Goal: Task Accomplishment & Management: Manage account settings

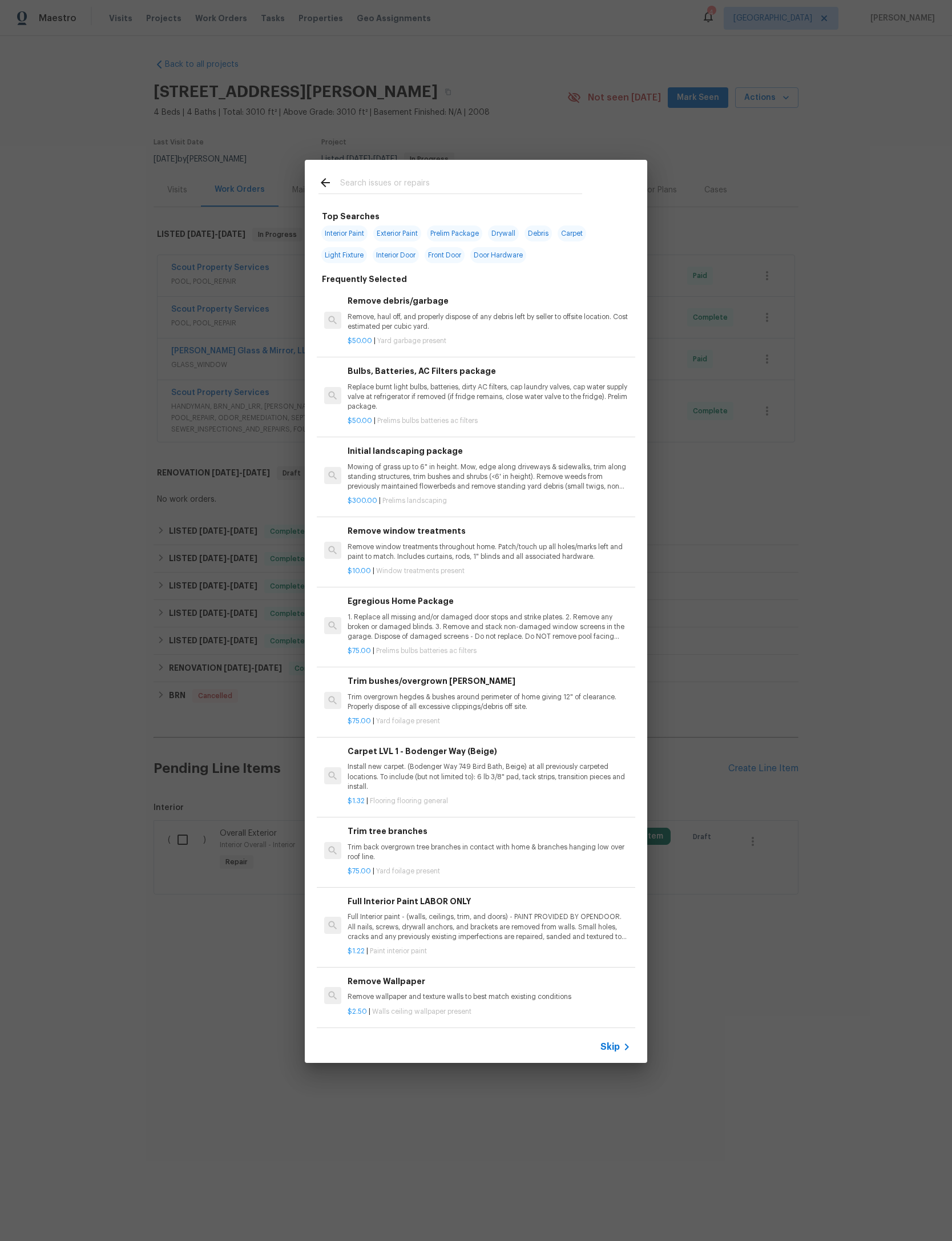
scroll to position [151, 230]
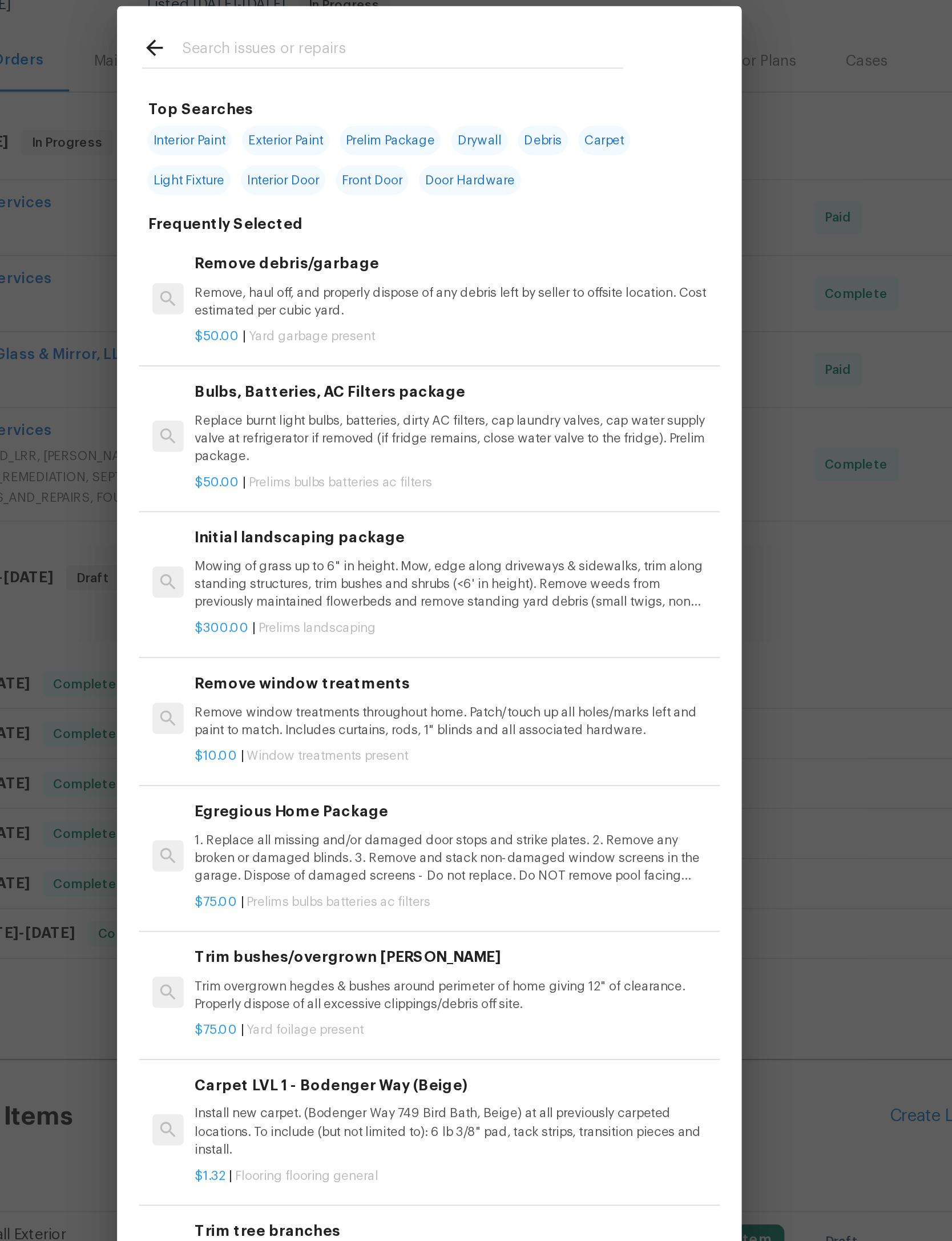
click at [340, 176] on input "text" at bounding box center [461, 184] width 241 height 18
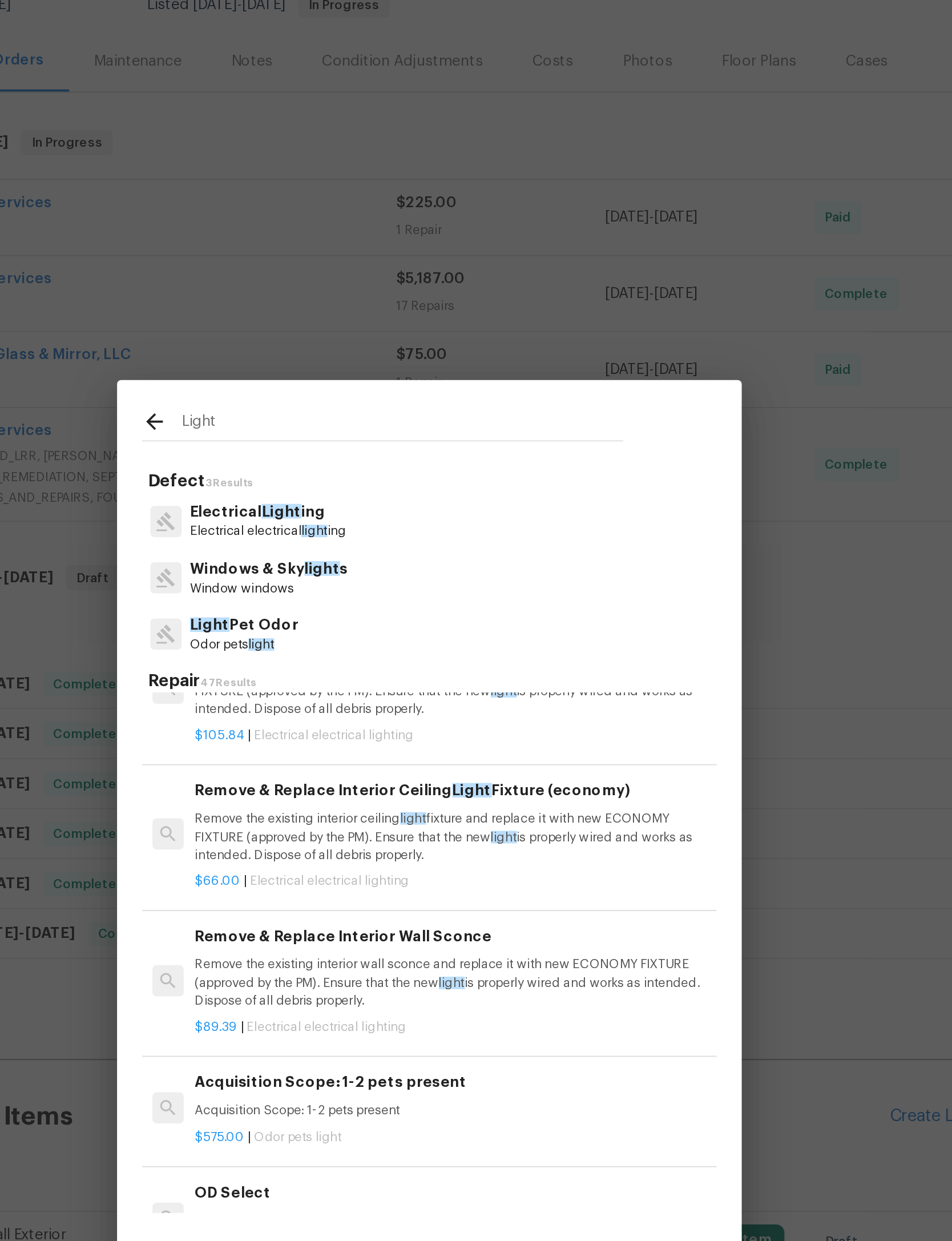
scroll to position [897, 1]
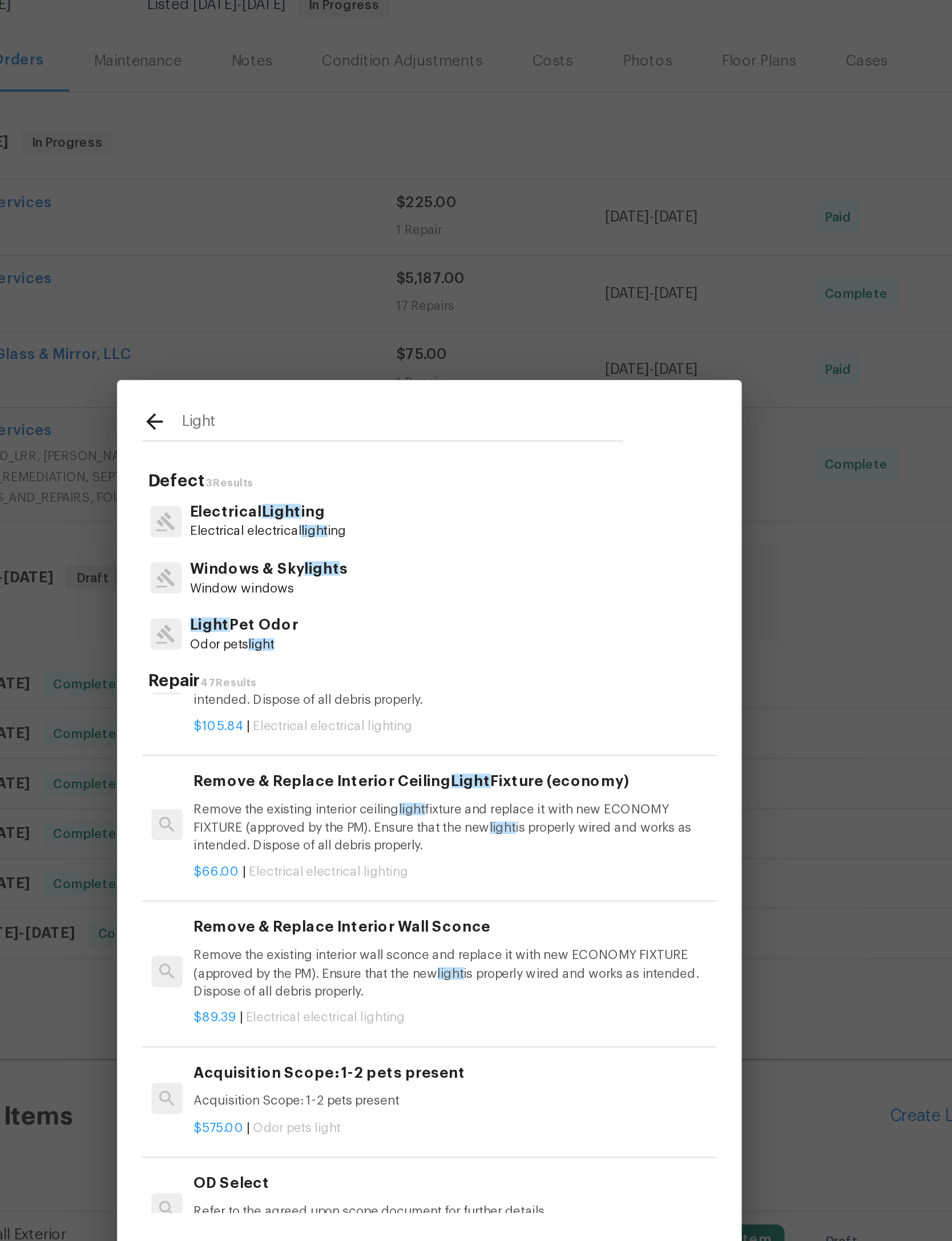
click at [340, 380] on input "Light" at bounding box center [461, 389] width 241 height 18
click at [304, 365] on div "Light" at bounding box center [450, 387] width 291 height 45
click at [340, 380] on input "Light" at bounding box center [461, 389] width 241 height 18
type input "L"
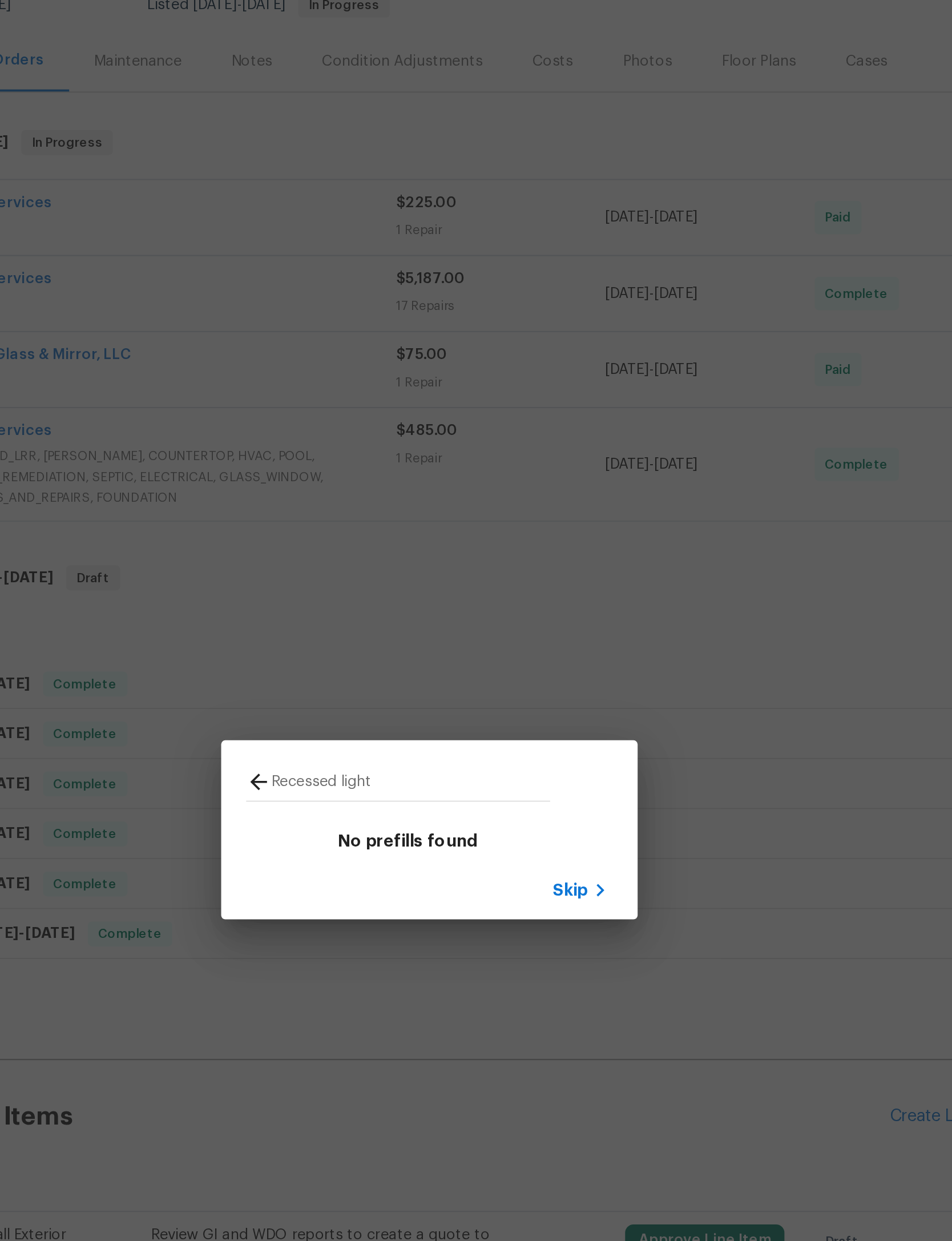
type input "Recessed light"
click at [376, 578] on icon at bounding box center [382, 585] width 14 height 14
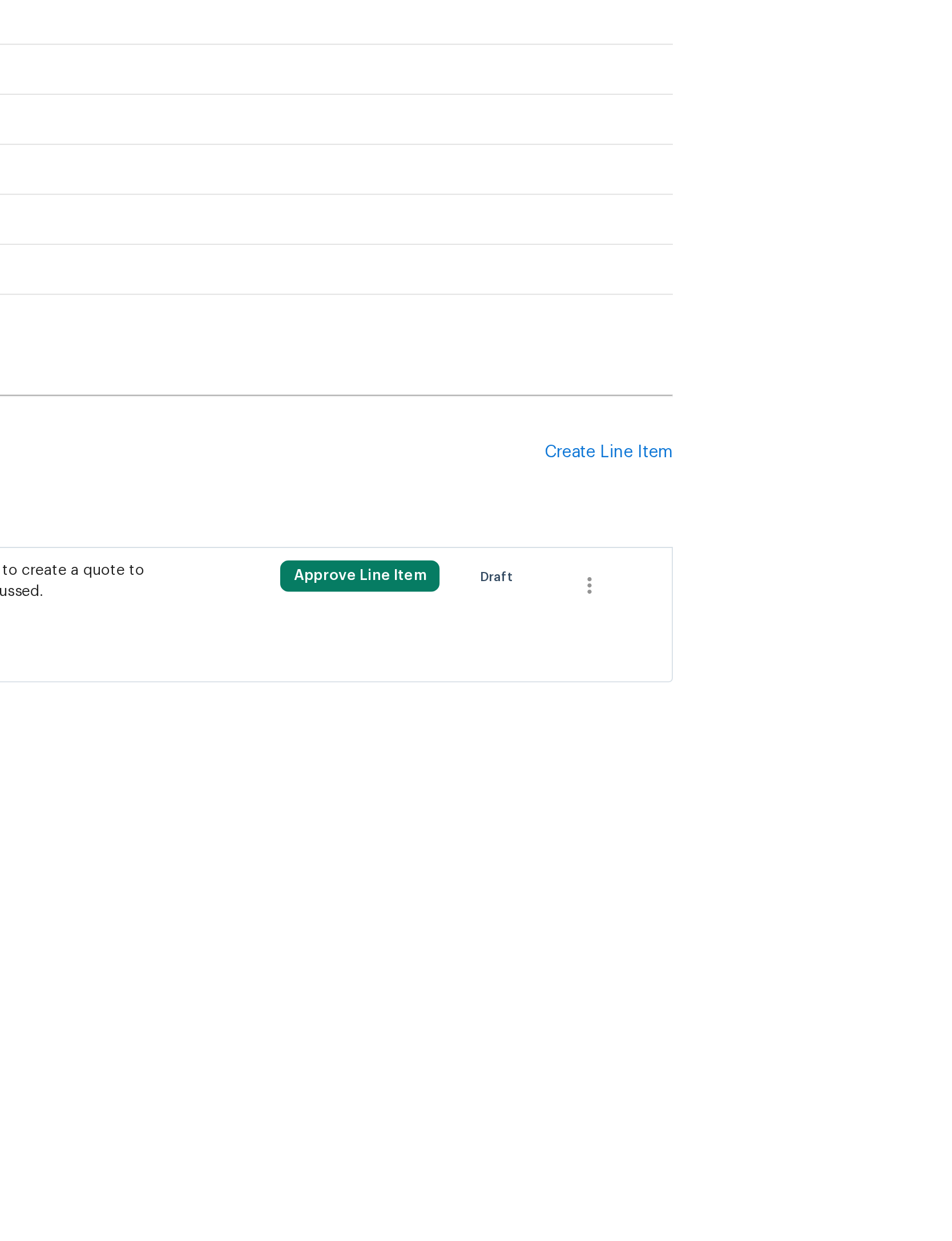
click at [728, 763] on div "Create Line Item" at bounding box center [763, 768] width 70 height 11
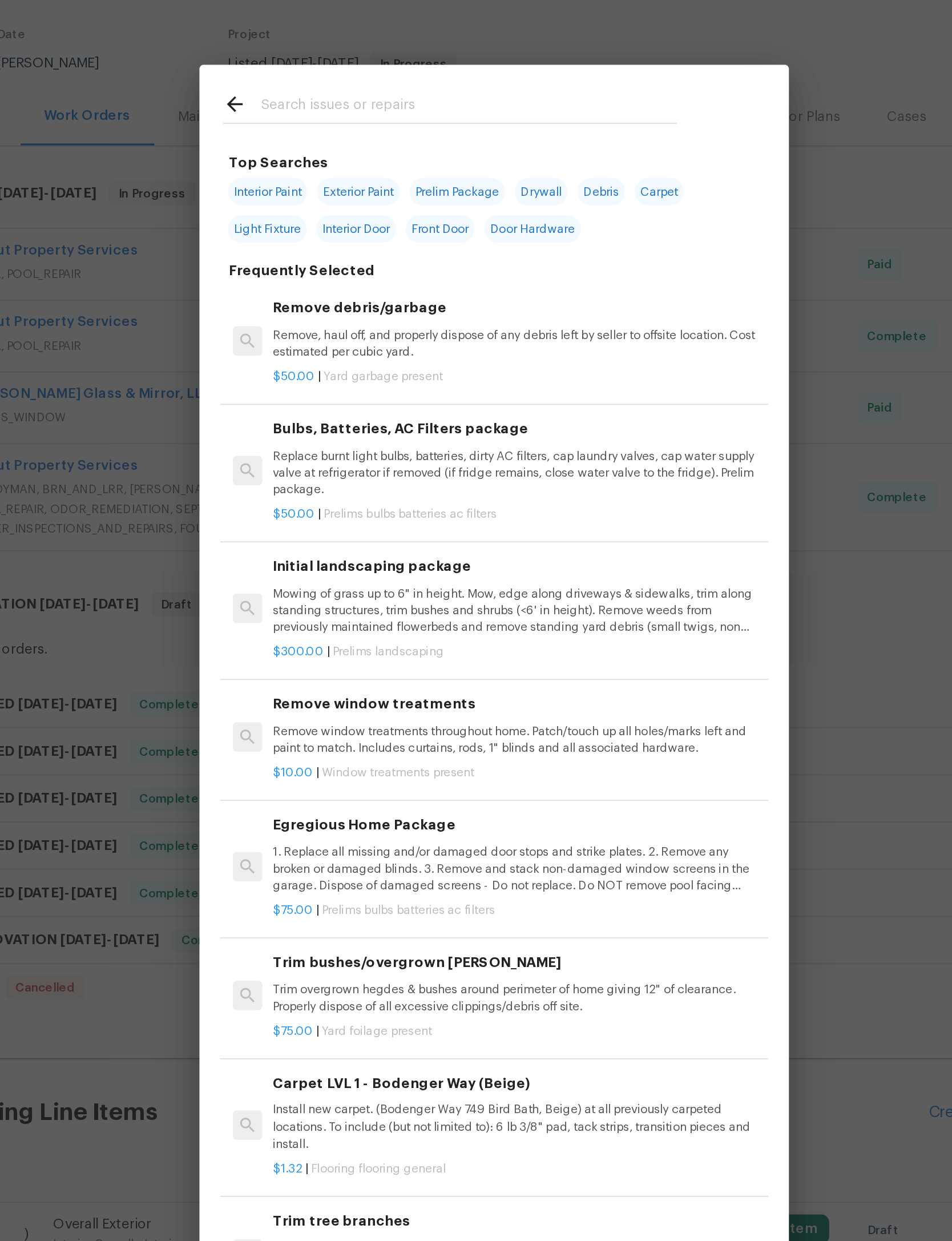
click at [340, 176] on input "text" at bounding box center [461, 184] width 241 height 18
type input "Light"
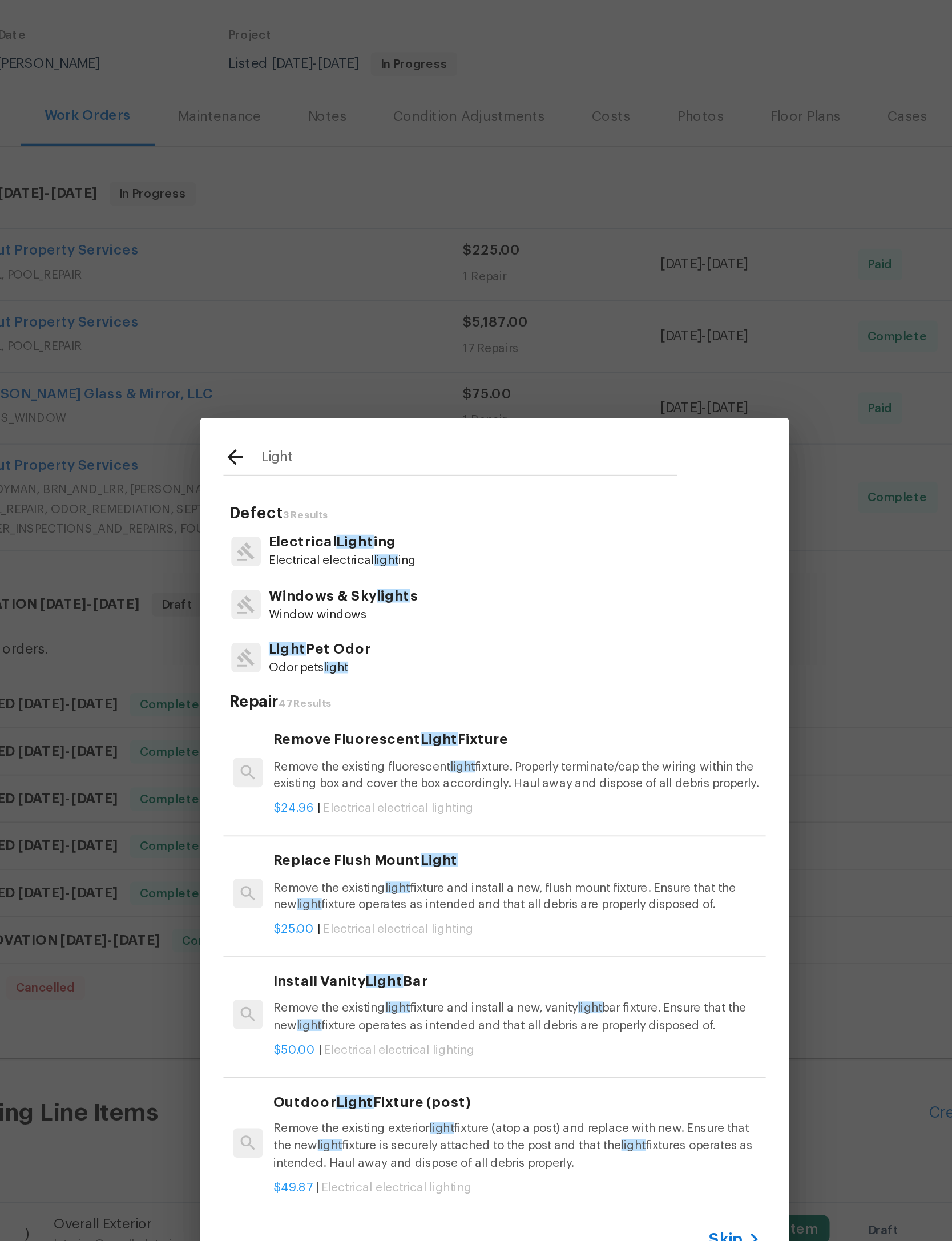
click at [344, 431] on p "Electrical Light ing" at bounding box center [387, 437] width 86 height 12
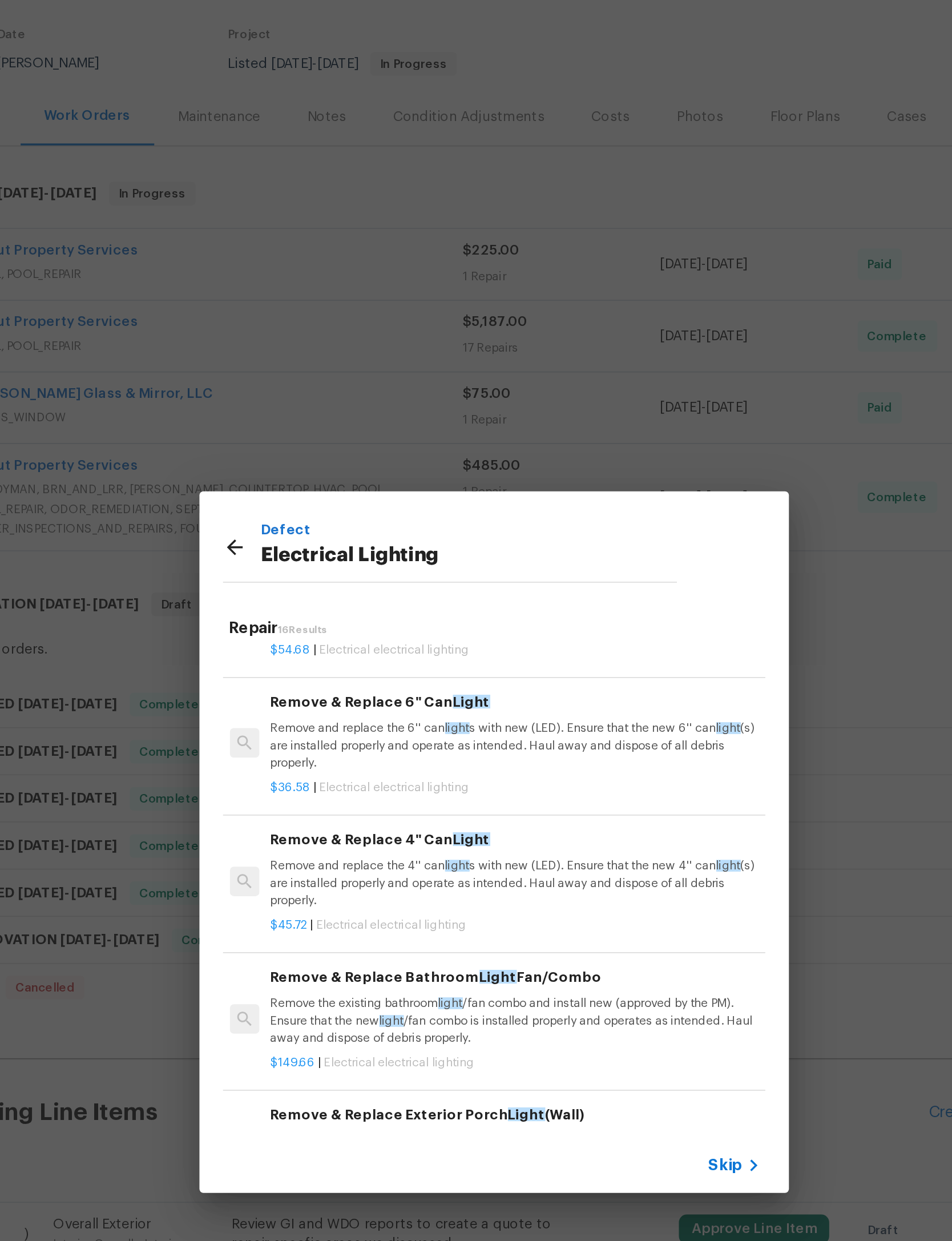
scroll to position [428, 2]
click at [346, 621] on p "Remove and replace the 4'' can light s with new (LED). Ensure that the new 4'' …" at bounding box center [488, 635] width 283 height 29
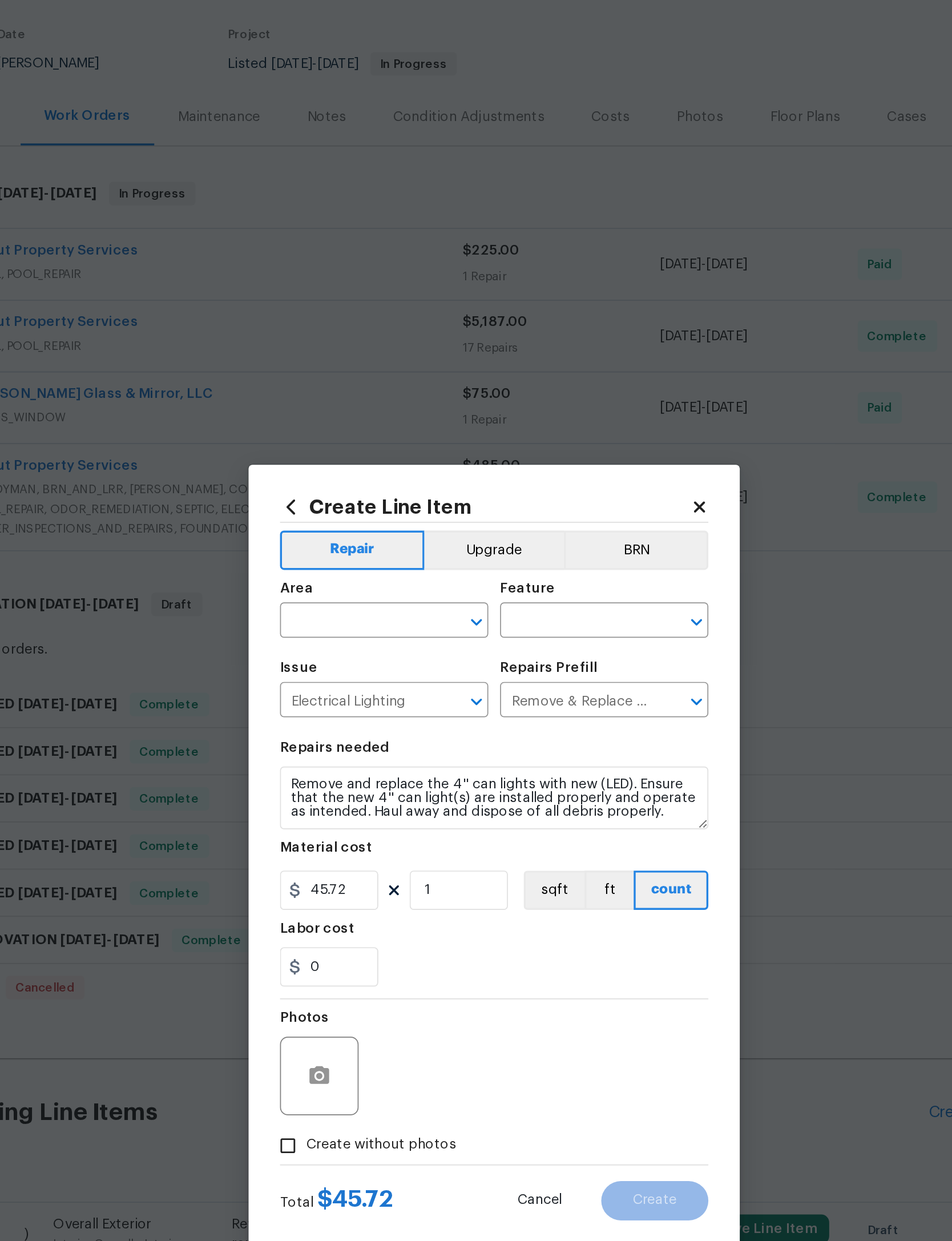
click at [352, 475] on input "text" at bounding box center [396, 483] width 89 height 18
click at [352, 506] on li "Interior Overall" at bounding box center [412, 515] width 121 height 19
type input "Interior Overall"
click at [479, 475] on input "text" at bounding box center [524, 483] width 89 height 18
click at [479, 534] on li "Lighting" at bounding box center [539, 543] width 121 height 19
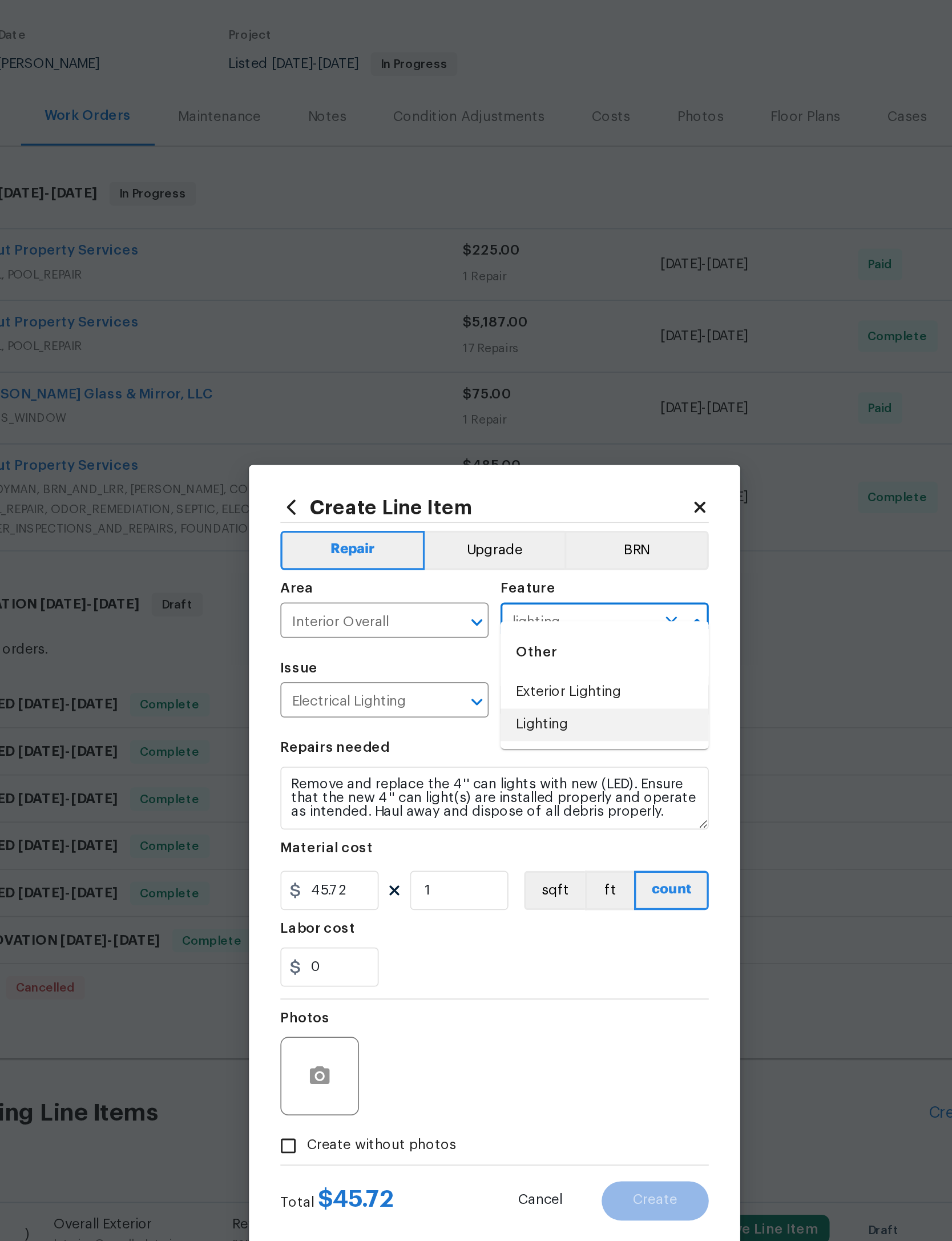
type input "Lighting"
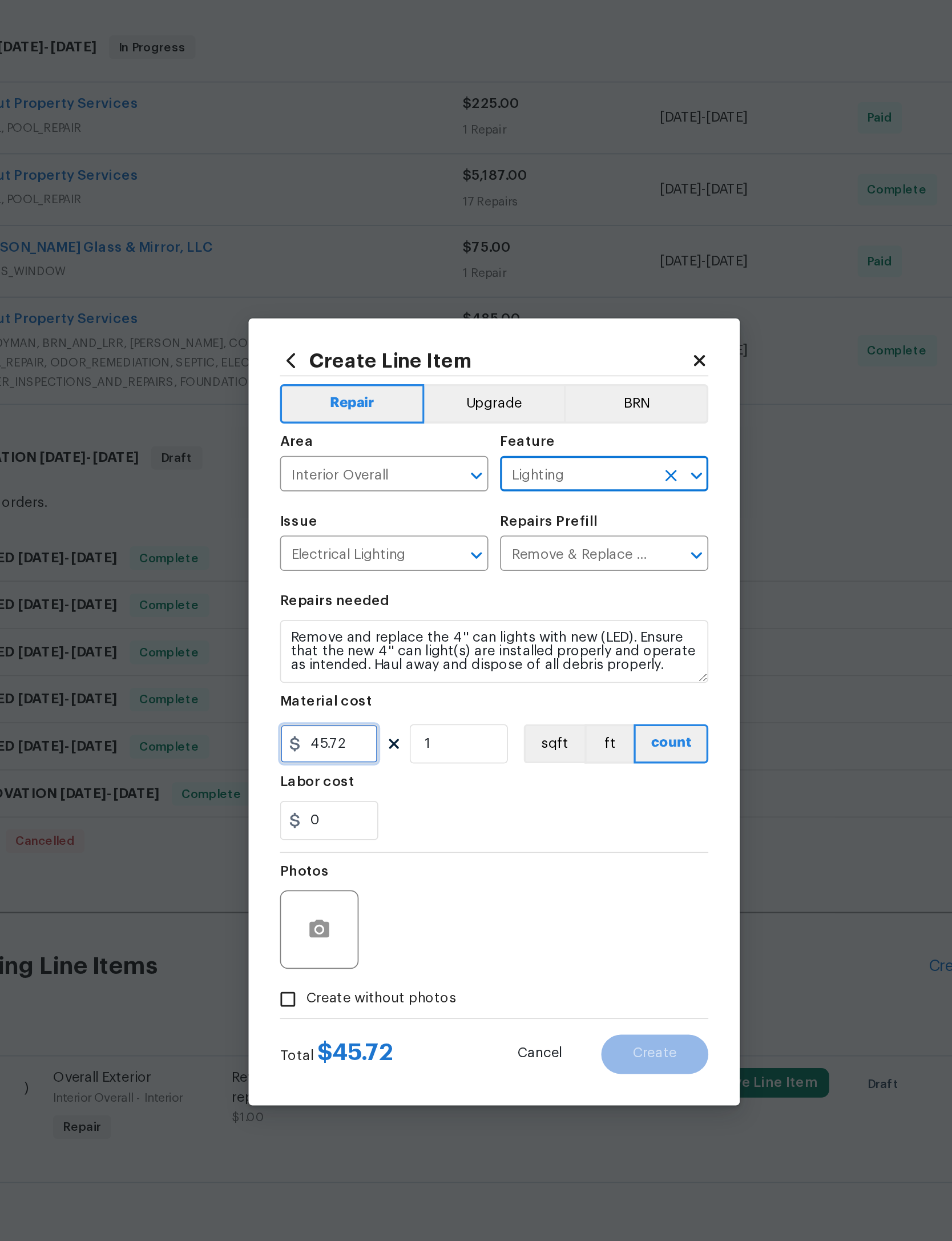
click at [352, 627] on input "45.72" at bounding box center [380, 639] width 57 height 23
type input "44"
click at [352, 672] on div "0" at bounding box center [476, 683] width 249 height 23
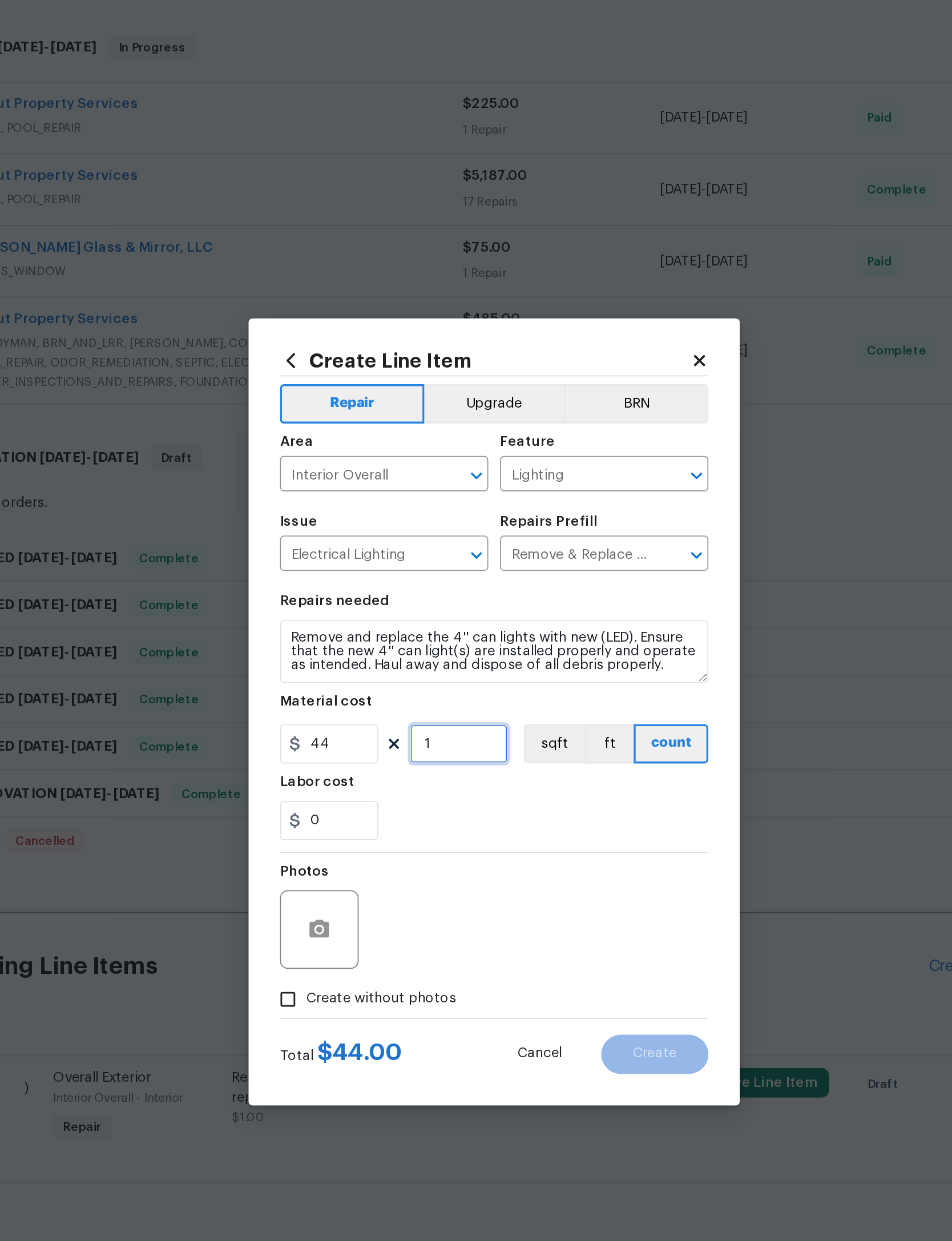
click at [427, 627] on input "1" at bounding box center [455, 639] width 57 height 23
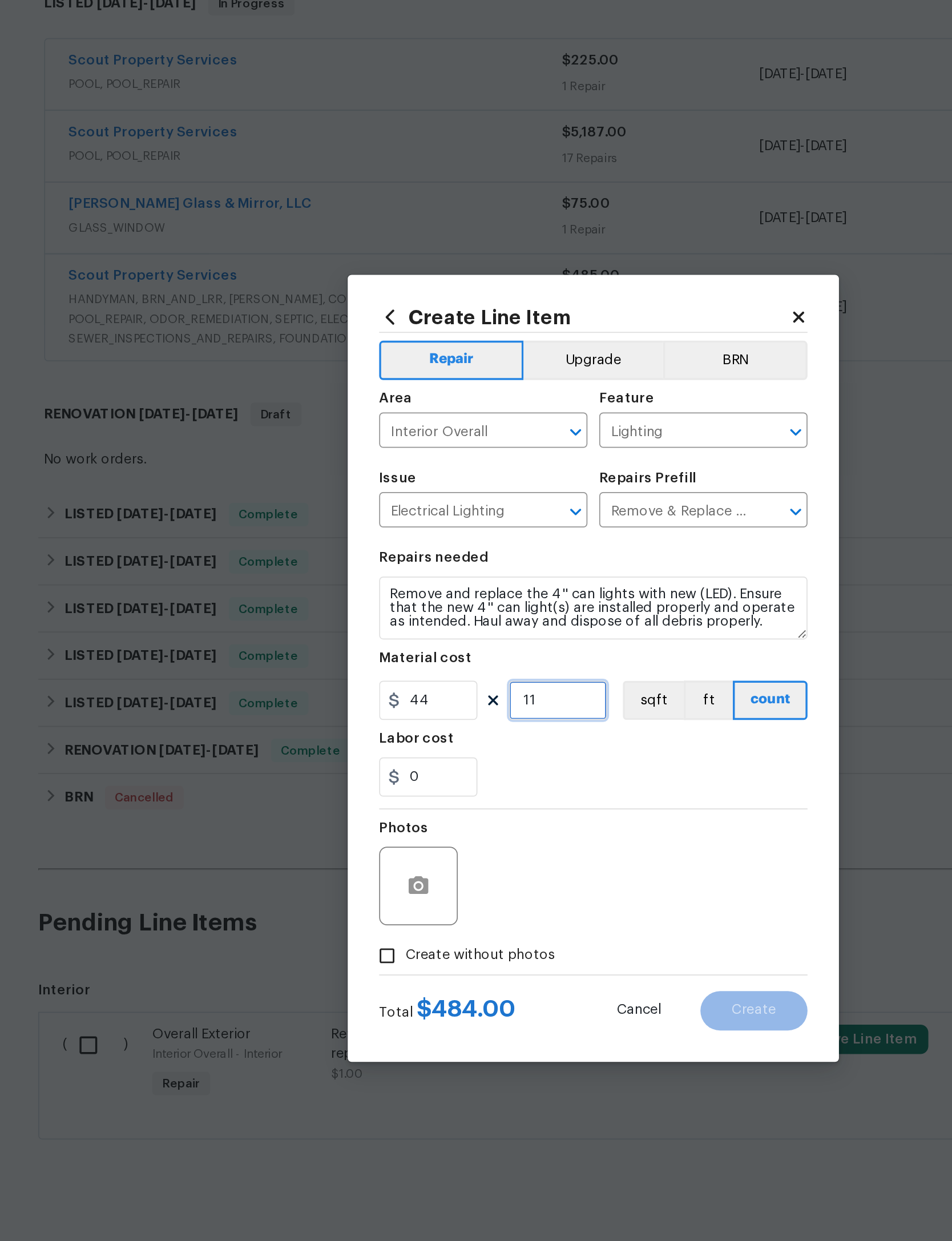
type input "11"
click at [352, 657] on div "Labor cost" at bounding box center [476, 664] width 249 height 15
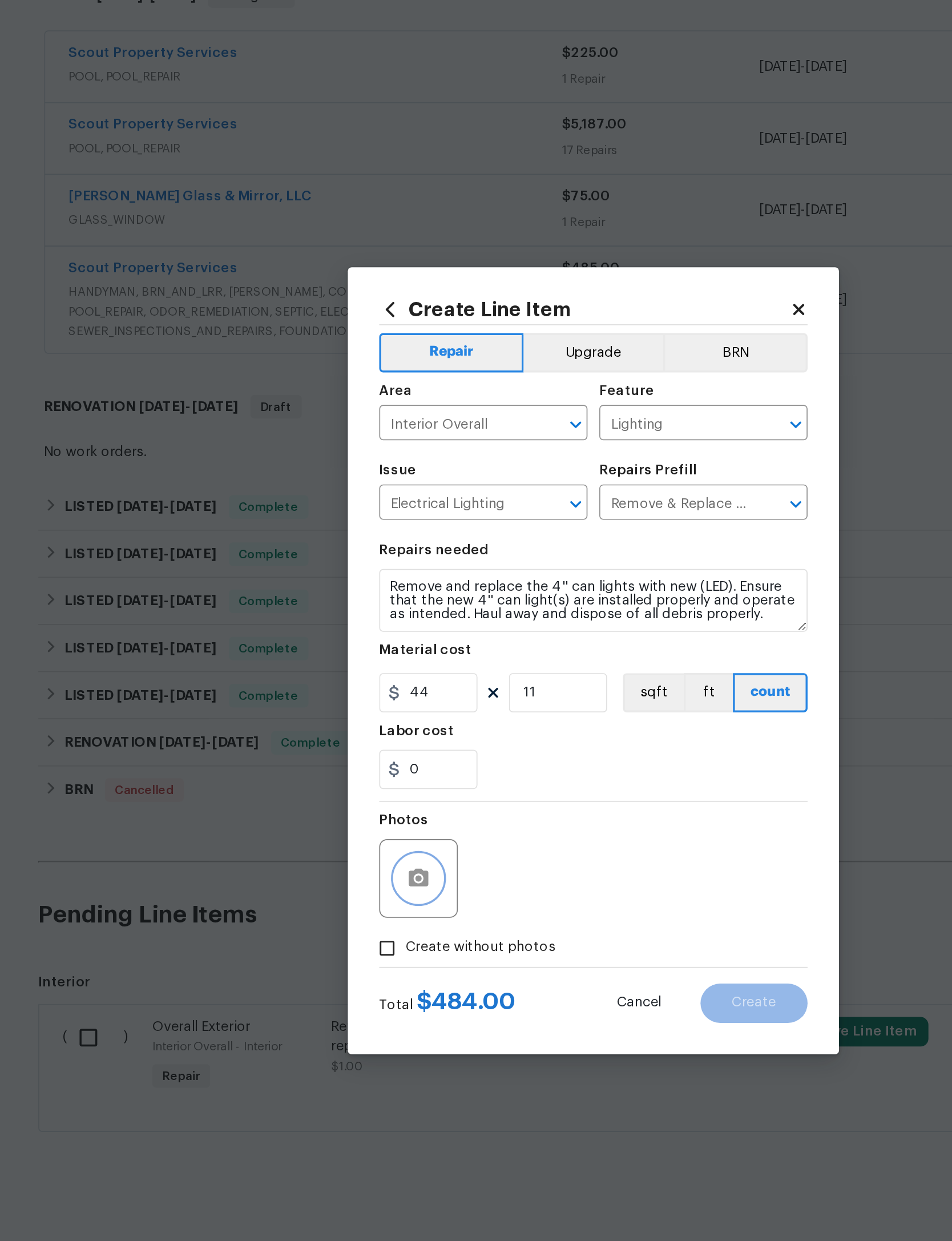
click at [373, 745] on circle "button" at bounding box center [375, 747] width 4 height 4
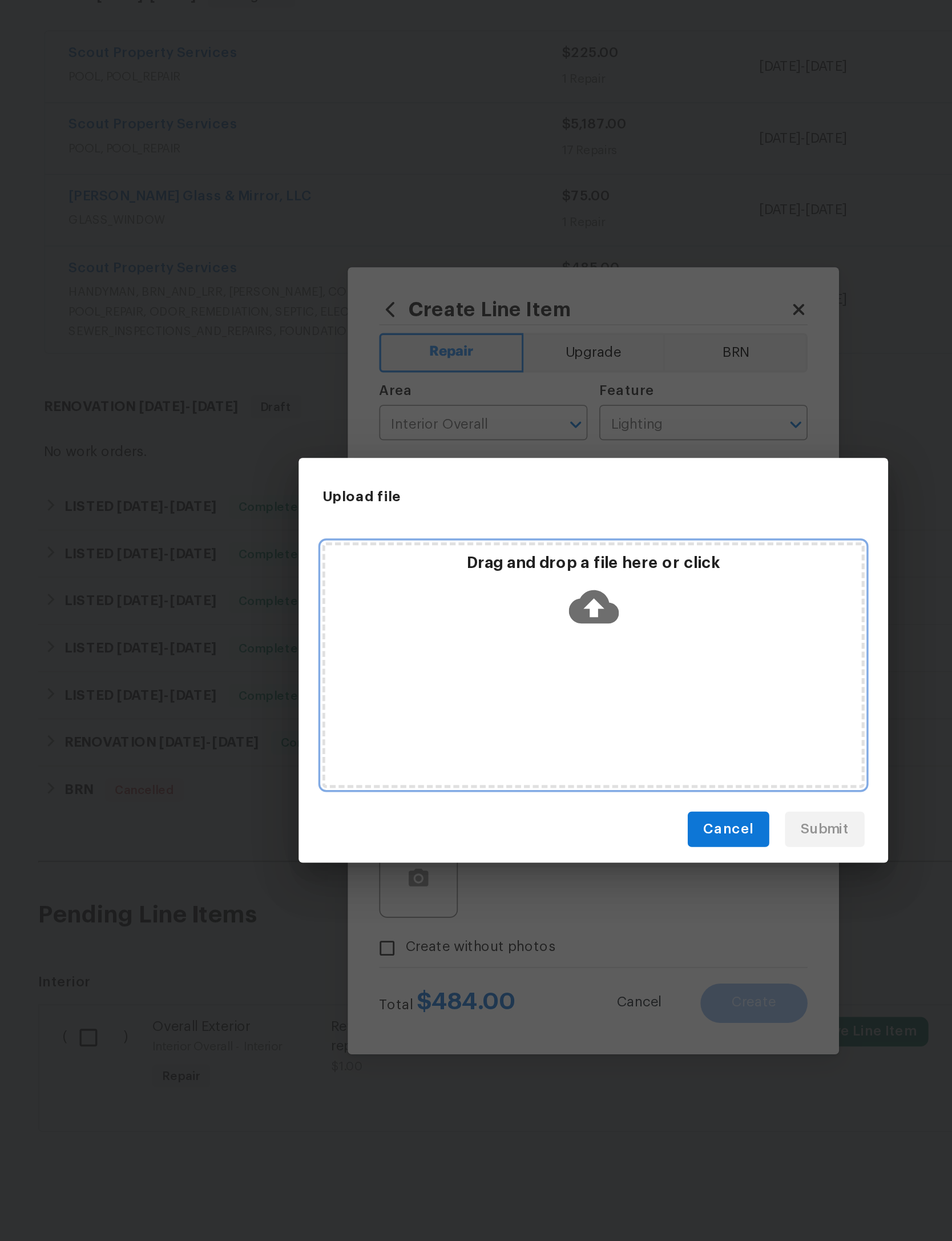
click at [462, 580] on icon at bounding box center [476, 589] width 29 height 19
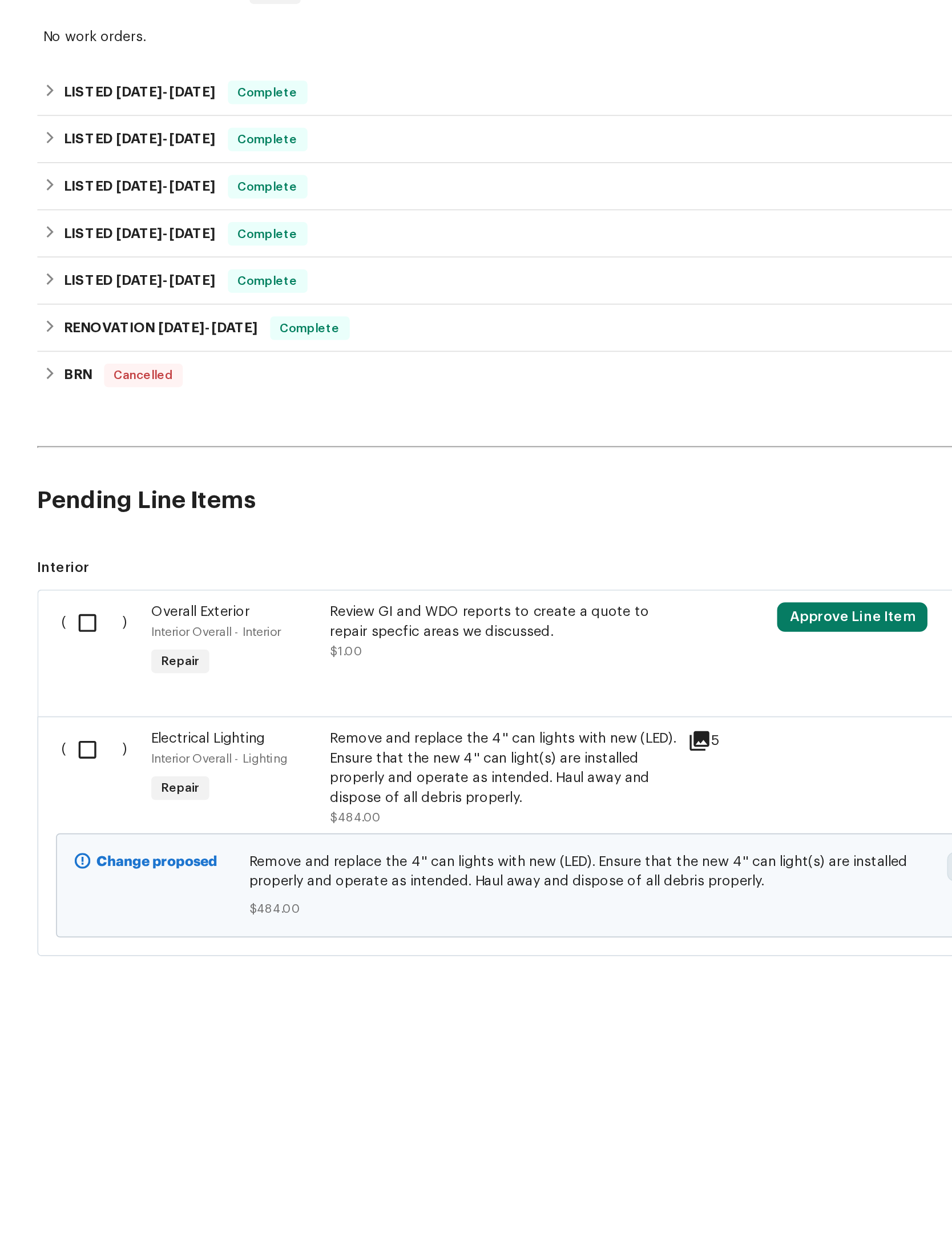
scroll to position [14, 0]
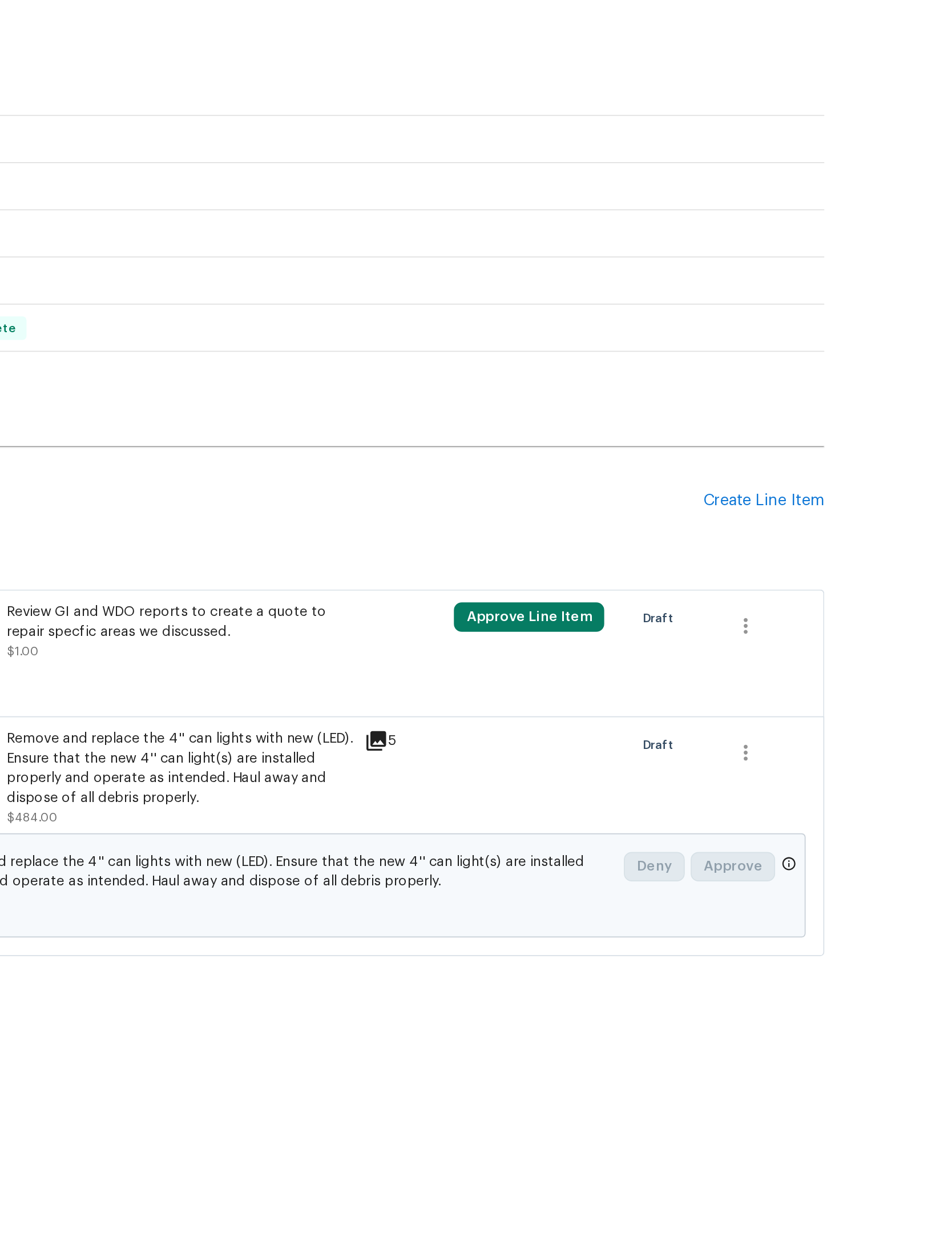
click at [728, 763] on div "Create Line Item" at bounding box center [763, 768] width 70 height 11
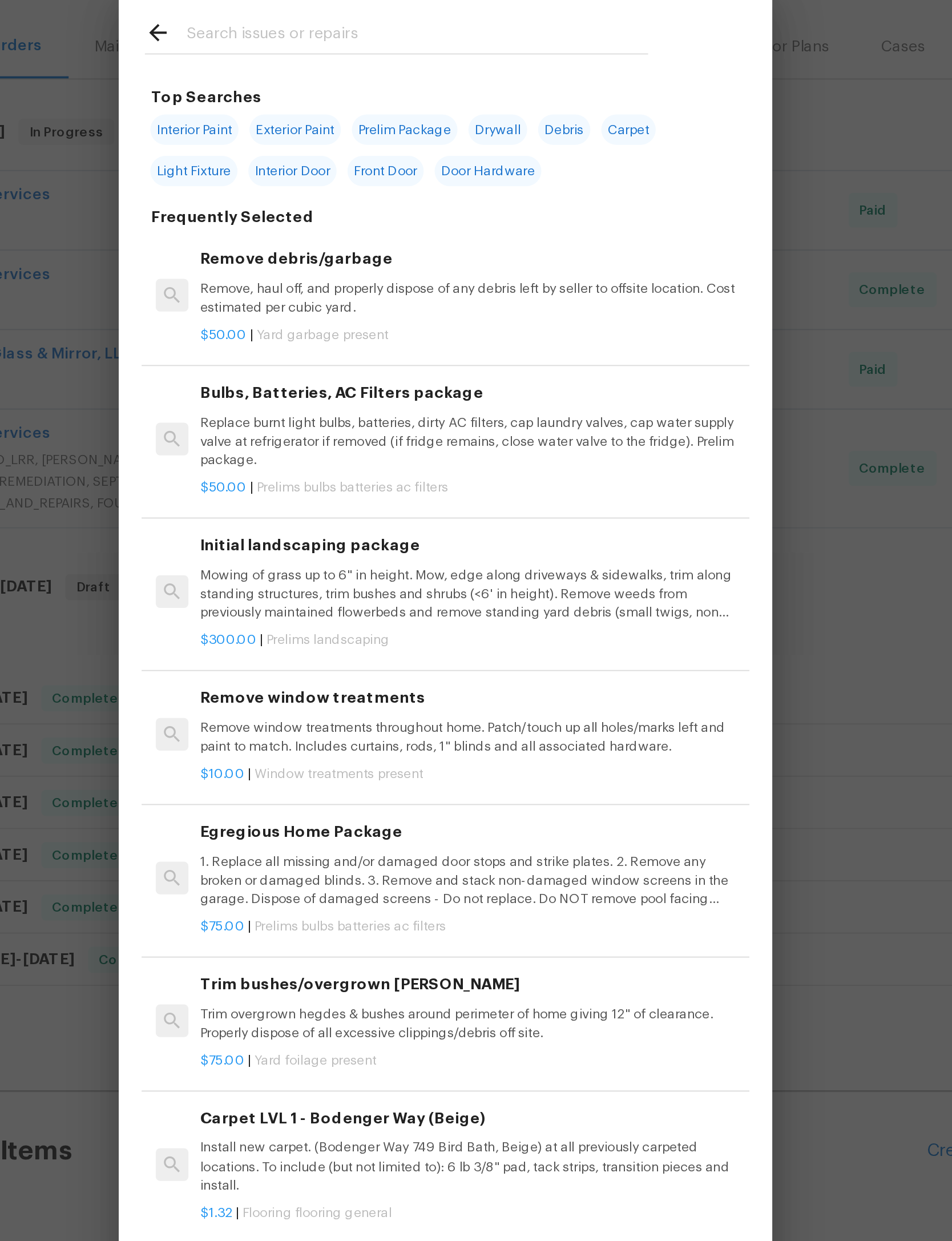
click at [340, 176] on input "text" at bounding box center [461, 184] width 241 height 18
type input "Flush Mountain"
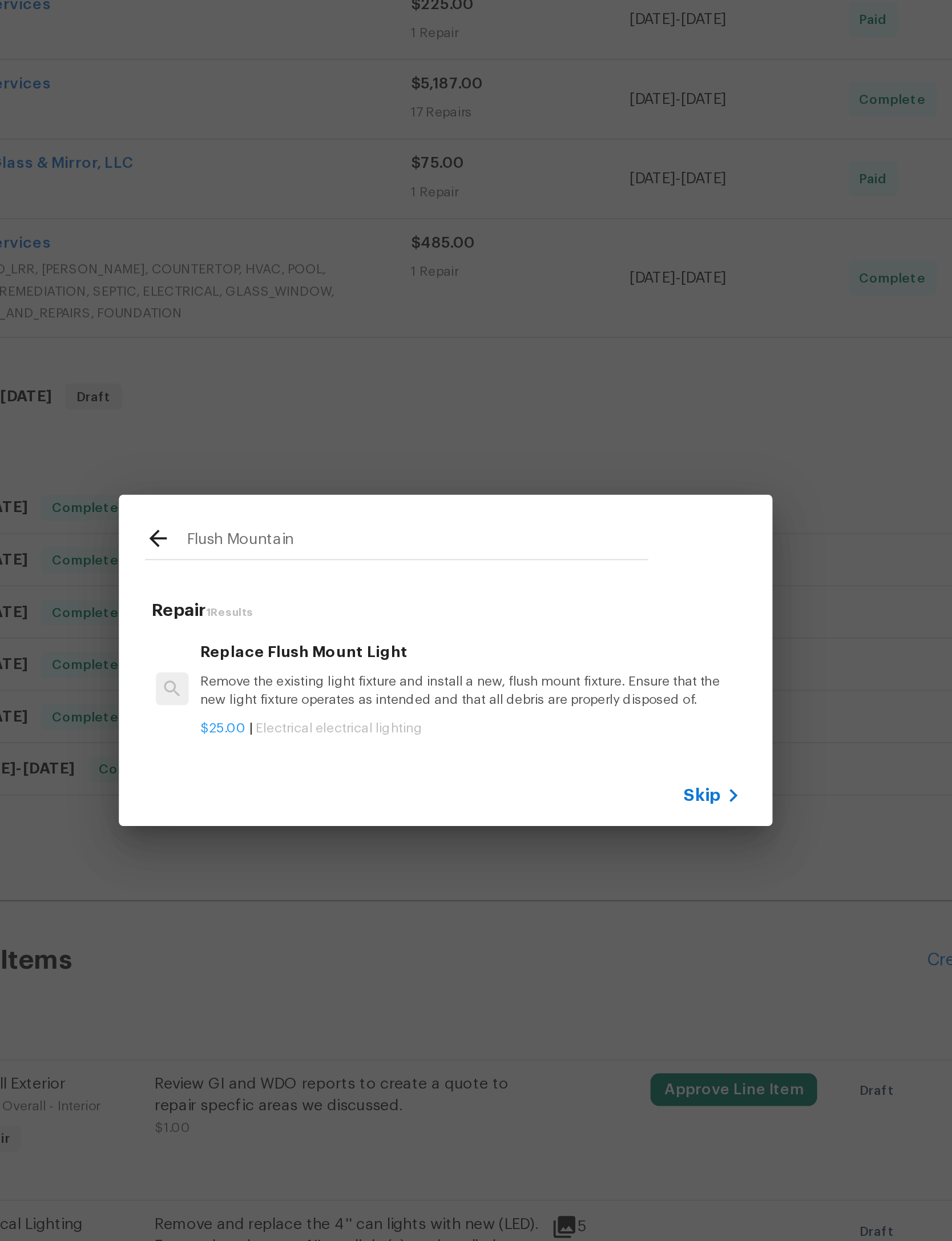
click at [348, 617] on p "Remove the existing light fixture and install a new, flush mount fixture. Ensur…" at bounding box center [489, 627] width 283 height 19
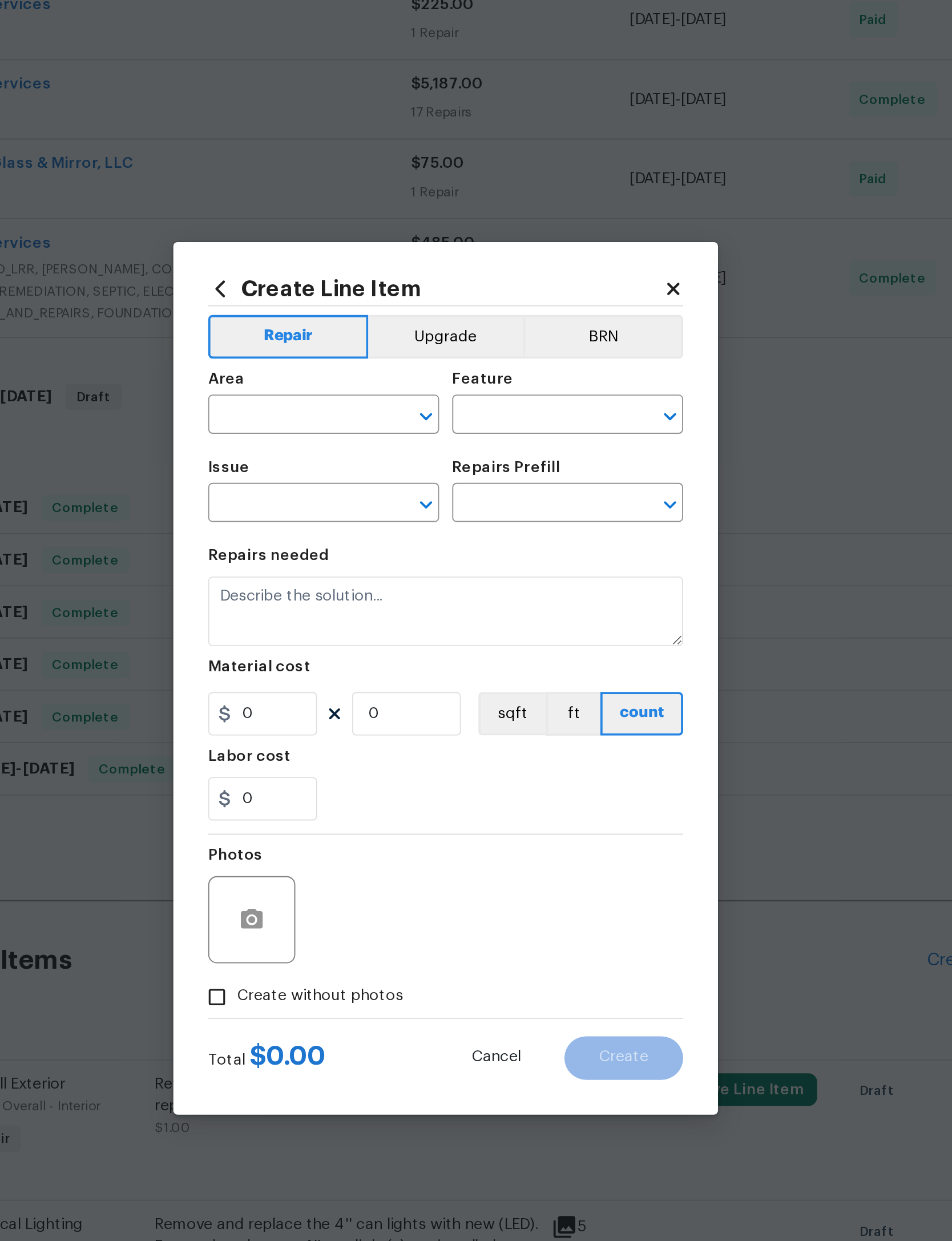
type input "Electrical Lighting"
type input "Replace Flush Mount Light $25.00"
type textarea "Remove the existing light fixture and install a new, flush mount fixture. Ensur…"
type input "25"
type input "1"
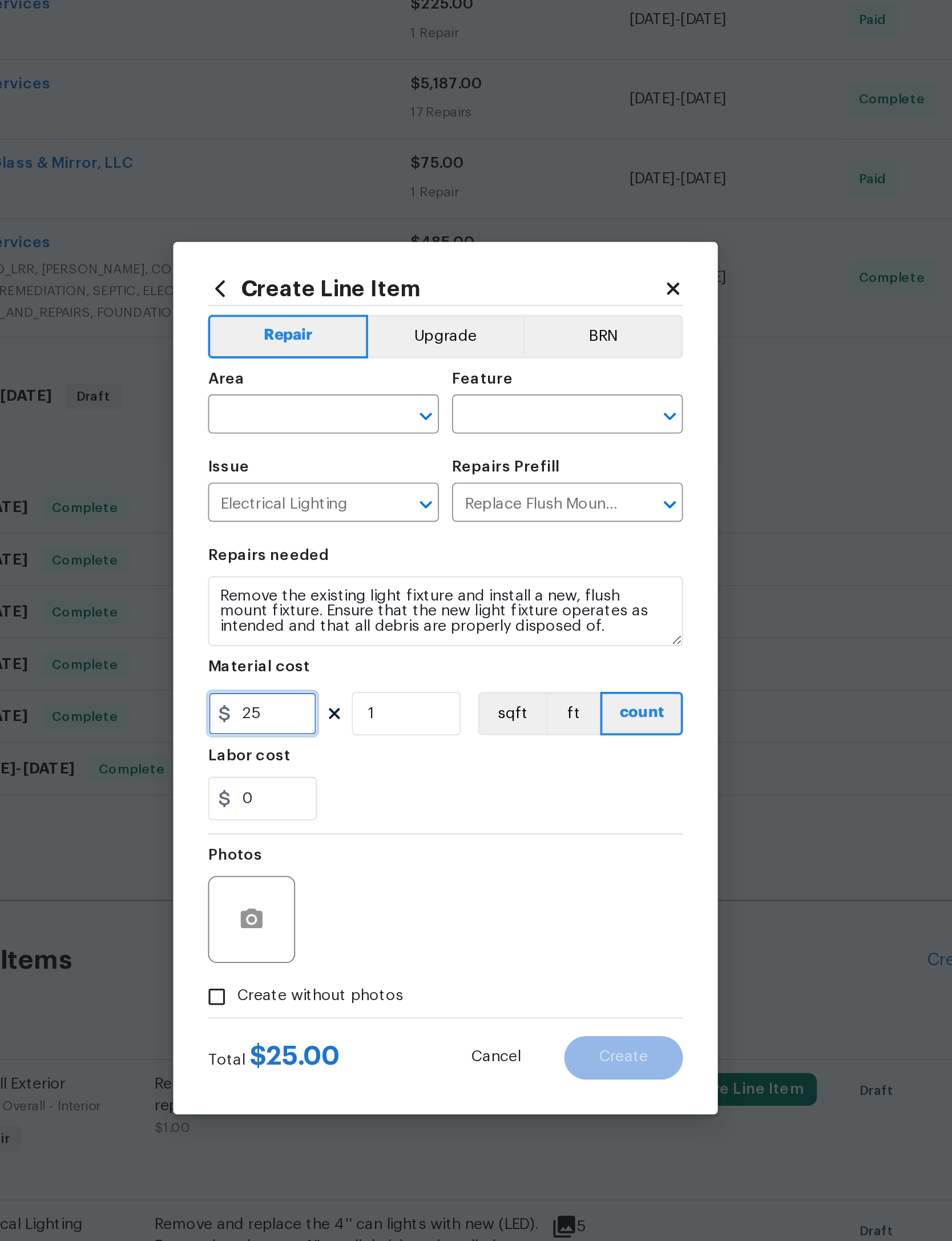
click at [352, 627] on input "25" at bounding box center [380, 639] width 57 height 23
type input "60"
click at [352, 672] on div "0" at bounding box center [476, 683] width 249 height 23
click at [352, 475] on input "text" at bounding box center [396, 483] width 89 height 18
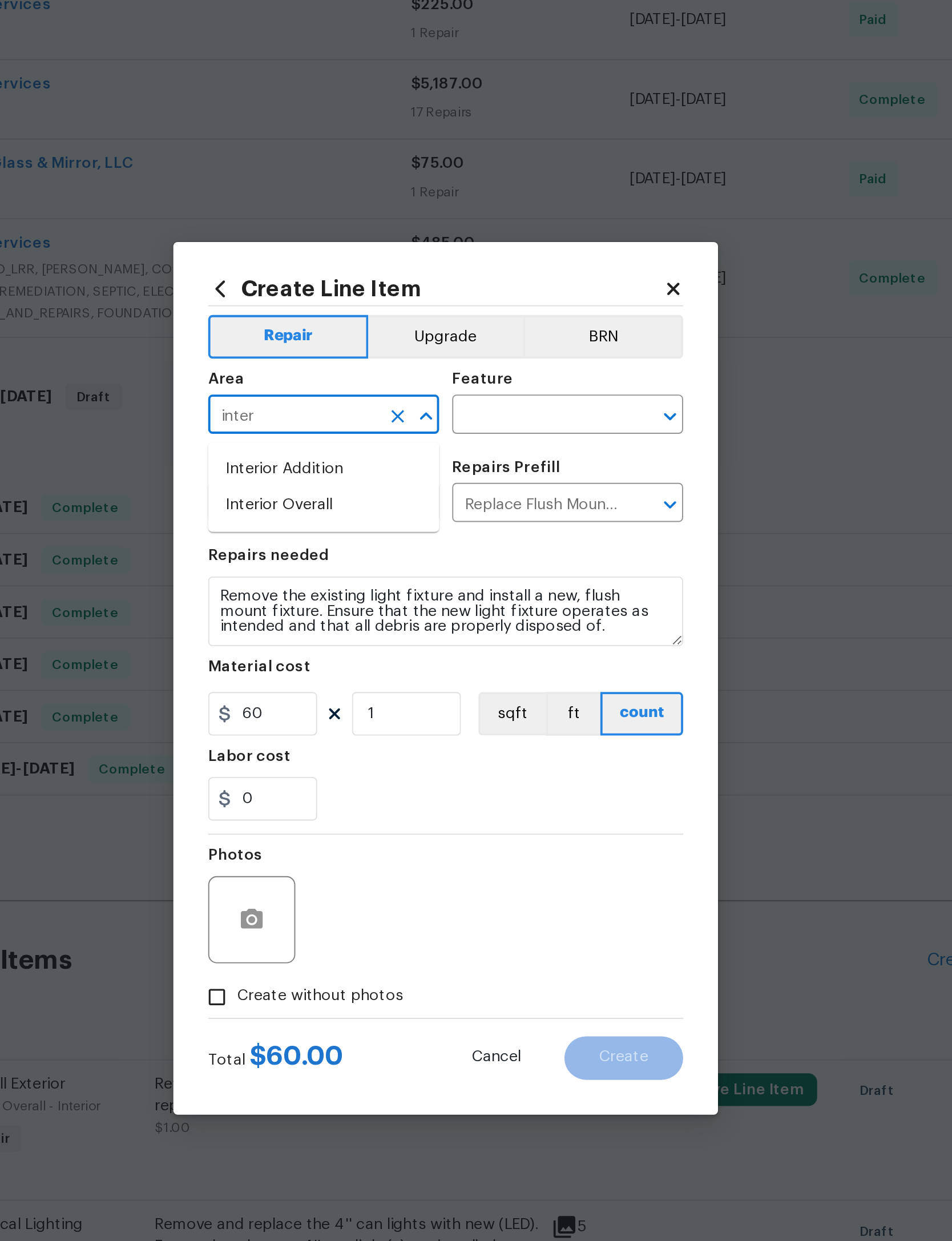
click at [352, 520] on li "Interior Overall" at bounding box center [412, 529] width 121 height 19
type input "Interior Overall"
click at [479, 475] on input "text" at bounding box center [524, 483] width 89 height 18
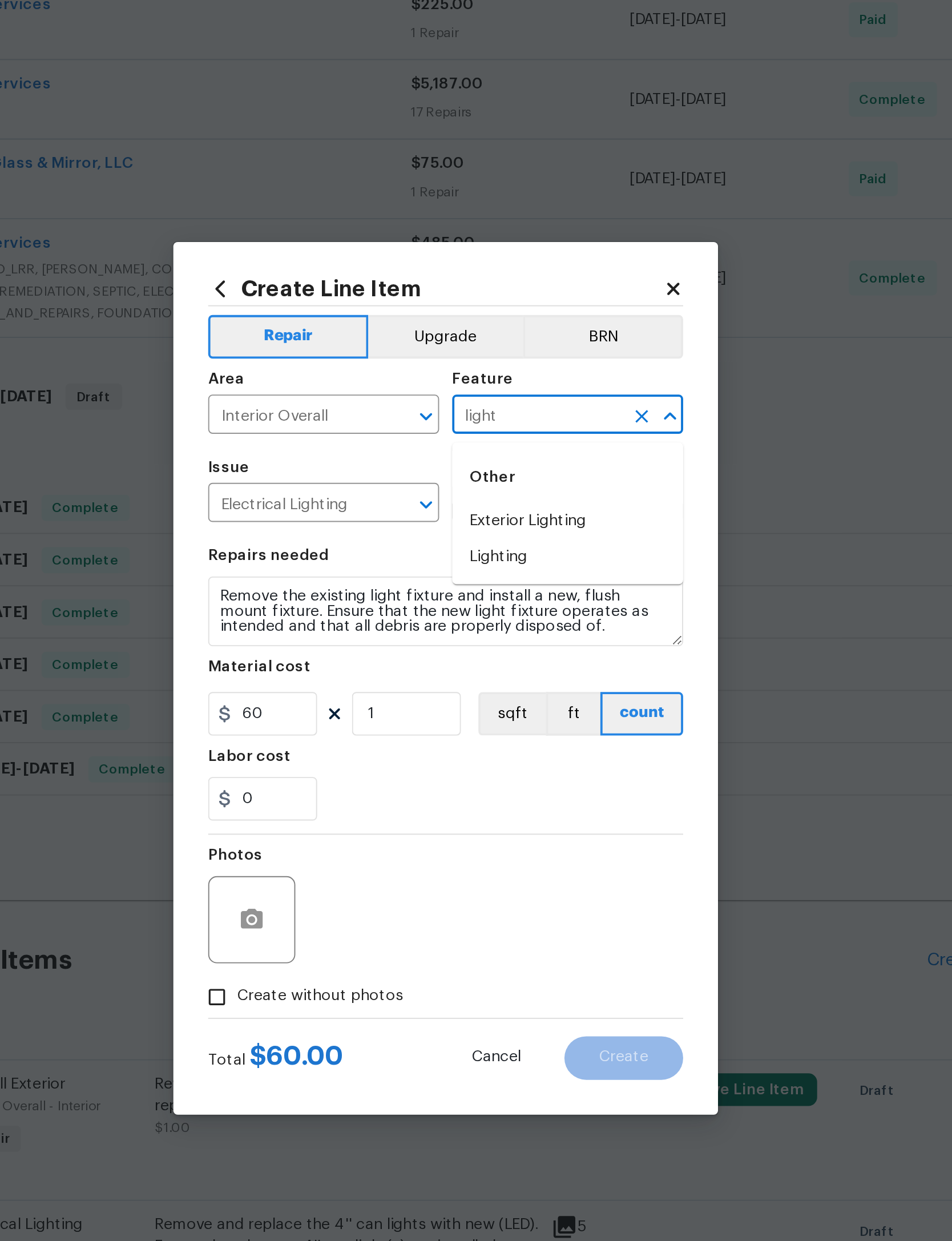
click at [479, 548] on li "Lighting" at bounding box center [539, 557] width 121 height 19
type input "Lighting"
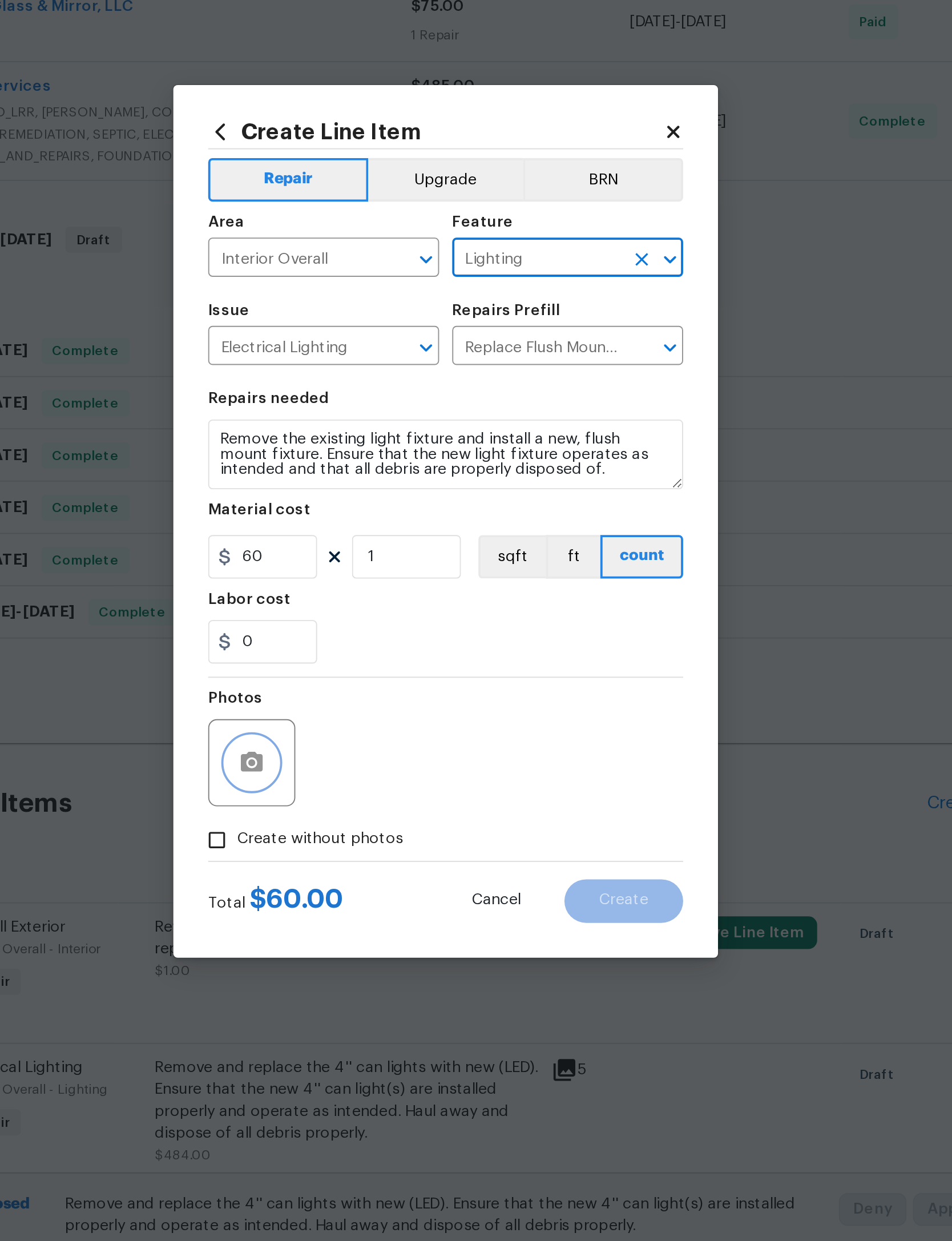
click at [368, 741] on icon "button" at bounding box center [374, 746] width 11 height 10
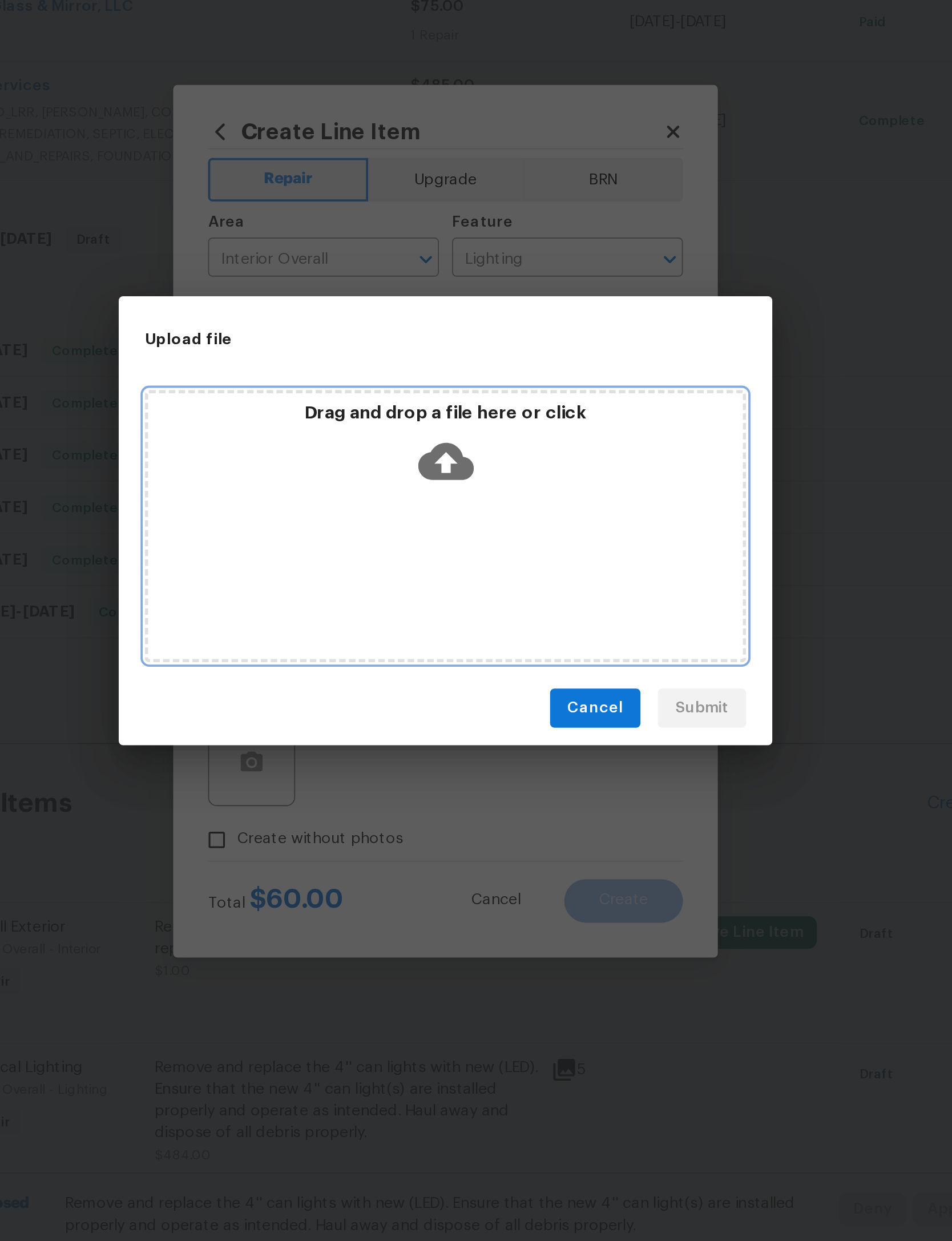
click at [462, 575] on icon at bounding box center [476, 589] width 29 height 29
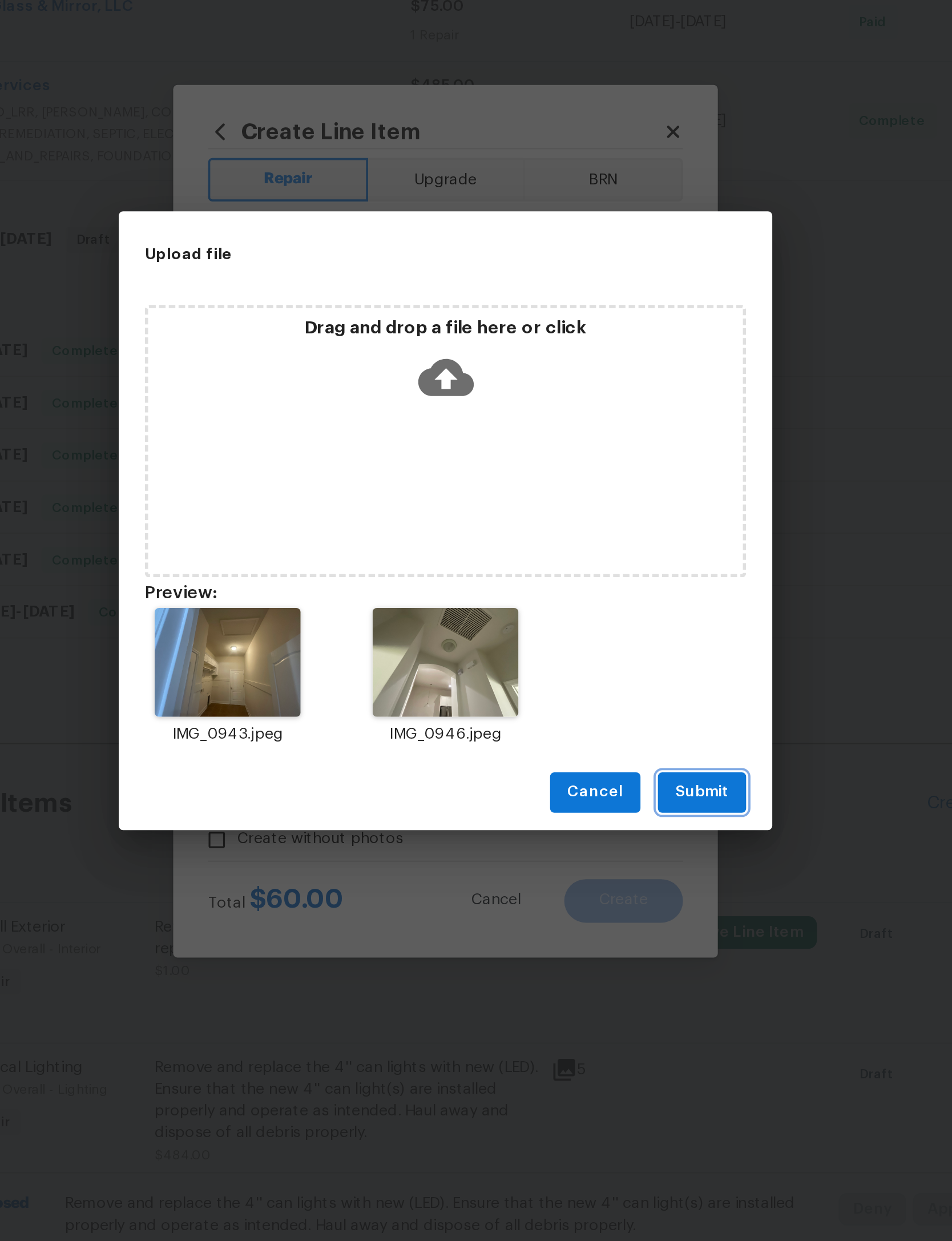
click at [596, 755] on span "Submit" at bounding box center [610, 762] width 28 height 14
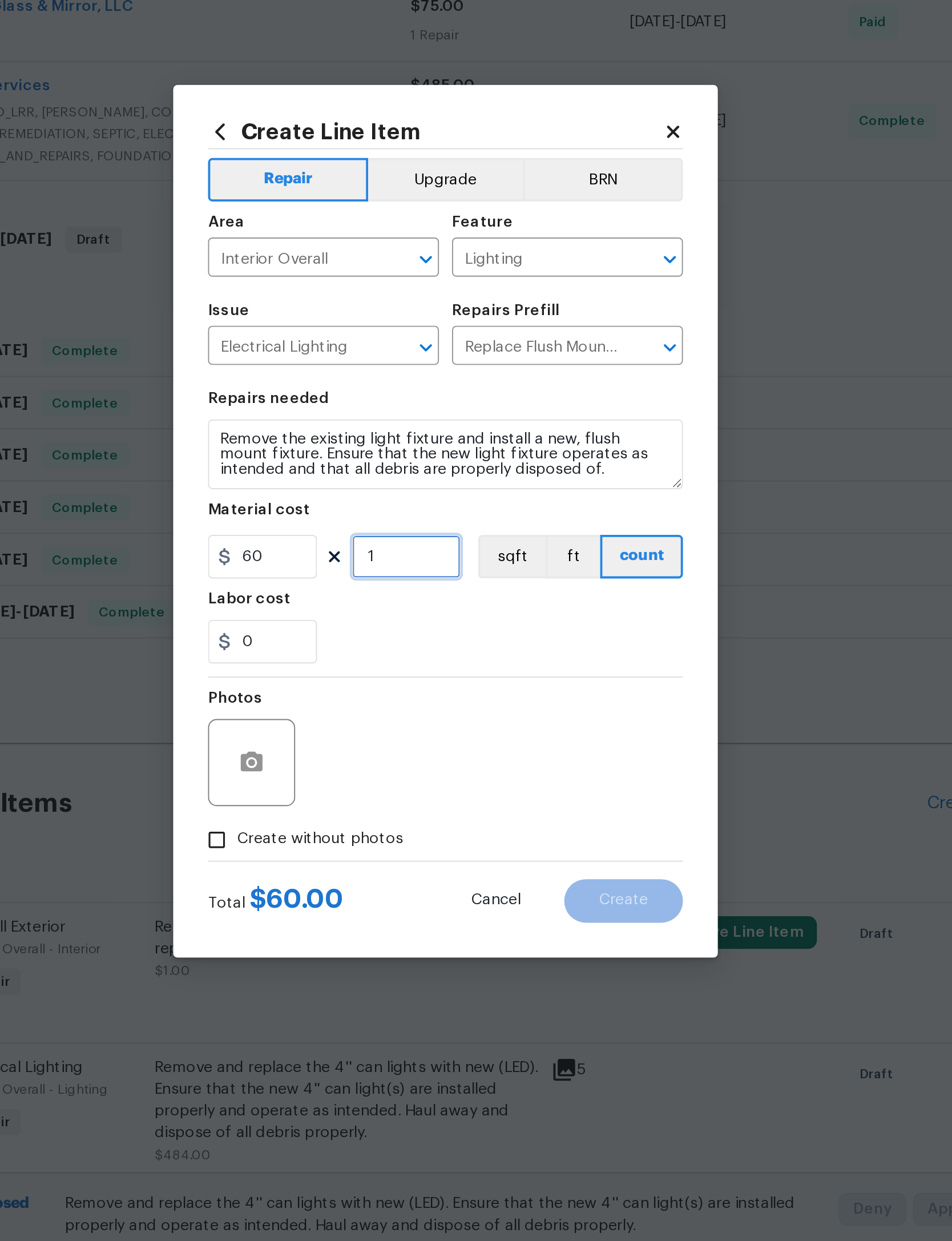
click at [427, 627] on input "1" at bounding box center [455, 639] width 57 height 23
type input "3"
click at [352, 672] on div "0" at bounding box center [476, 683] width 249 height 23
click at [556, 815] on span "Create" at bounding box center [569, 819] width 26 height 8
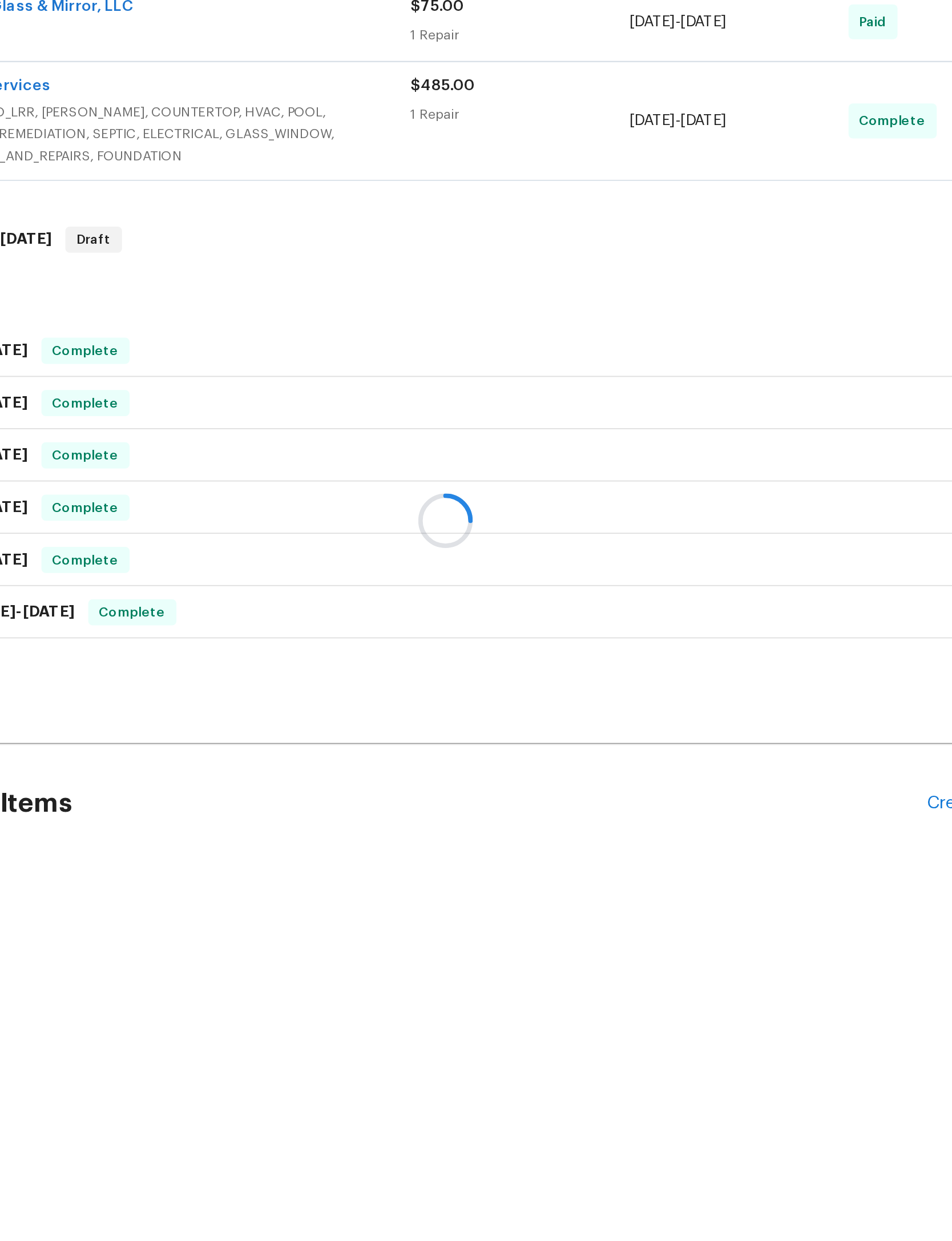
scroll to position [0, 0]
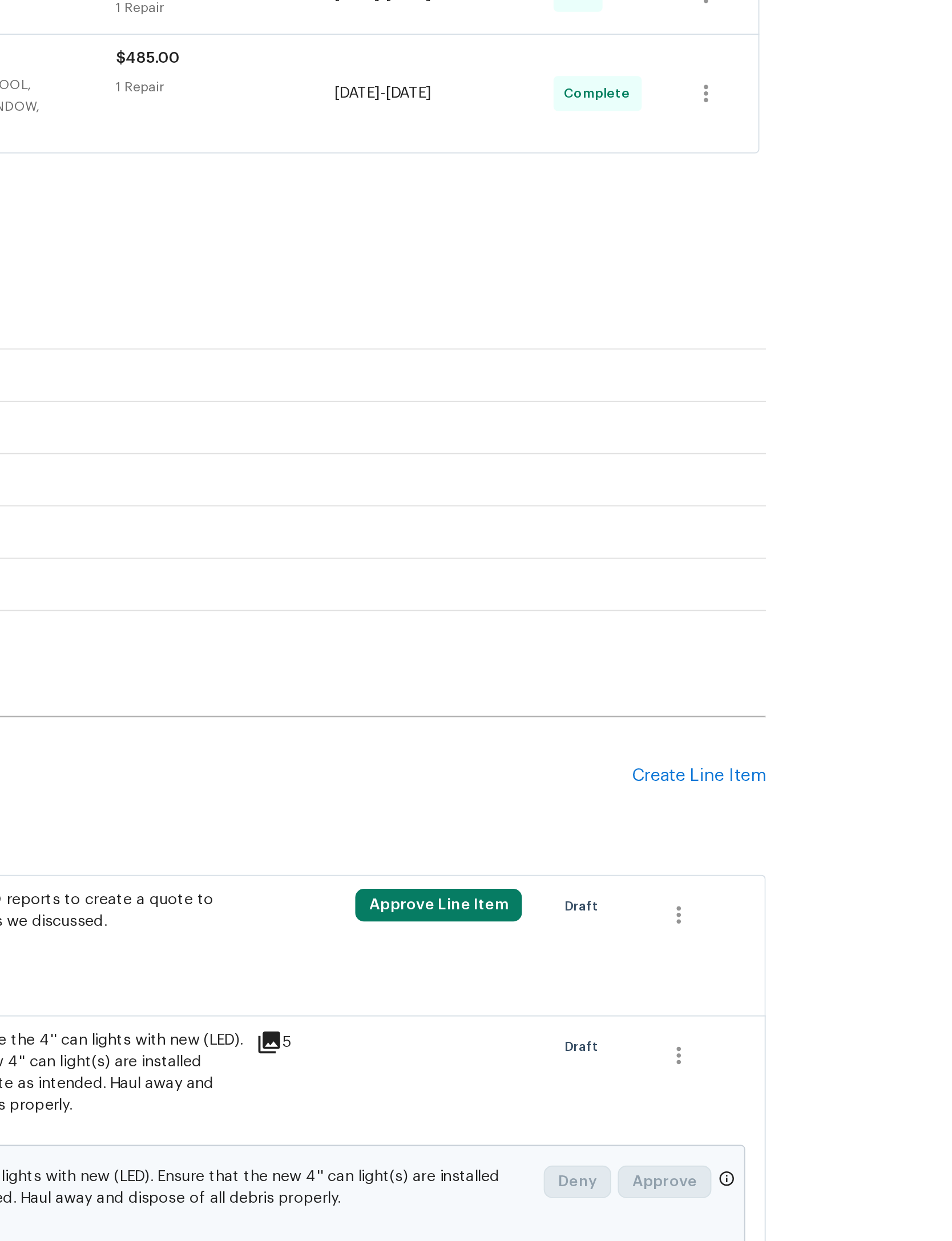
click at [728, 763] on div "Create Line Item" at bounding box center [763, 768] width 70 height 11
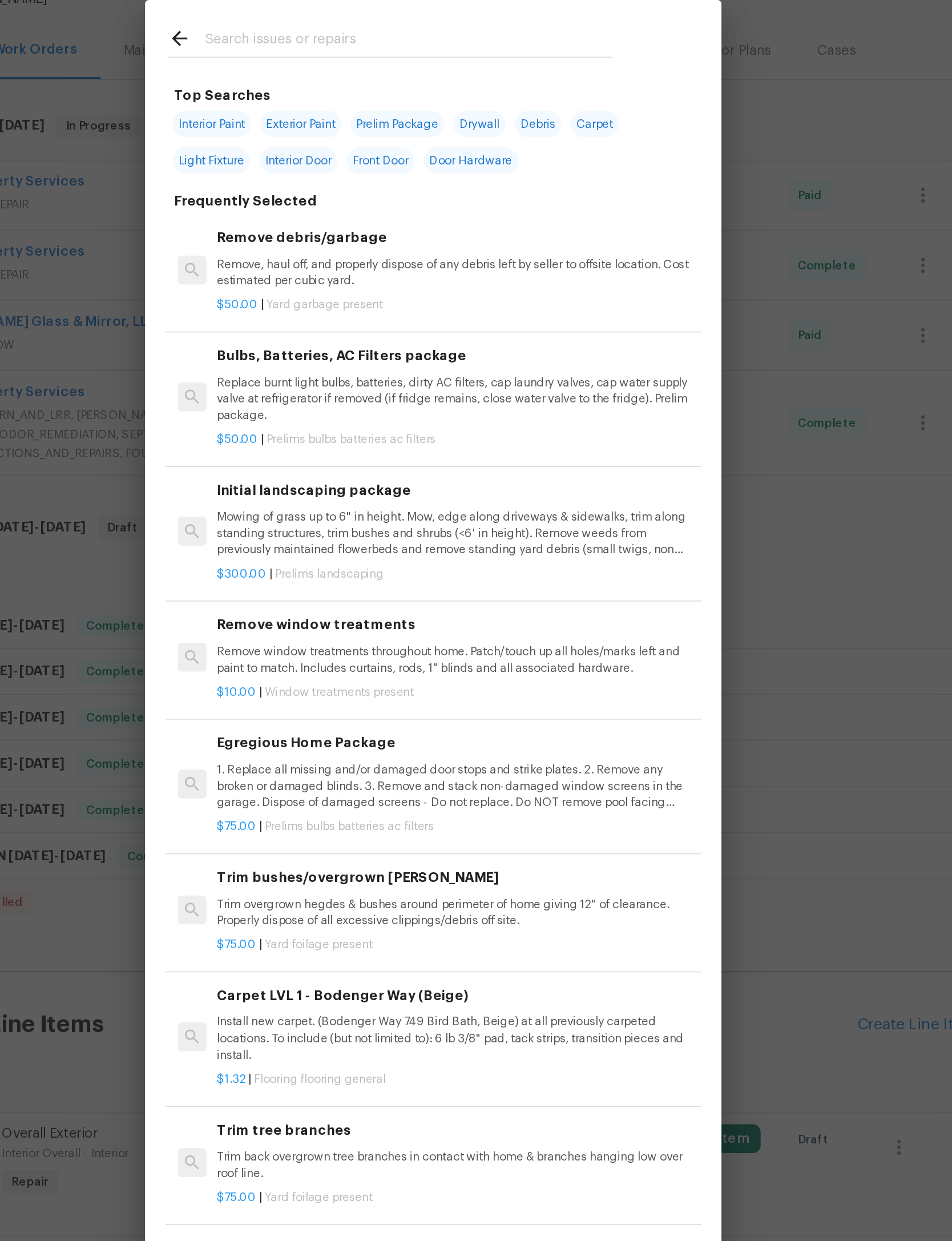
click at [340, 176] on input "text" at bounding box center [461, 184] width 241 height 18
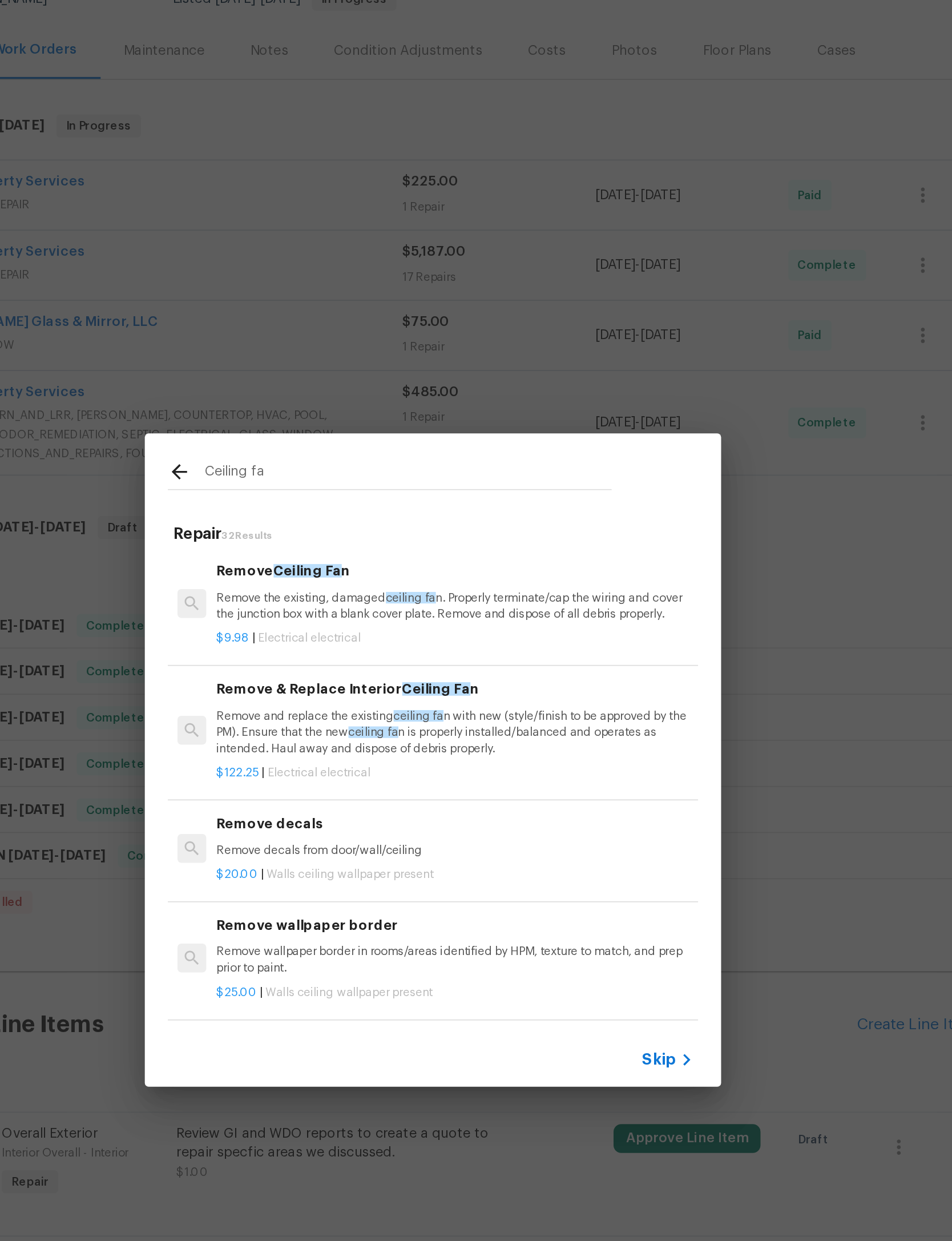
type input "Ceiling fan"
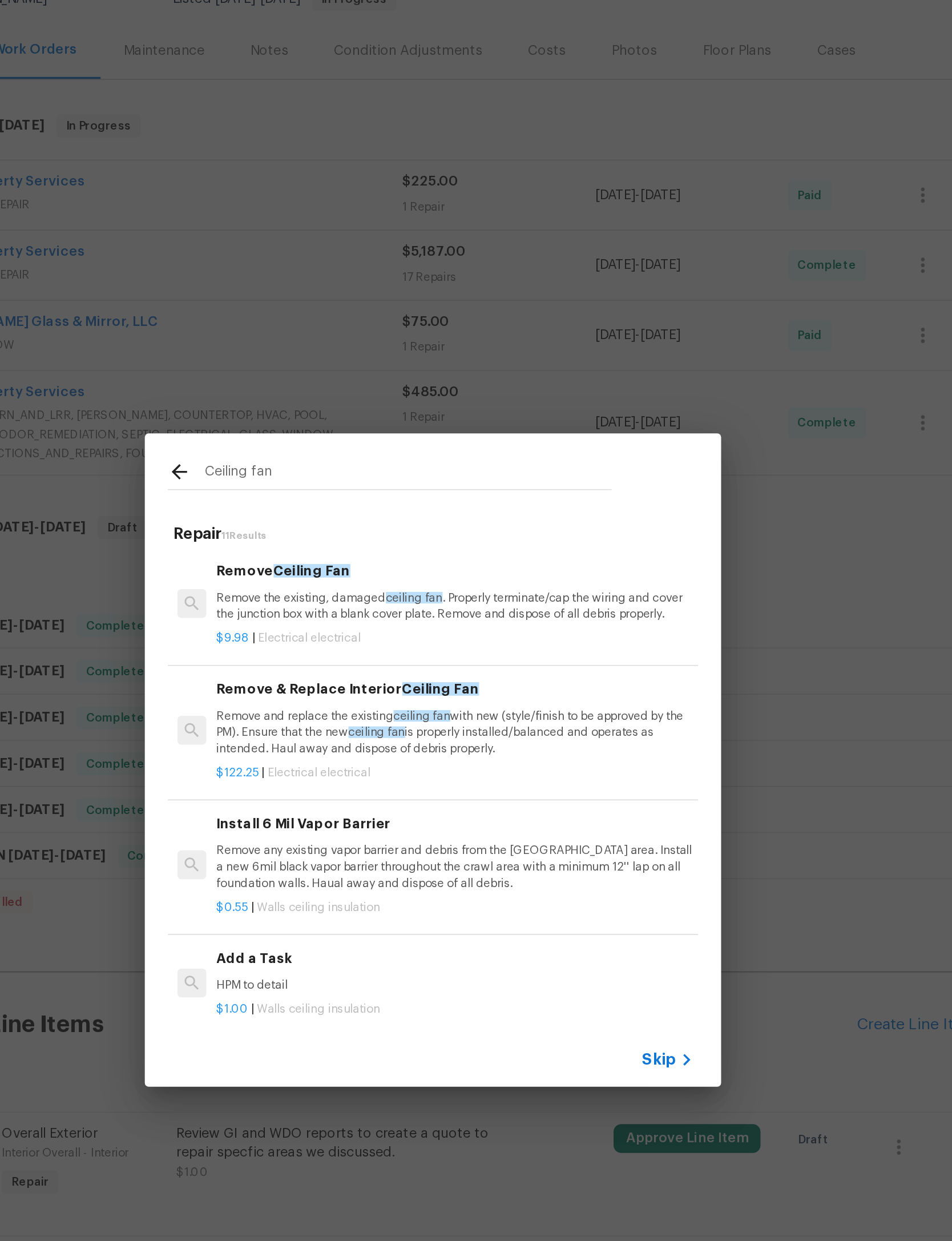
click at [448, 512] on span "ceiling fan" at bounding box center [464, 515] width 33 height 6
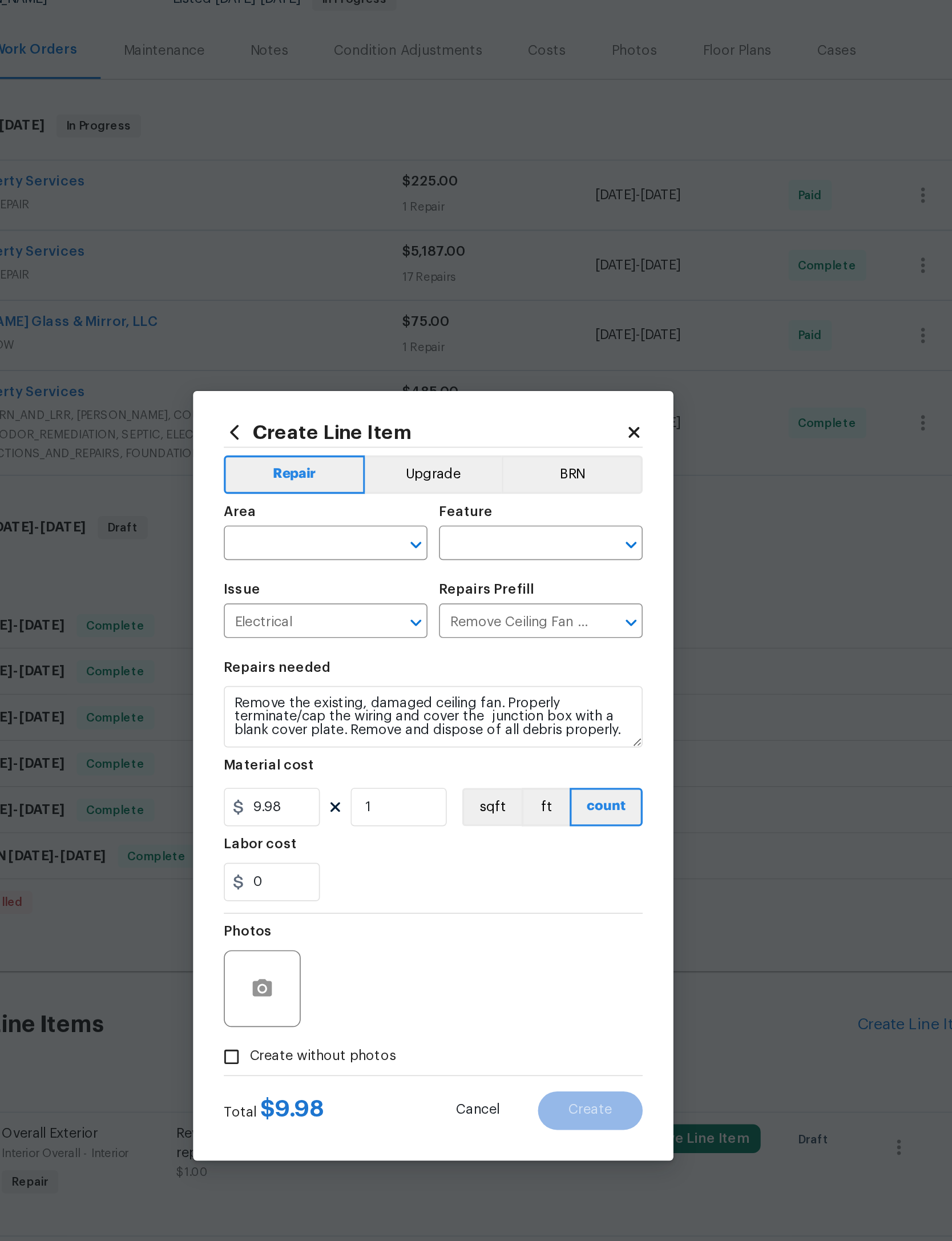
click at [352, 410] on icon at bounding box center [358, 416] width 13 height 13
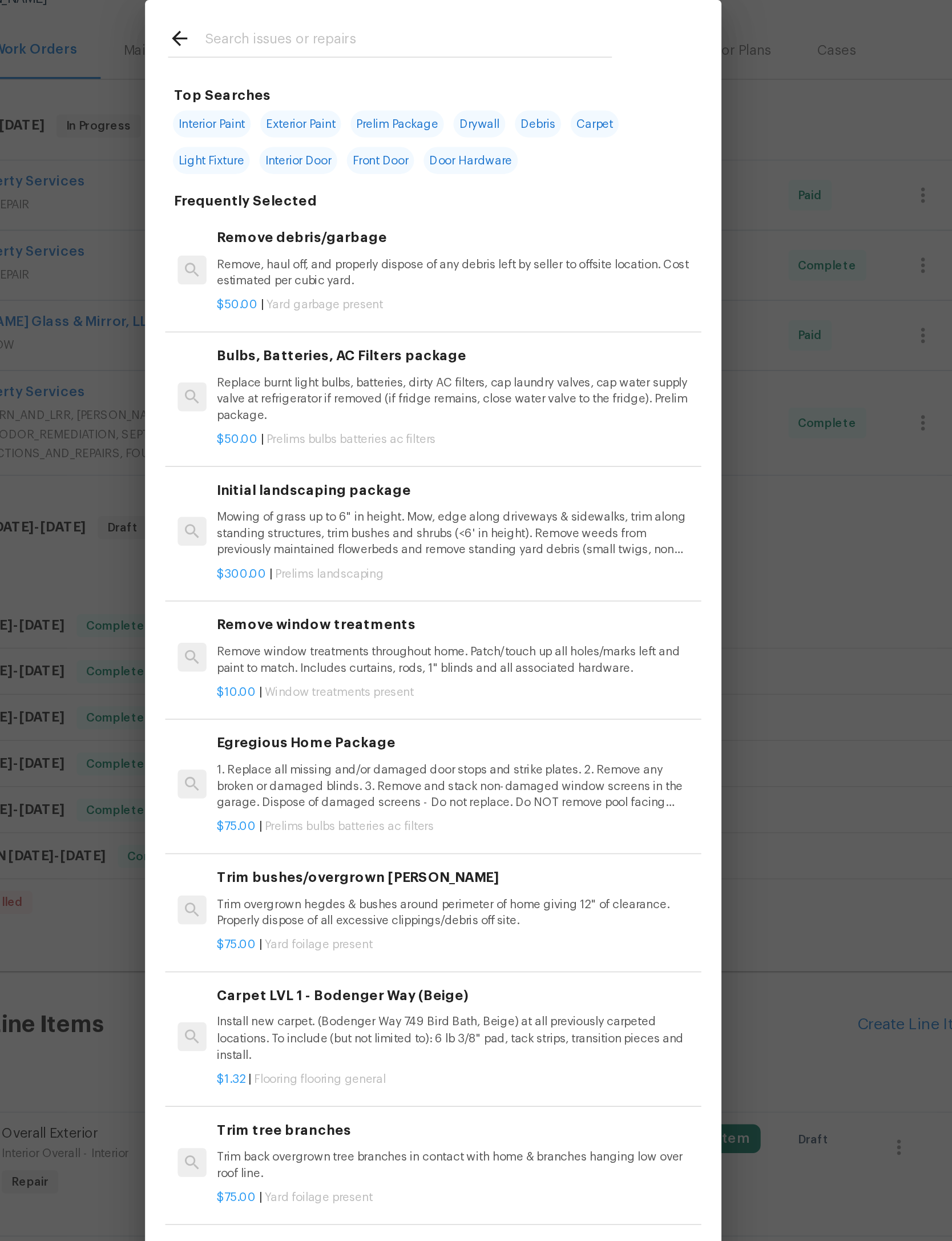
click at [340, 176] on input "text" at bounding box center [461, 184] width 241 height 18
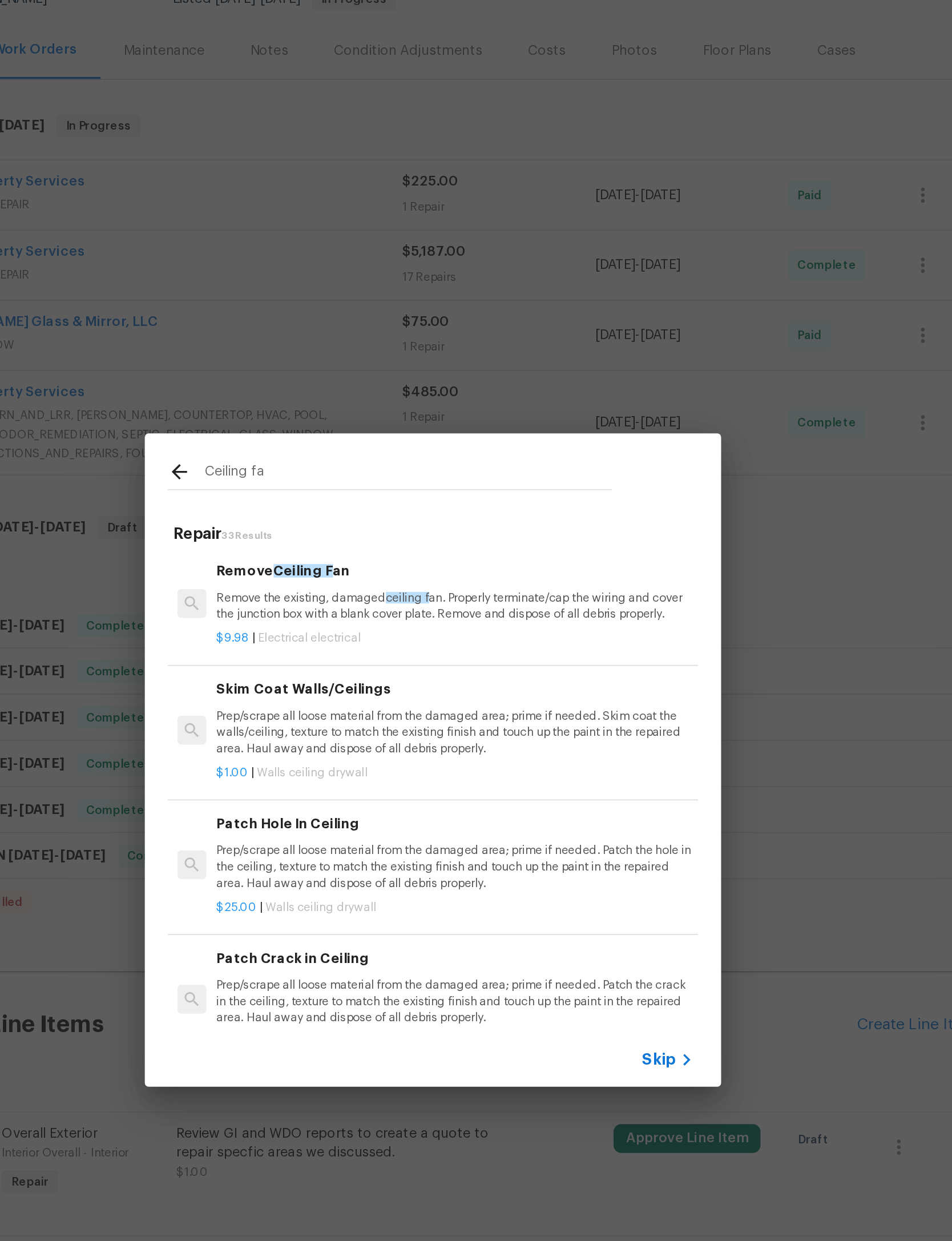
type input "Ceiling fan"
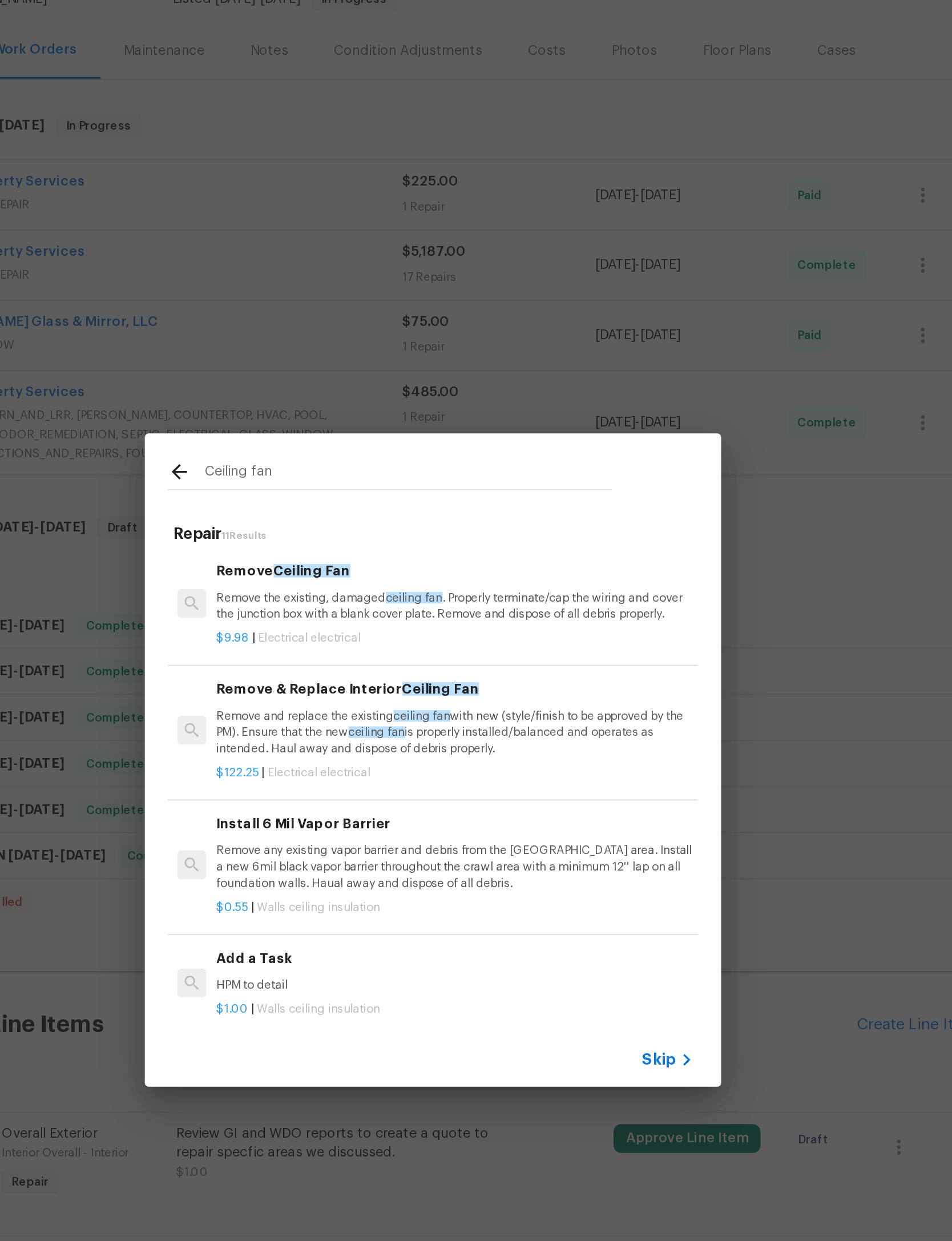
click at [348, 563] on h6 "Remove & Replace Interior Ceiling Fan" at bounding box center [489, 569] width 283 height 13
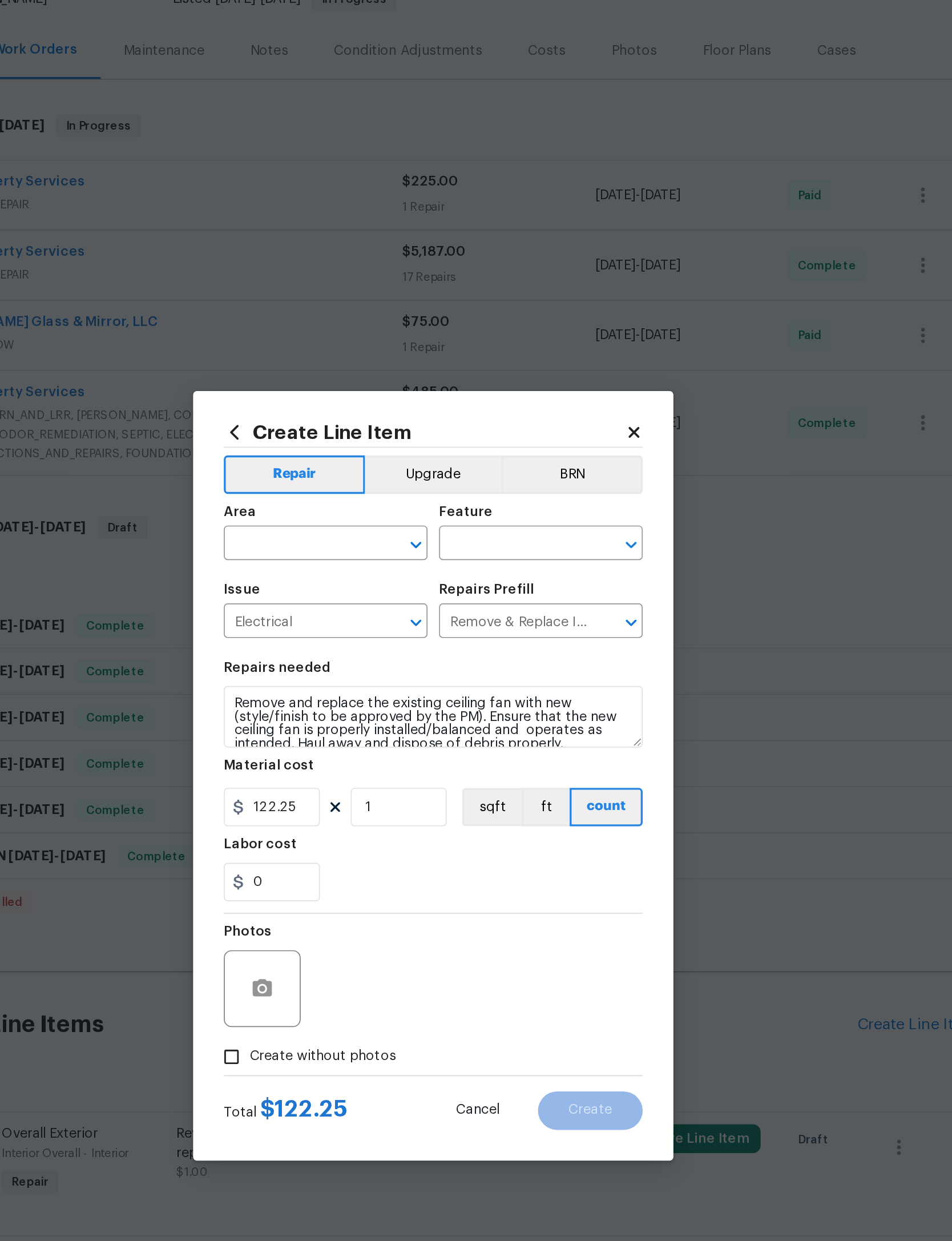
click at [352, 475] on input "text" at bounding box center [396, 483] width 89 height 18
click at [352, 506] on li "Interior Overall" at bounding box center [412, 515] width 121 height 19
type input "Interior Overall"
click at [352, 521] on input "Electrical" at bounding box center [396, 529] width 89 height 18
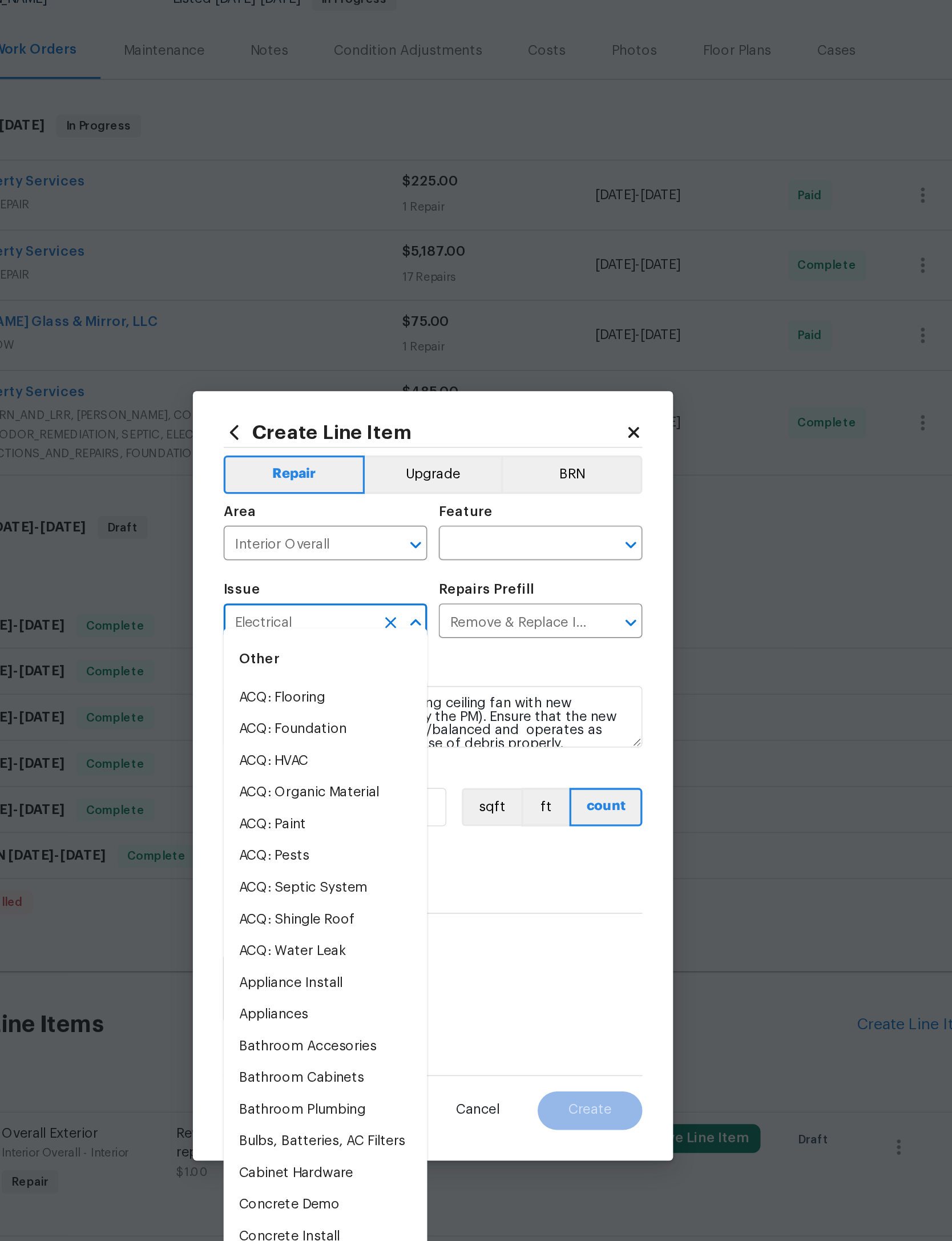
click at [479, 475] on input "text" at bounding box center [524, 483] width 89 height 18
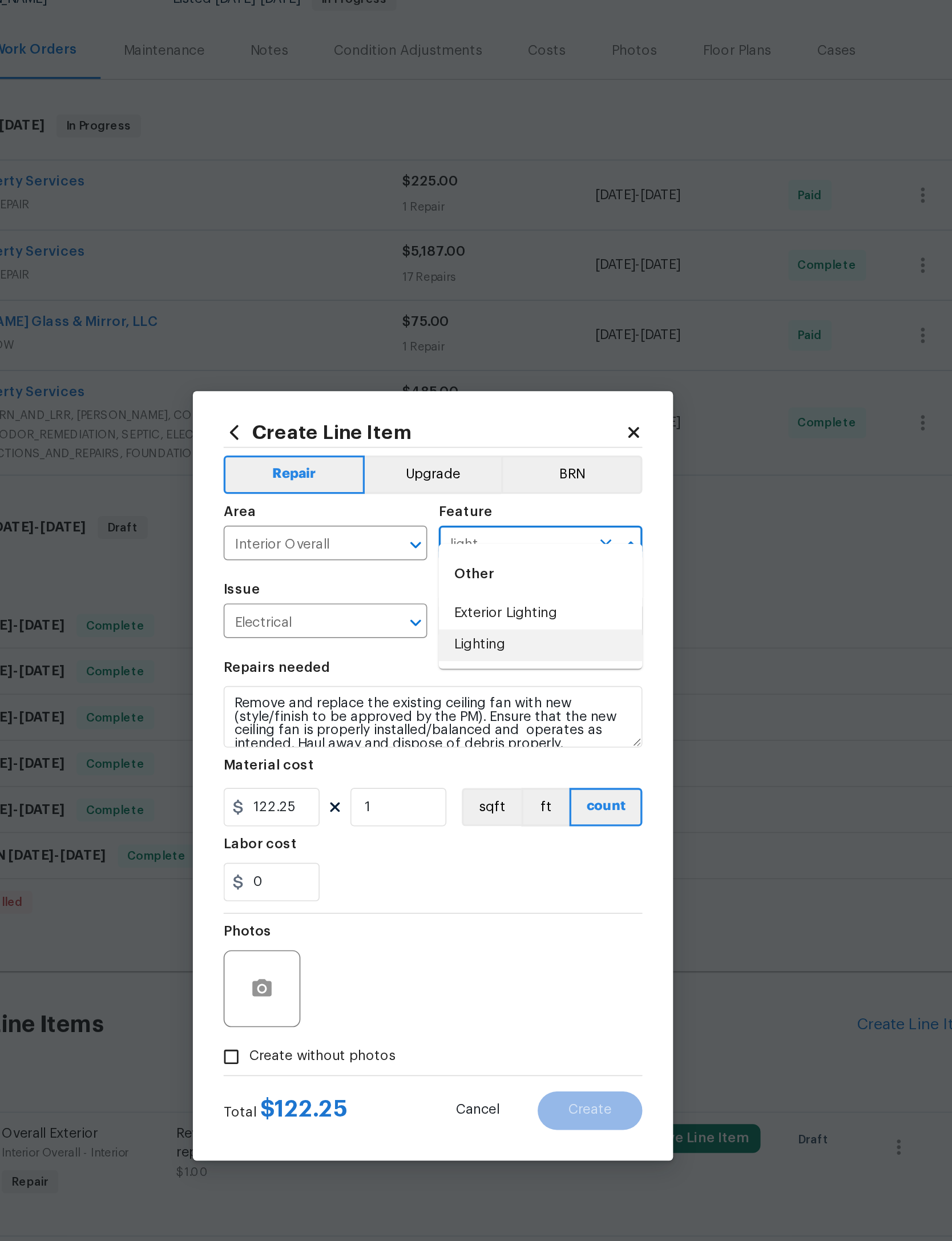
click at [479, 534] on li "Lighting" at bounding box center [539, 543] width 121 height 19
type input "Lighting"
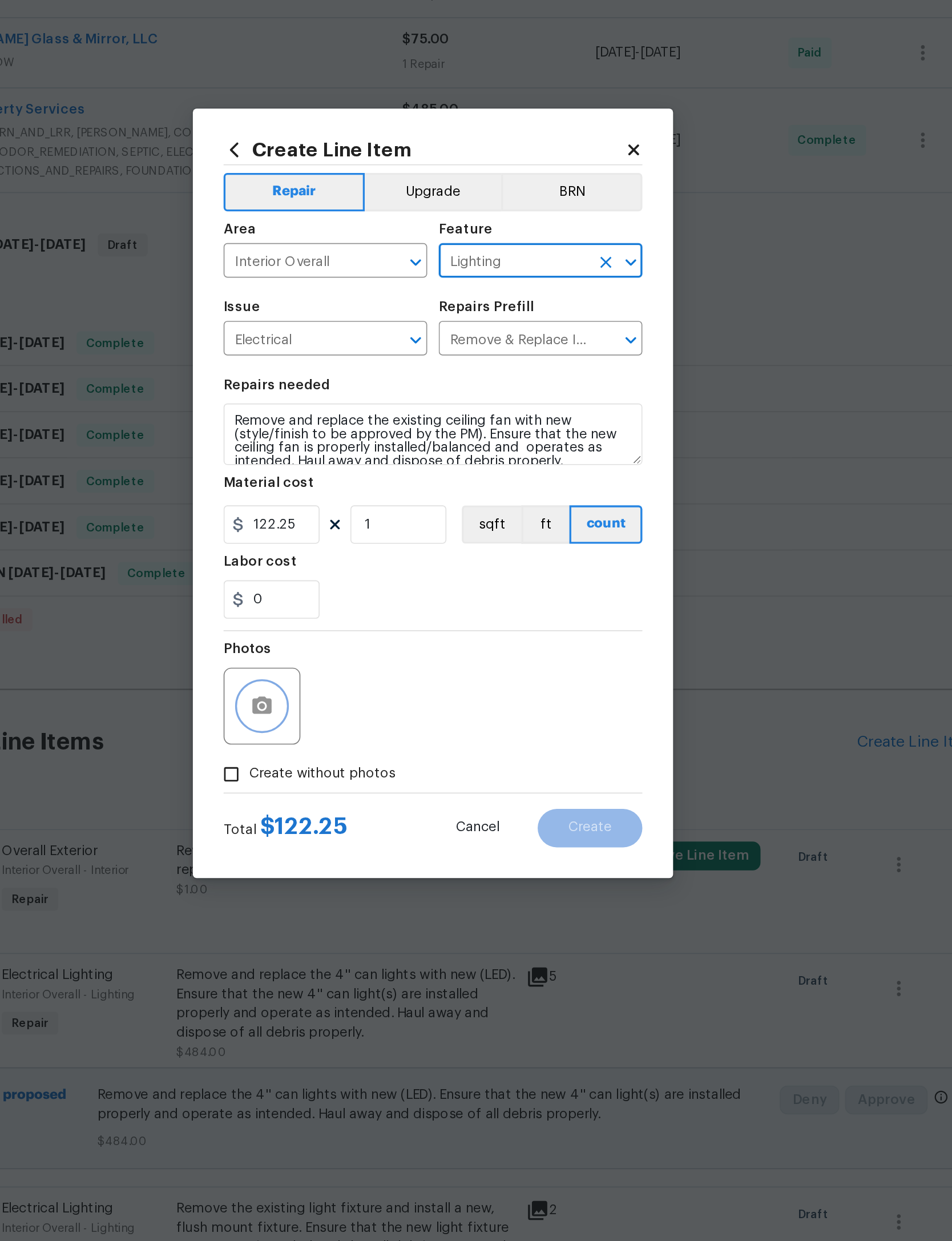
click at [361, 733] on button "button" at bounding box center [375, 747] width 28 height 28
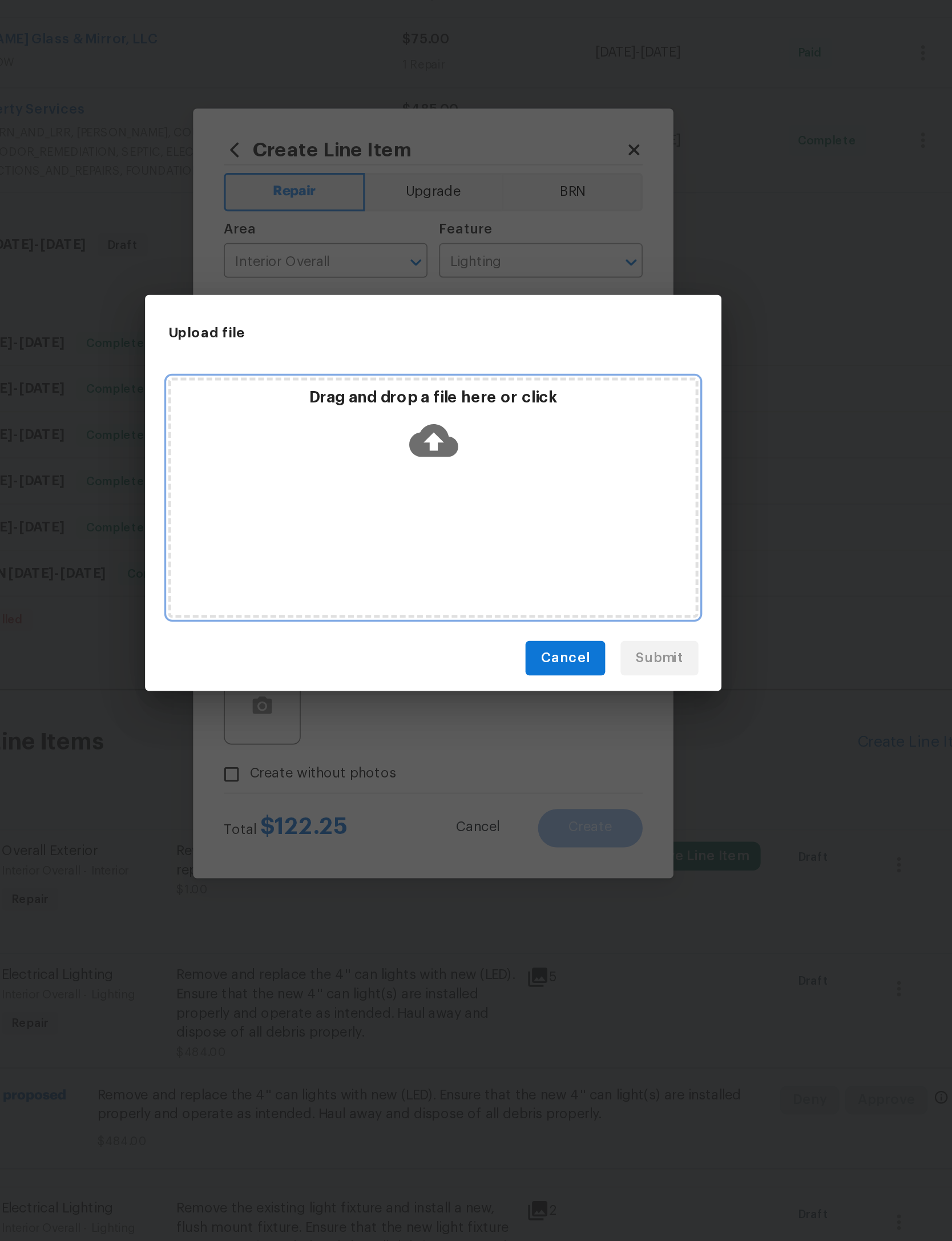
click at [462, 580] on icon at bounding box center [476, 589] width 29 height 19
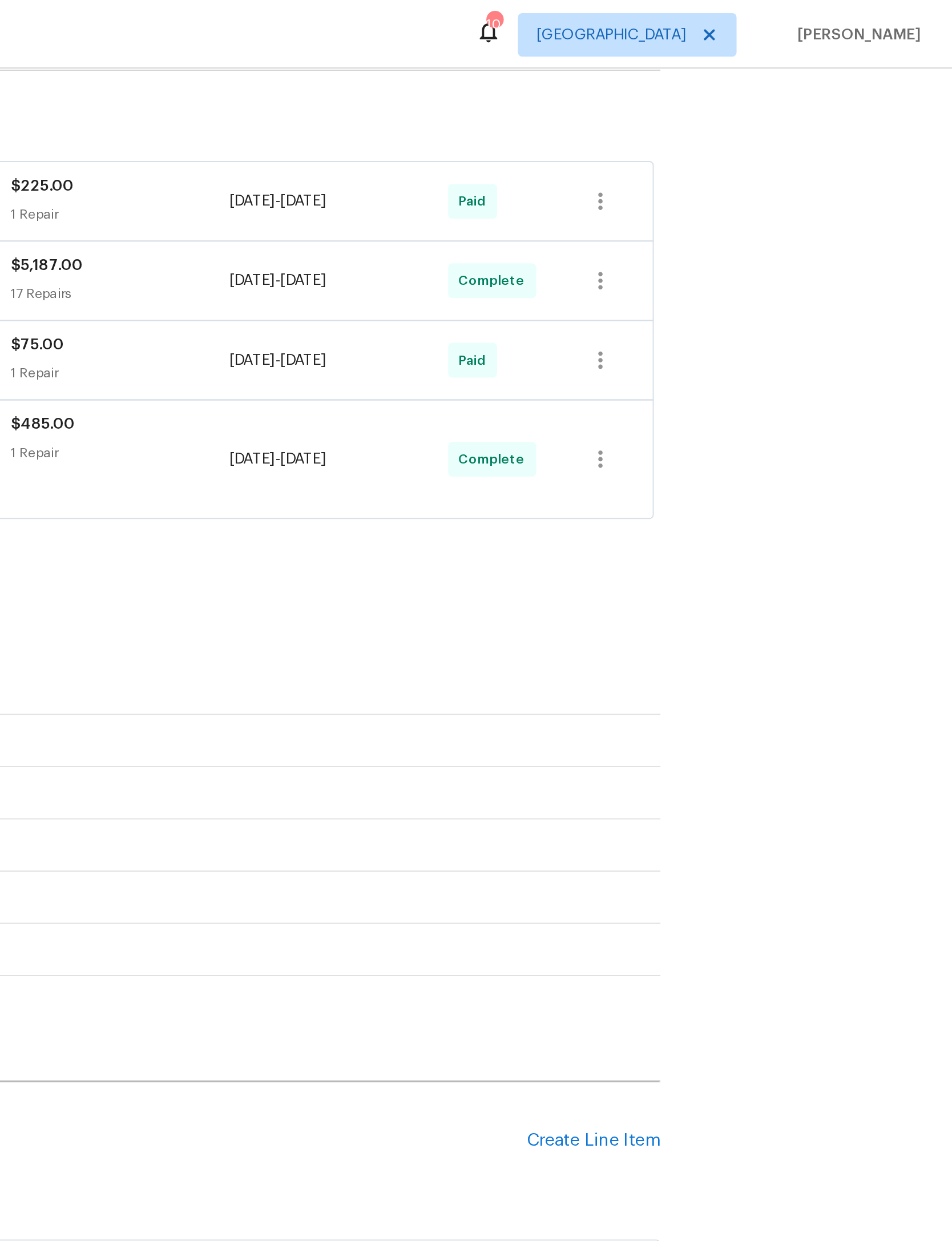
scroll to position [333, 0]
click at [728, 593] on div "Create Line Item" at bounding box center [763, 599] width 70 height 11
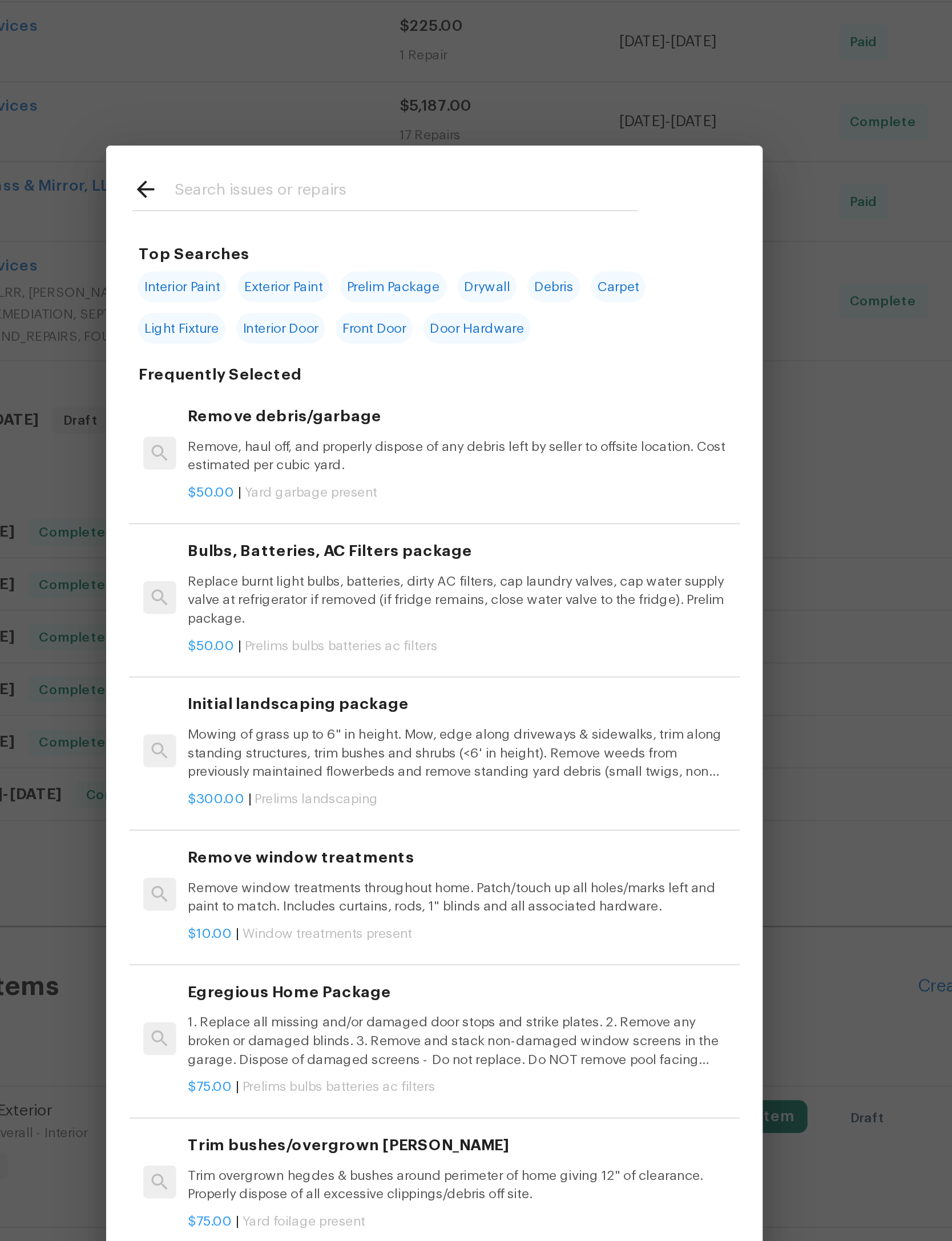
click at [340, 176] on input "text" at bounding box center [461, 184] width 241 height 18
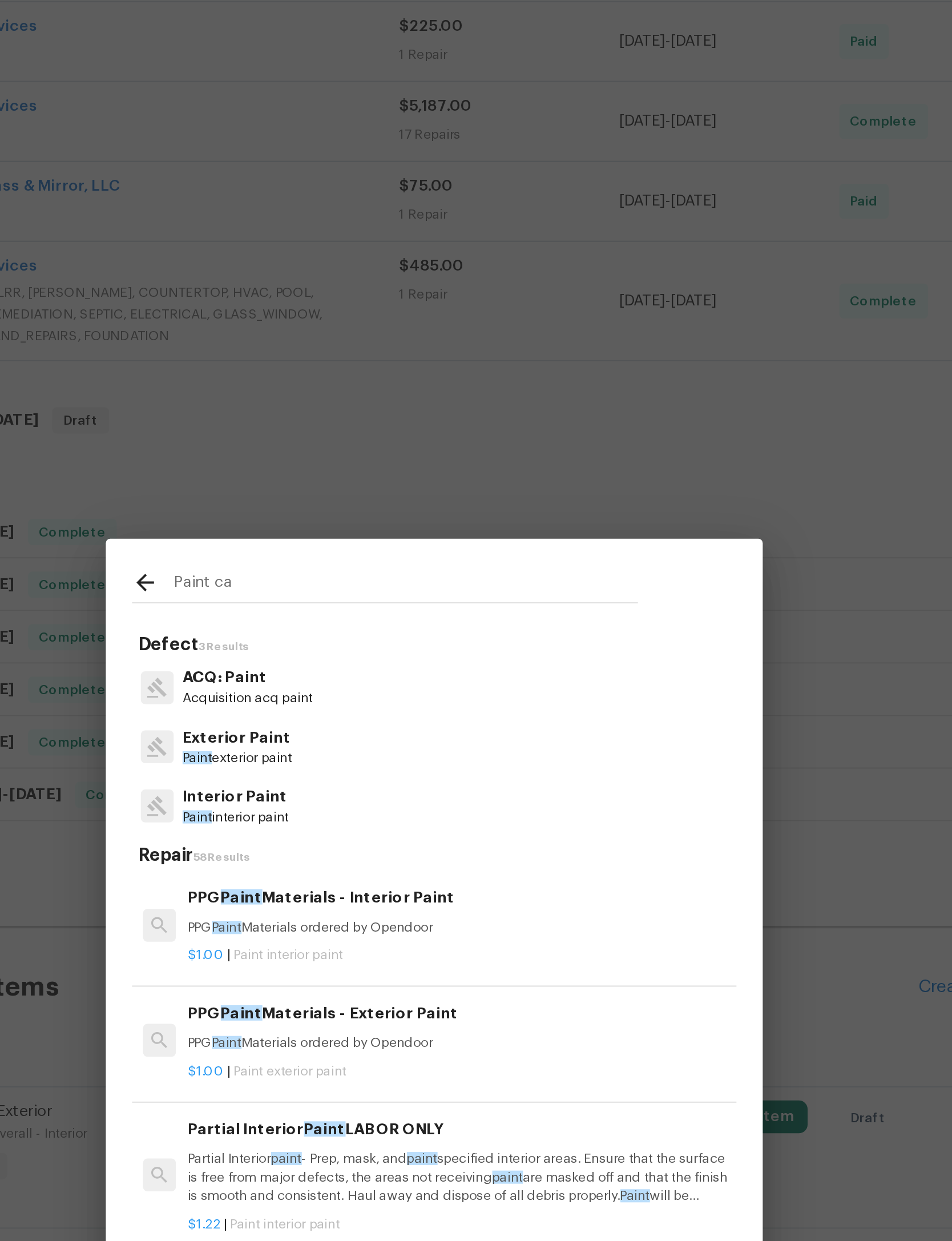
type input "Paint cab"
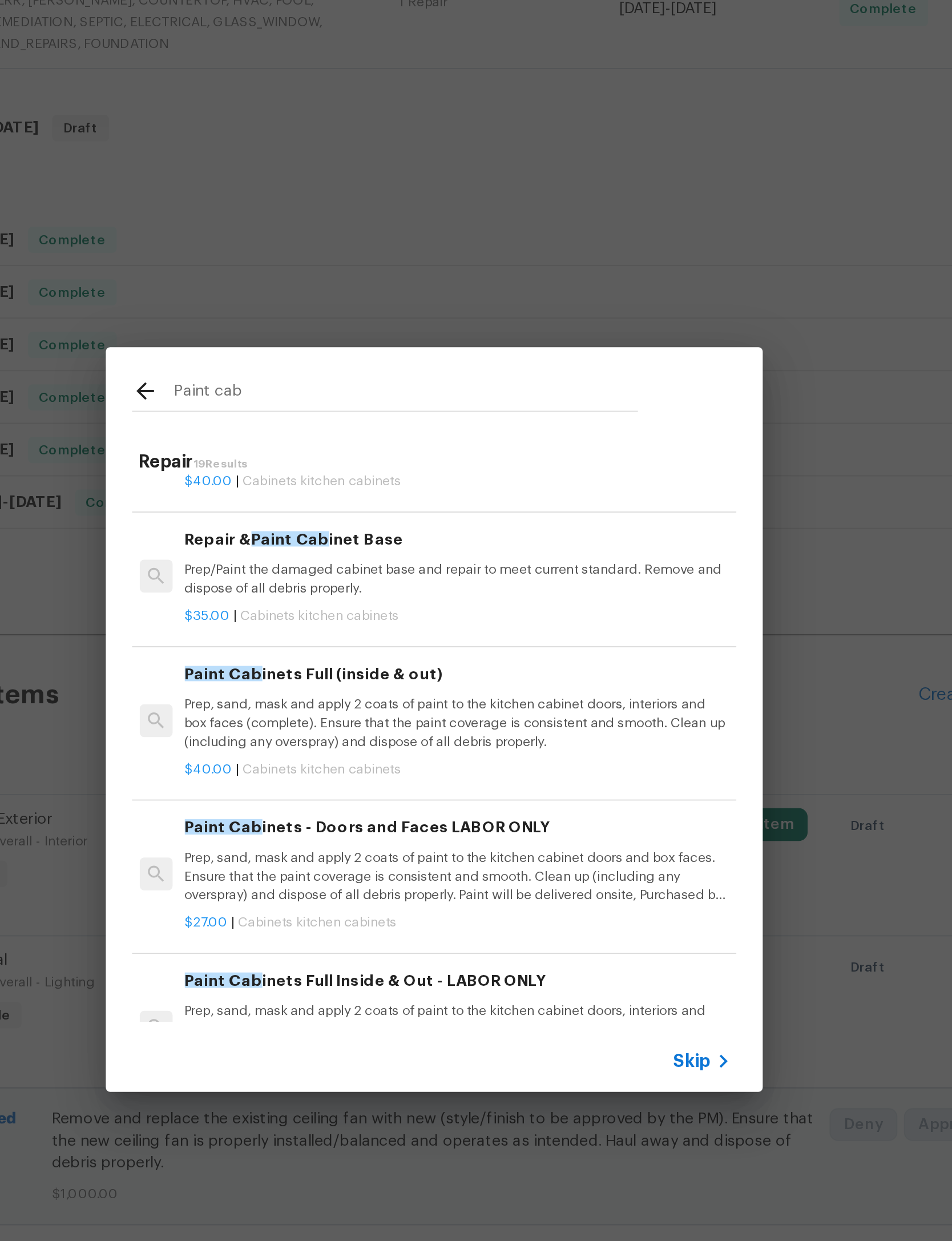
scroll to position [62, 2]
click at [346, 598] on p "Prep, sand, mask and apply 2 coats of paint to the kitchen cabinet doors, inter…" at bounding box center [488, 612] width 283 height 29
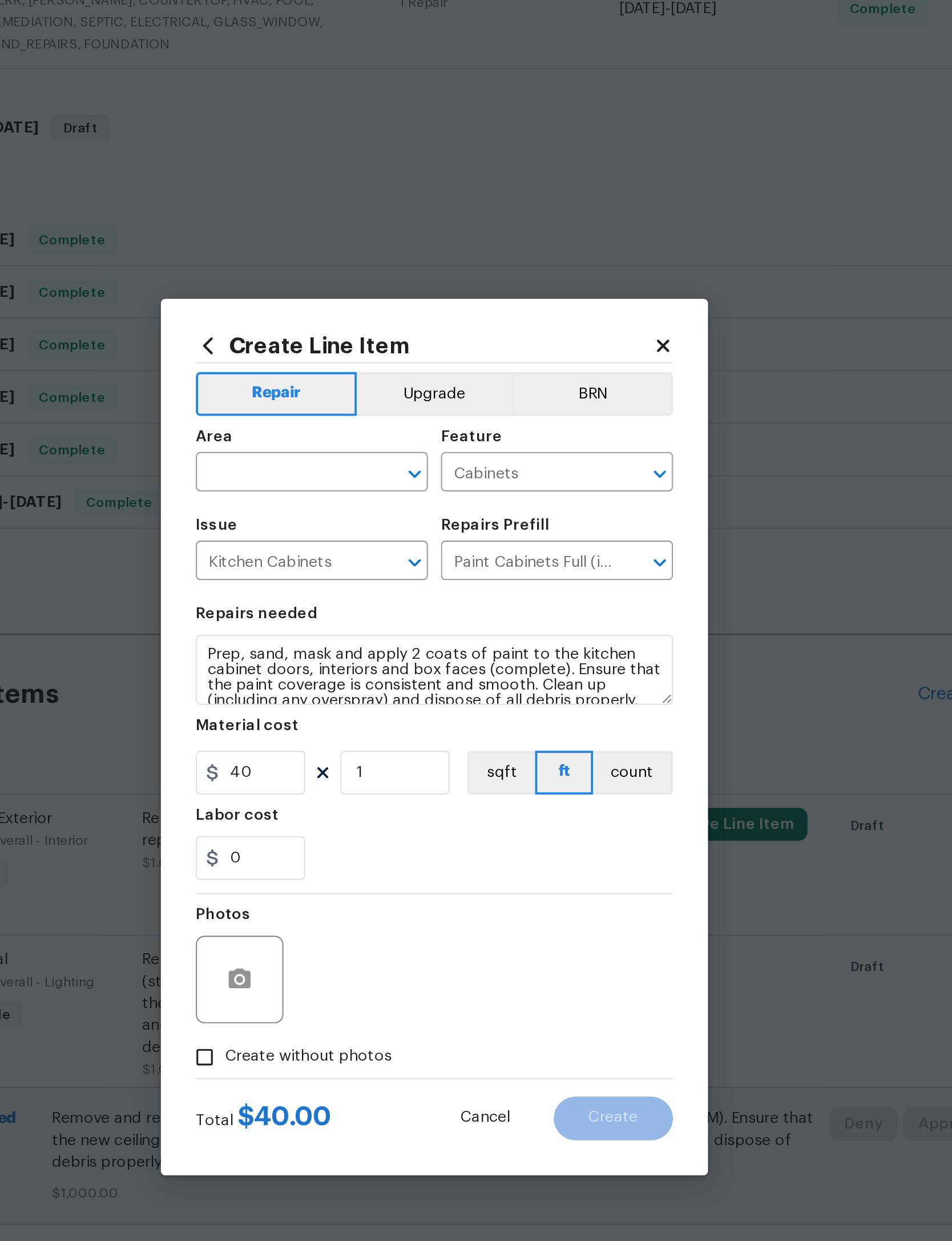
click at [352, 475] on input "text" at bounding box center [396, 483] width 89 height 18
click at [352, 488] on li "Living Room" at bounding box center [412, 497] width 121 height 19
type input "Living Room"
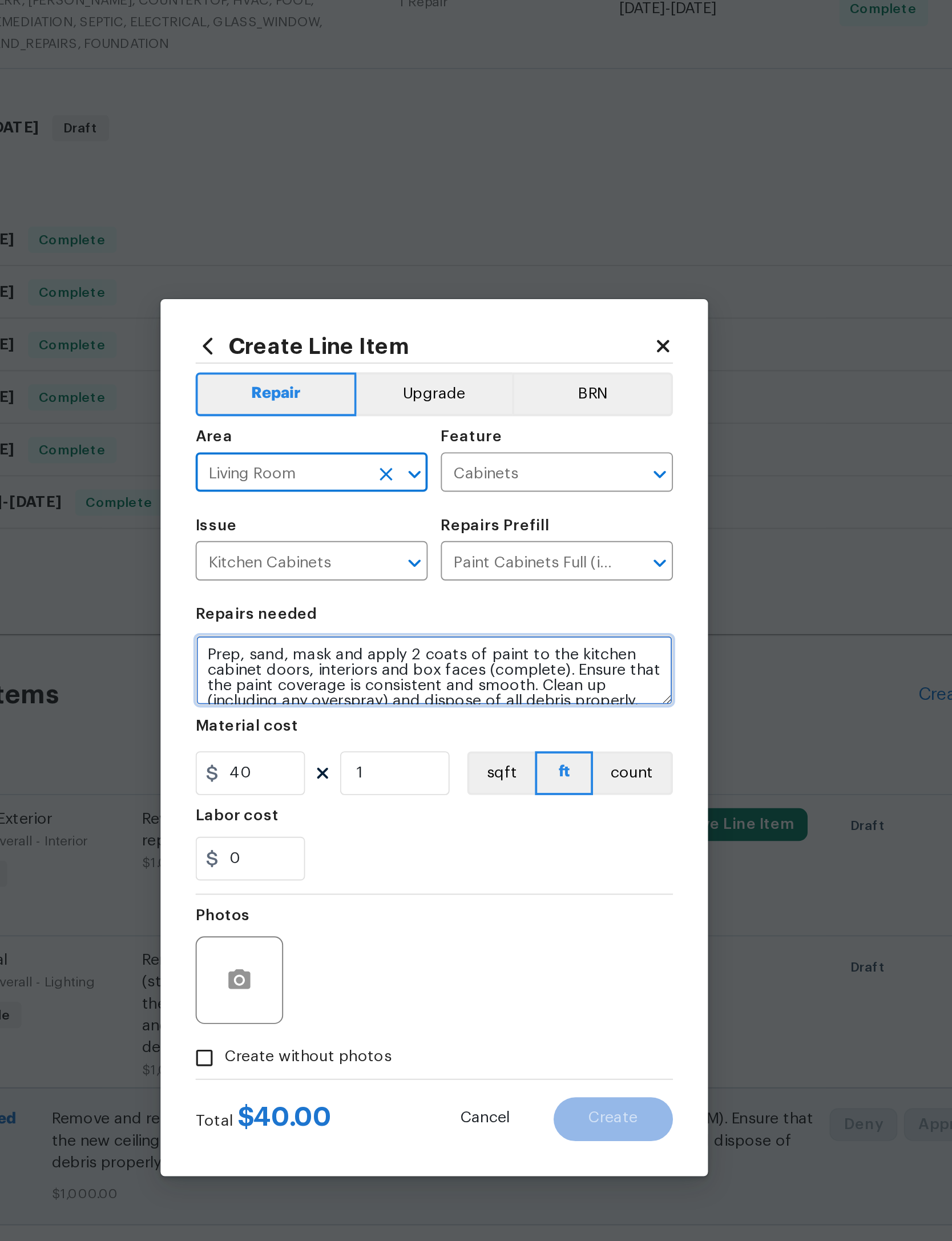
click at [352, 567] on textarea "Prep, sand, mask and apply 2 coats of paint to the kitchen cabinet doors, inter…" at bounding box center [476, 585] width 249 height 36
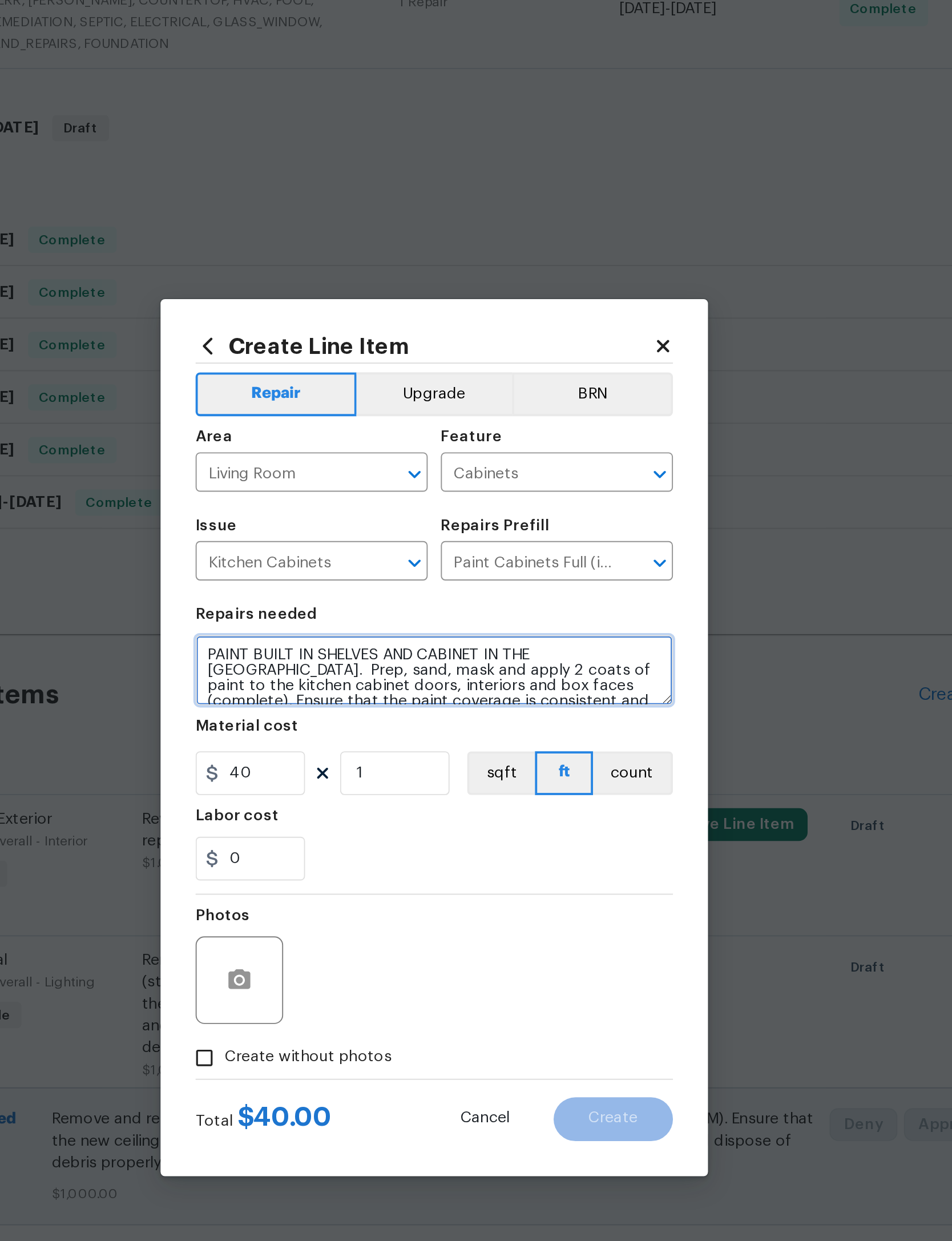
type textarea "PAINT BUILT IN SHELVES AND CABINET IN THE LIVING ROOM. Prep, sand, mask and app…"
click at [436, 430] on button "Upgrade" at bounding box center [476, 441] width 81 height 23
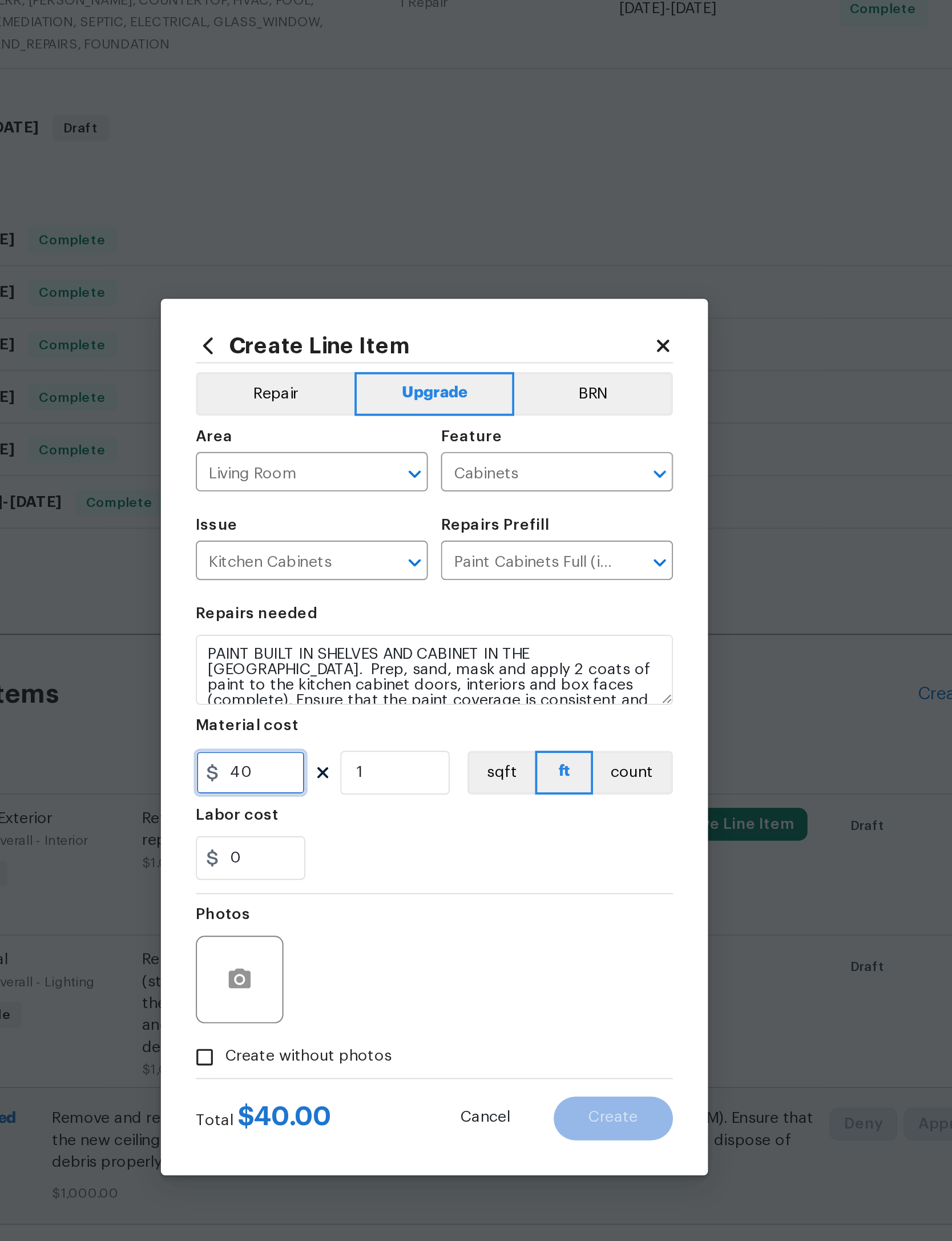
click at [352, 627] on input "40" at bounding box center [380, 639] width 57 height 23
type input "600"
click at [352, 657] on div "Labor cost" at bounding box center [476, 664] width 249 height 15
click at [361, 733] on button "button" at bounding box center [375, 747] width 28 height 28
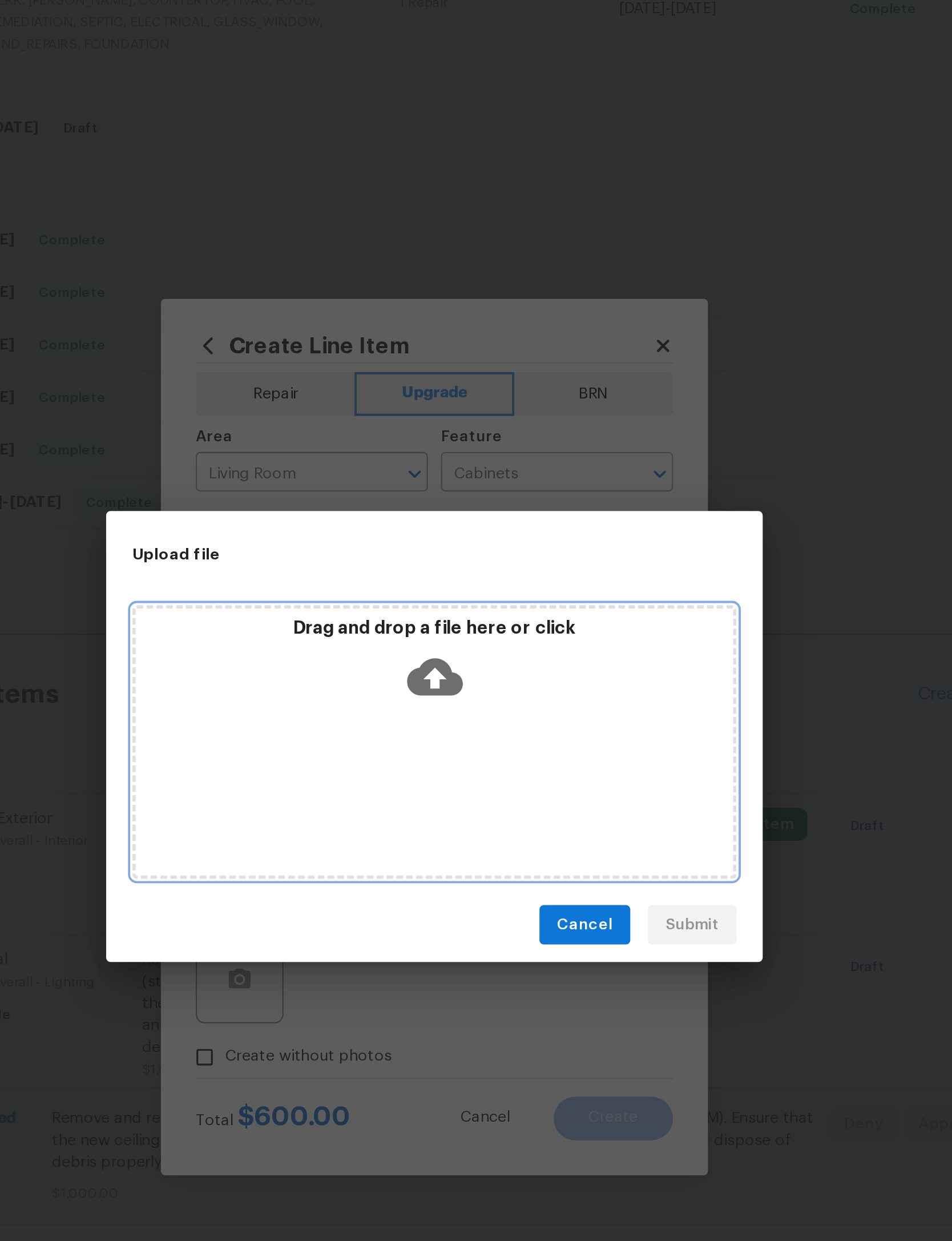
click at [462, 580] on icon at bounding box center [476, 589] width 29 height 19
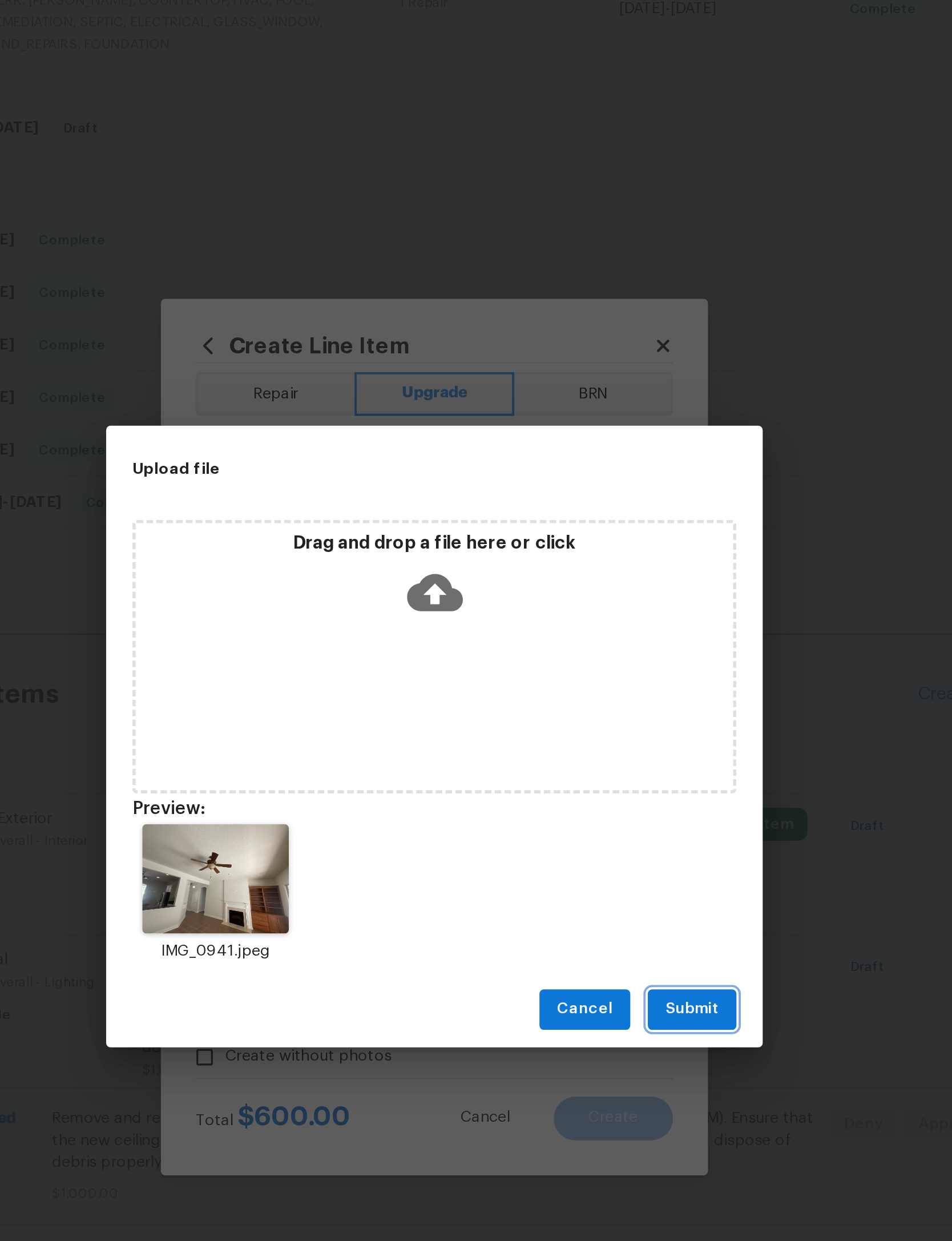
click at [596, 755] on span "Submit" at bounding box center [610, 762] width 28 height 14
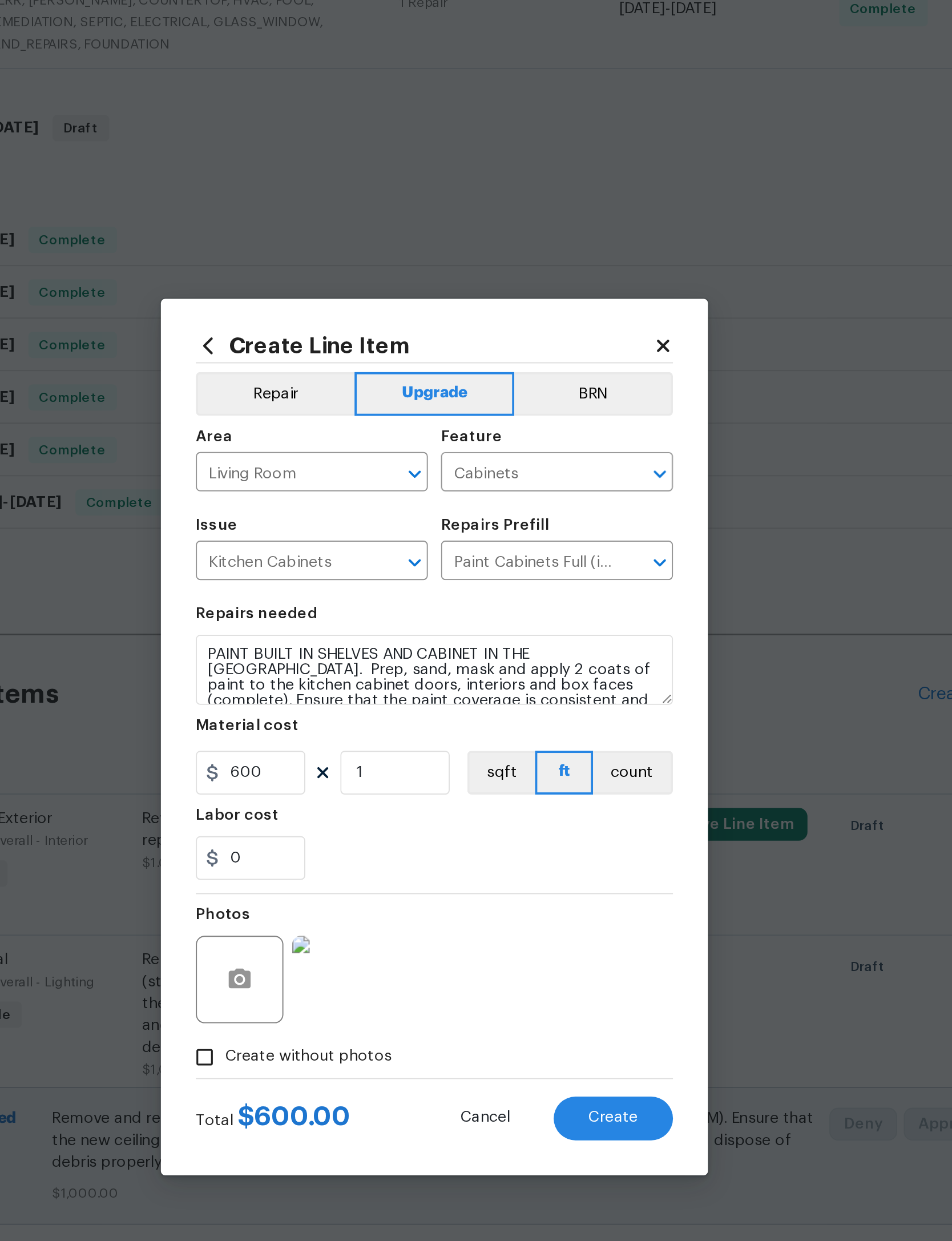
click at [556, 815] on span "Create" at bounding box center [569, 819] width 26 height 8
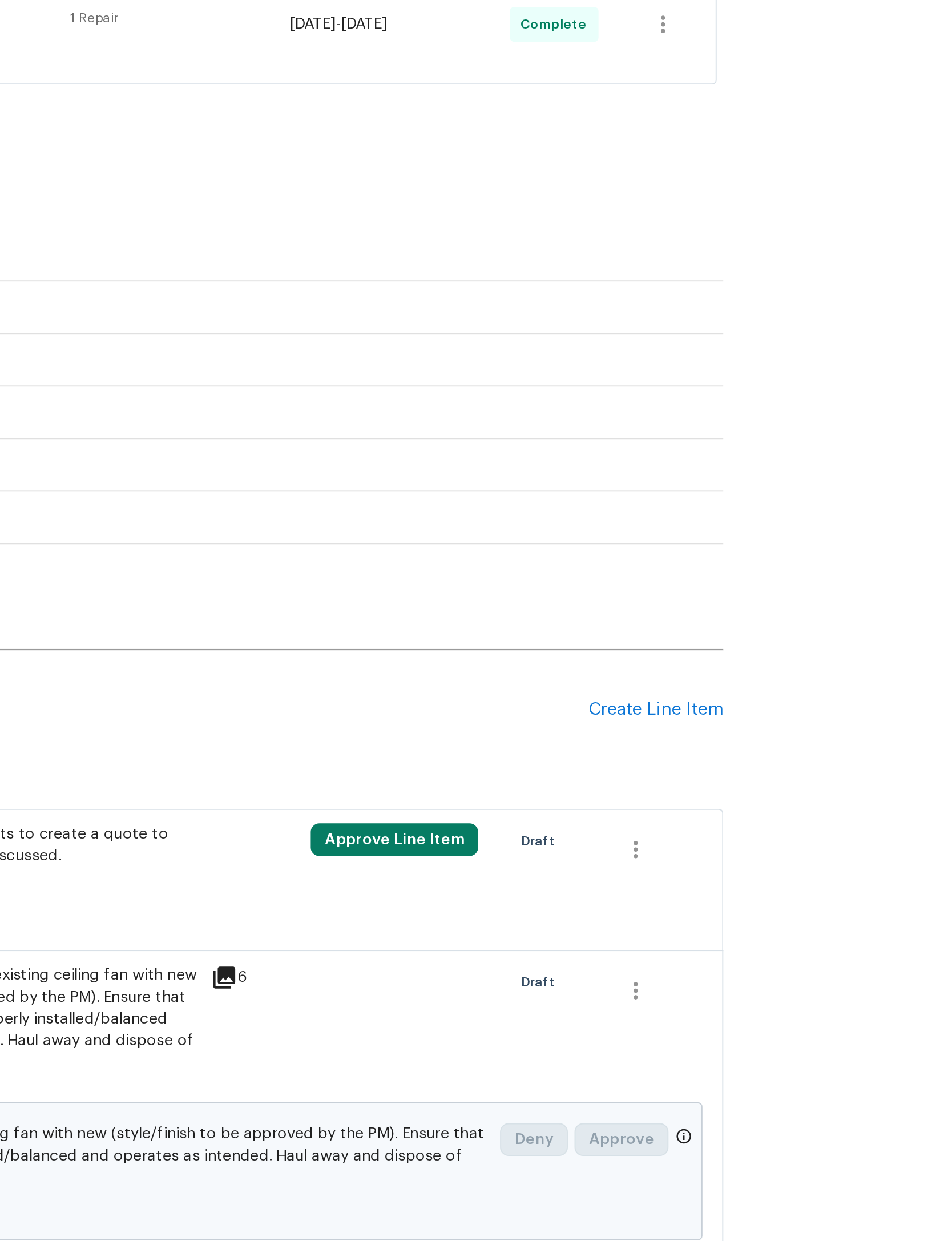
scroll to position [188, 0]
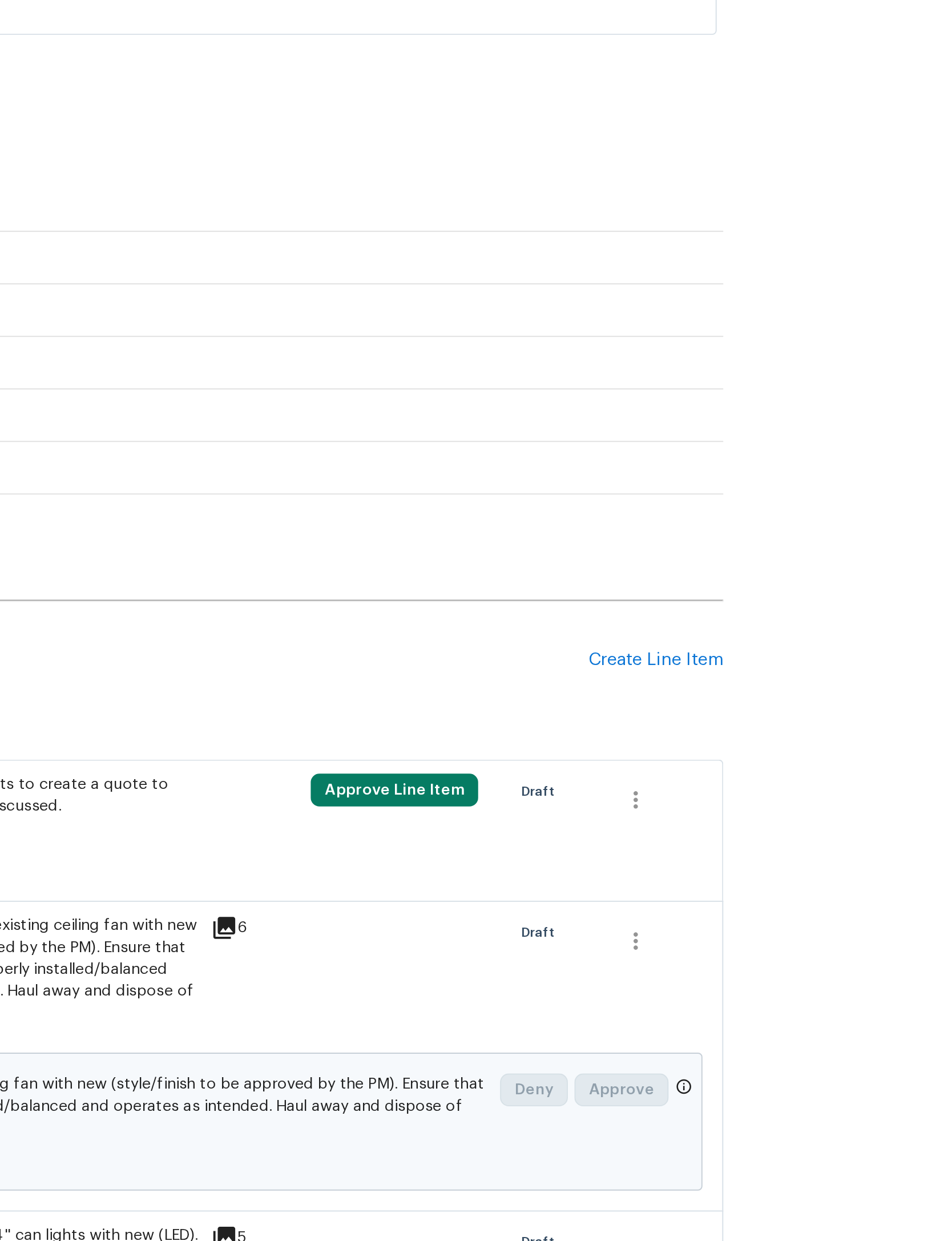
click at [728, 576] on div "Create Line Item" at bounding box center [763, 581] width 70 height 11
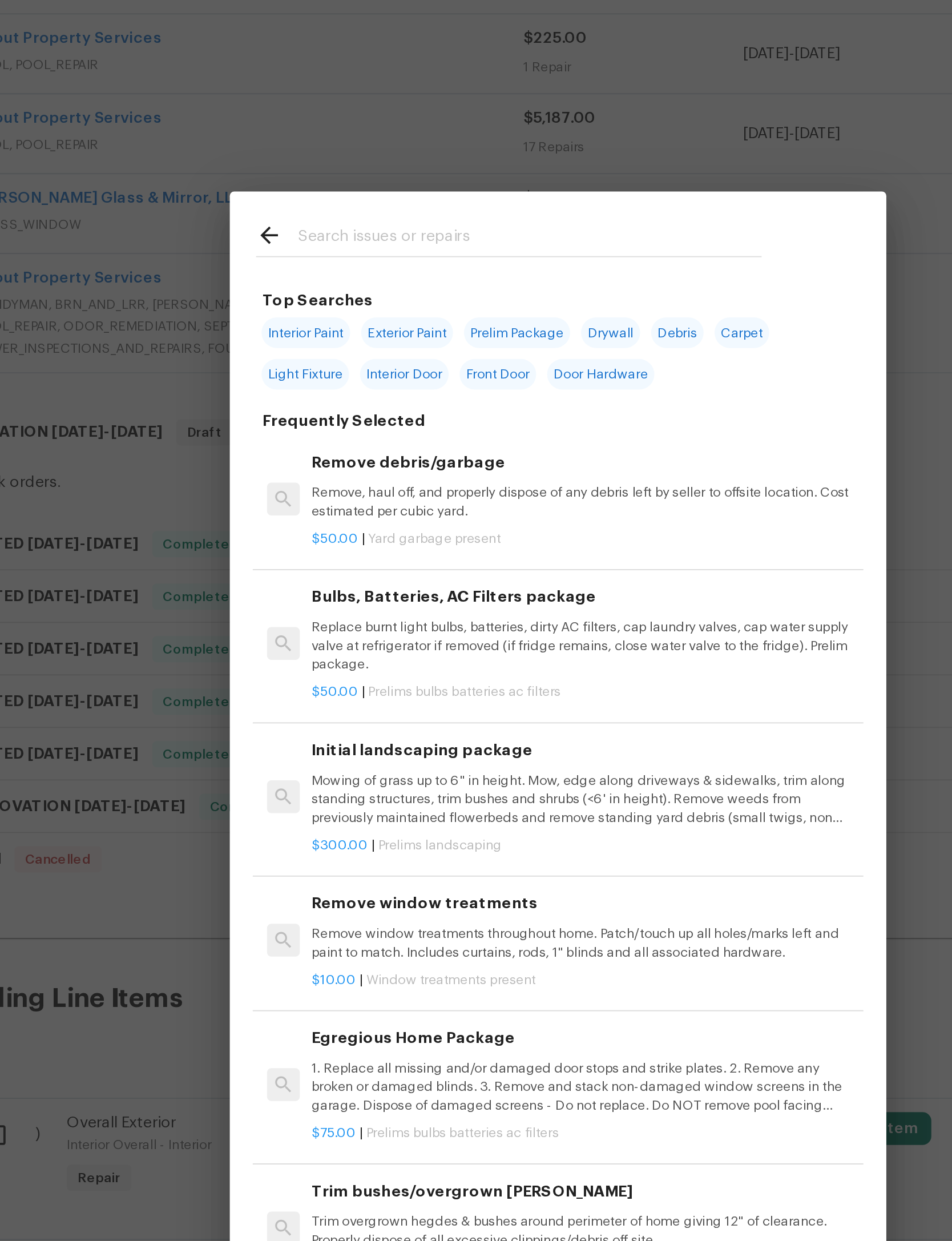
click at [353, 176] on input "text" at bounding box center [461, 184] width 241 height 18
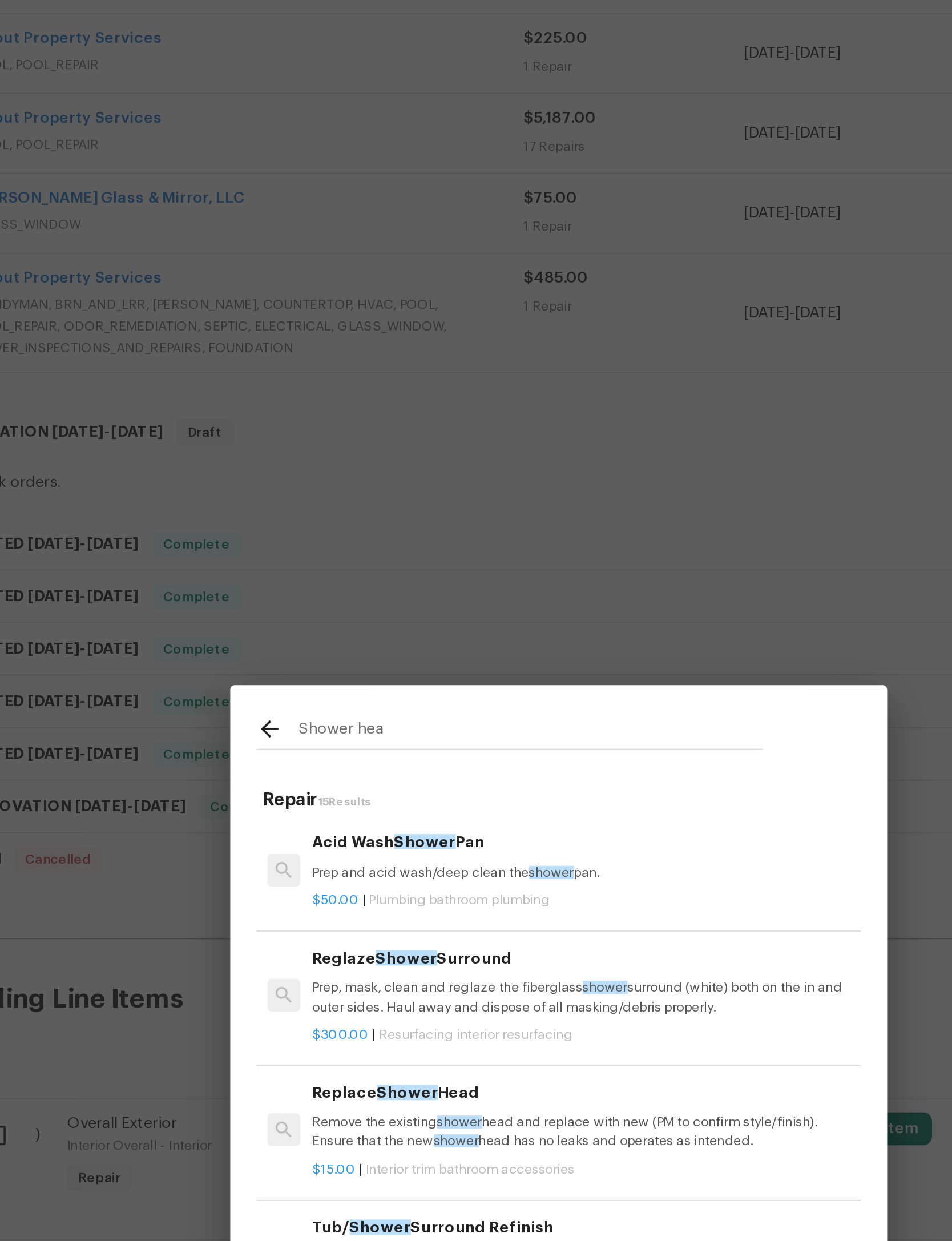
type input "Shower head"
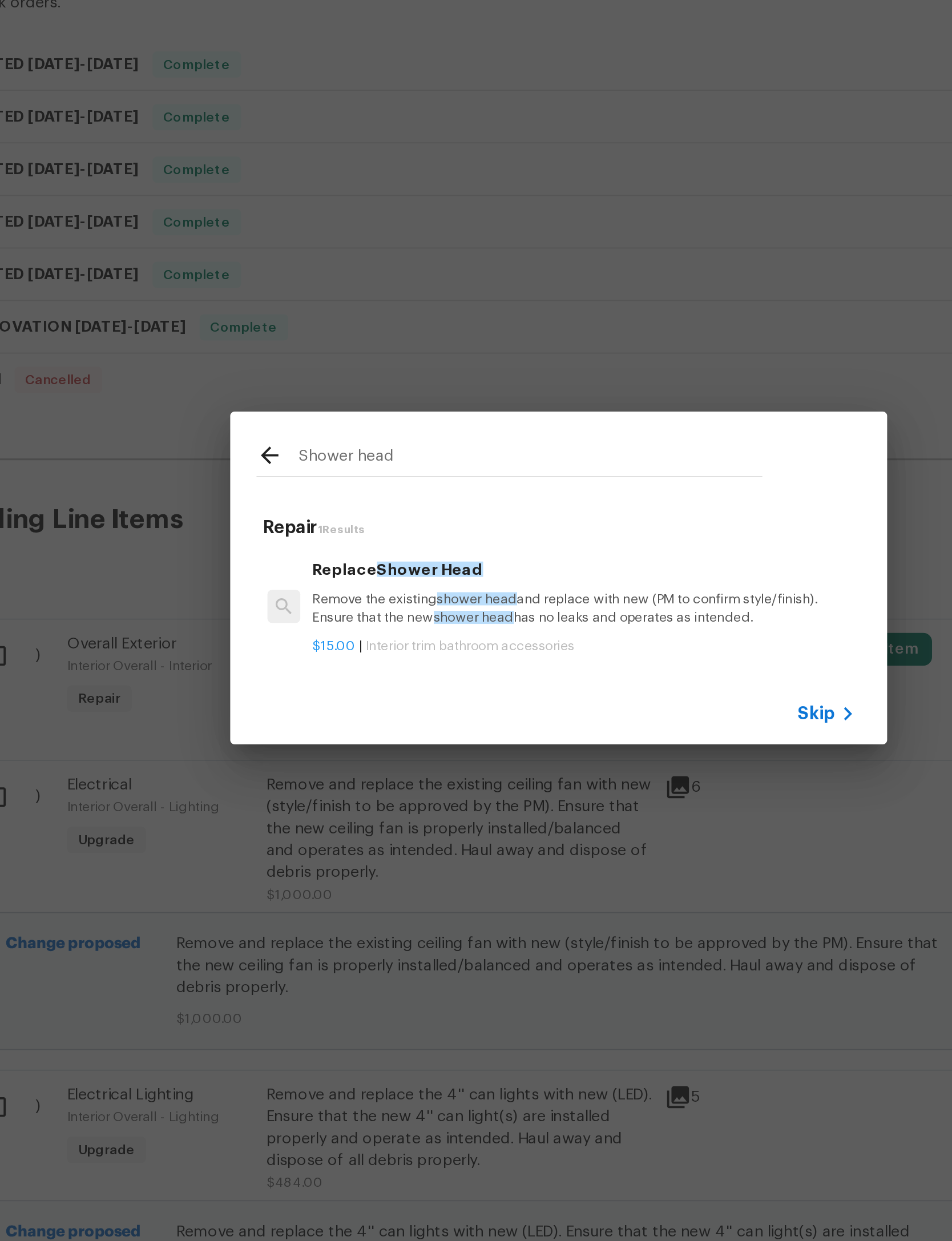
click at [348, 617] on p "Remove the existing shower head and replace with new (PM to confirm style/finis…" at bounding box center [489, 627] width 283 height 19
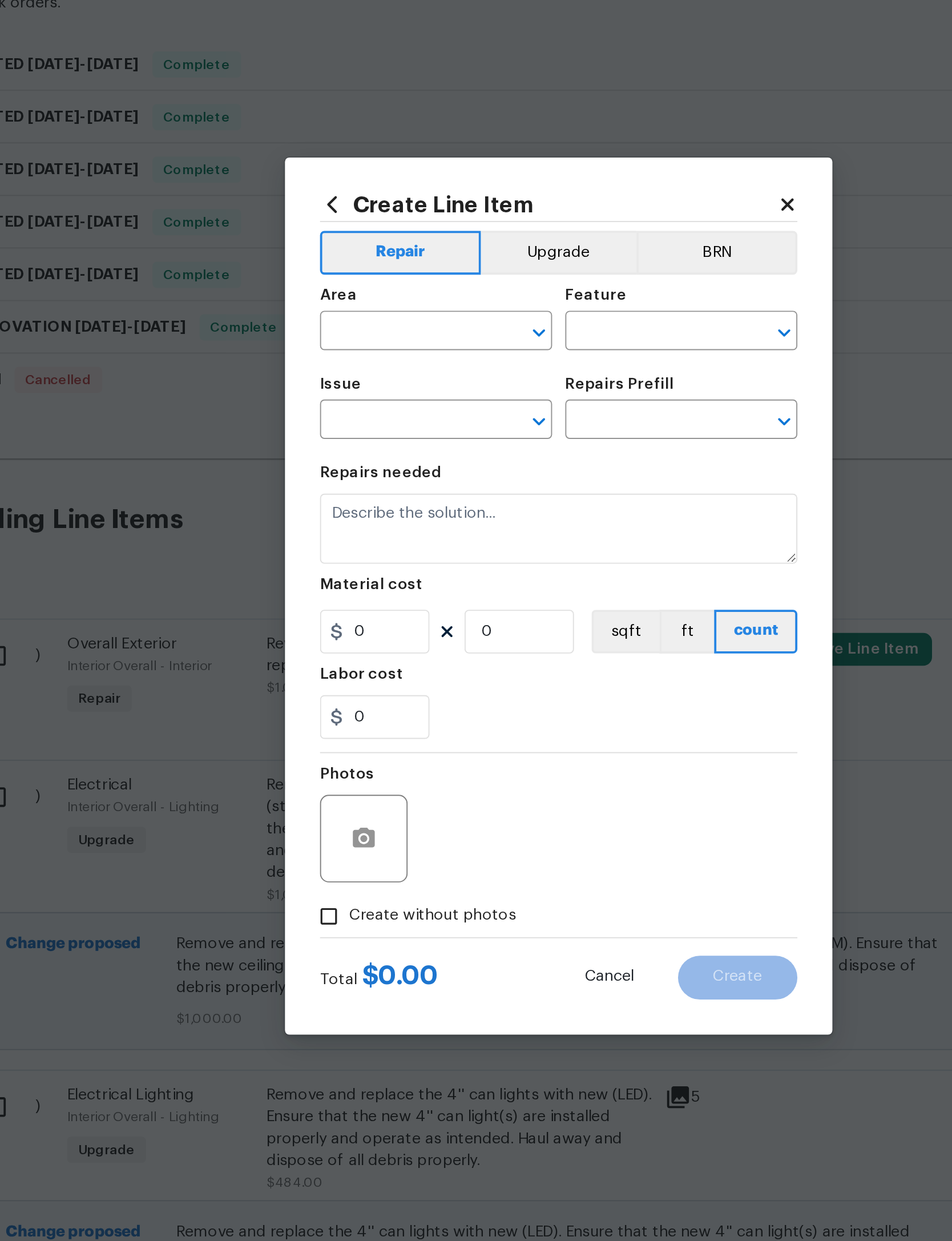
type input "Interior Trim"
type input "Bathroom Accesories"
type input "Replace Shower Head $15.00"
type textarea "Remove the existing shower head and replace with new (PM to confirm style/finis…"
type input "15"
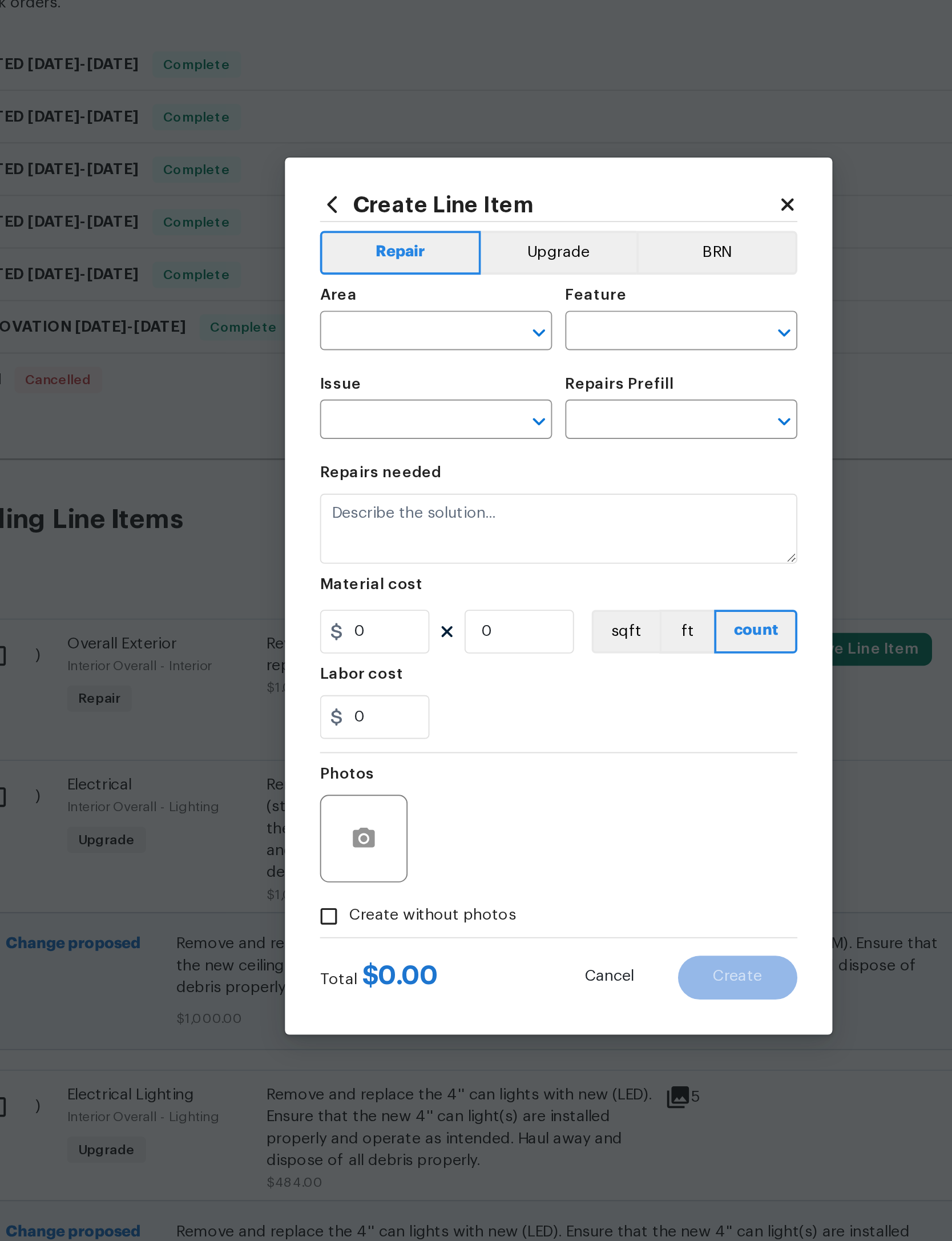
type input "1"
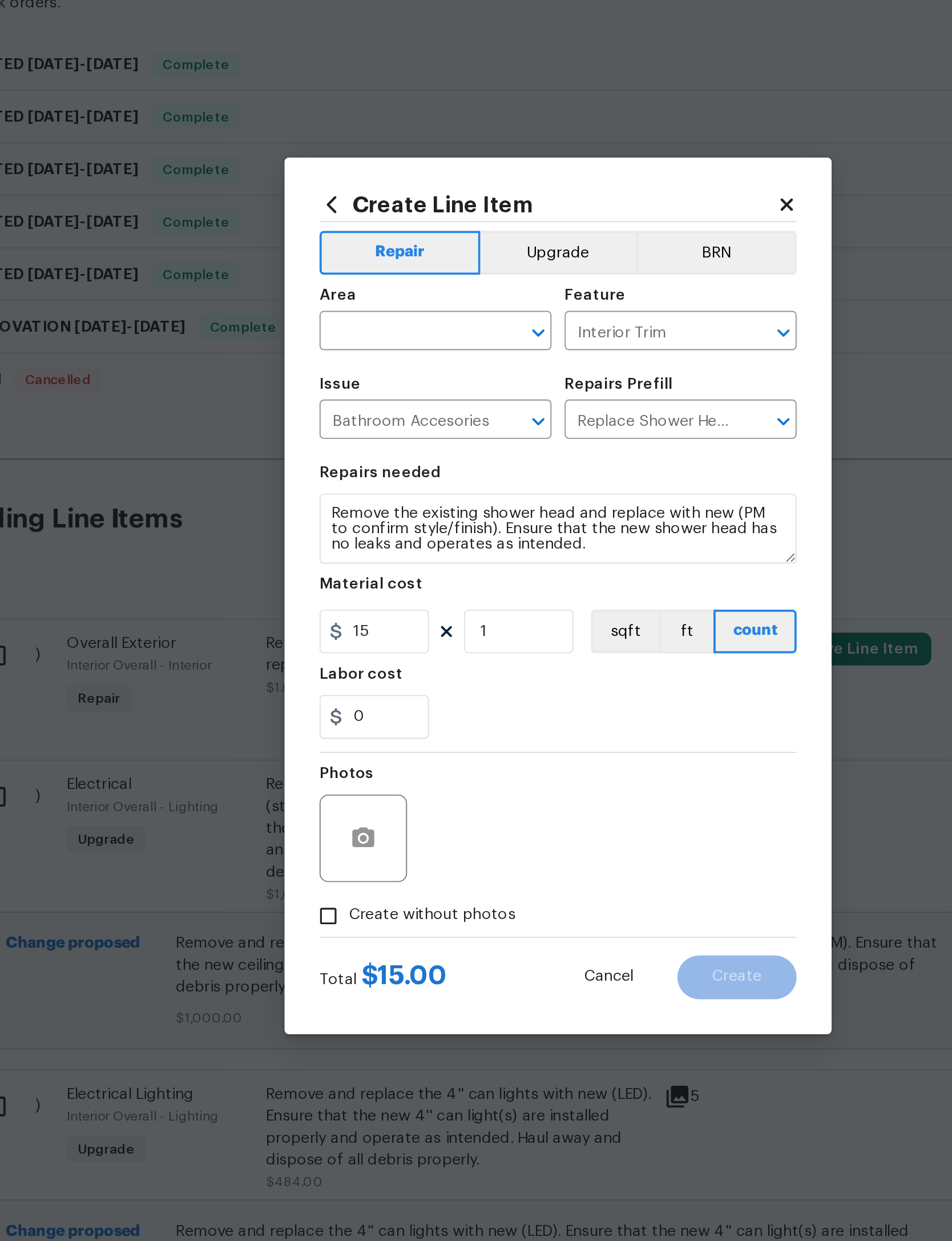
click at [352, 475] on input "text" at bounding box center [396, 483] width 89 height 18
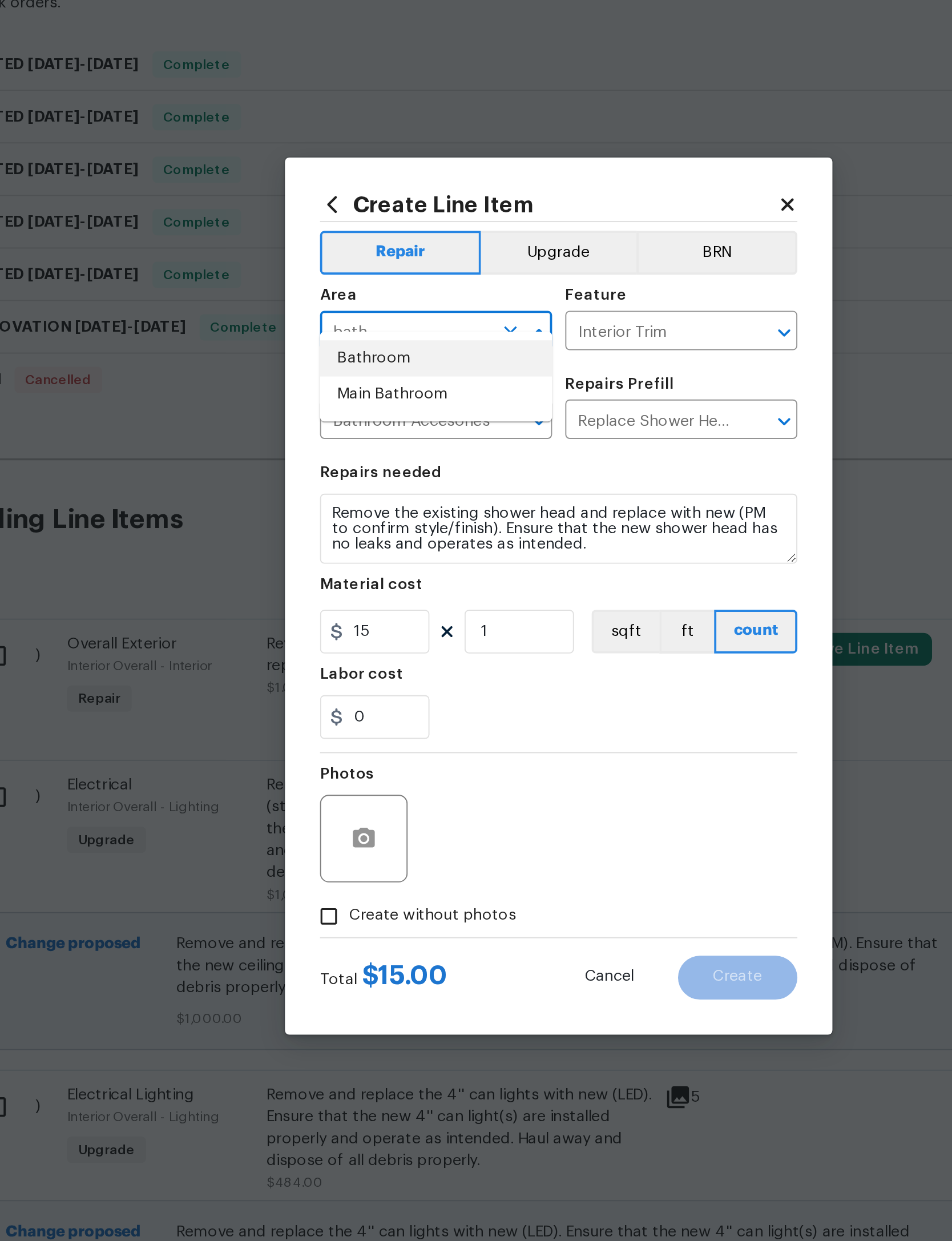
click at [352, 488] on li "Bathroom" at bounding box center [412, 497] width 121 height 19
type input "Bathroom"
click at [352, 672] on div "0" at bounding box center [476, 683] width 249 height 23
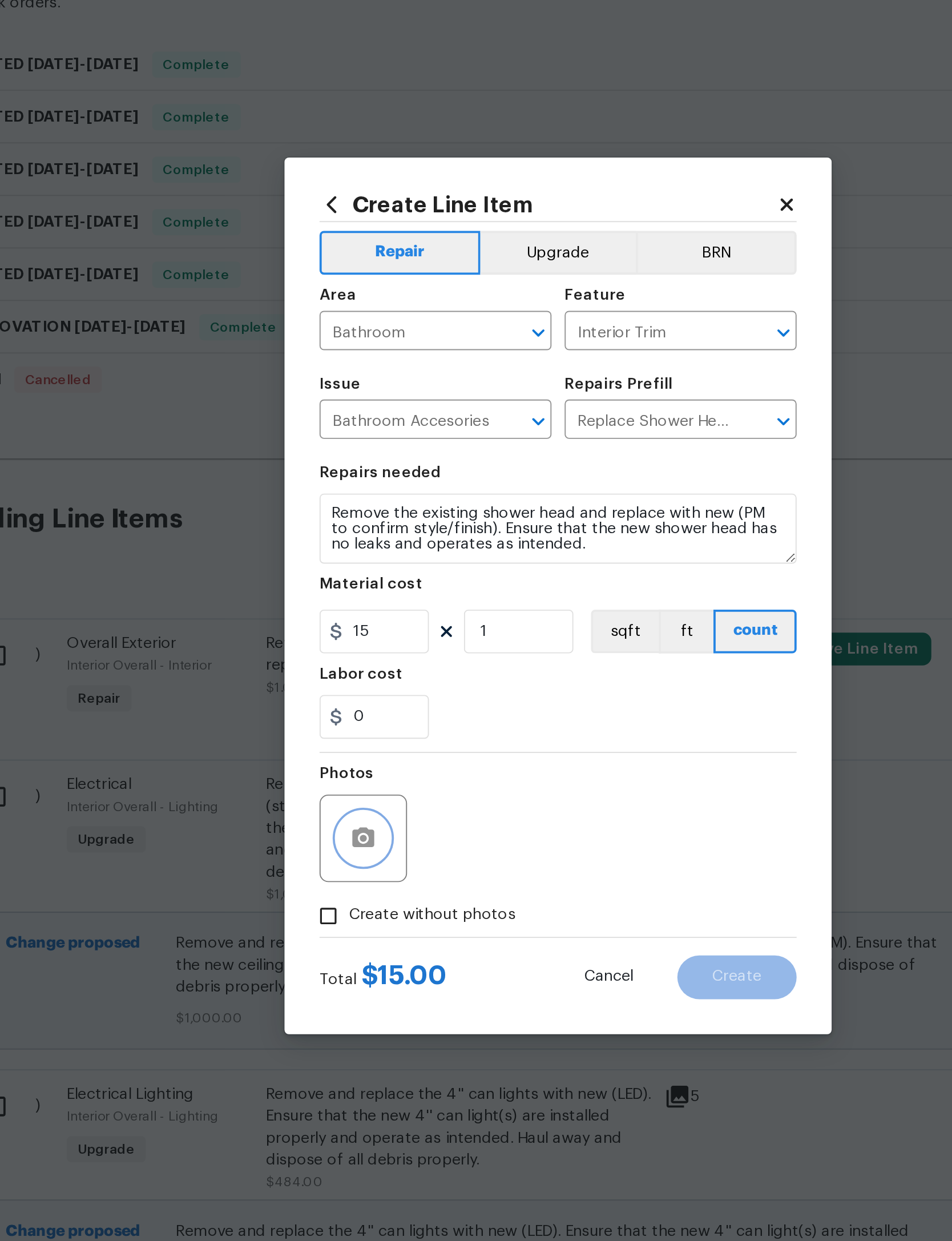
click at [368, 741] on icon "button" at bounding box center [374, 746] width 11 height 10
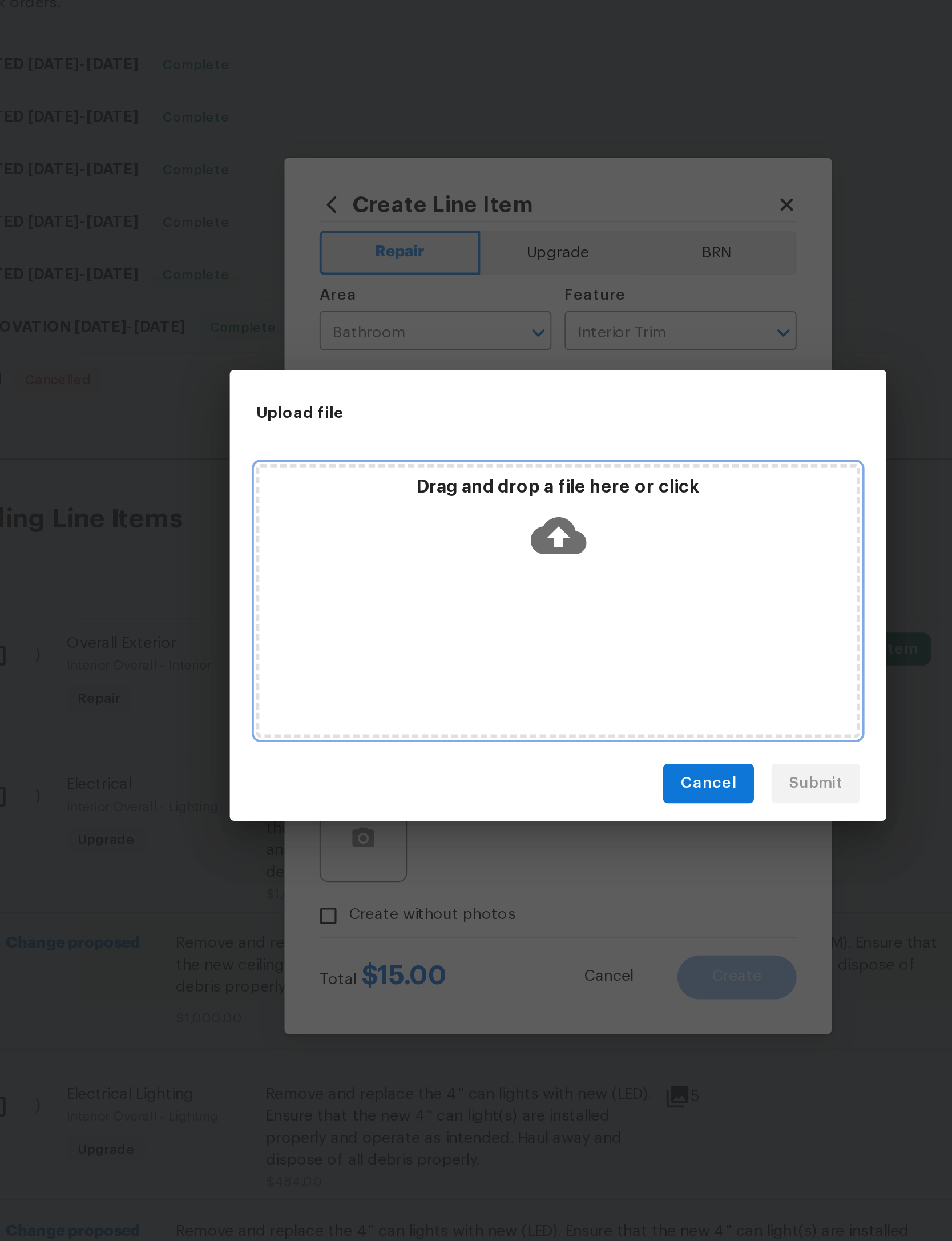
click at [462, 575] on icon at bounding box center [476, 589] width 29 height 29
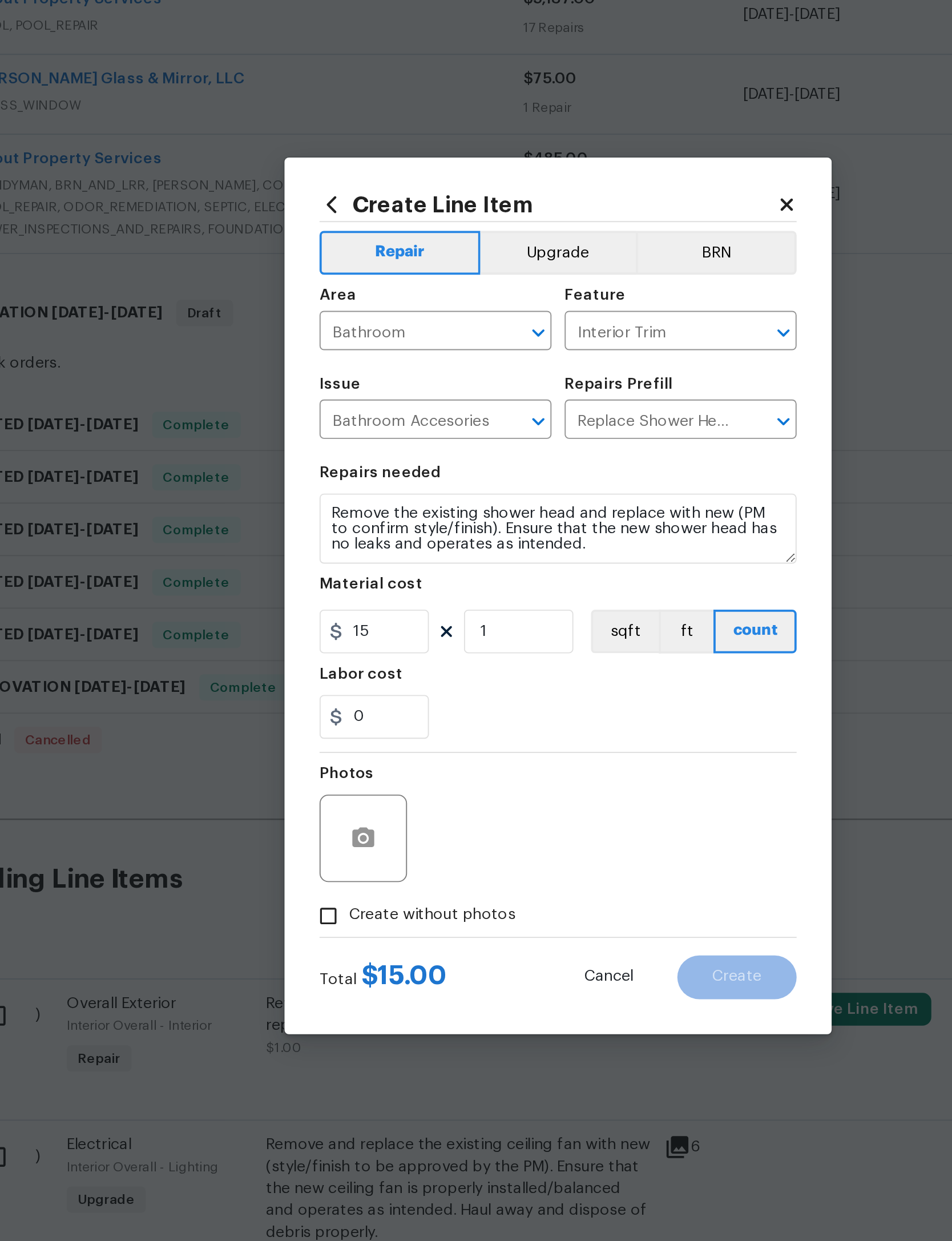
scroll to position [188, 0]
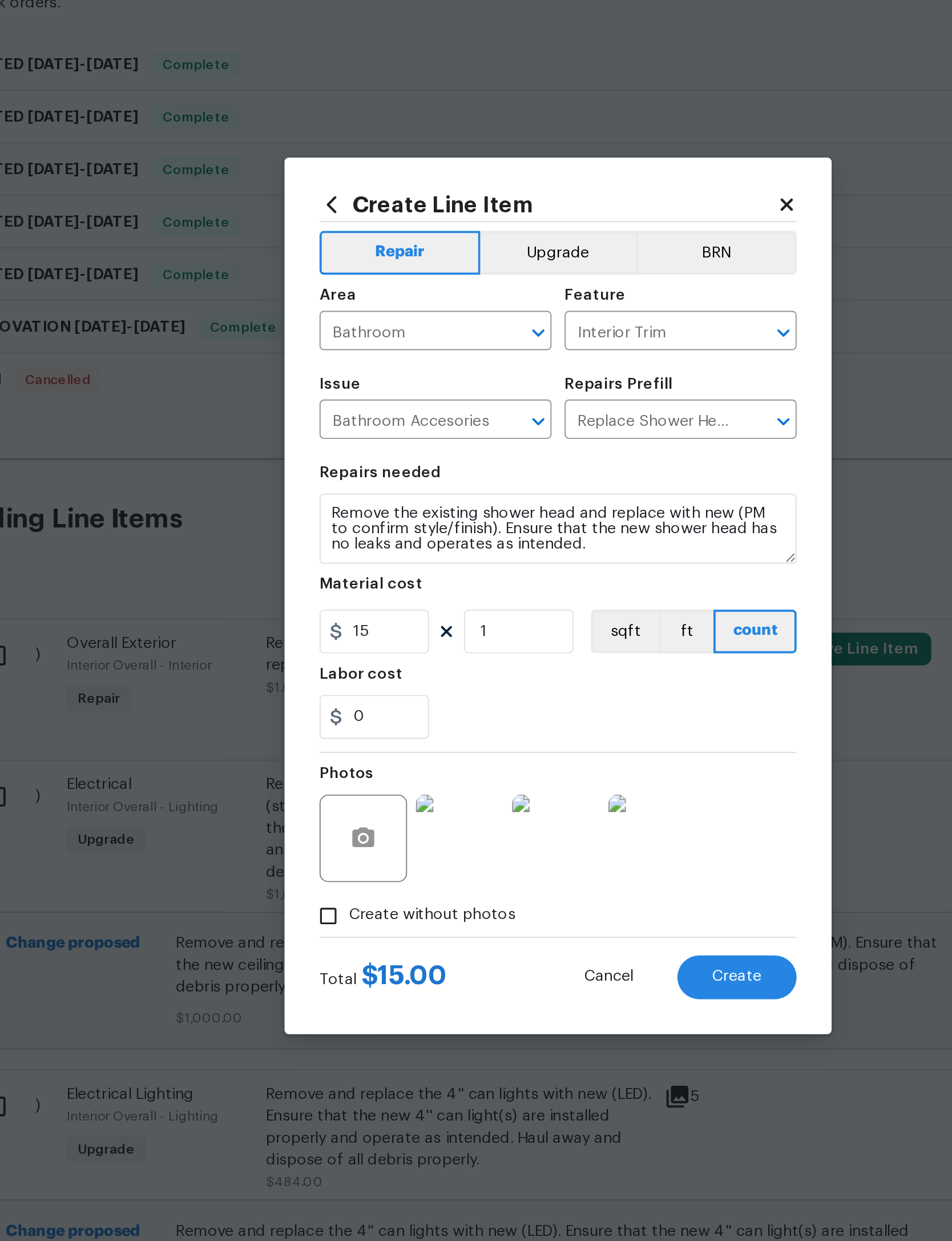
click at [556, 815] on span "Create" at bounding box center [569, 819] width 26 height 8
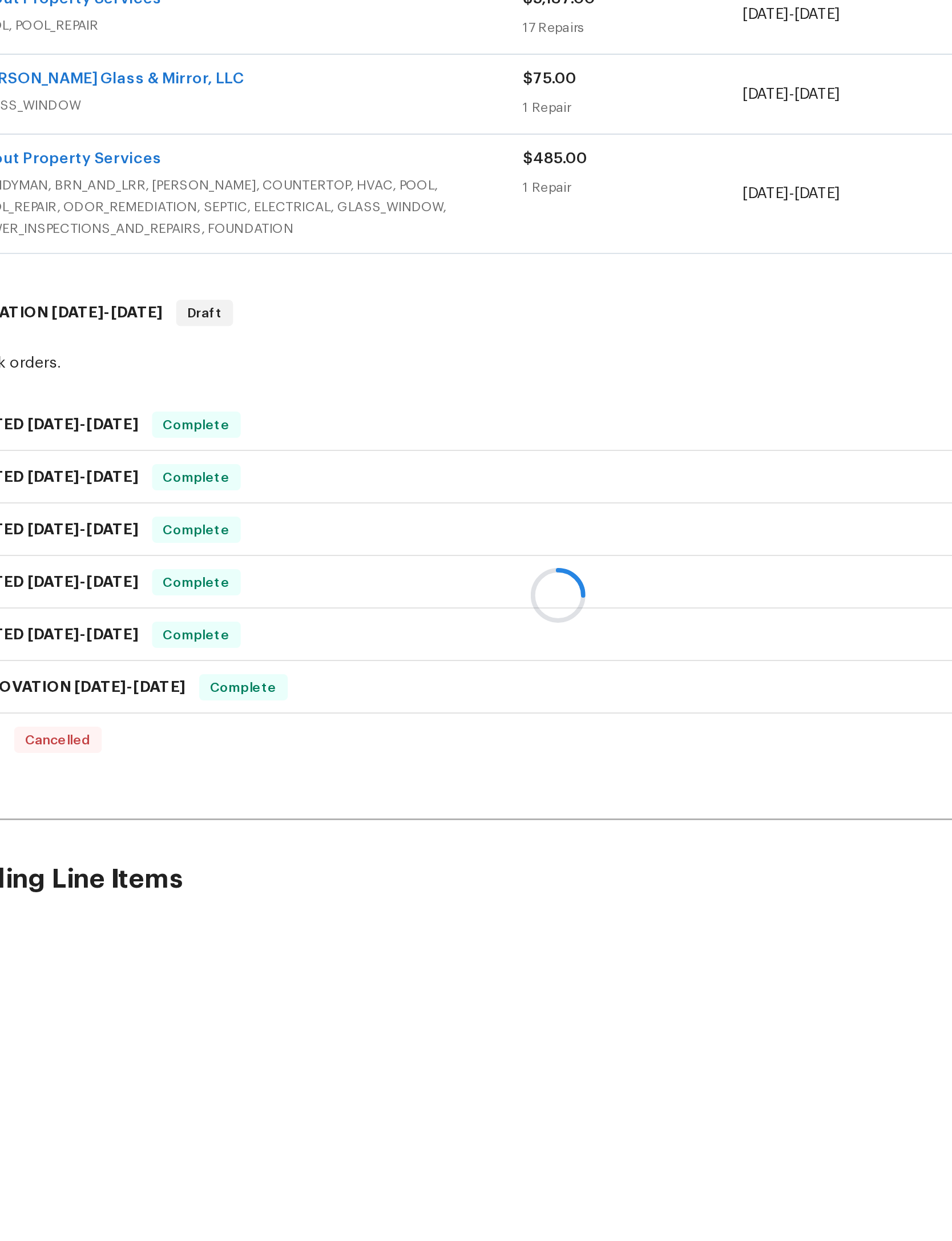
scroll to position [0, 0]
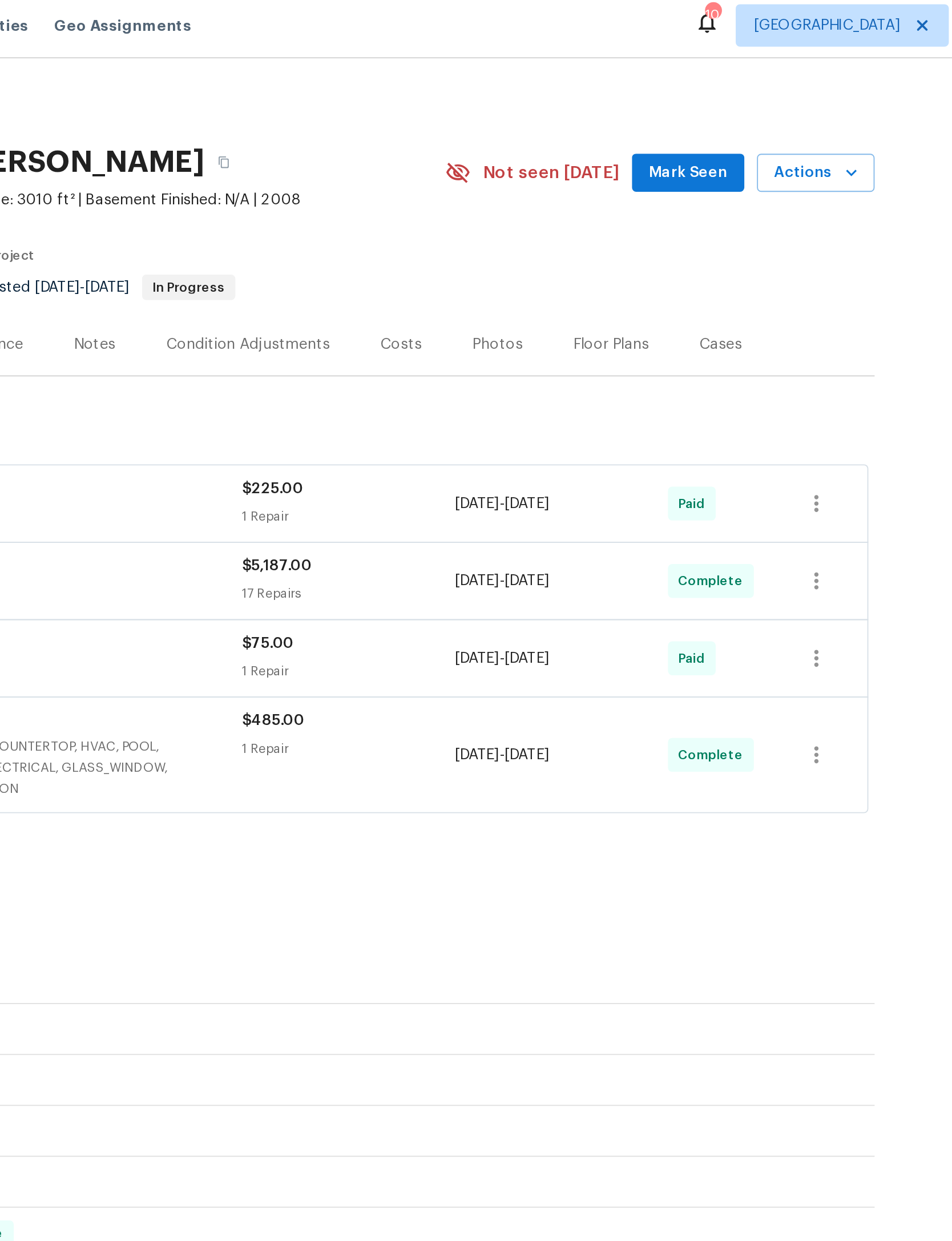
click at [780, 104] on icon "button" at bounding box center [785, 97] width 11 height 11
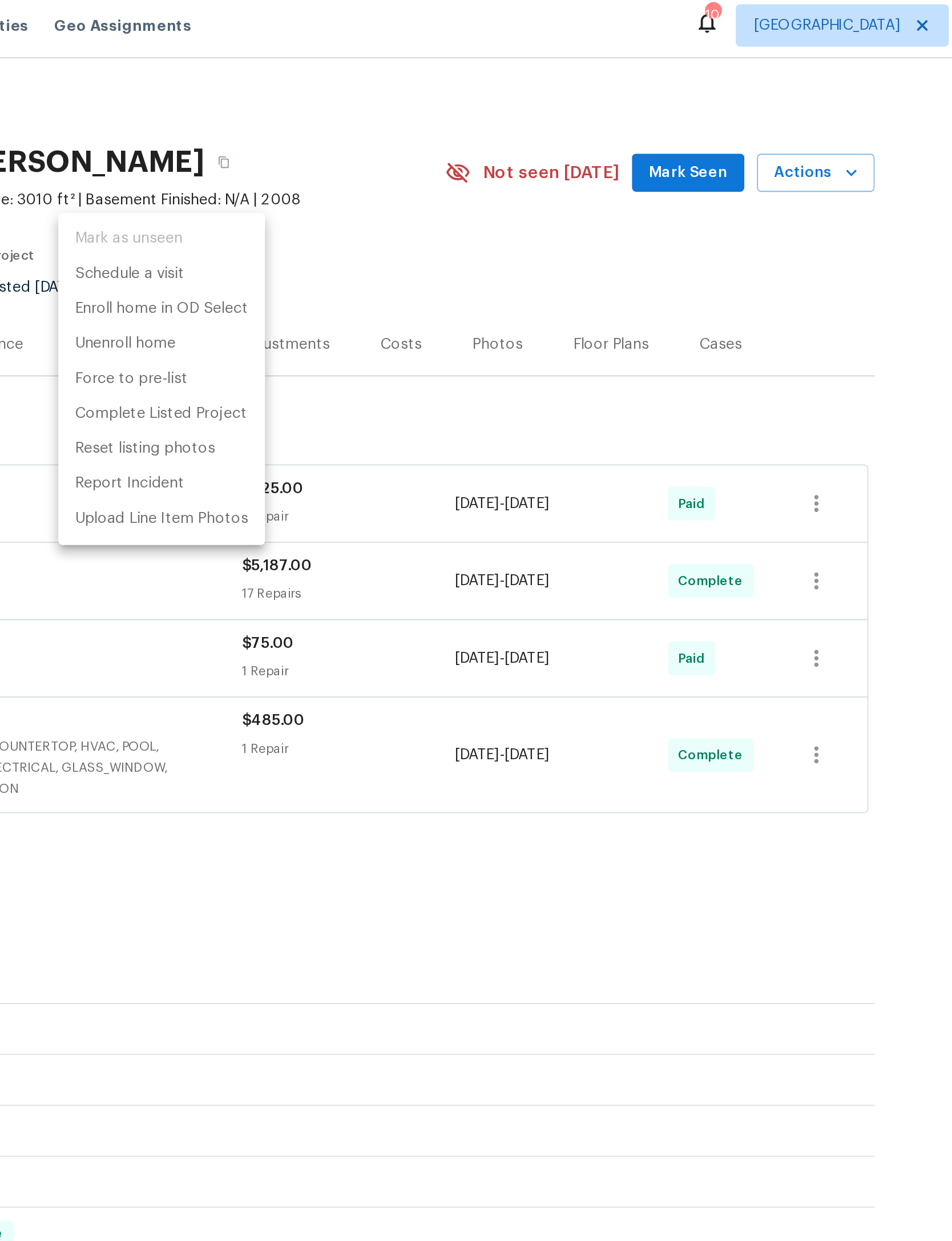
click at [451, 182] on div at bounding box center [476, 620] width 952 height 1241
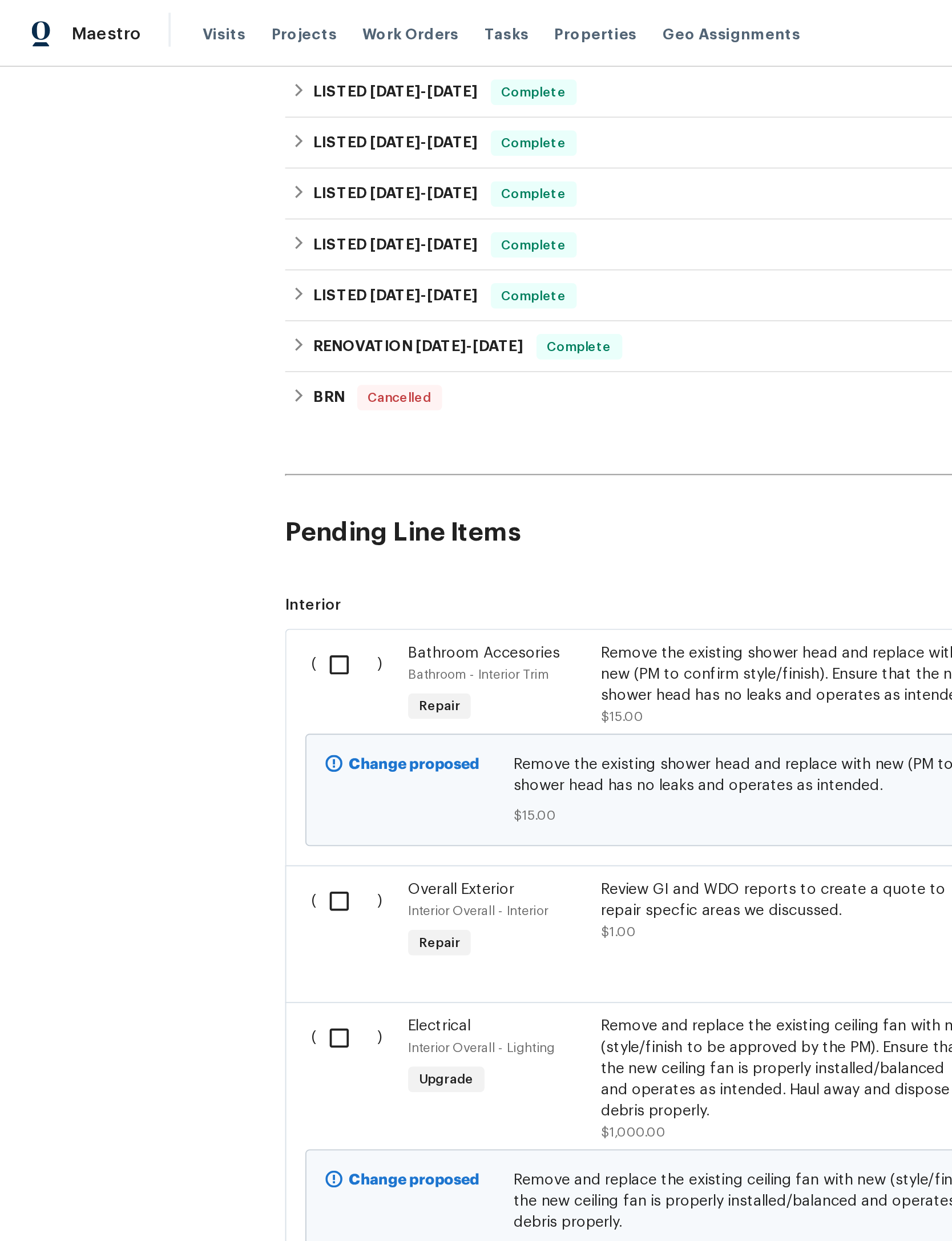
scroll to position [701, 0]
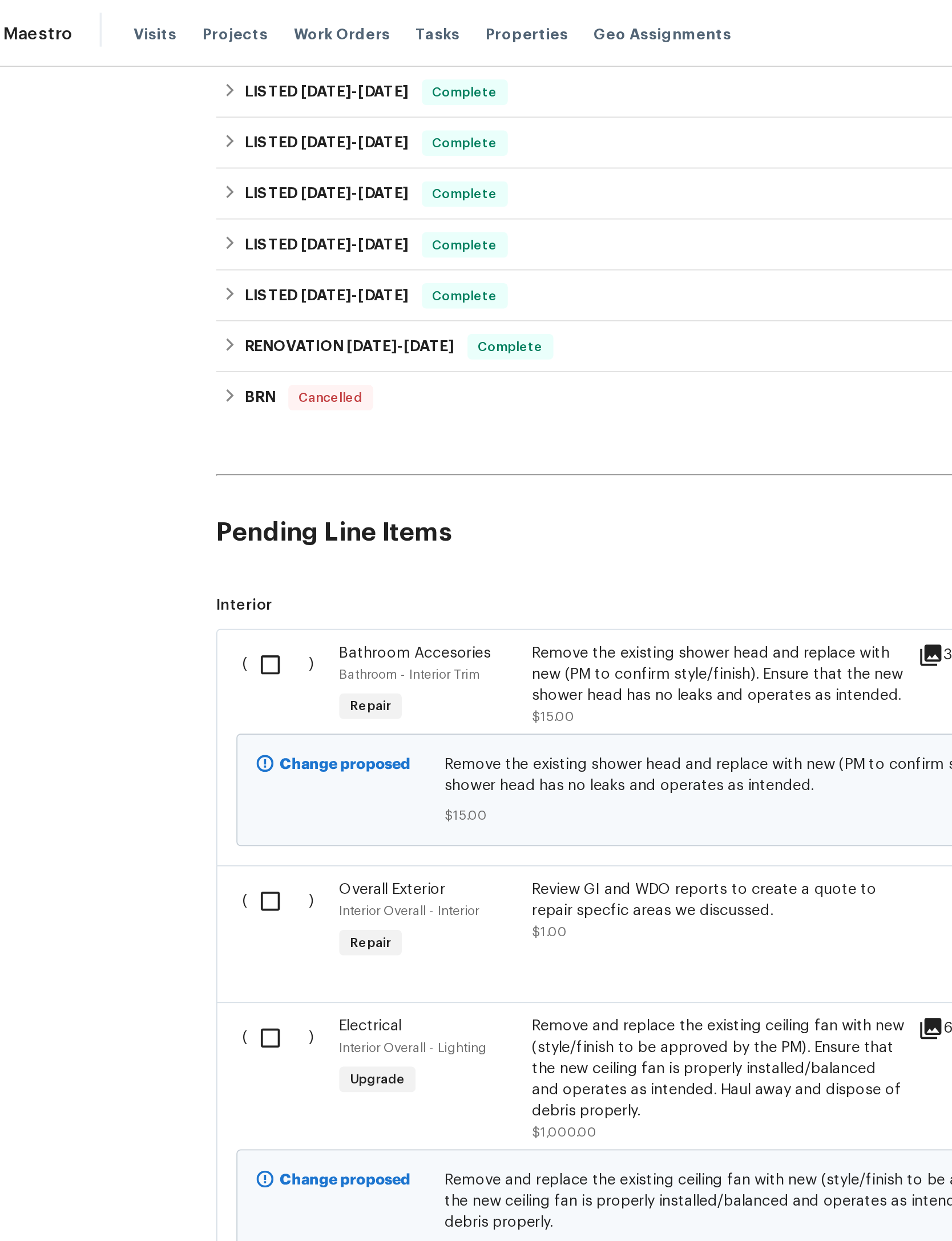
click at [410, 346] on div "Remove the existing shower head and replace with new (PM to confirm style/finis…" at bounding box center [424, 363] width 201 height 34
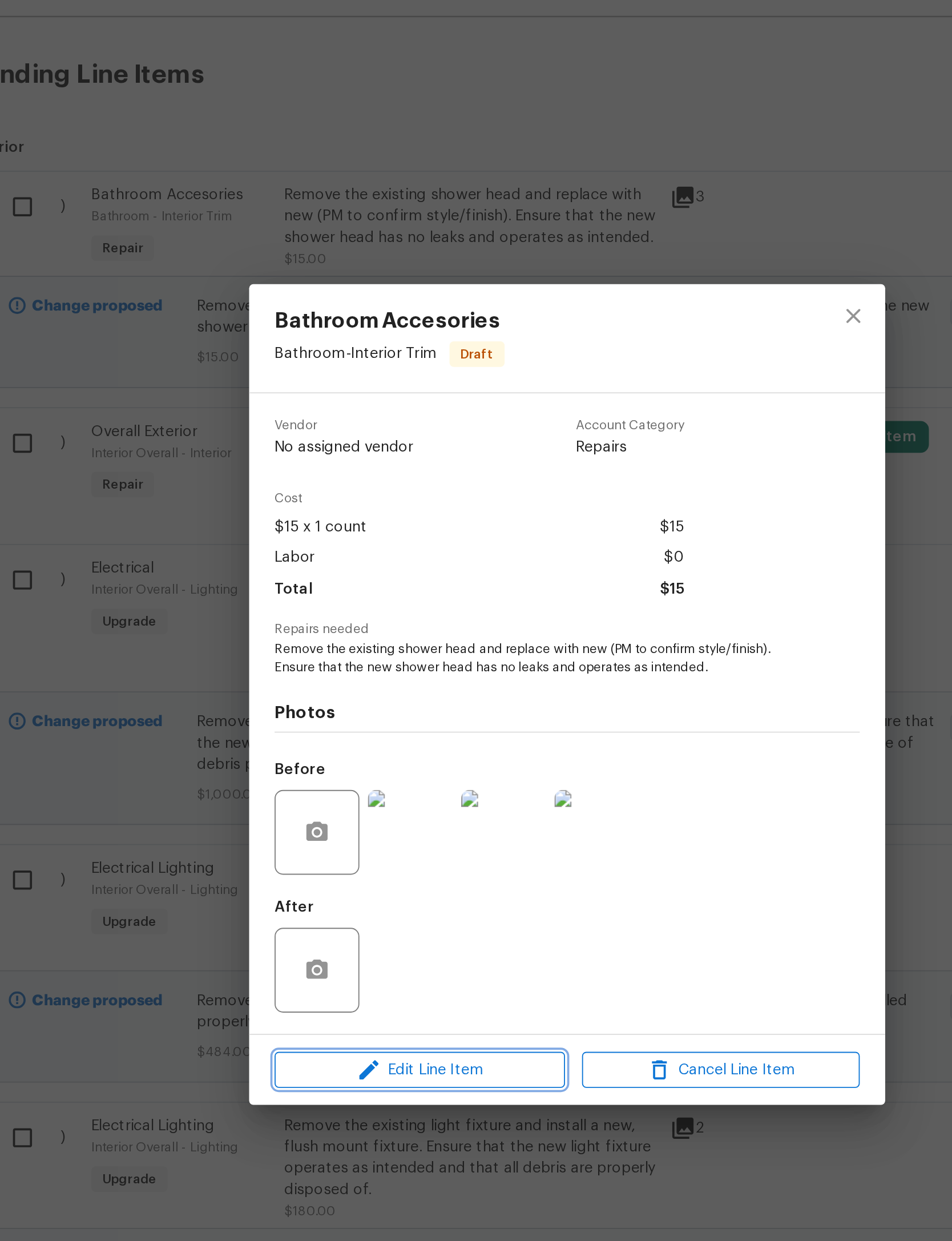
click at [322, 815] on span "Edit Line Item" at bounding box center [397, 822] width 150 height 14
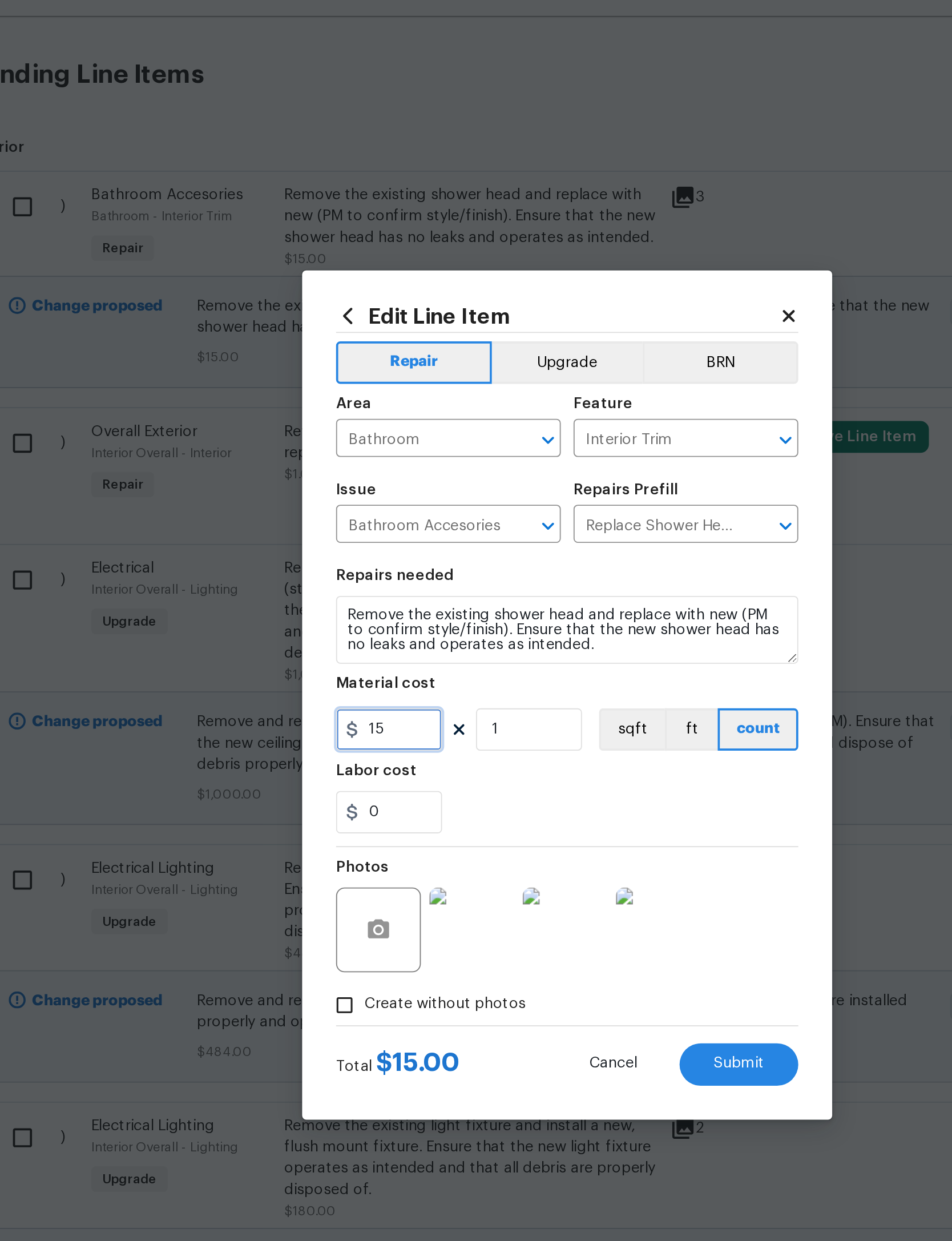
click at [352, 627] on input "15" at bounding box center [380, 639] width 57 height 23
type input "80"
click at [352, 672] on div "0" at bounding box center [476, 683] width 249 height 23
click at [427, 627] on input "1" at bounding box center [455, 639] width 57 height 23
type input "4"
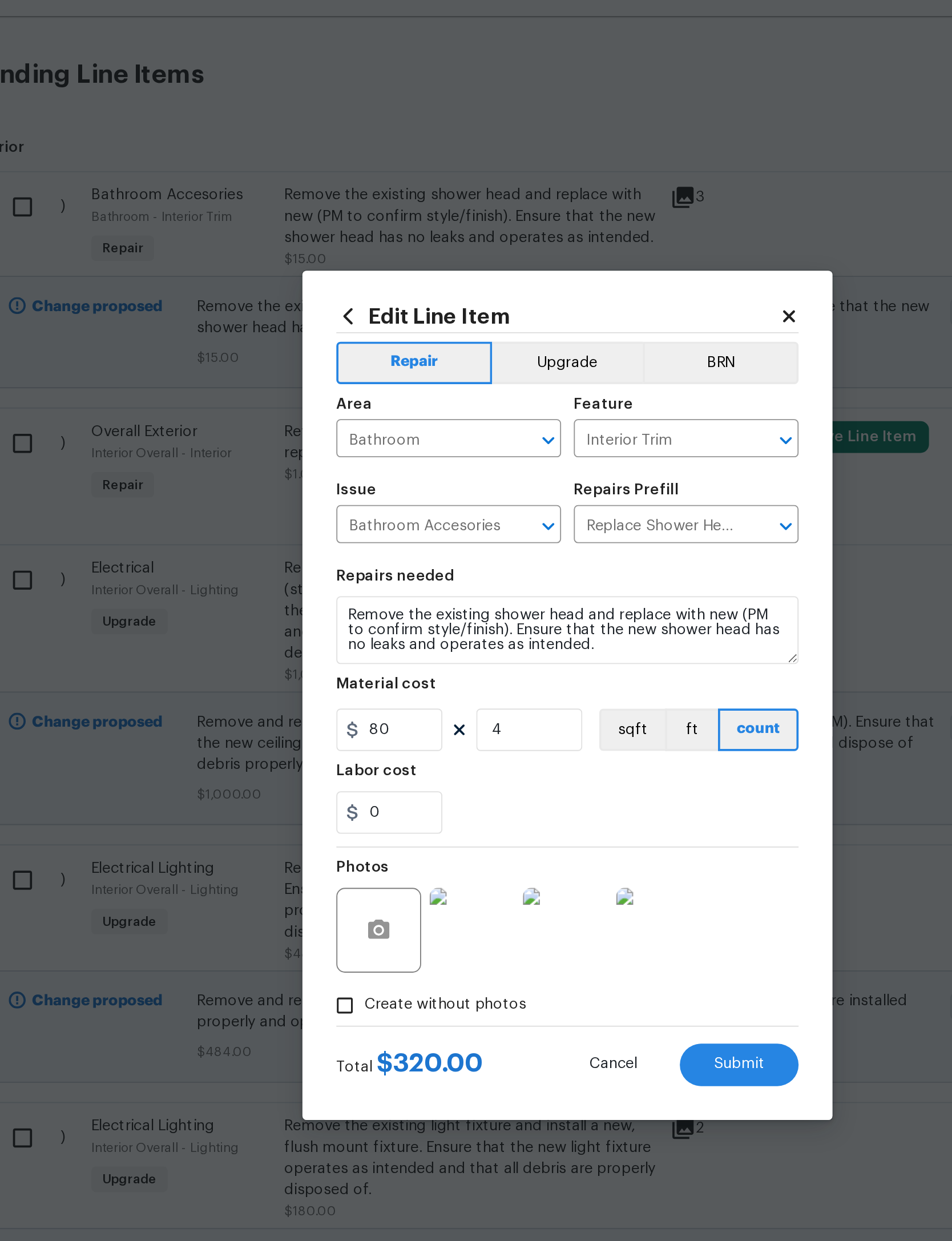
click at [352, 672] on div "0" at bounding box center [476, 683] width 249 height 23
click at [537, 808] on button "Submit" at bounding box center [568, 819] width 64 height 23
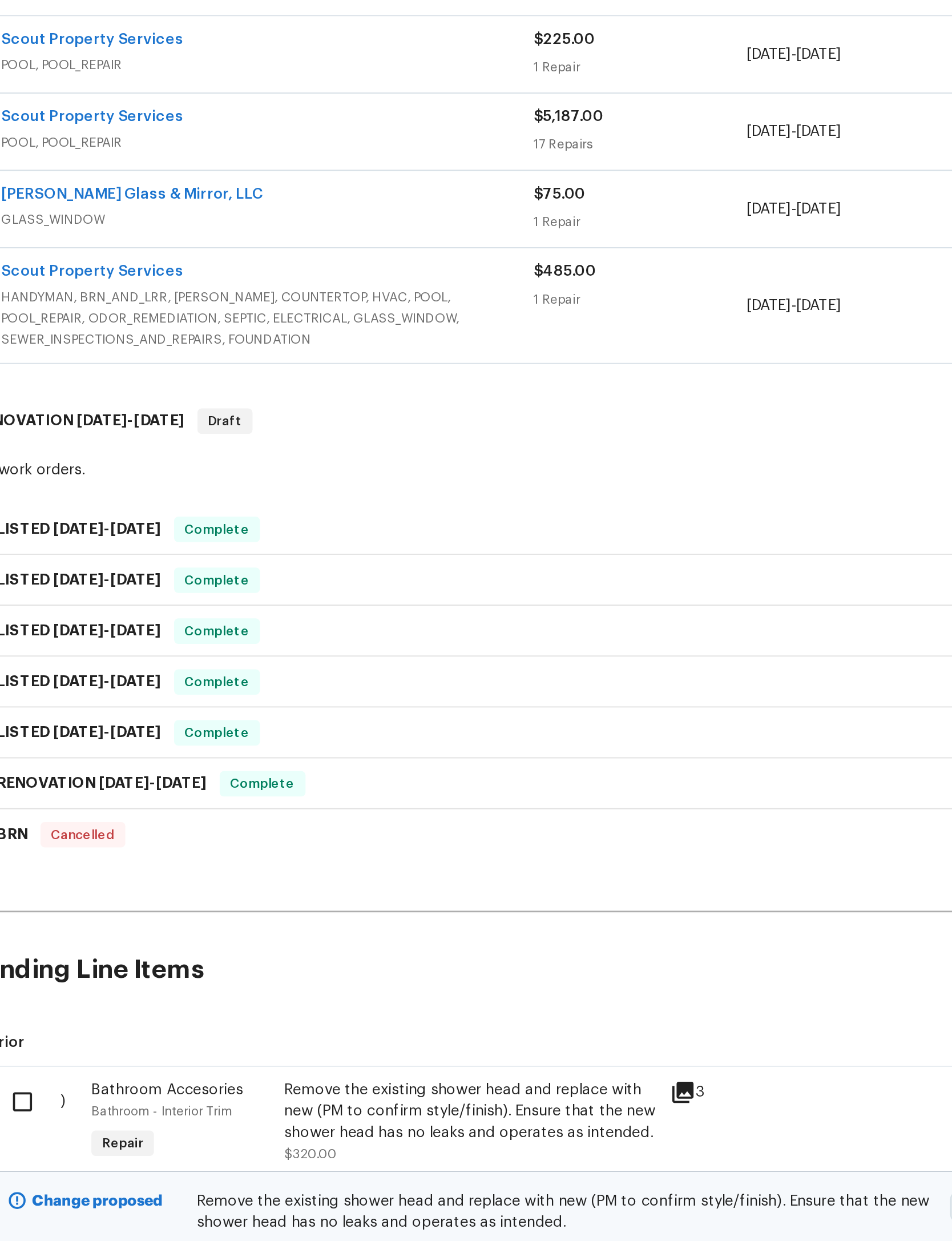
scroll to position [0, 0]
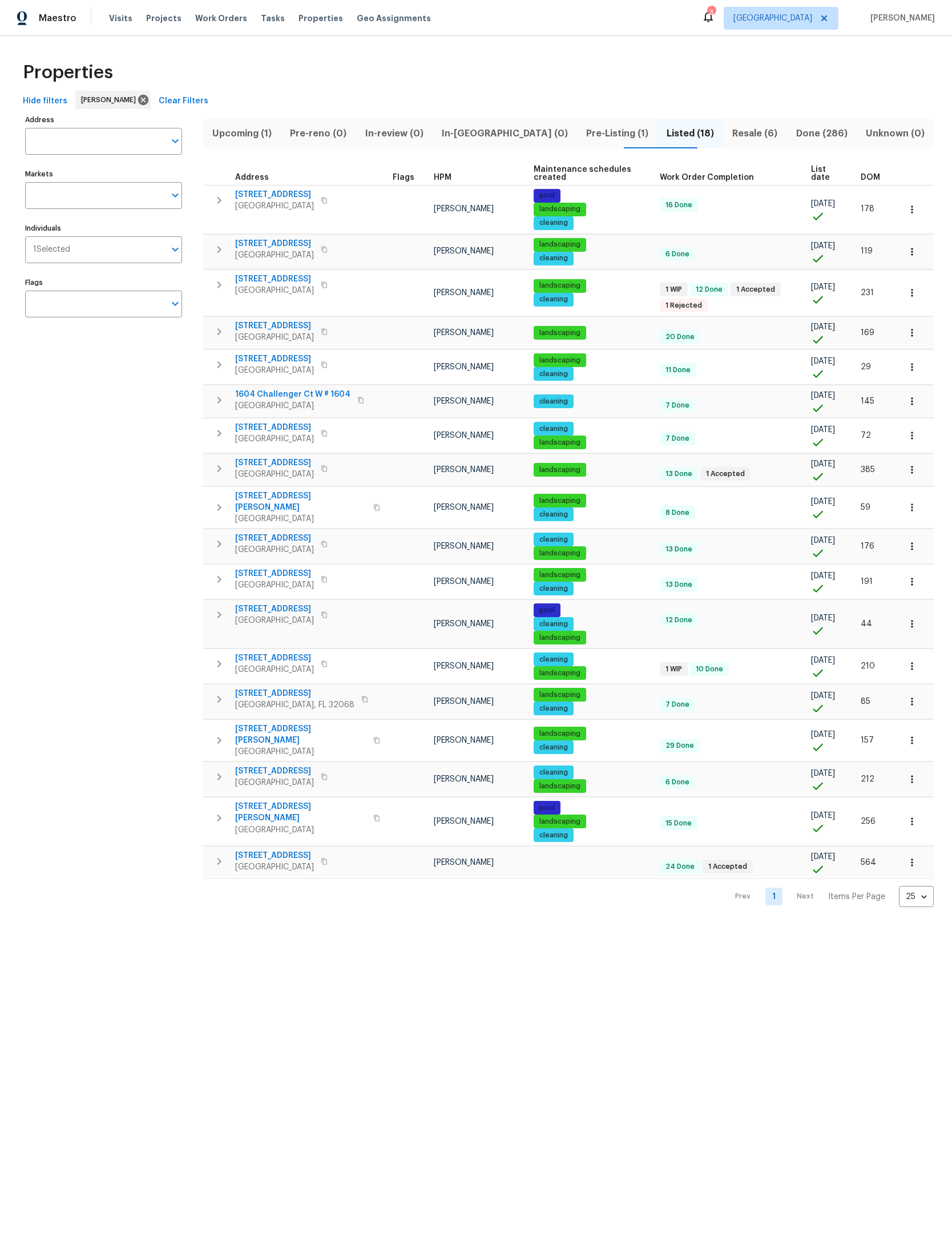
scroll to position [211, 94]
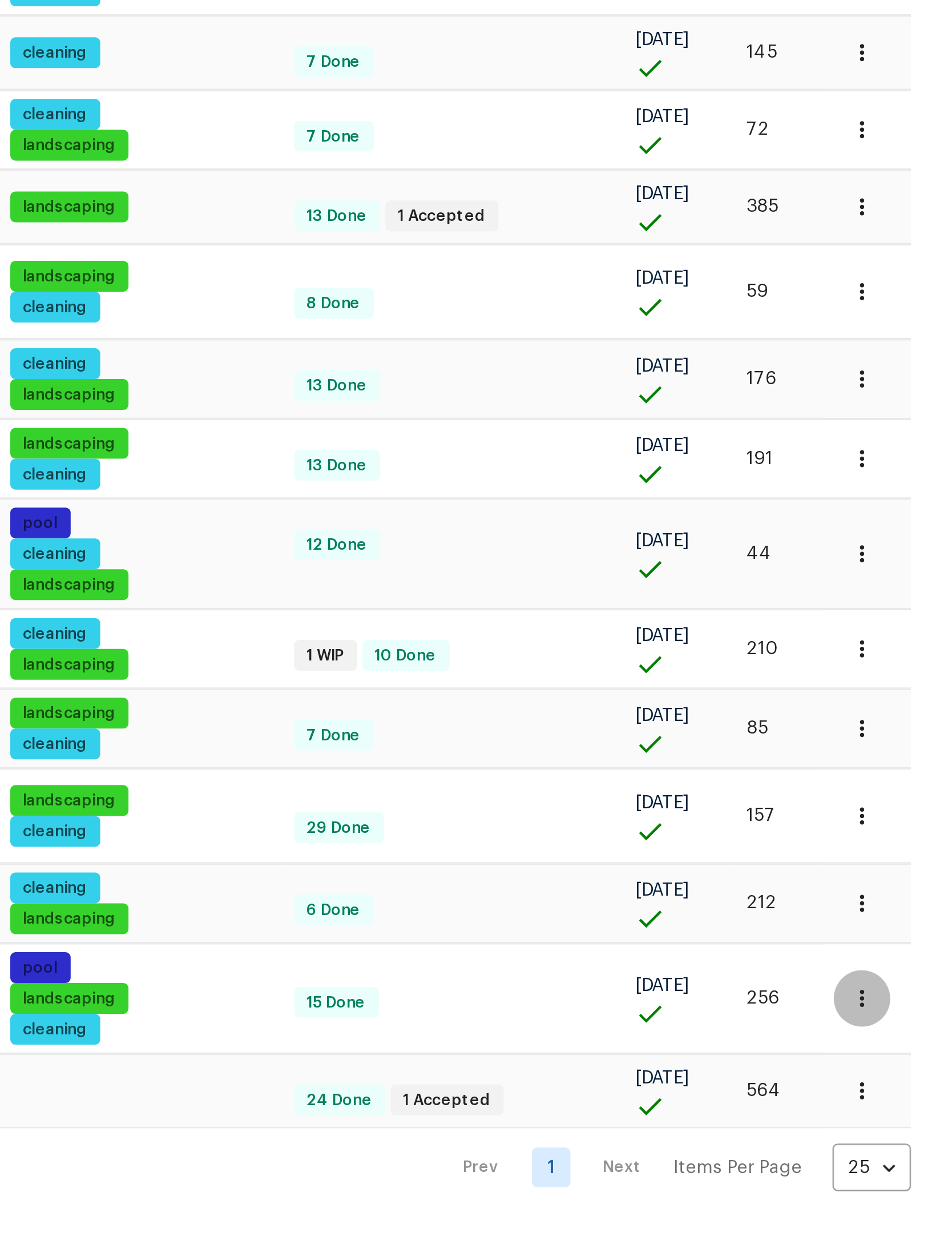
click at [906, 815] on icon "button" at bounding box center [911, 821] width 11 height 11
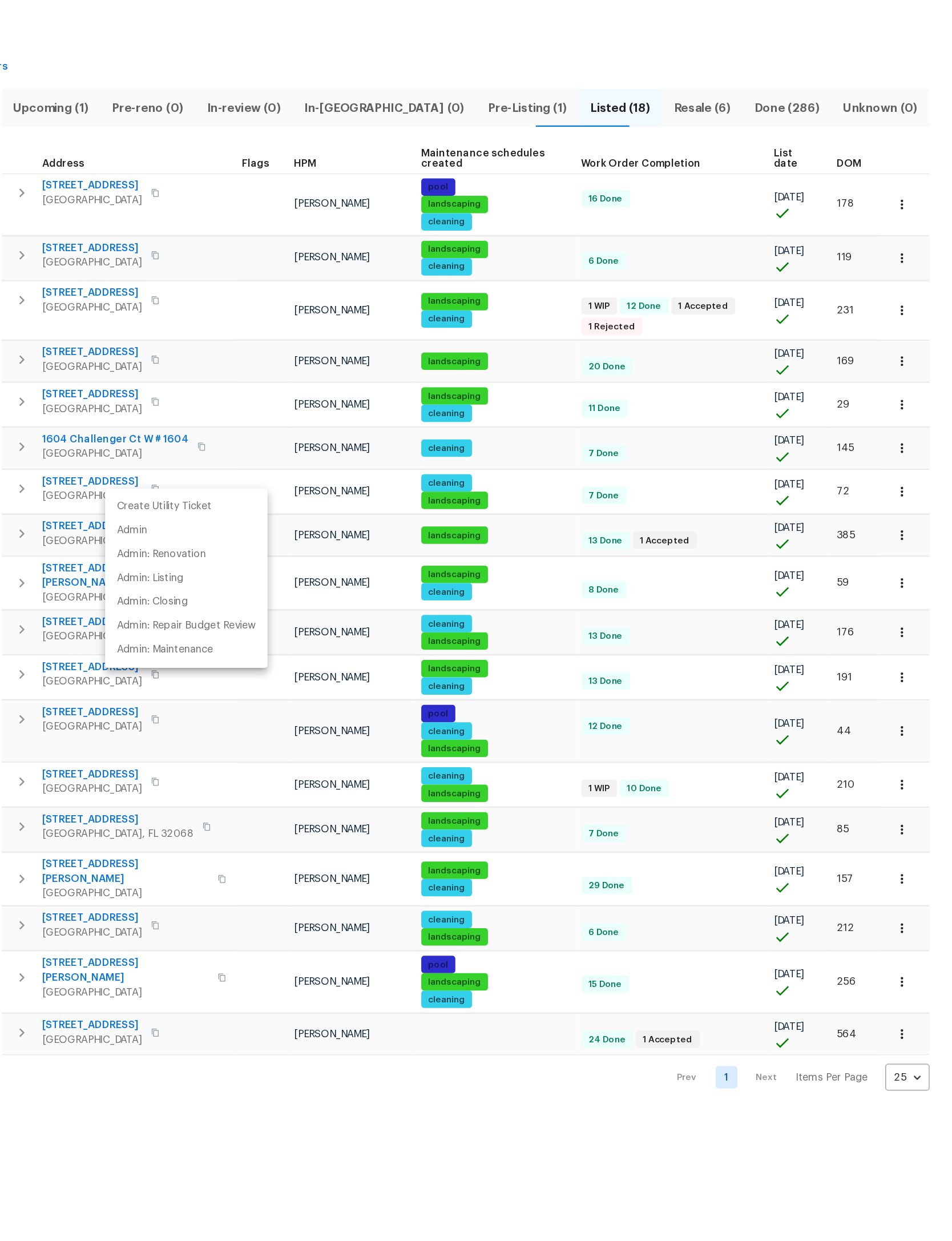
click at [712, 754] on div at bounding box center [476, 620] width 952 height 1241
click at [899, 809] on button "button" at bounding box center [911, 821] width 25 height 25
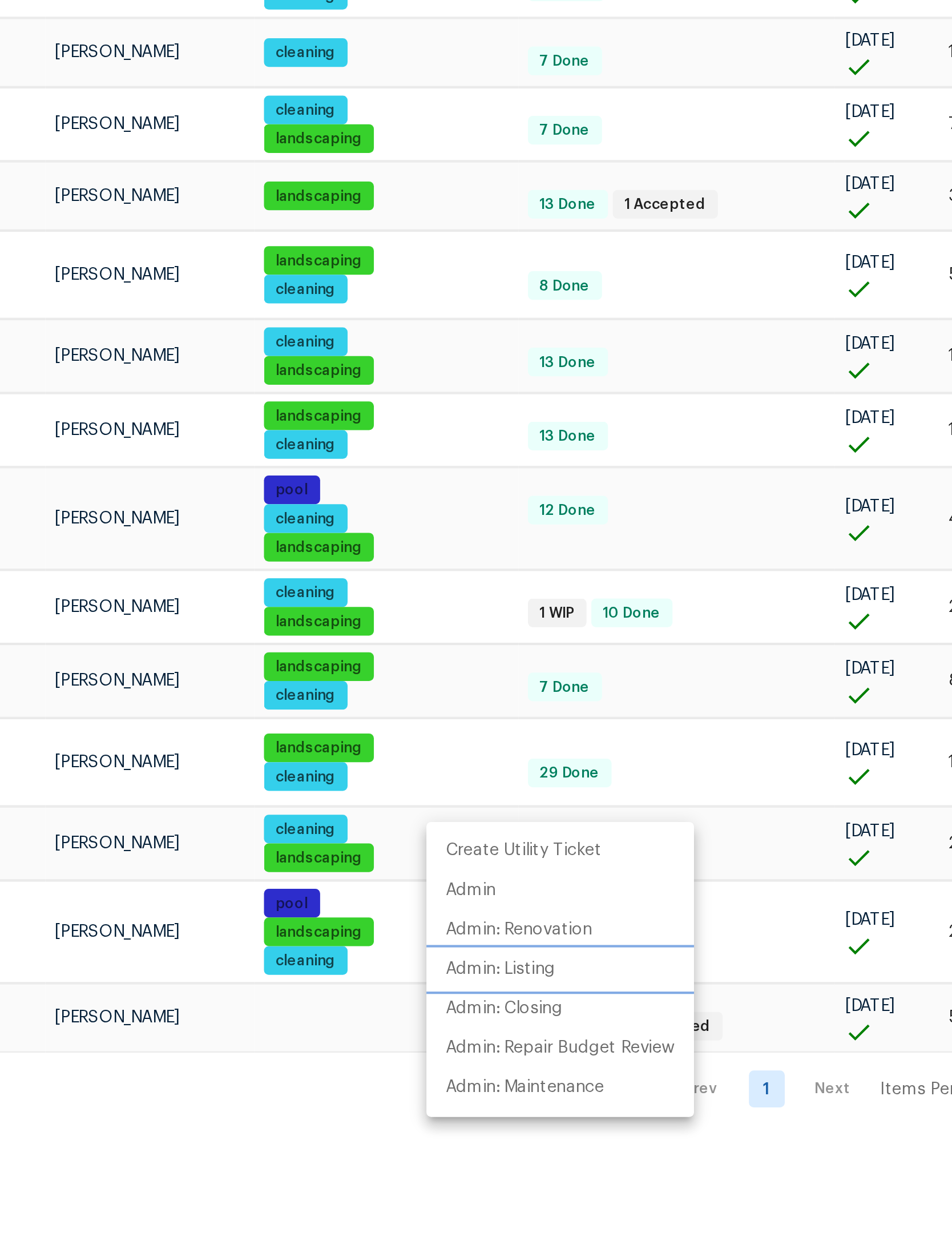
click at [620, 833] on p "Admin: Listing" at bounding box center [646, 838] width 53 height 12
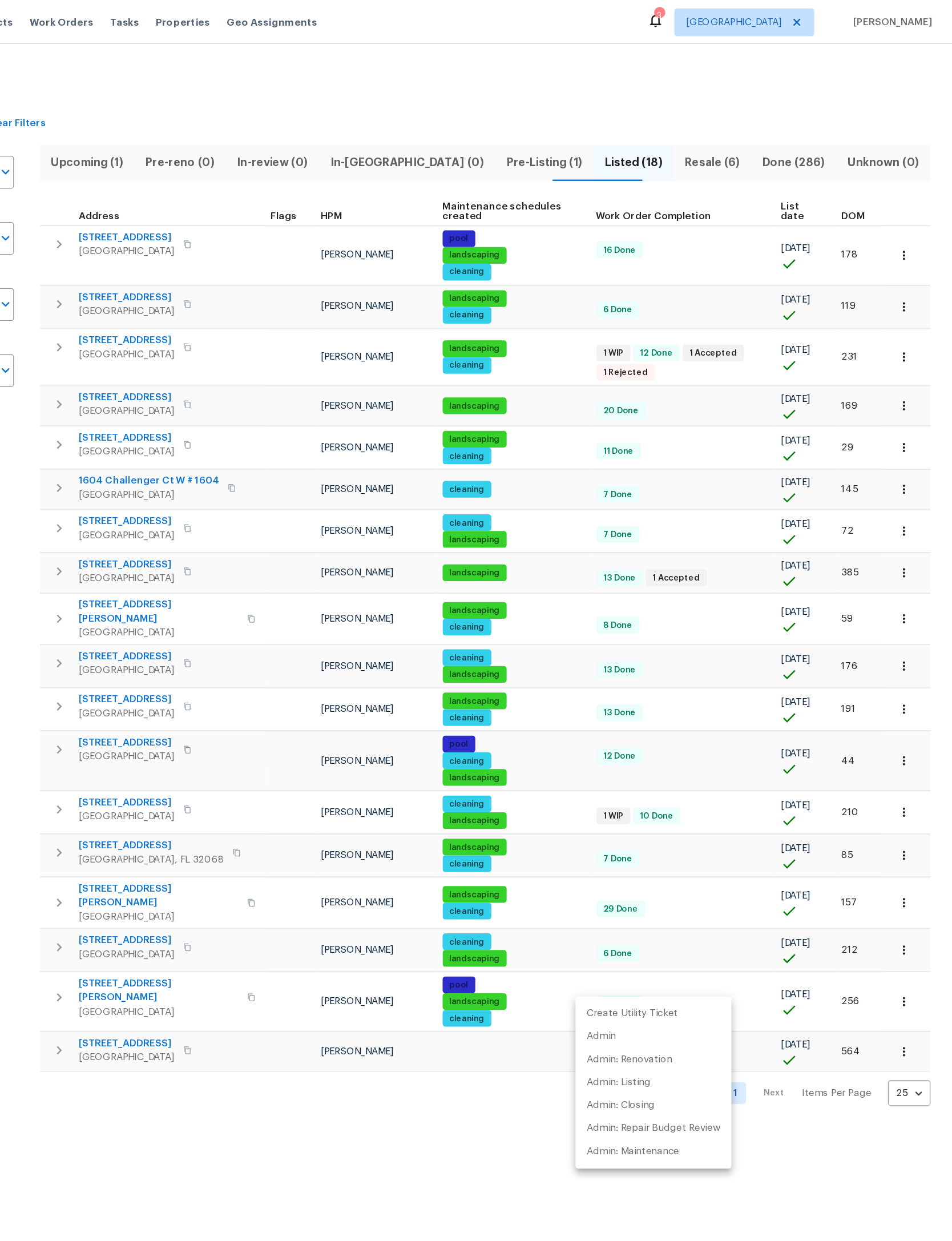
click at [324, 911] on div at bounding box center [476, 620] width 952 height 1241
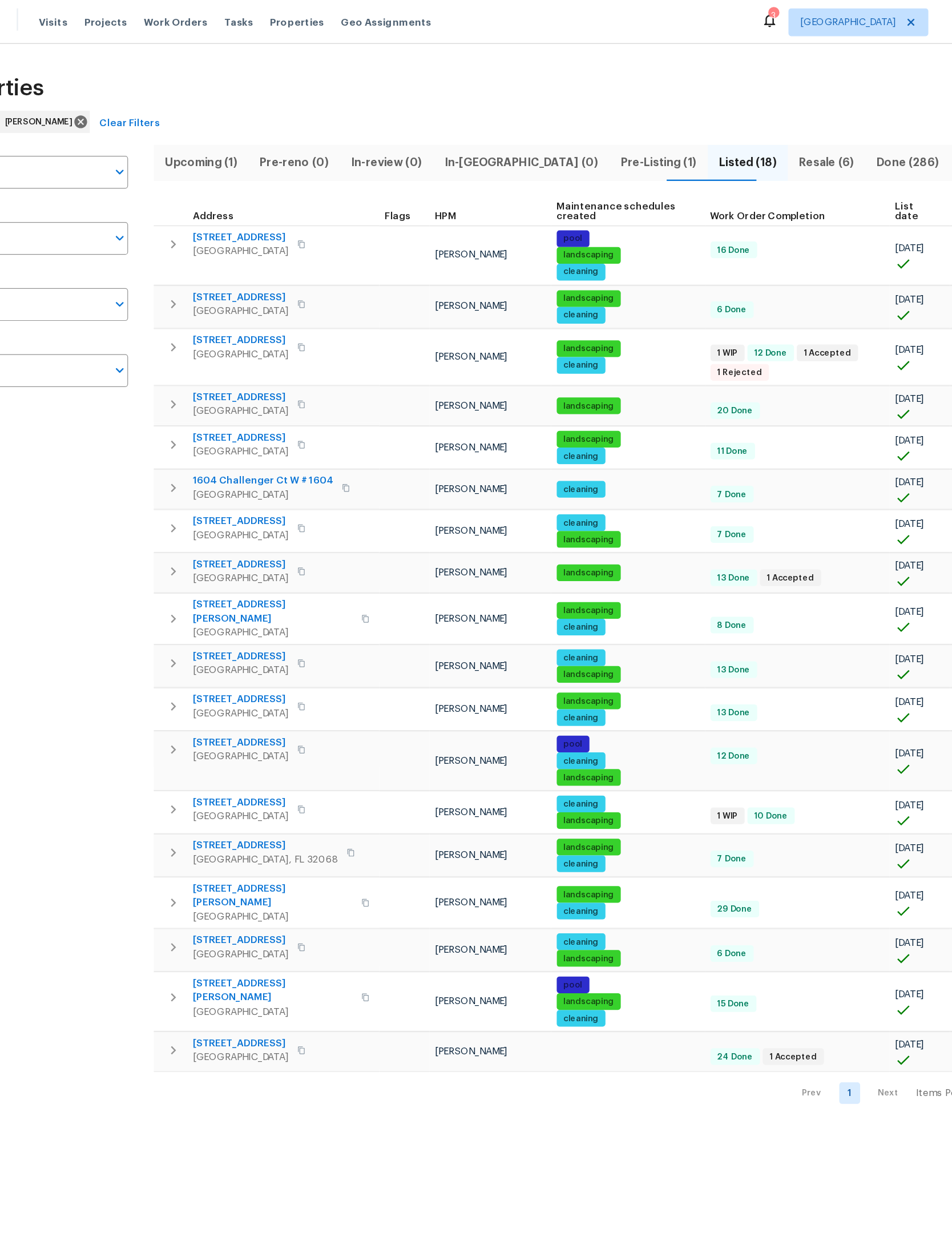
click at [210, 133] on span "Upcoming (1)" at bounding box center [241, 133] width 64 height 16
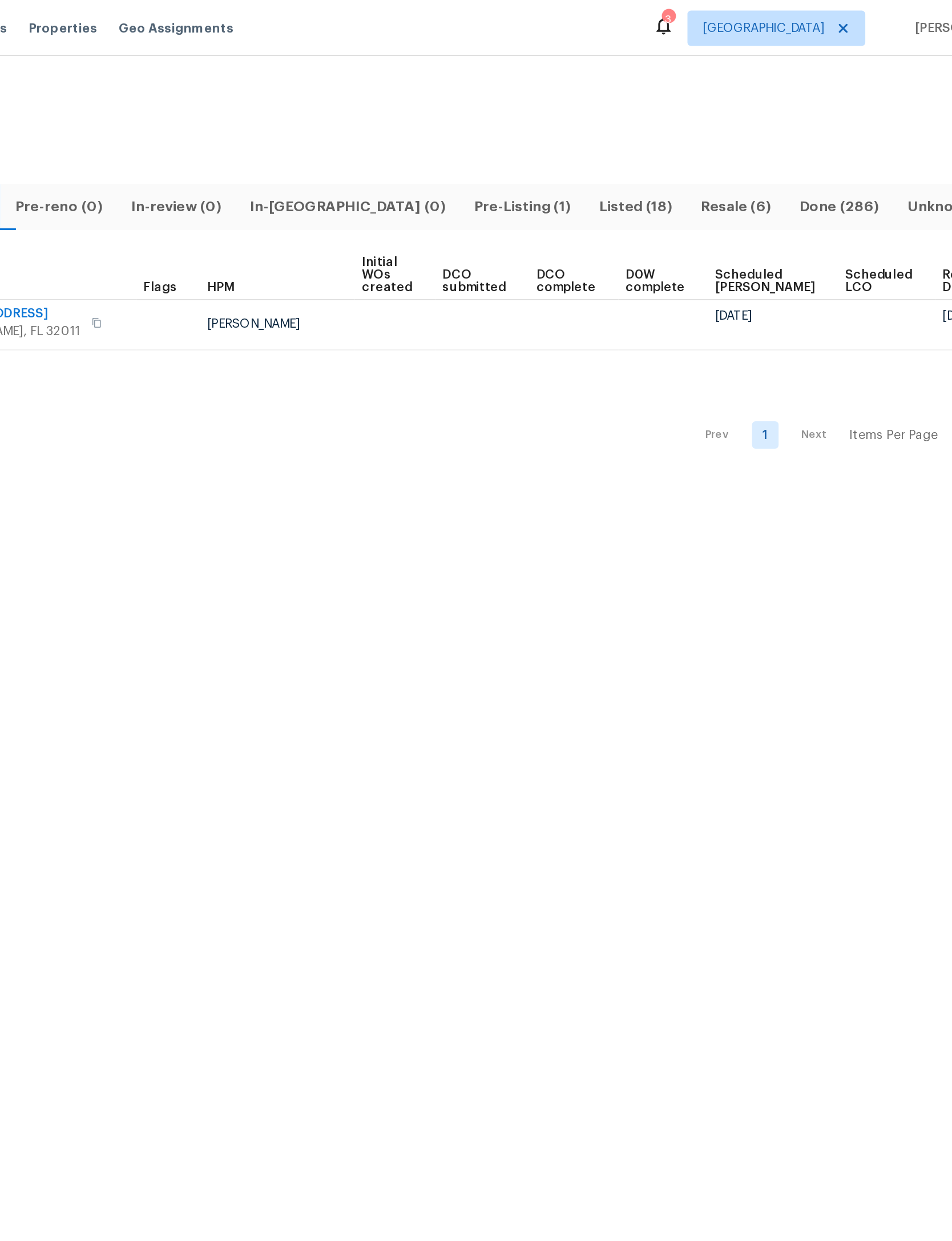
click at [664, 132] on span "Listed (18)" at bounding box center [690, 133] width 52 height 16
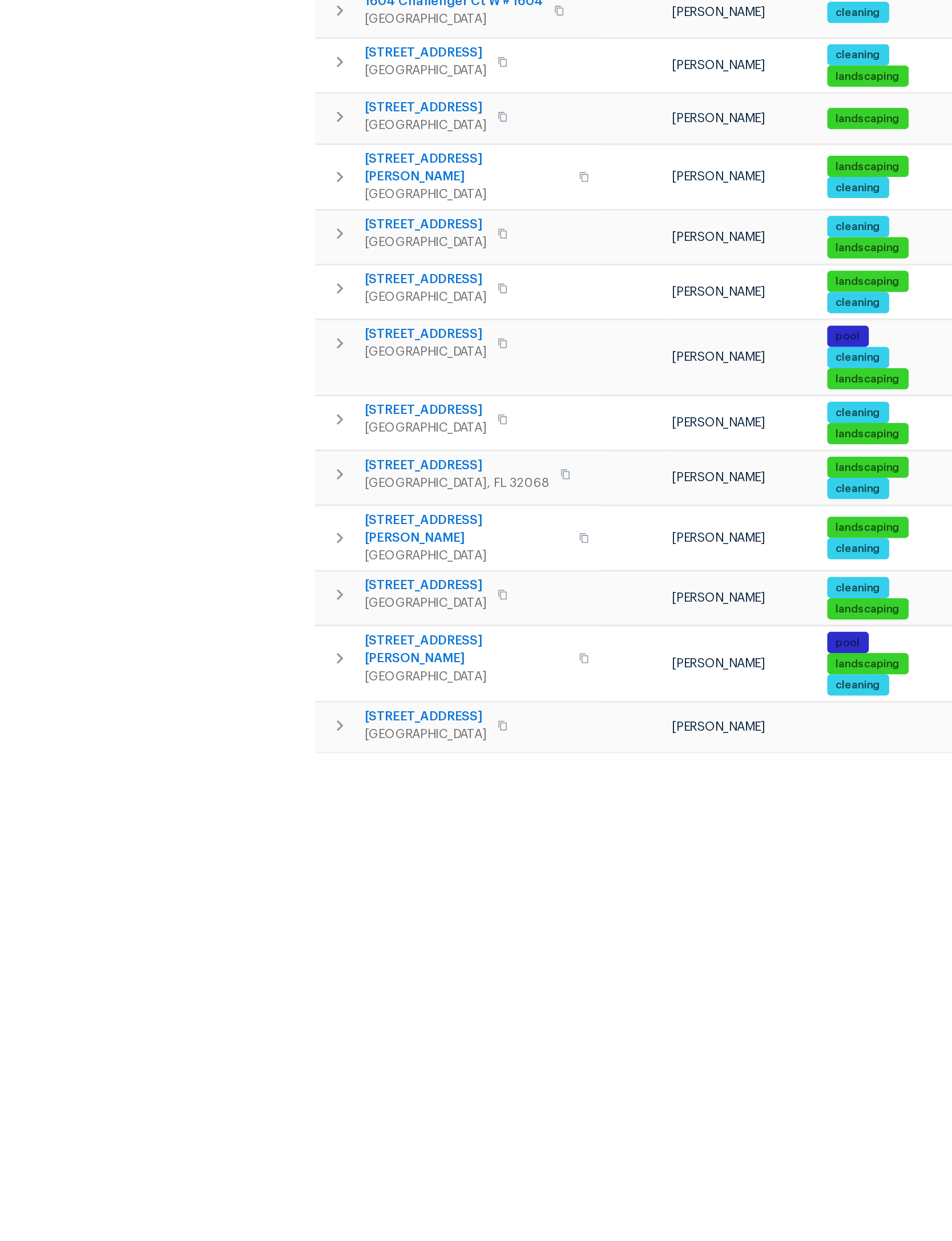
click at [218, 814] on icon "button" at bounding box center [219, 817] width 4 height 6
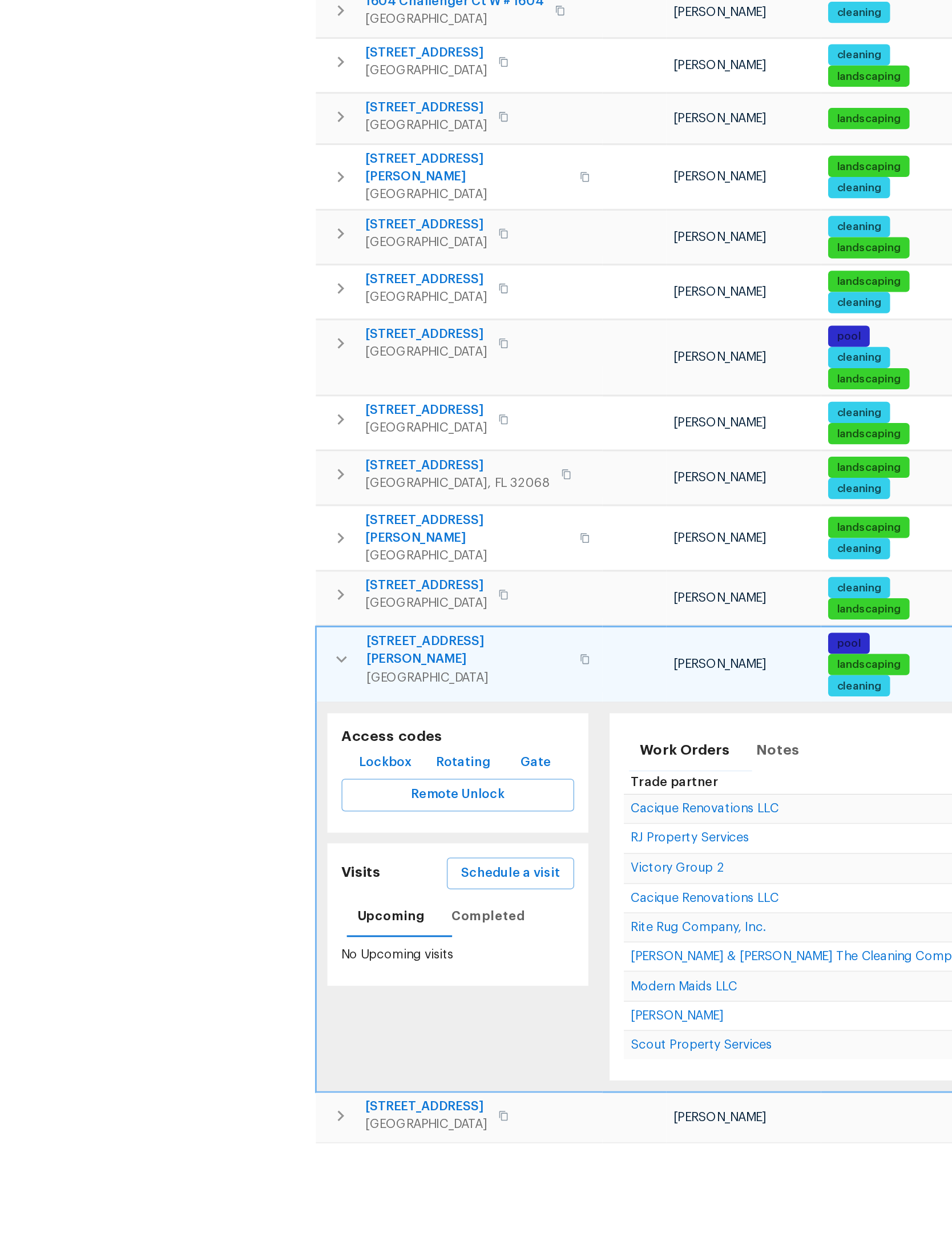
click at [350, 949] on span "Schedule a visit" at bounding box center [328, 956] width 64 height 14
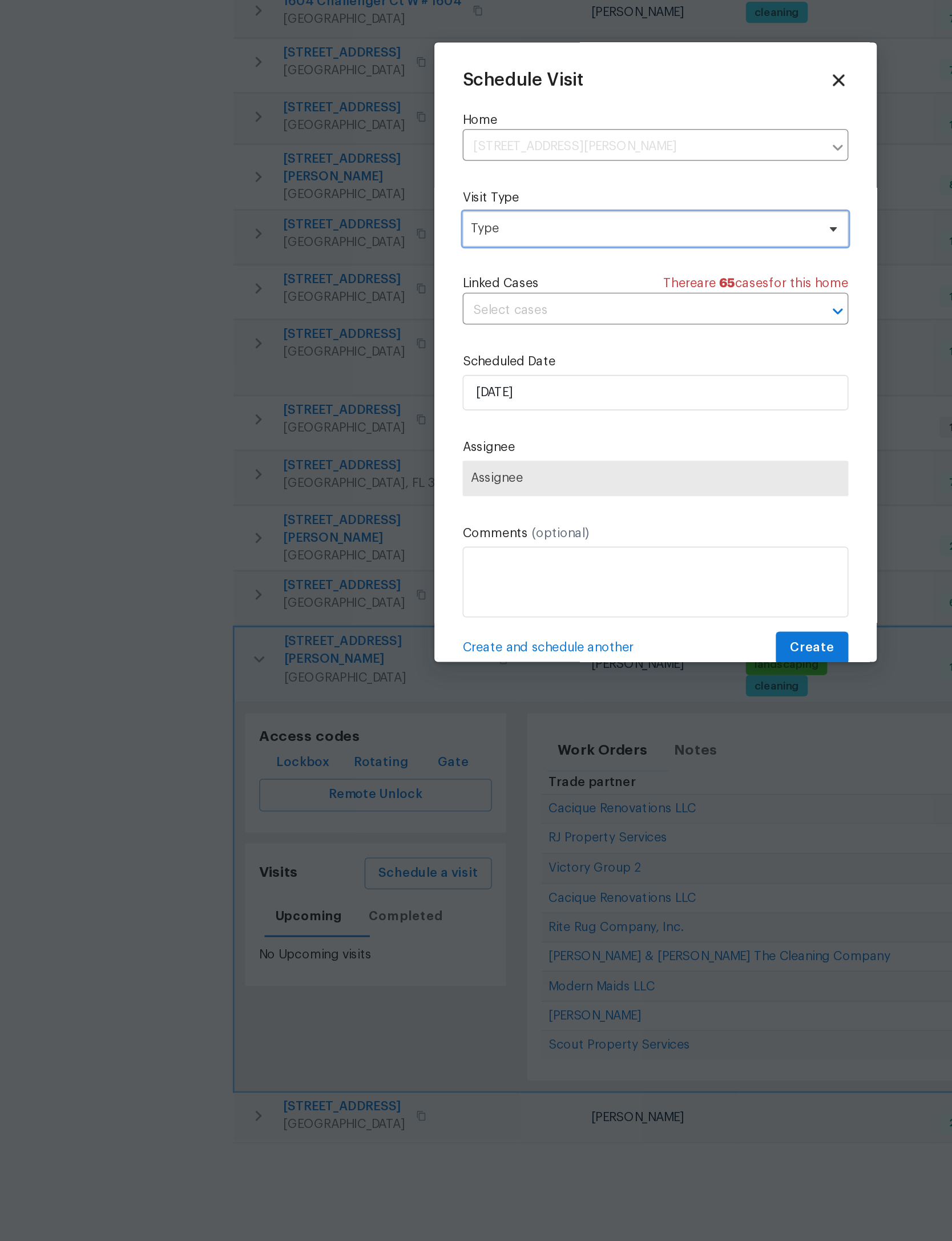
click at [465, 535] on span "Type" at bounding box center [467, 540] width 222 height 11
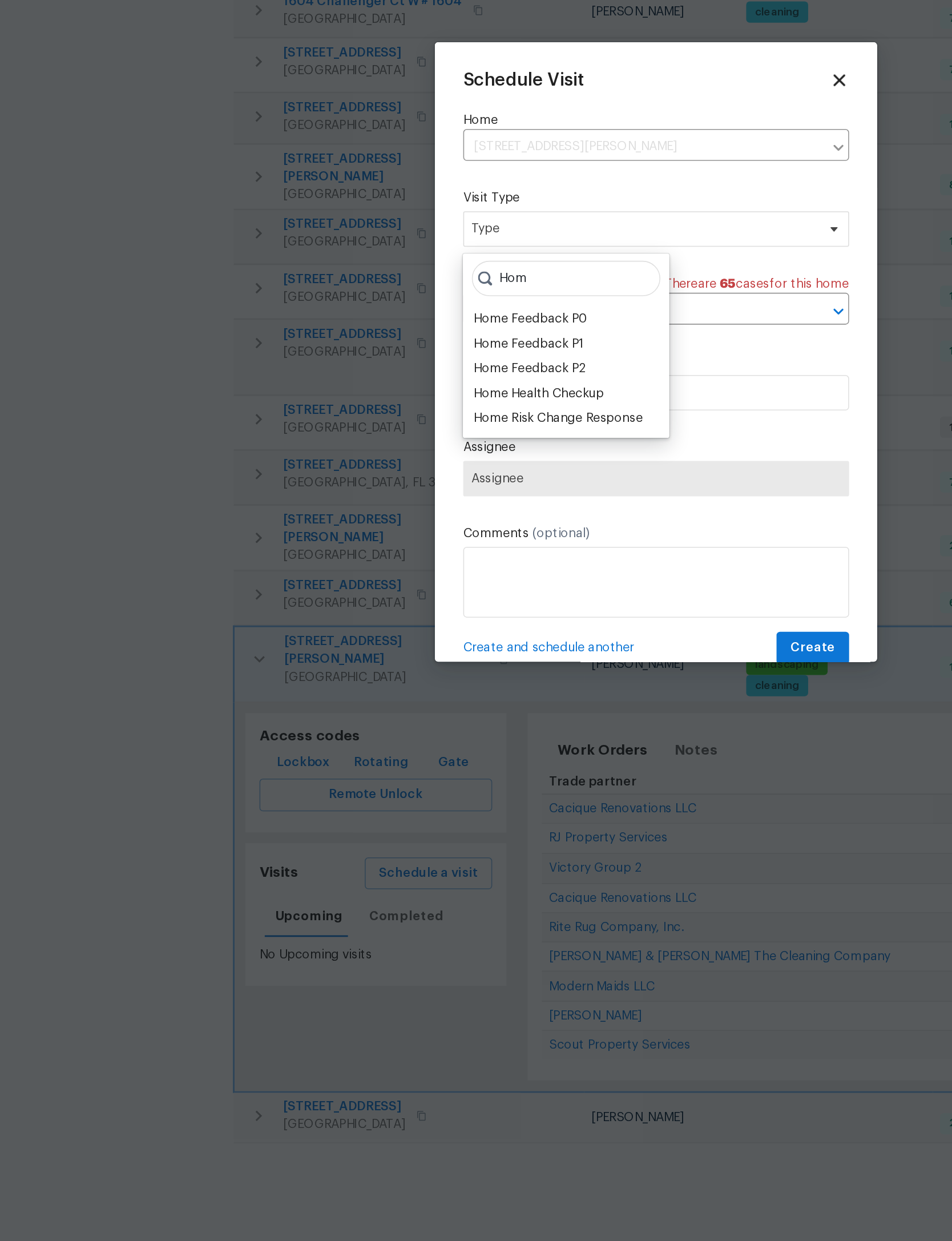
type input "Hom"
click at [389, 641] on div "Home Health Checkup" at bounding box center [400, 647] width 84 height 11
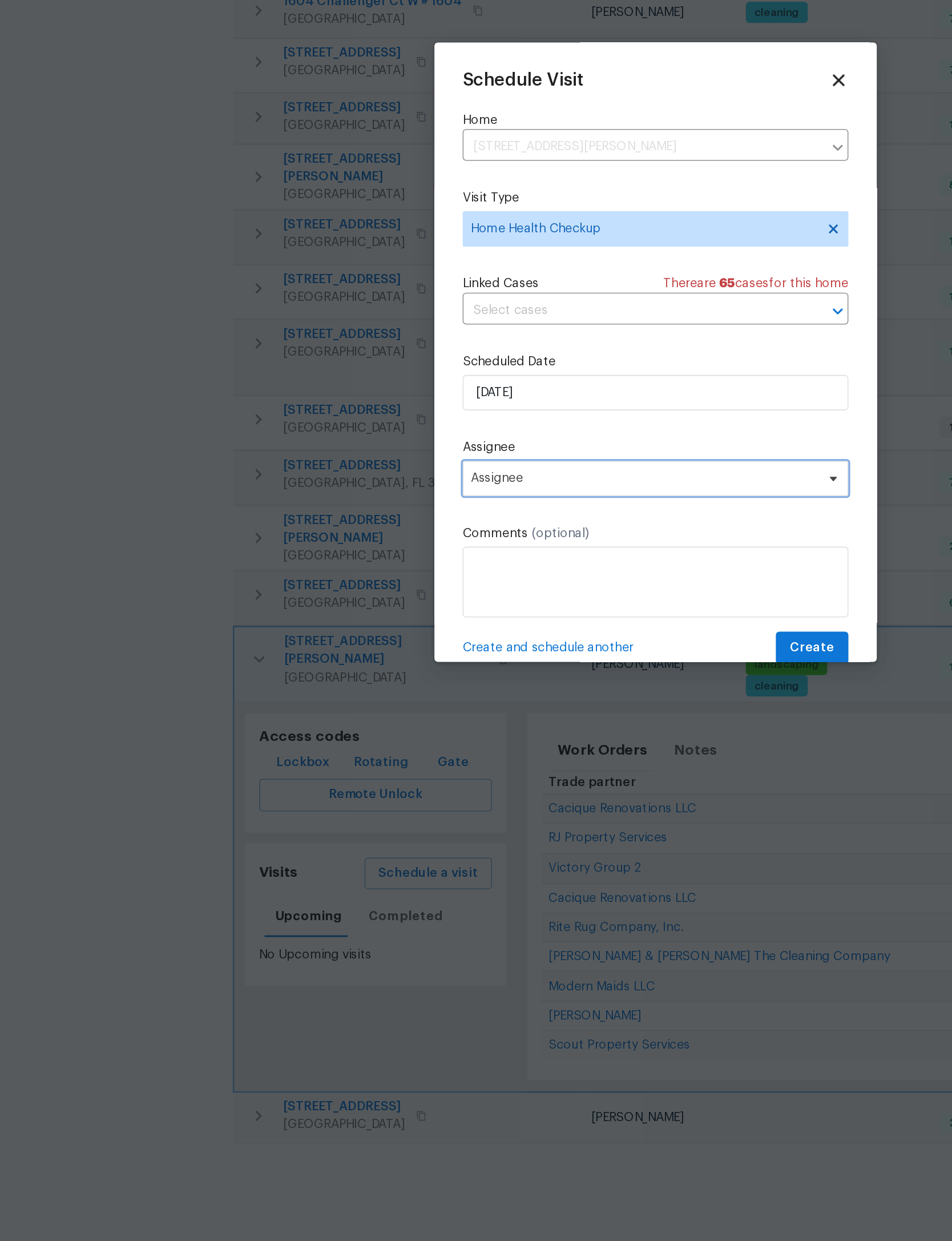
click at [424, 690] on span "Assignee" at bounding box center [476, 701] width 249 height 23
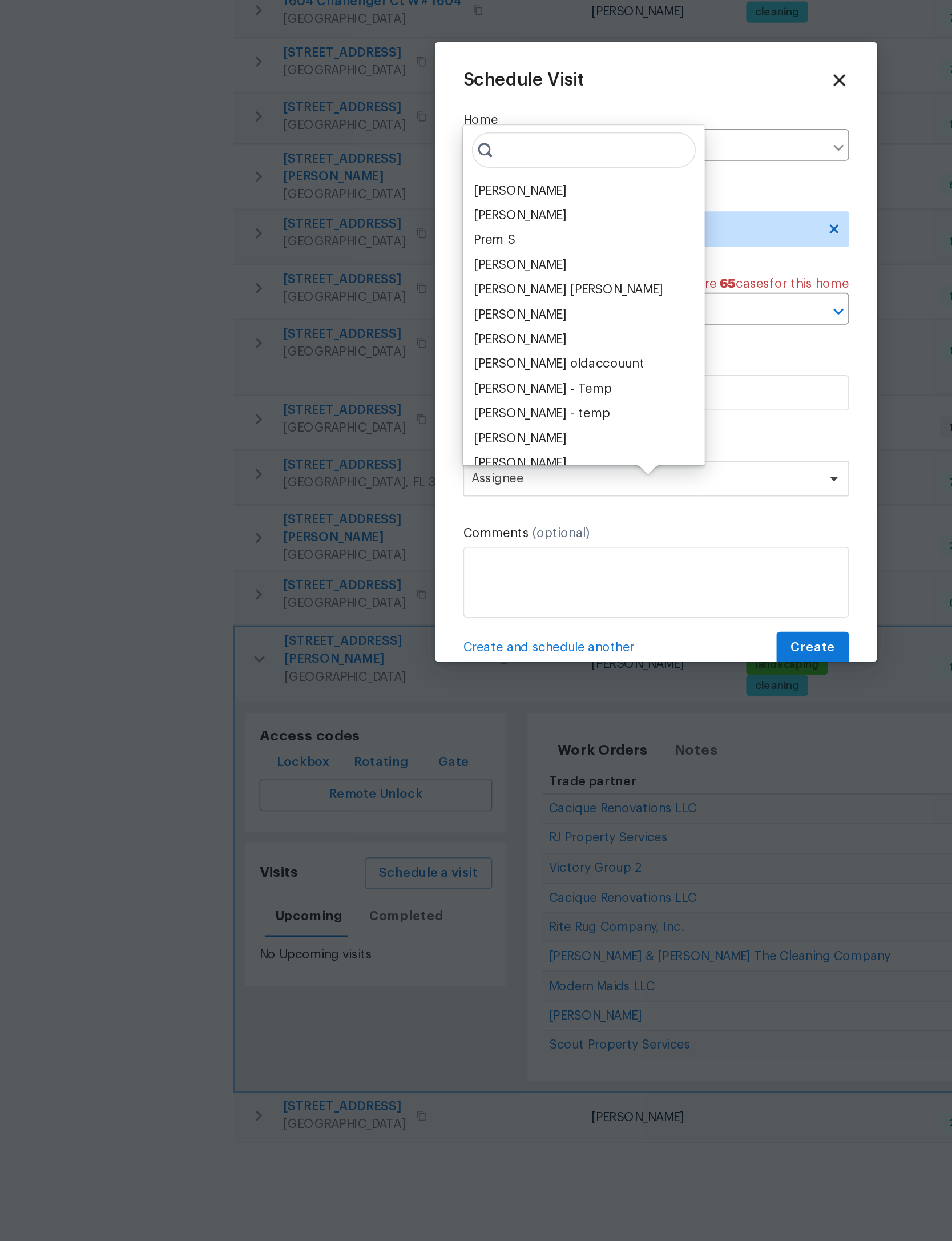
click at [369, 511] on div "[PERSON_NAME]" at bounding box center [388, 516] width 60 height 11
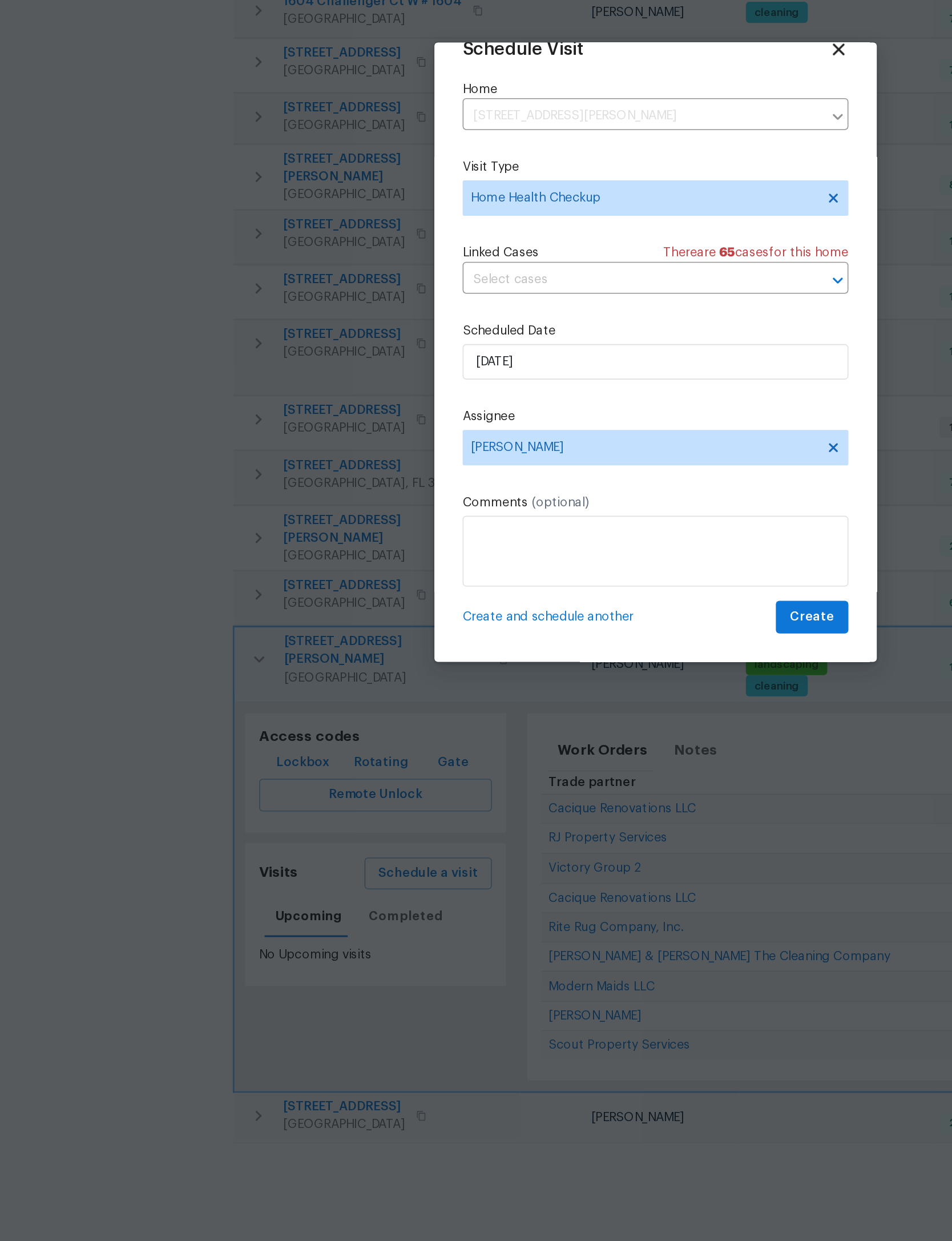
scroll to position [38, 0]
click at [563, 784] on span "Create" at bounding box center [576, 790] width 29 height 14
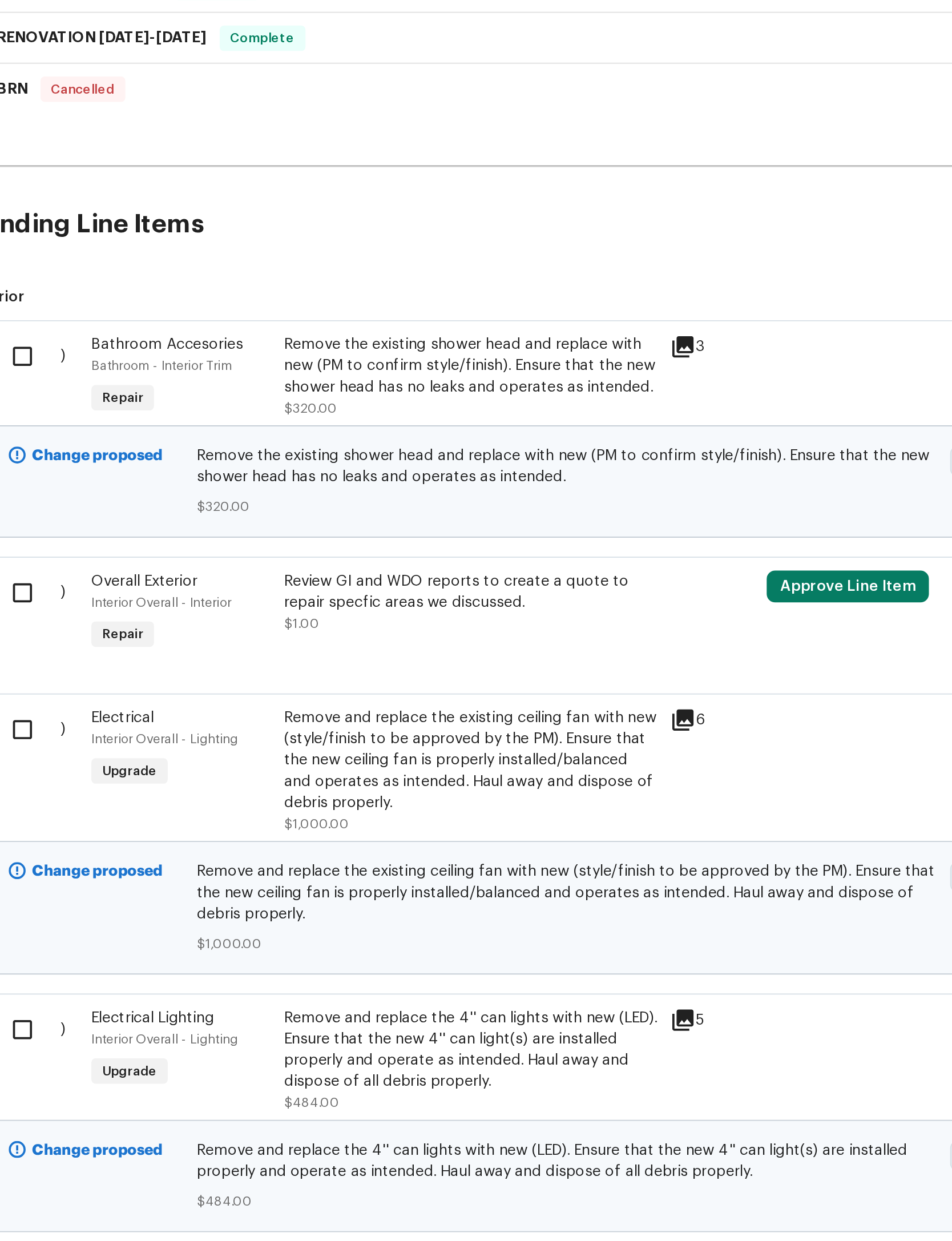
scroll to position [317, 0]
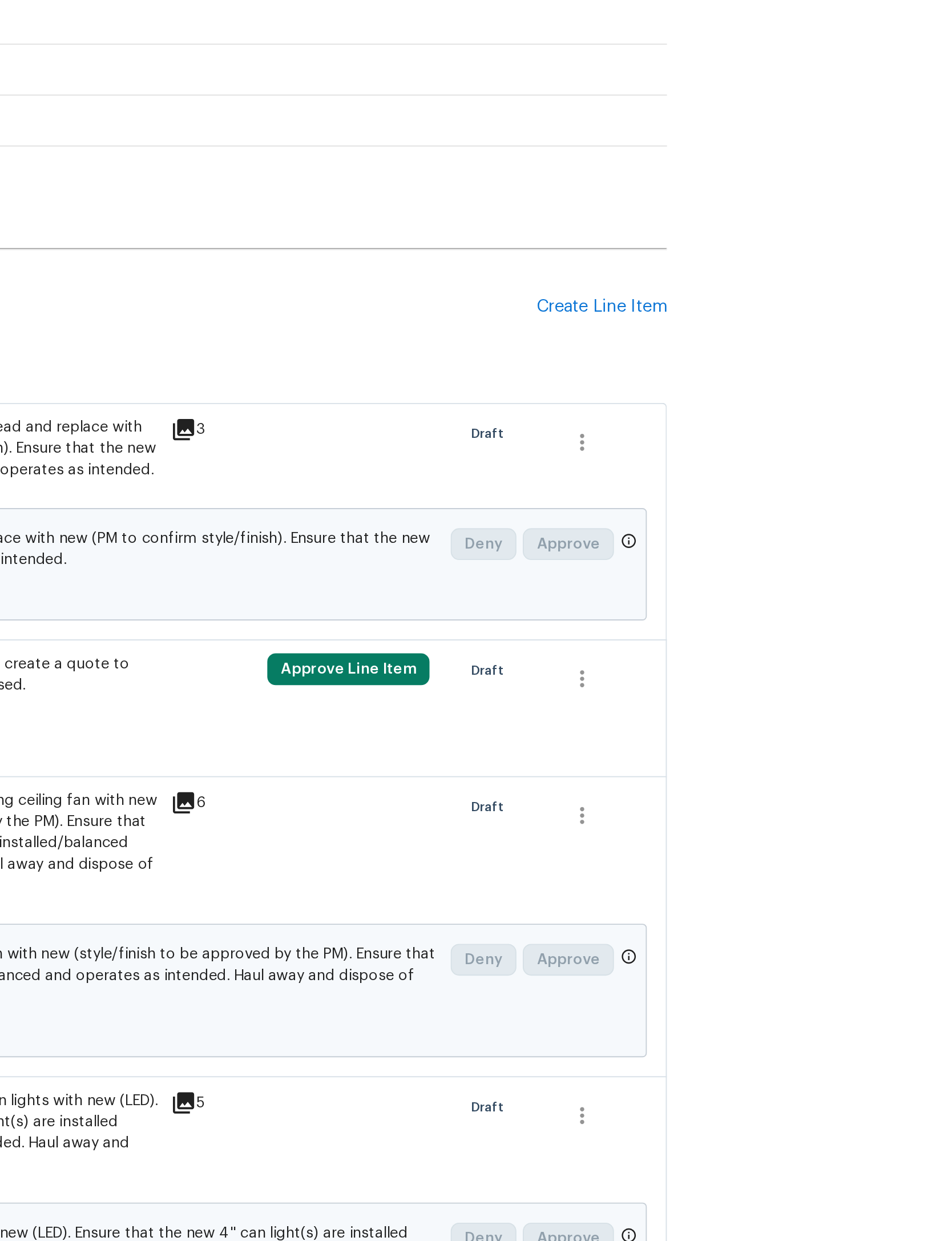
click at [728, 446] on div "Create Line Item" at bounding box center [763, 452] width 70 height 11
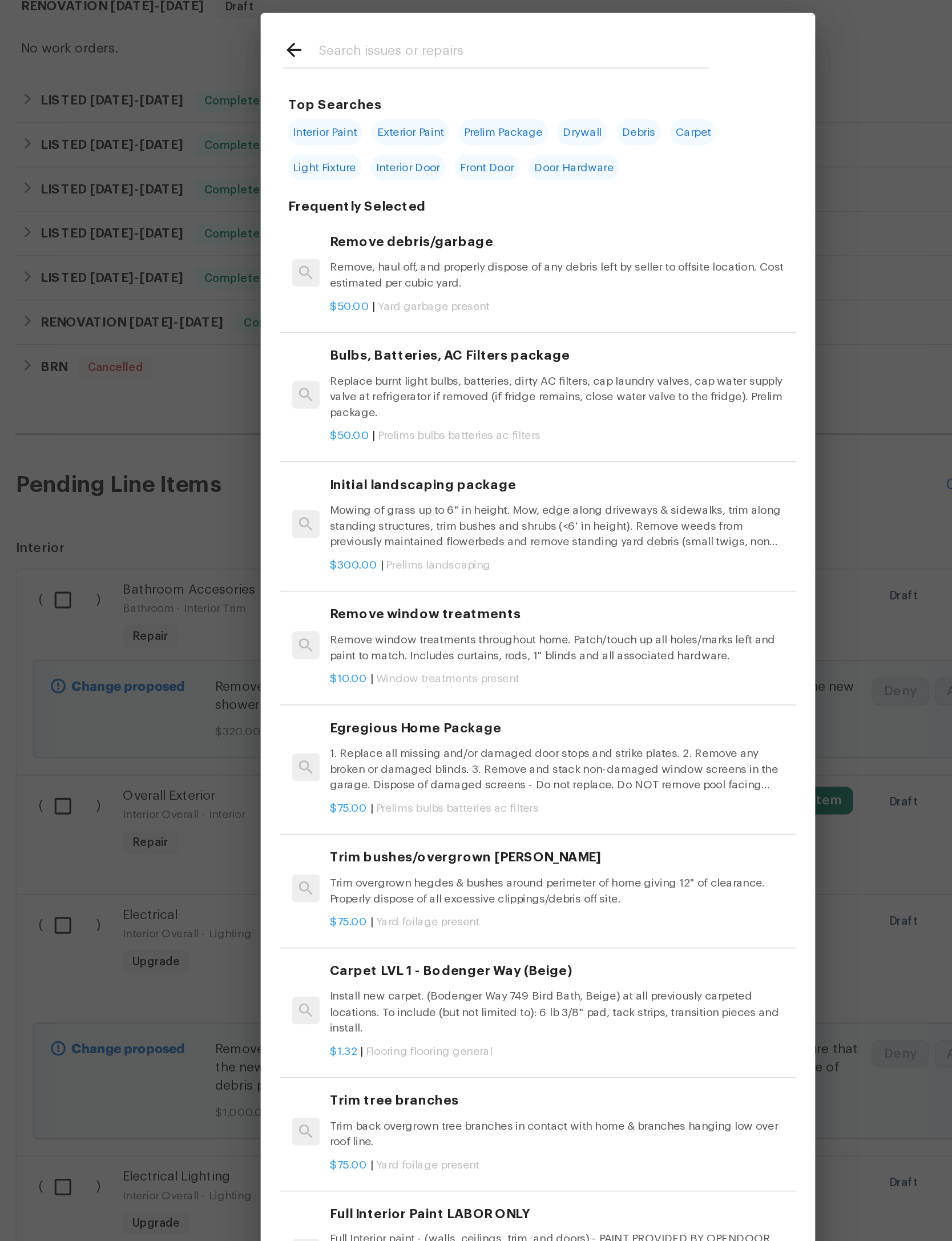
click at [362, 176] on input "text" at bounding box center [461, 184] width 241 height 18
type input "Grout"
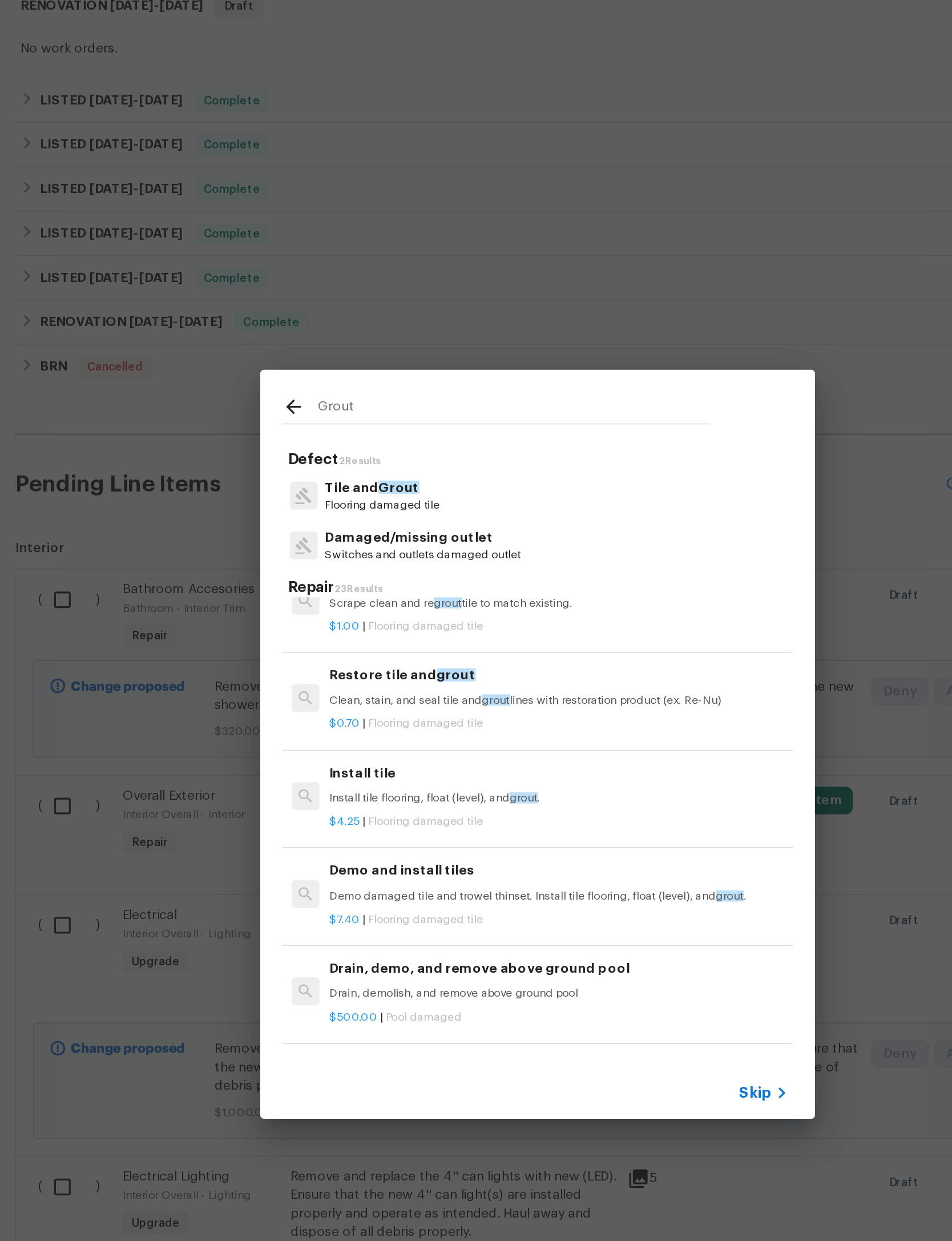
scroll to position [28, 0]
click at [360, 579] on p "Clean, stain, and seal tile and grout lines with restoration product (ex. Re-Nu)" at bounding box center [489, 584] width 283 height 9
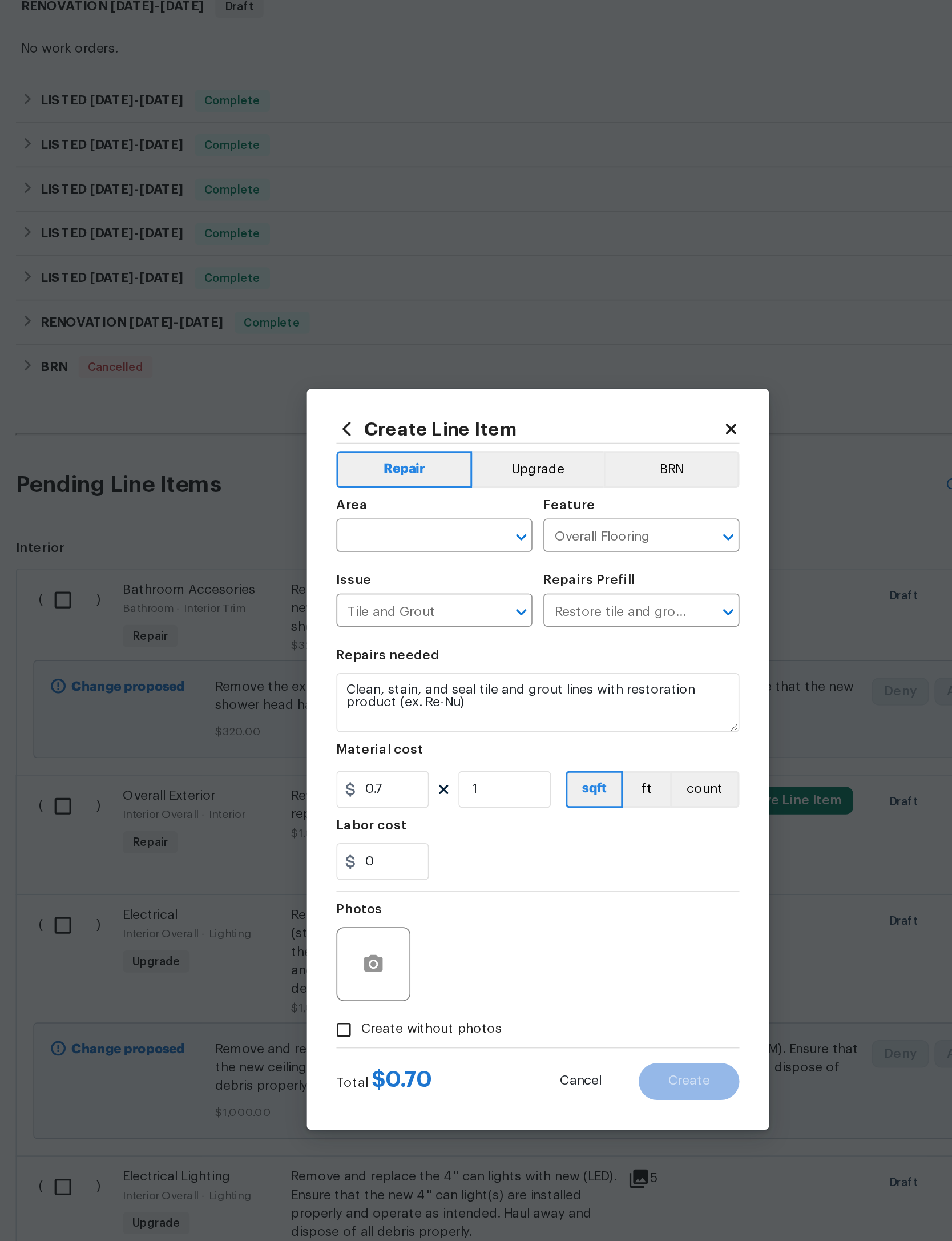
click at [352, 475] on input "text" at bounding box center [396, 483] width 89 height 18
click at [352, 488] on li "Main Bathroom" at bounding box center [412, 497] width 121 height 19
type input "Main Bathroom"
click at [352, 627] on input "0.7" at bounding box center [380, 639] width 57 height 23
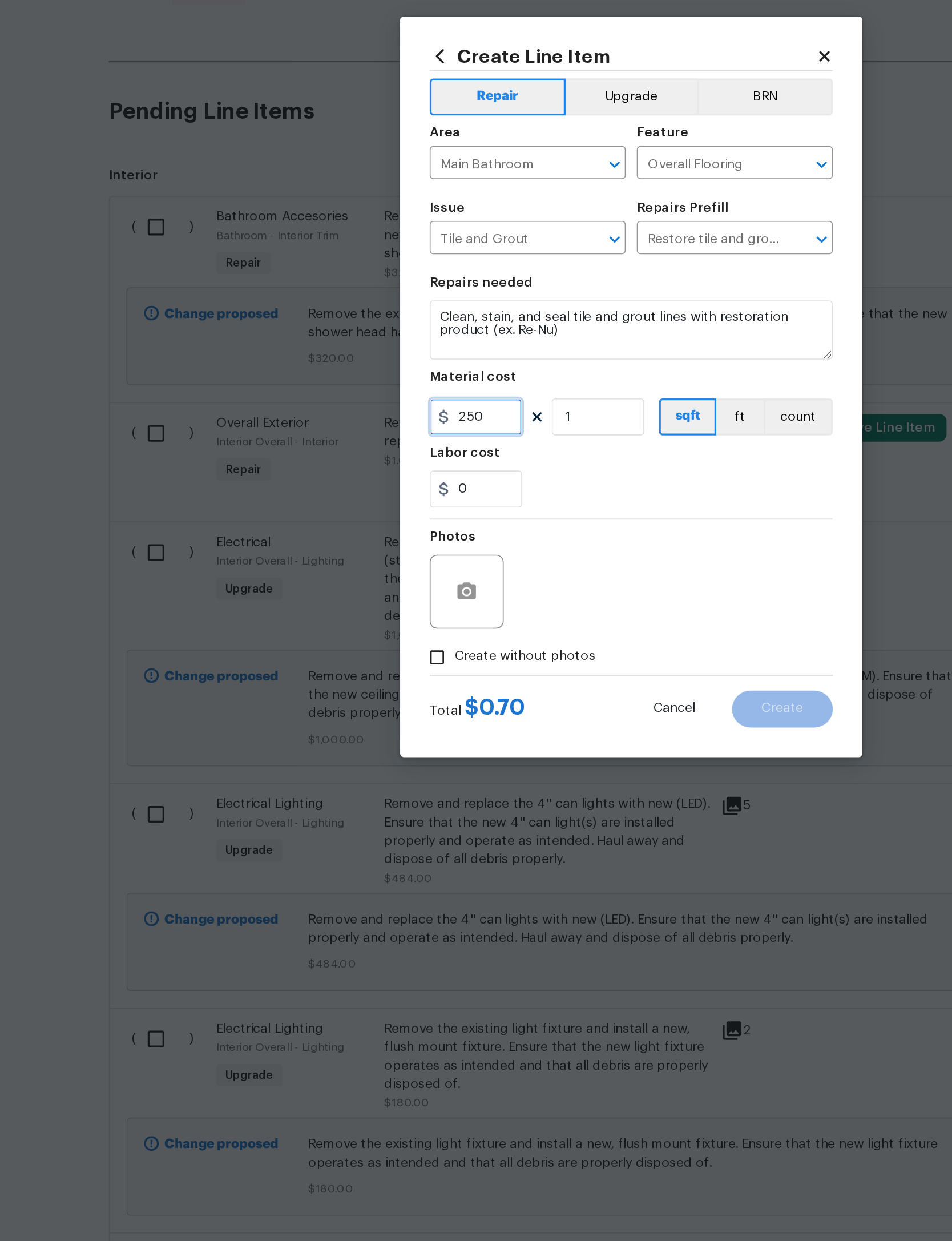
type input "250"
click at [412, 702] on div "Photos" at bounding box center [476, 739] width 249 height 74
click at [368, 741] on icon "button" at bounding box center [374, 746] width 11 height 10
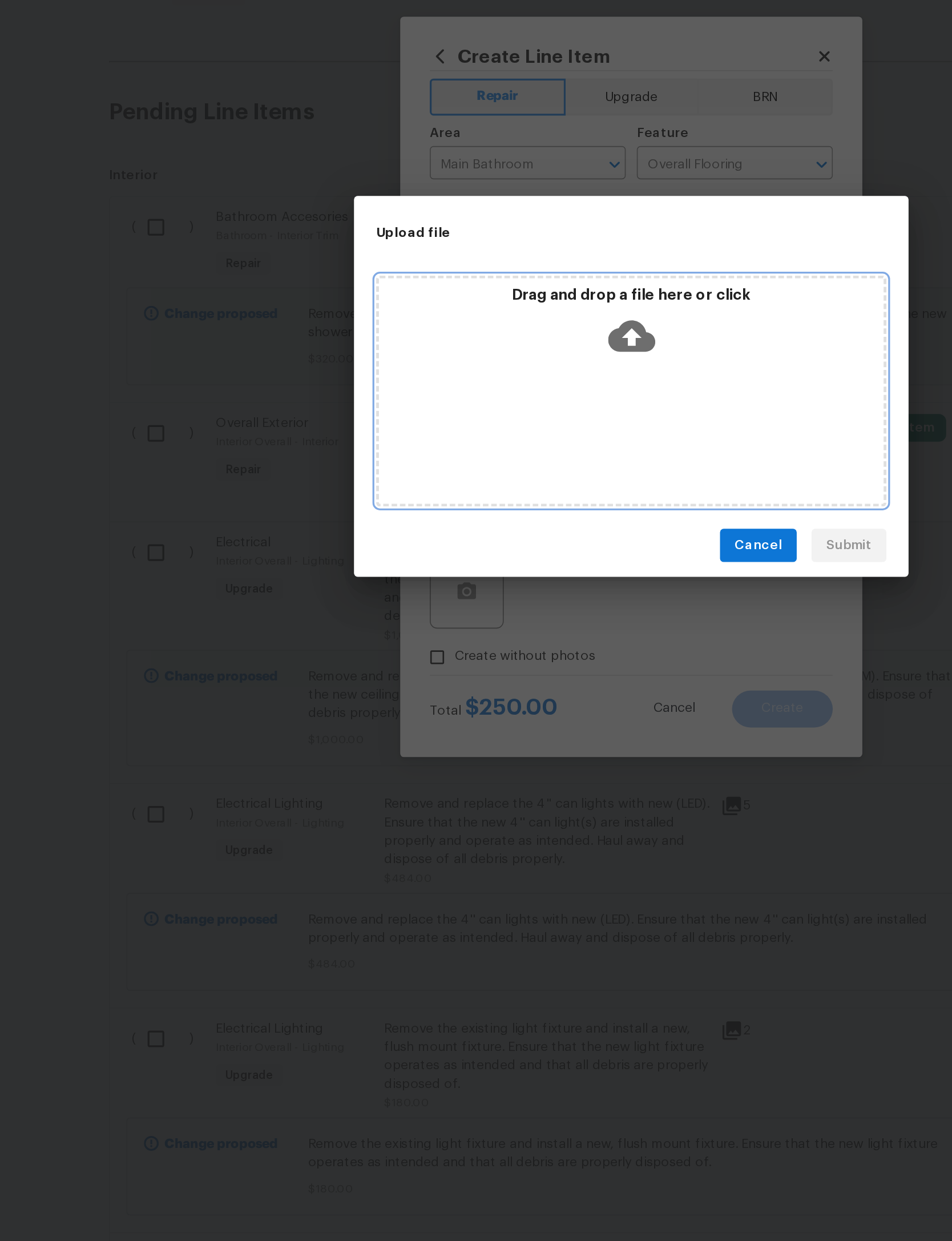
click at [462, 575] on icon at bounding box center [476, 589] width 29 height 29
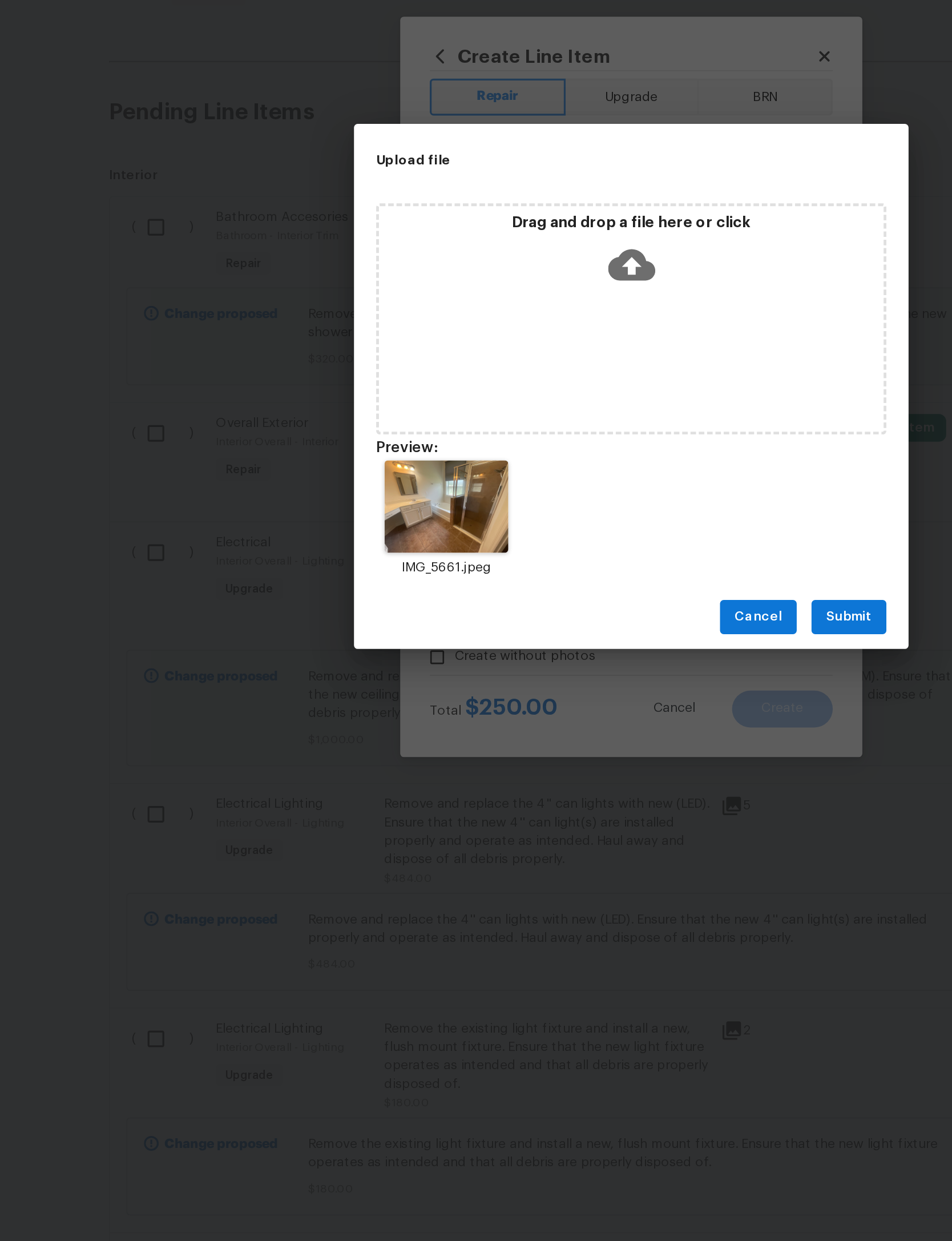
click at [596, 755] on span "Submit" at bounding box center [610, 762] width 28 height 14
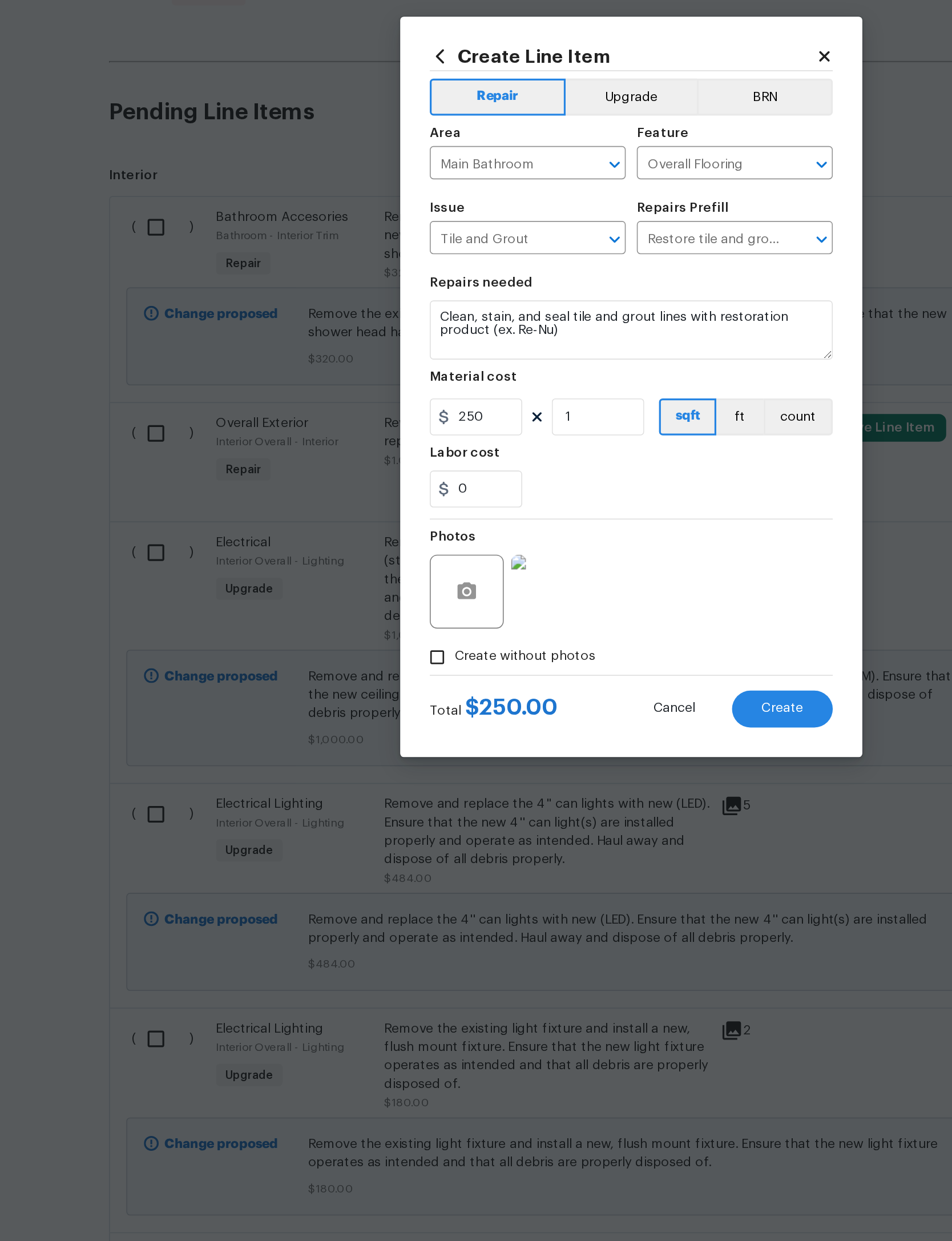
click at [556, 815] on span "Create" at bounding box center [569, 819] width 26 height 8
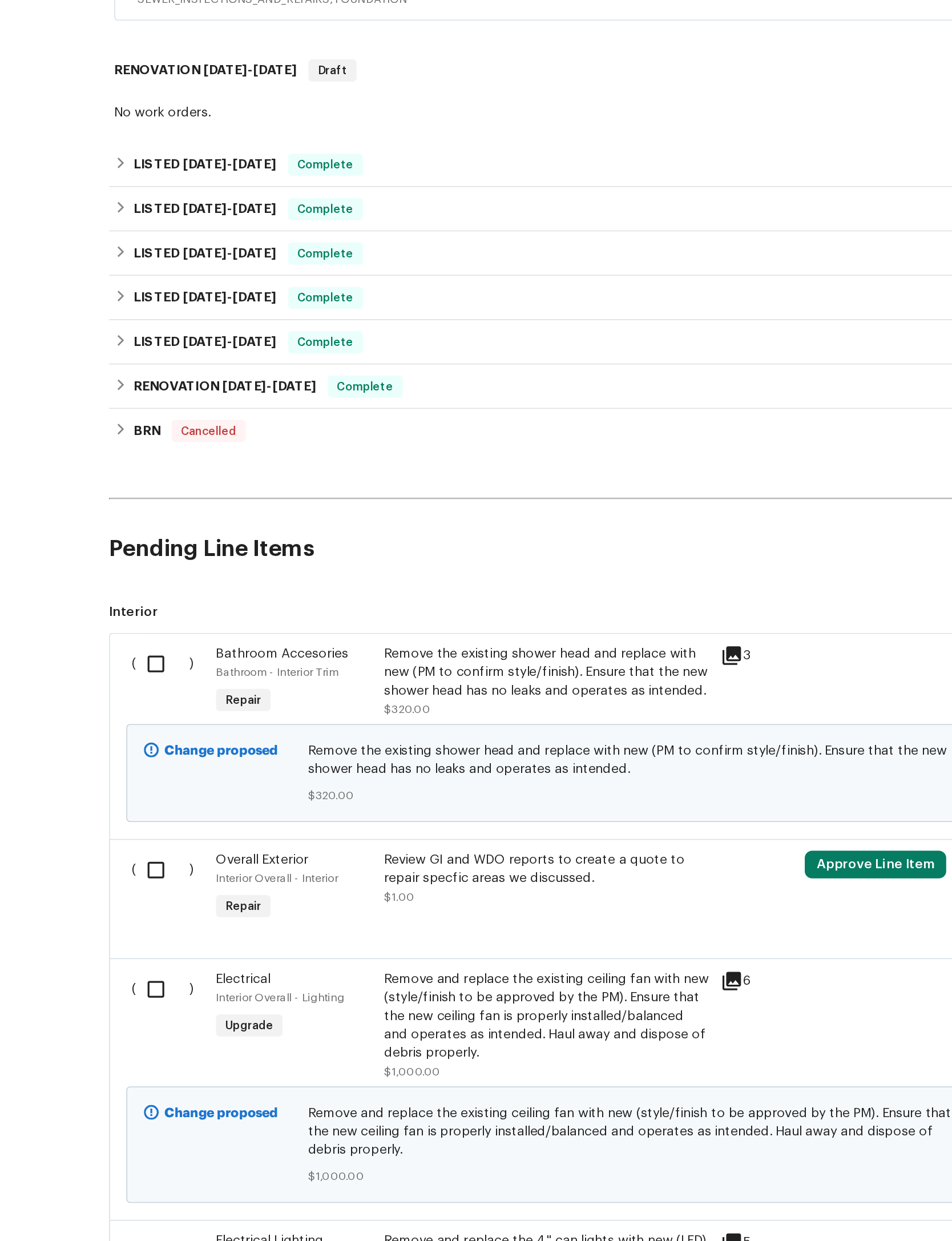
scroll to position [73, 0]
click at [170, 827] on input "checkbox" at bounding box center [186, 839] width 32 height 24
checkbox input "true"
click at [170, 955] on input "checkbox" at bounding box center [186, 967] width 32 height 24
checkbox input "true"
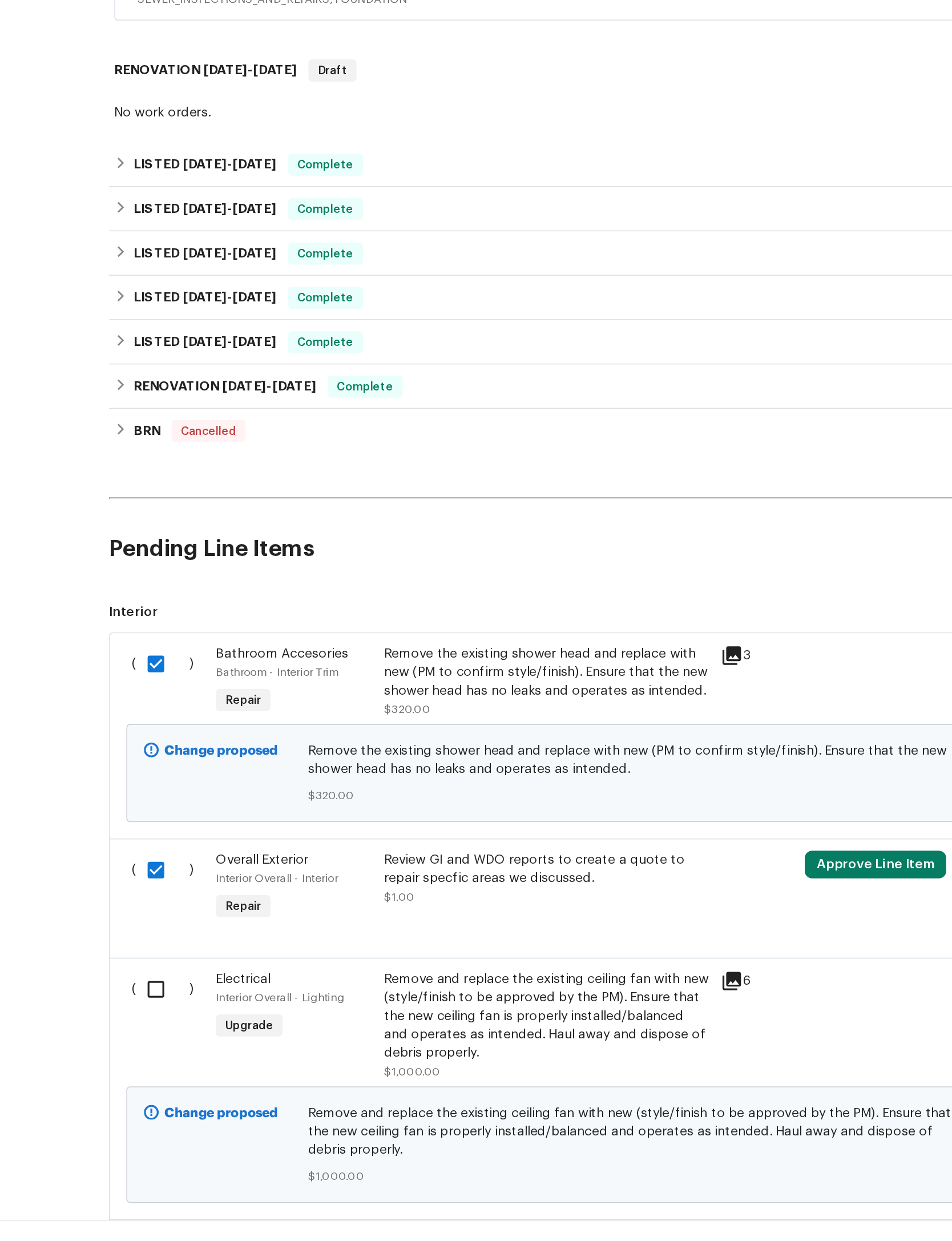
click at [170, 1028] on input "checkbox" at bounding box center [186, 1040] width 32 height 24
checkbox input "true"
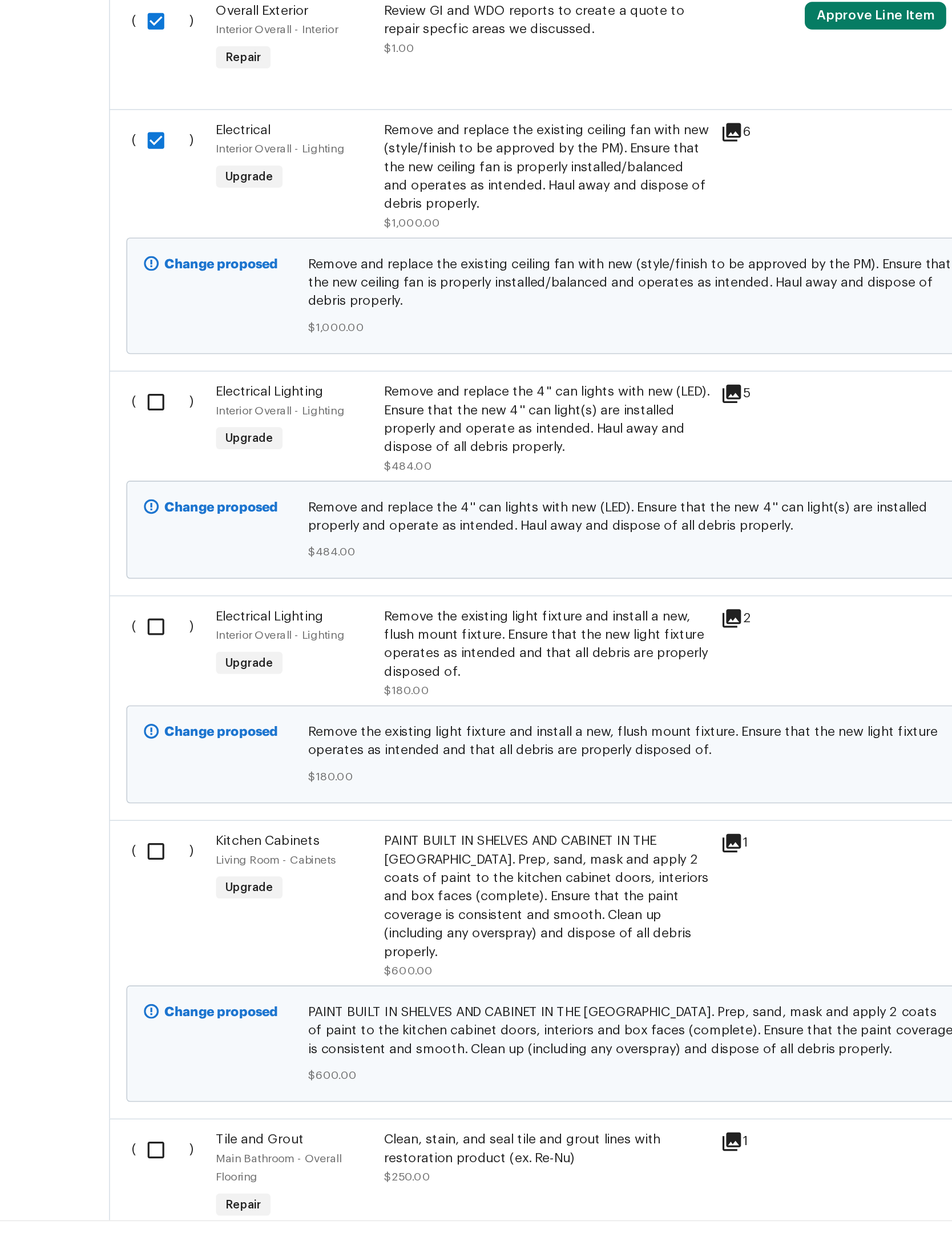
scroll to position [526, 0]
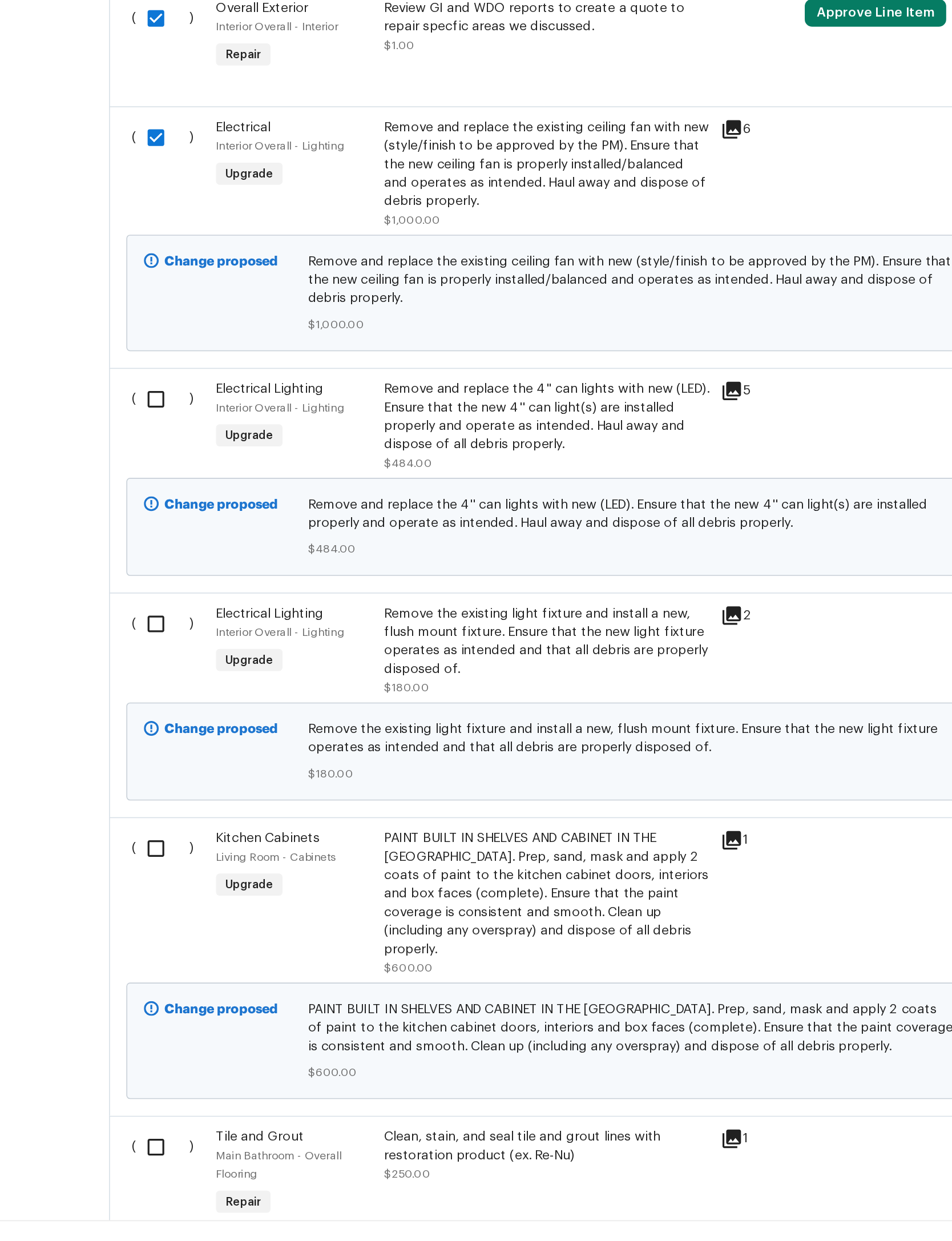
click at [170, 664] on input "checkbox" at bounding box center [186, 676] width 32 height 24
checkbox input "true"
click at [170, 803] on input "checkbox" at bounding box center [186, 815] width 32 height 24
checkbox input "true"
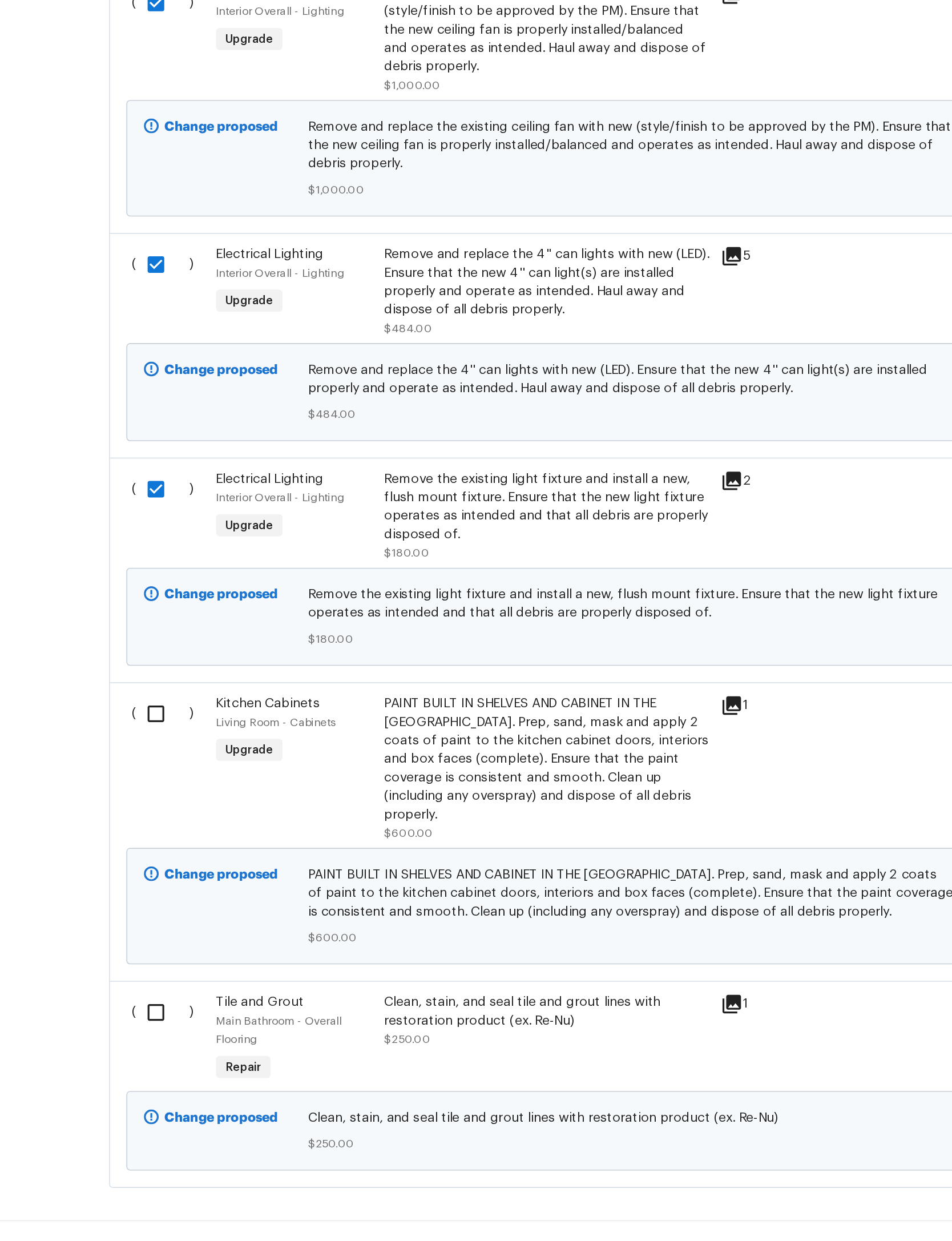
scroll to position [851, 0]
click at [170, 858] on input "checkbox" at bounding box center [186, 870] width 32 height 24
checkbox input "true"
click at [170, 1043] on input "checkbox" at bounding box center [186, 1055] width 32 height 24
checkbox input "true"
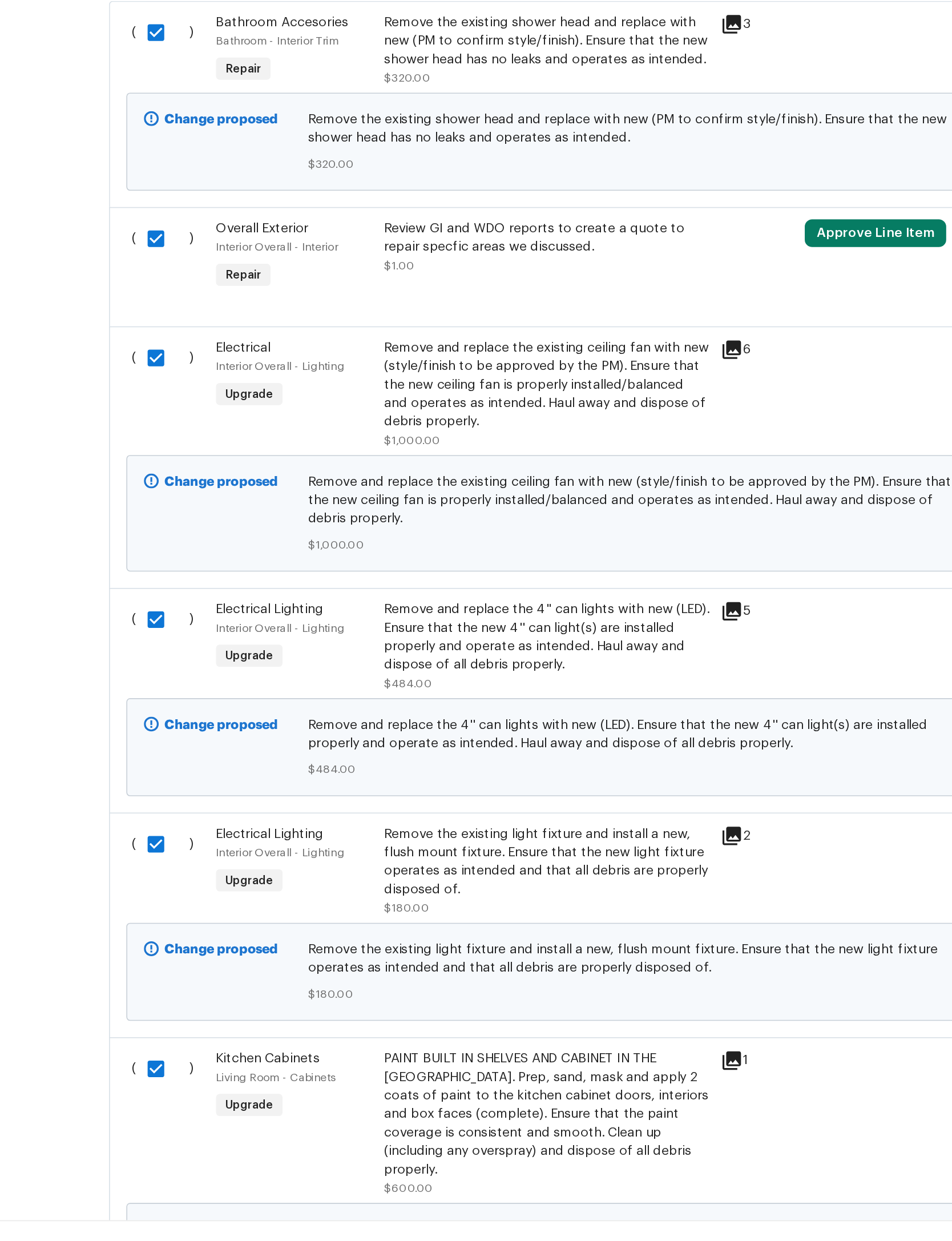
scroll to position [382, 0]
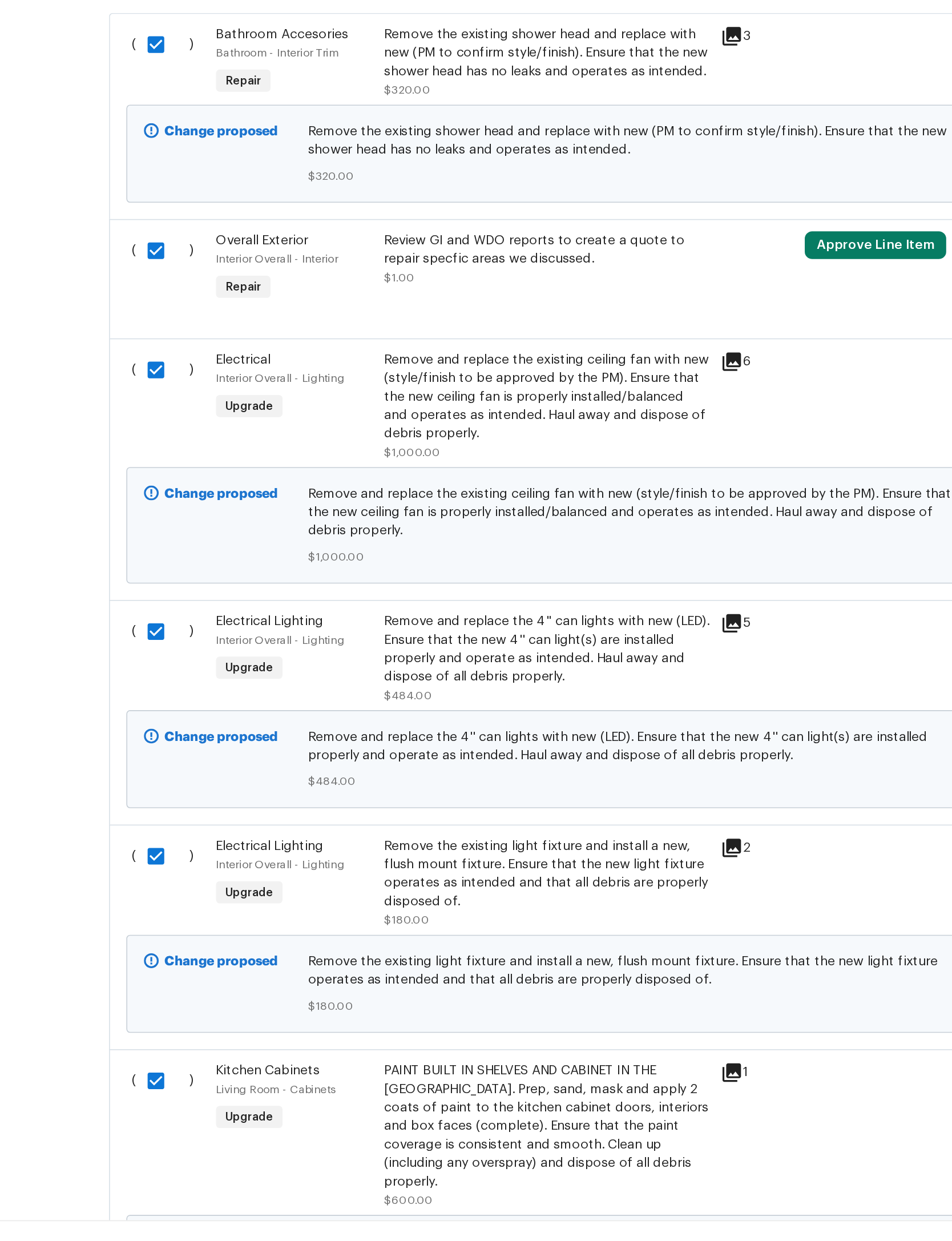
click at [170, 573] on input "checkbox" at bounding box center [186, 585] width 32 height 24
checkbox input "false"
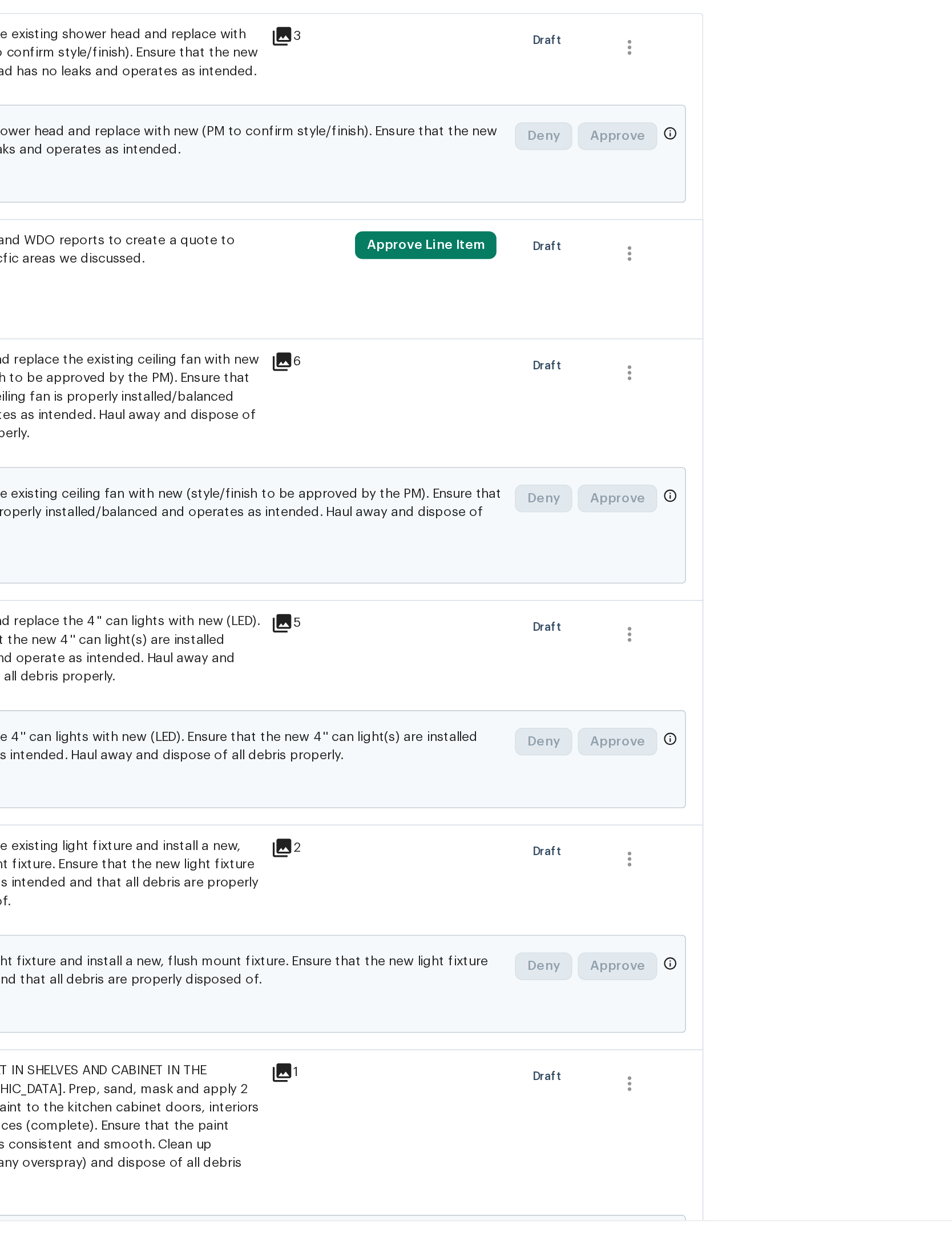
click at [848, 1205] on span "Create Work Order" at bounding box center [886, 1211] width 76 height 14
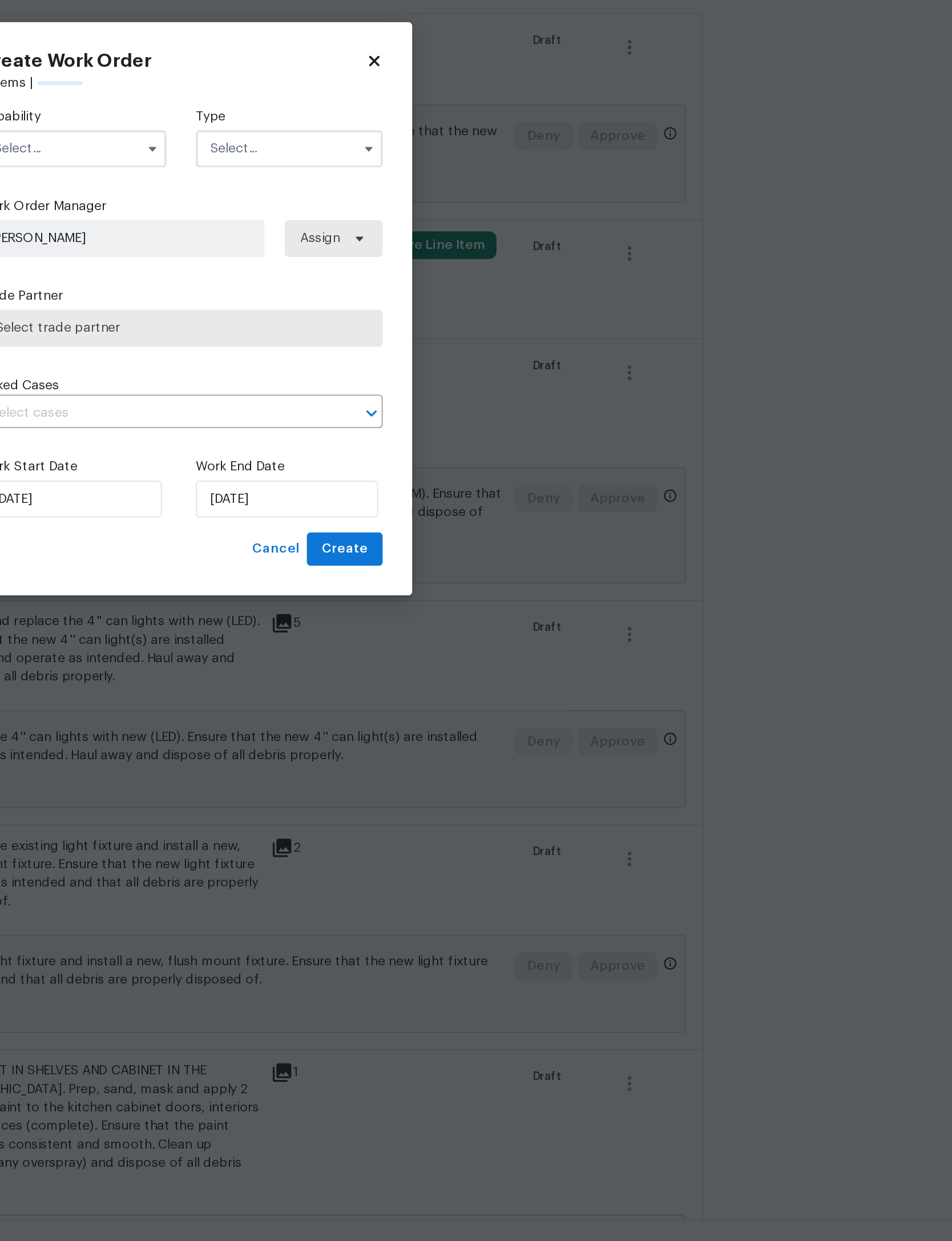
checkbox input "false"
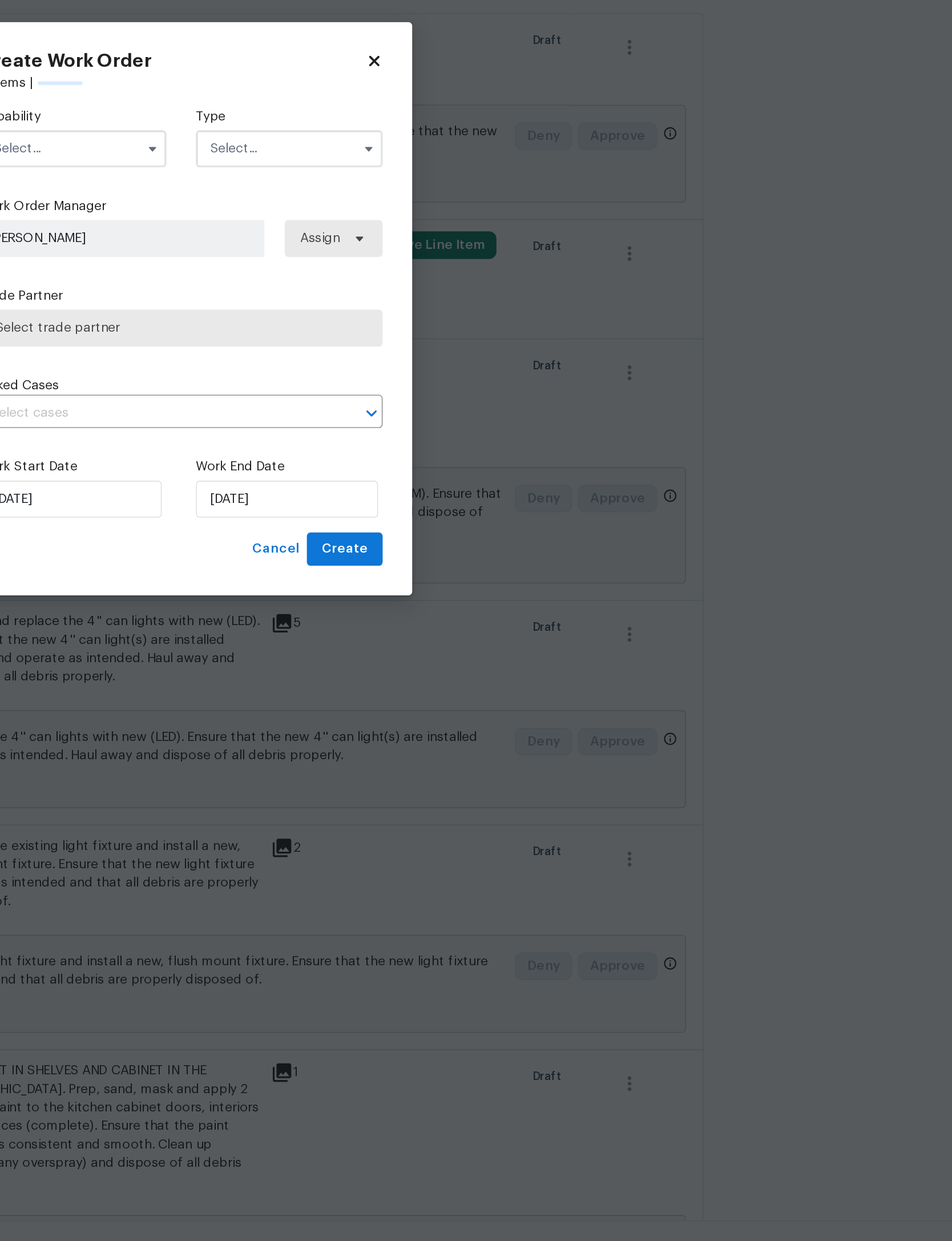
checkbox input "false"
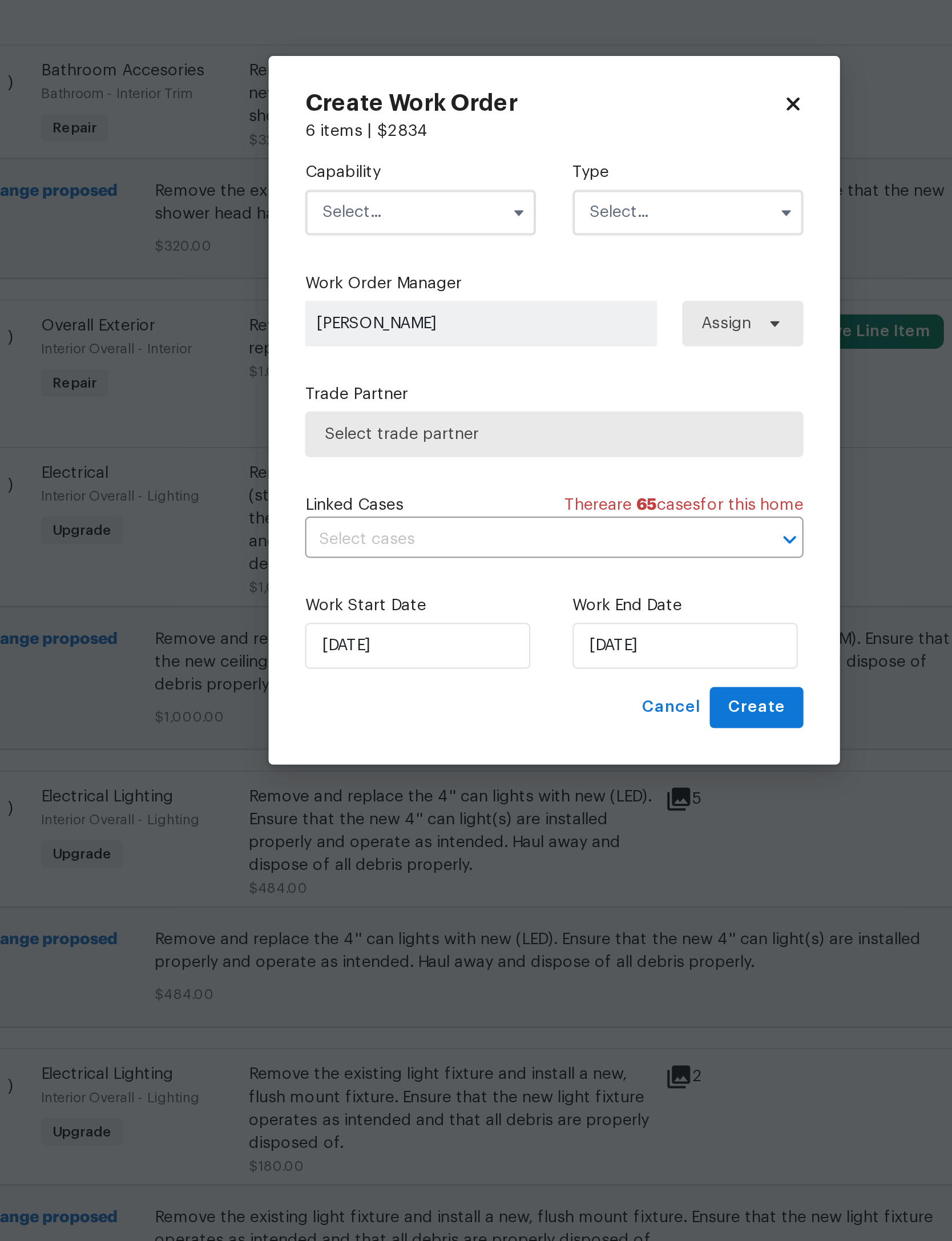
click at [352, 510] on input "text" at bounding box center [409, 521] width 116 height 23
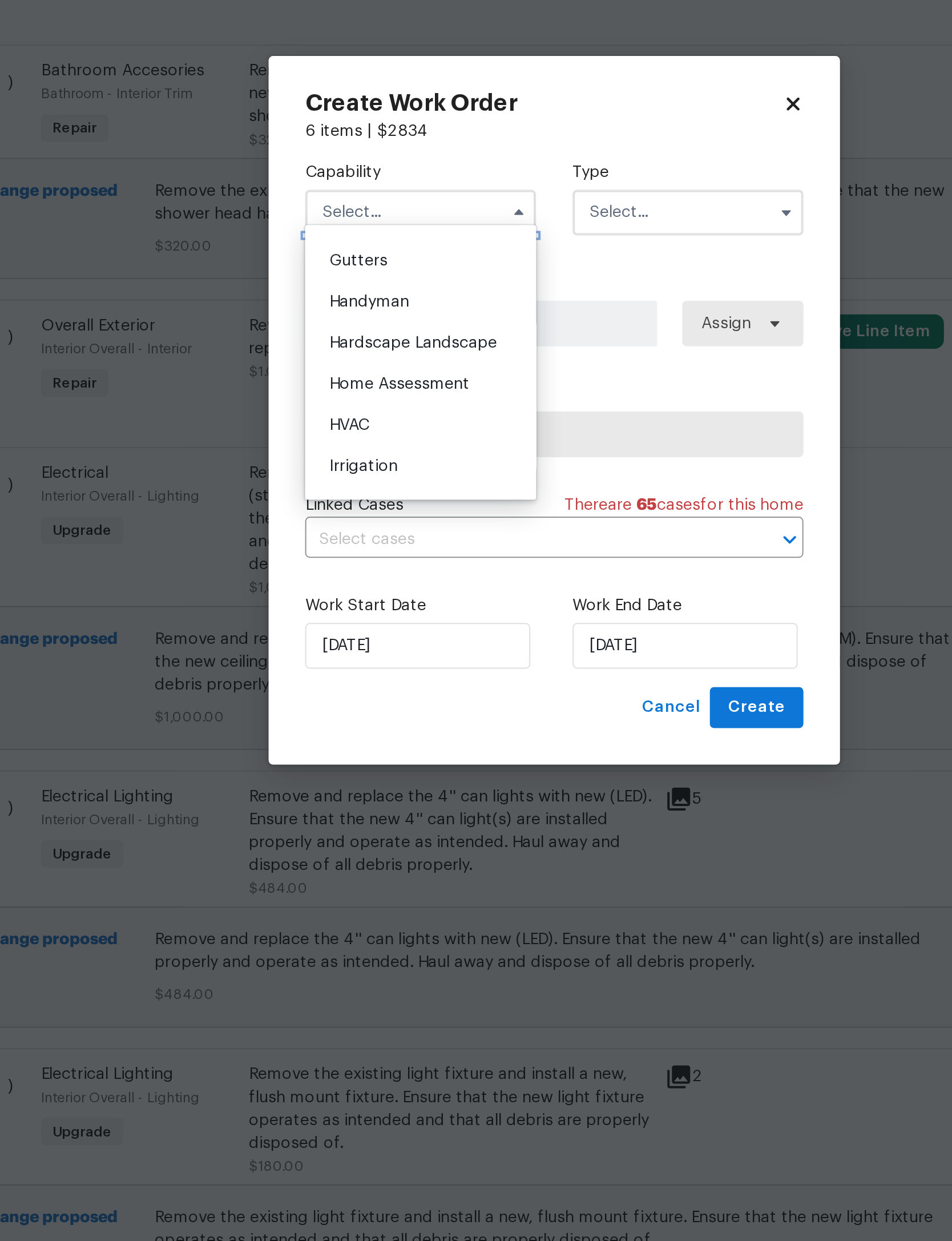
scroll to position [603, 0]
click at [364, 478] on span "General Contractor" at bounding box center [401, 482] width 74 height 8
type input "General Contractor"
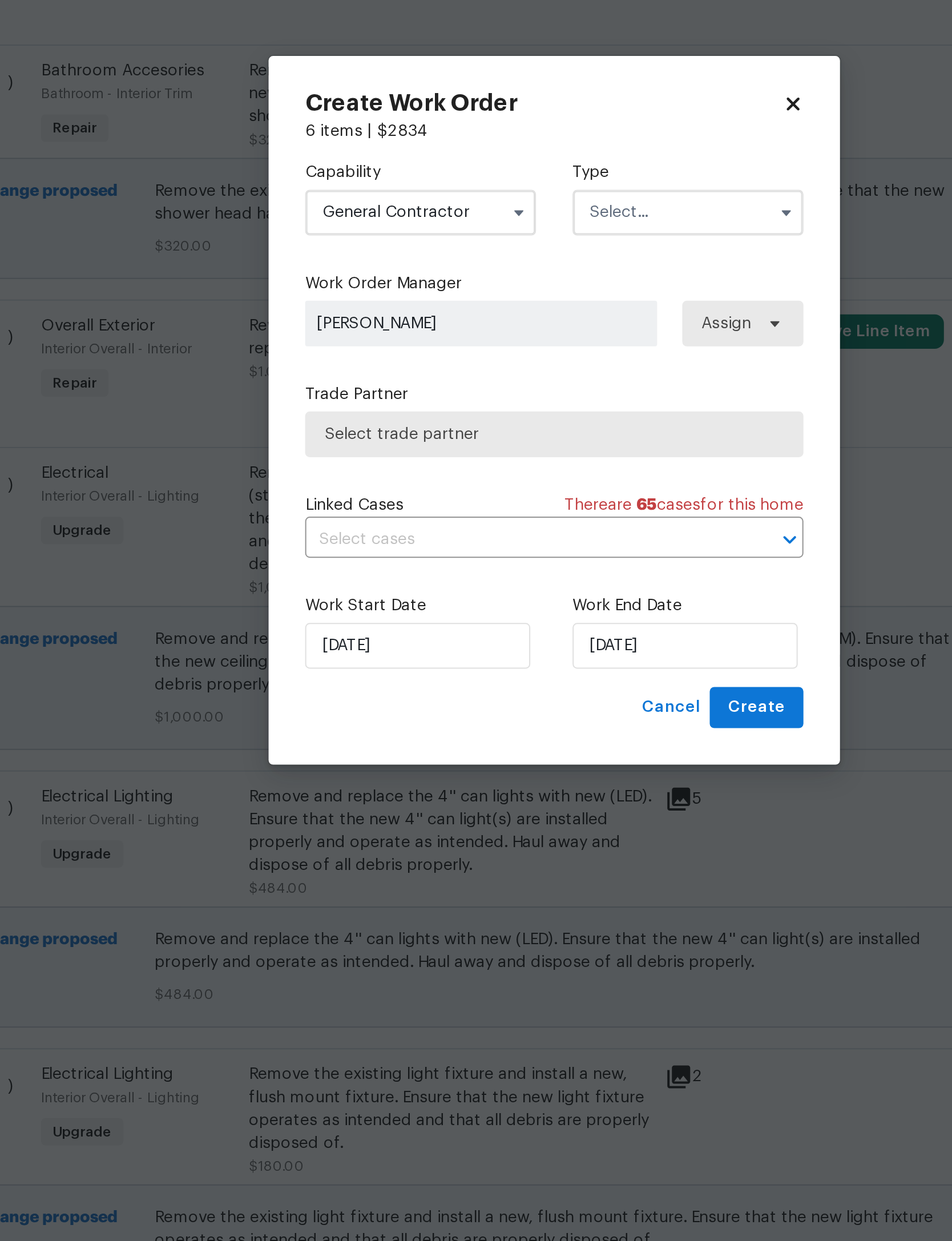
click at [485, 510] on input "text" at bounding box center [542, 521] width 116 height 23
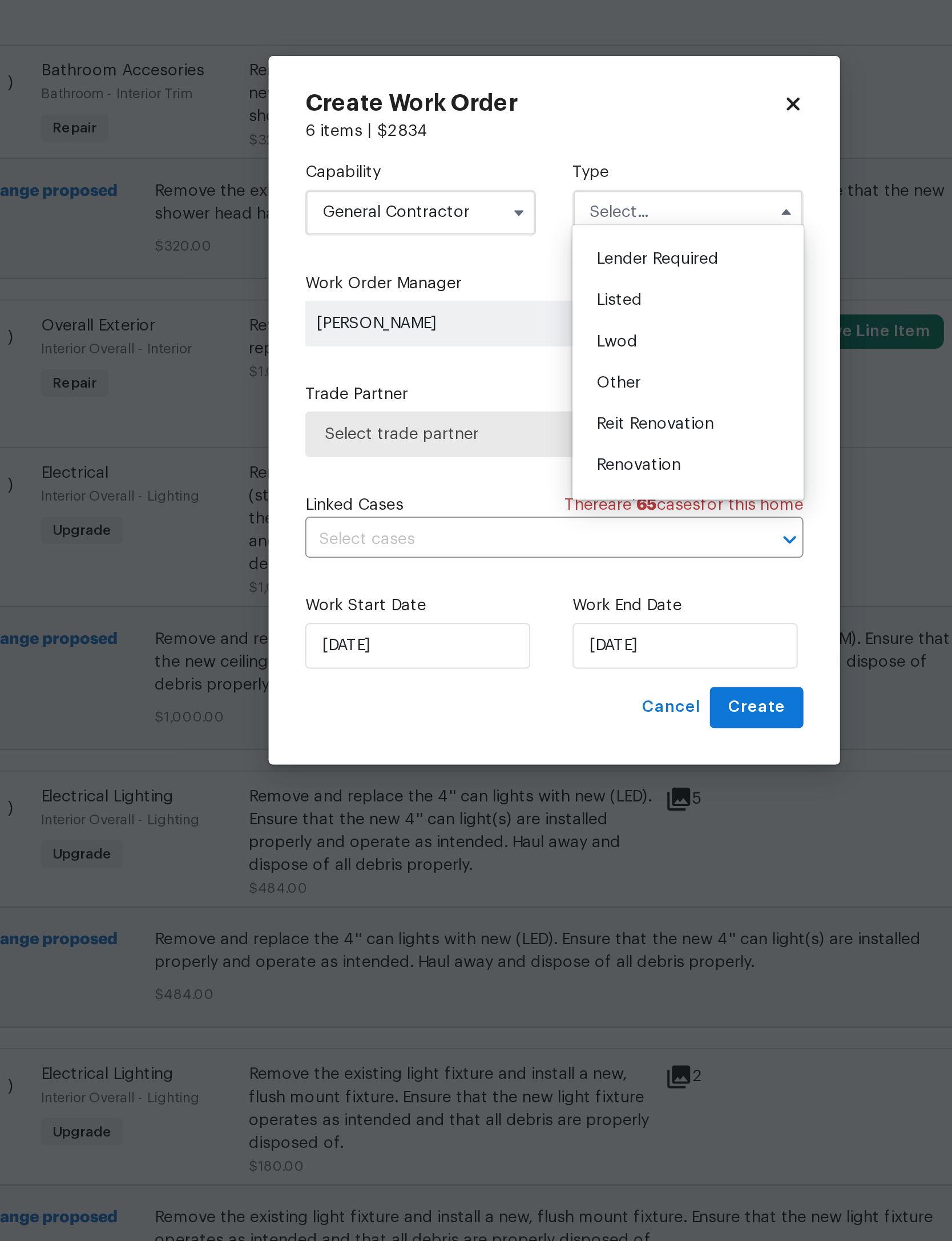
scroll to position [79, 0]
click at [488, 554] on div "Listed" at bounding box center [542, 565] width 109 height 20
type input "Listed"
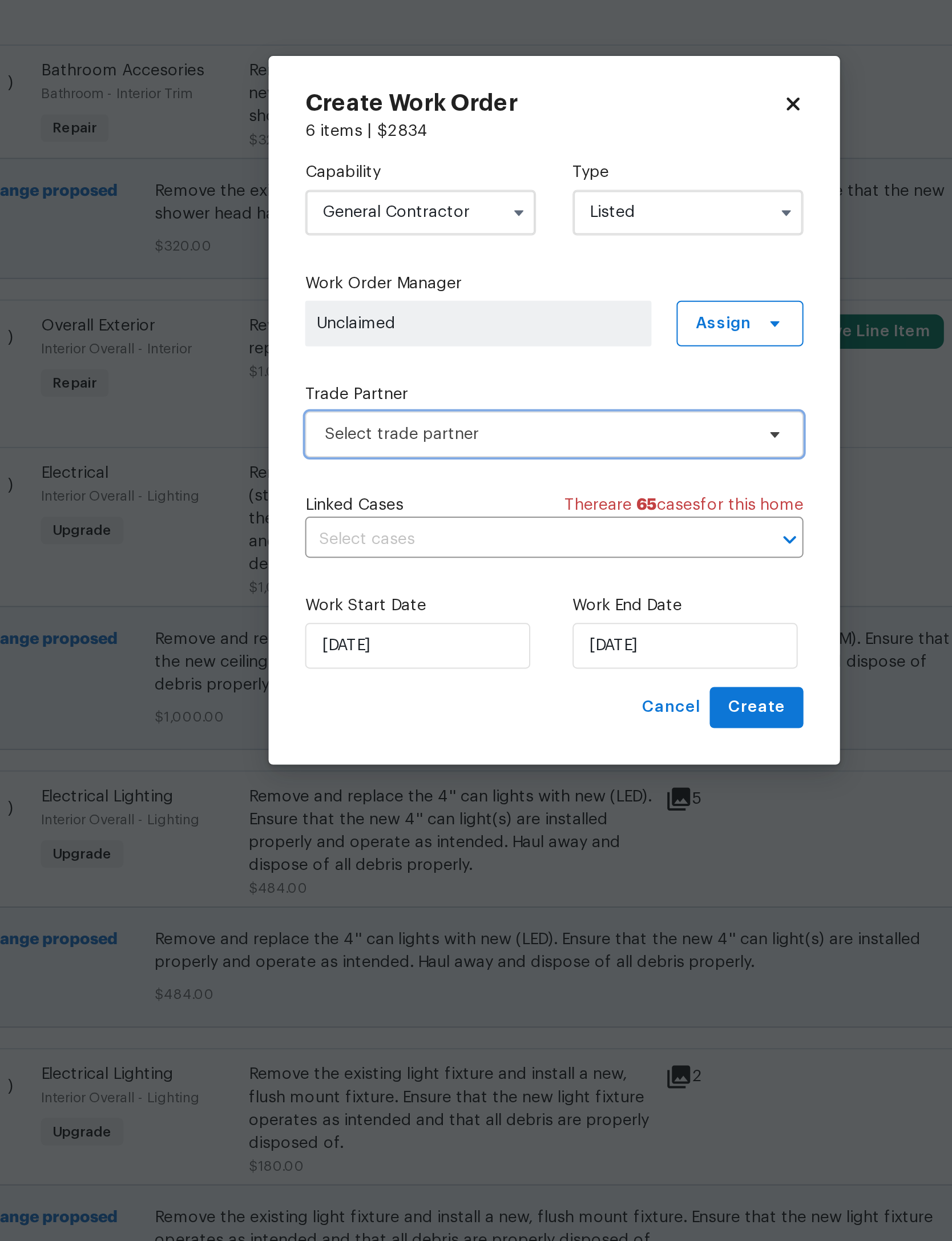
click at [361, 627] on span "Select trade partner" at bounding box center [467, 632] width 213 height 11
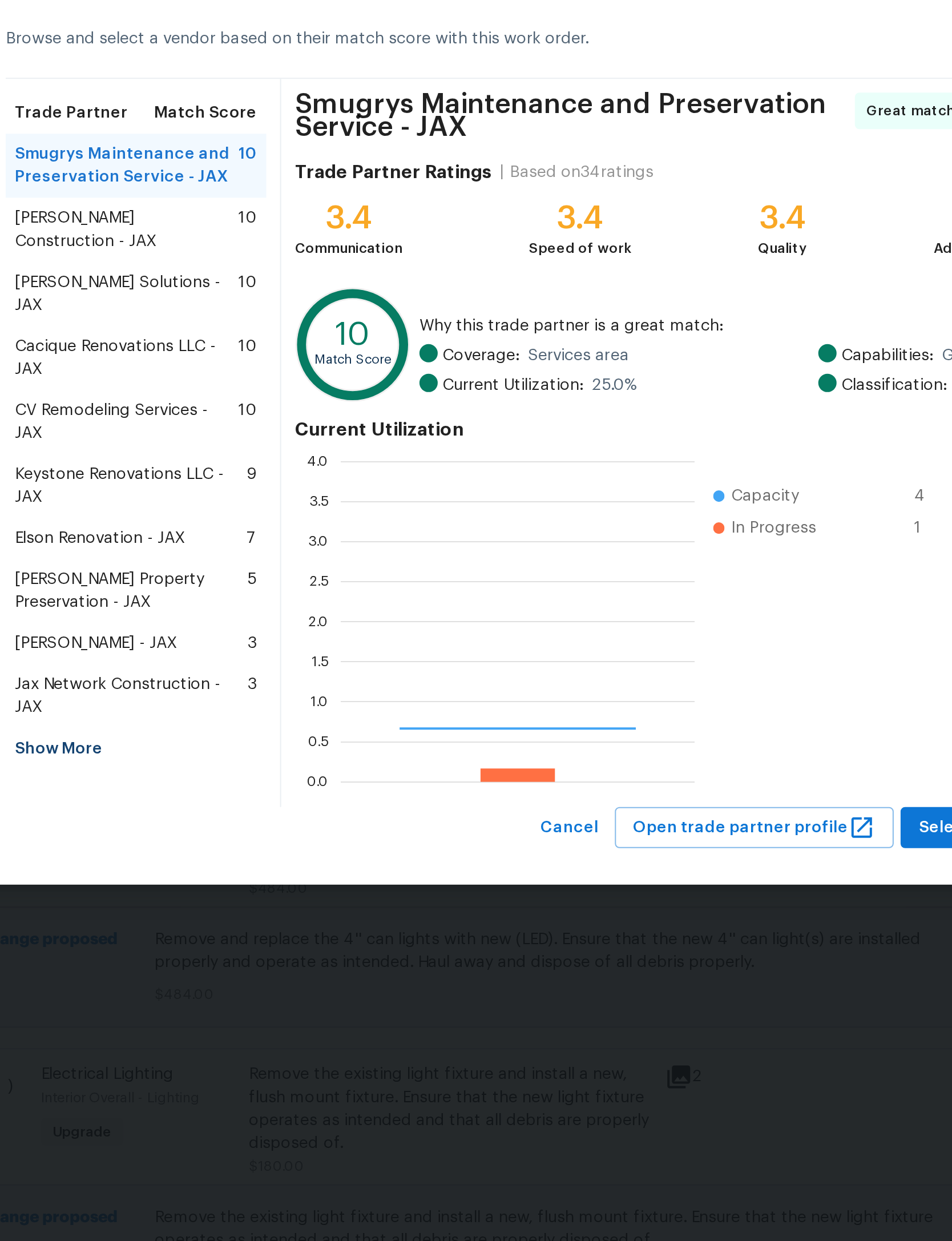
scroll to position [160, 177]
click at [206, 731] on span "Eric Hernandez - JAX" at bounding box center [247, 737] width 81 height 11
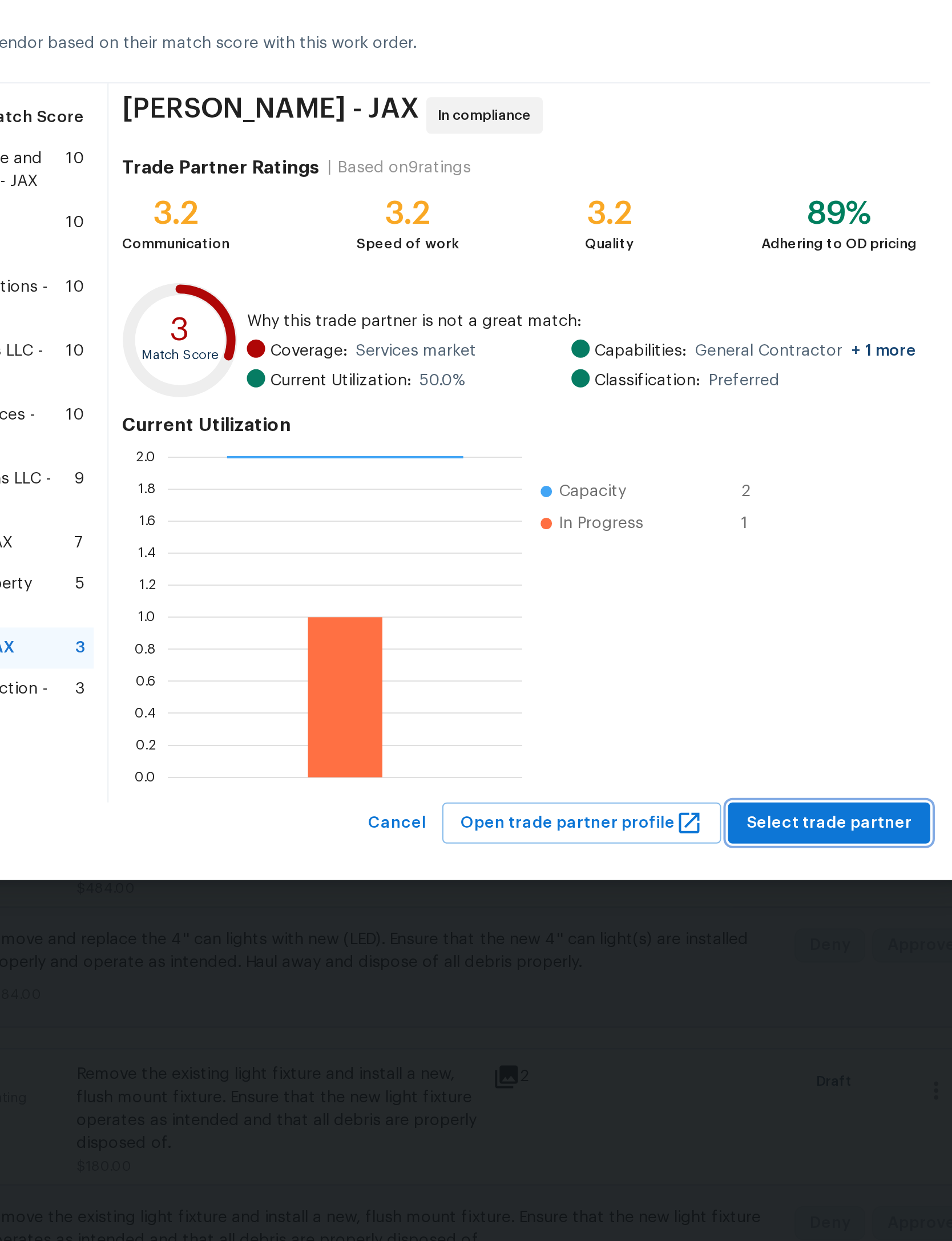
click at [658, 820] on span "Select trade partner" at bounding box center [699, 826] width 82 height 14
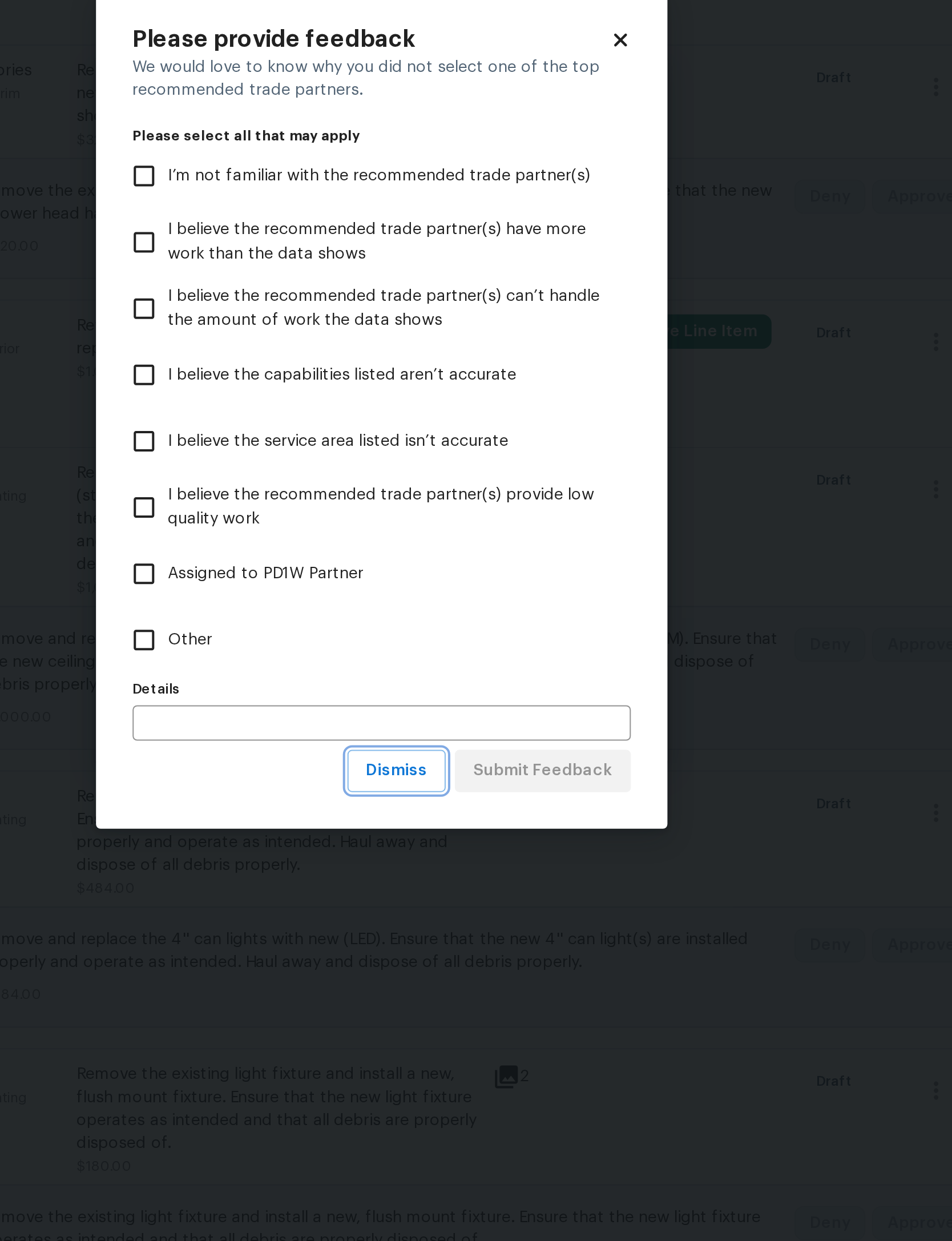
click at [468, 793] on span "Dismiss" at bounding box center [483, 800] width 31 height 14
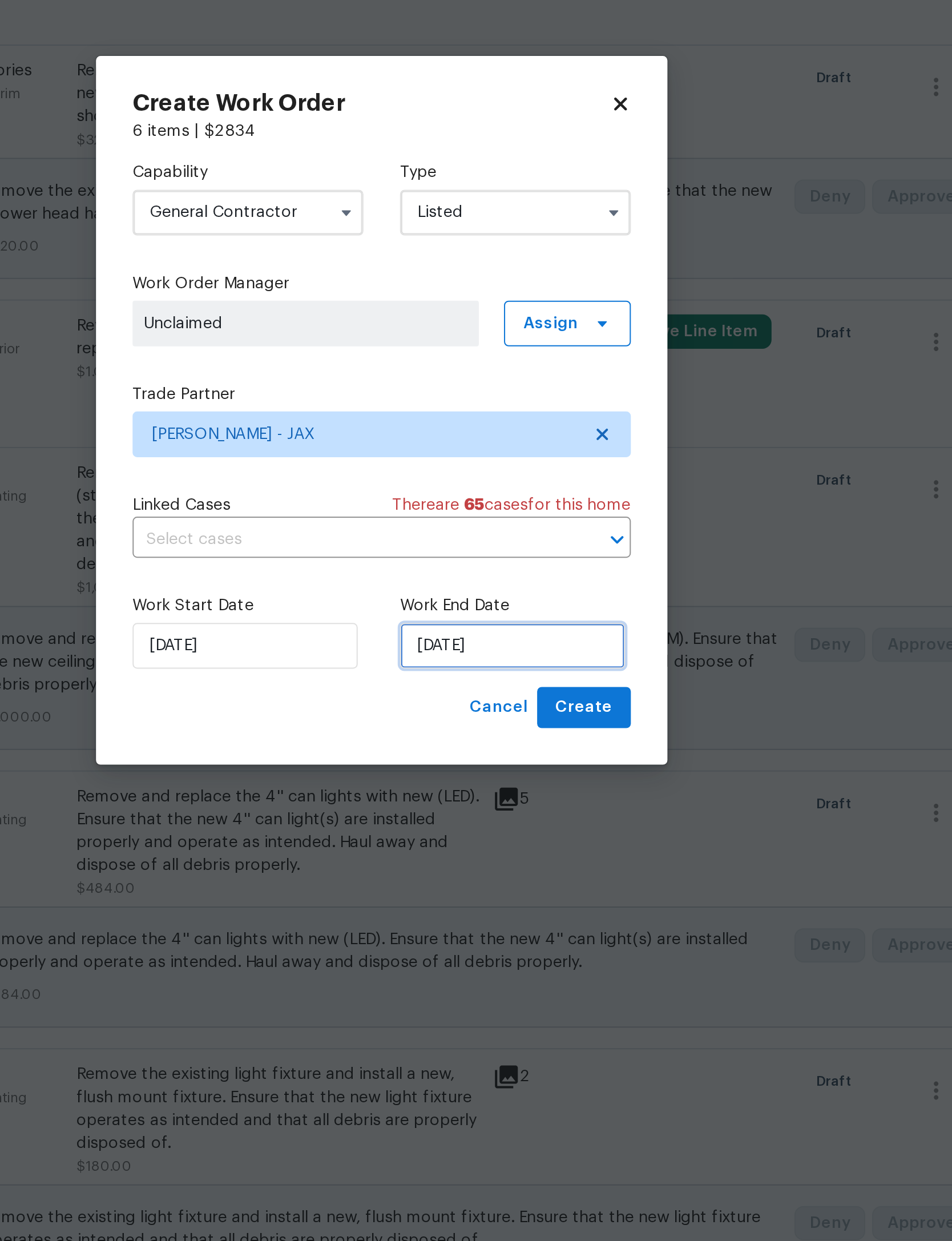
click at [485, 726] on input "9/19/2025" at bounding box center [540, 738] width 112 height 23
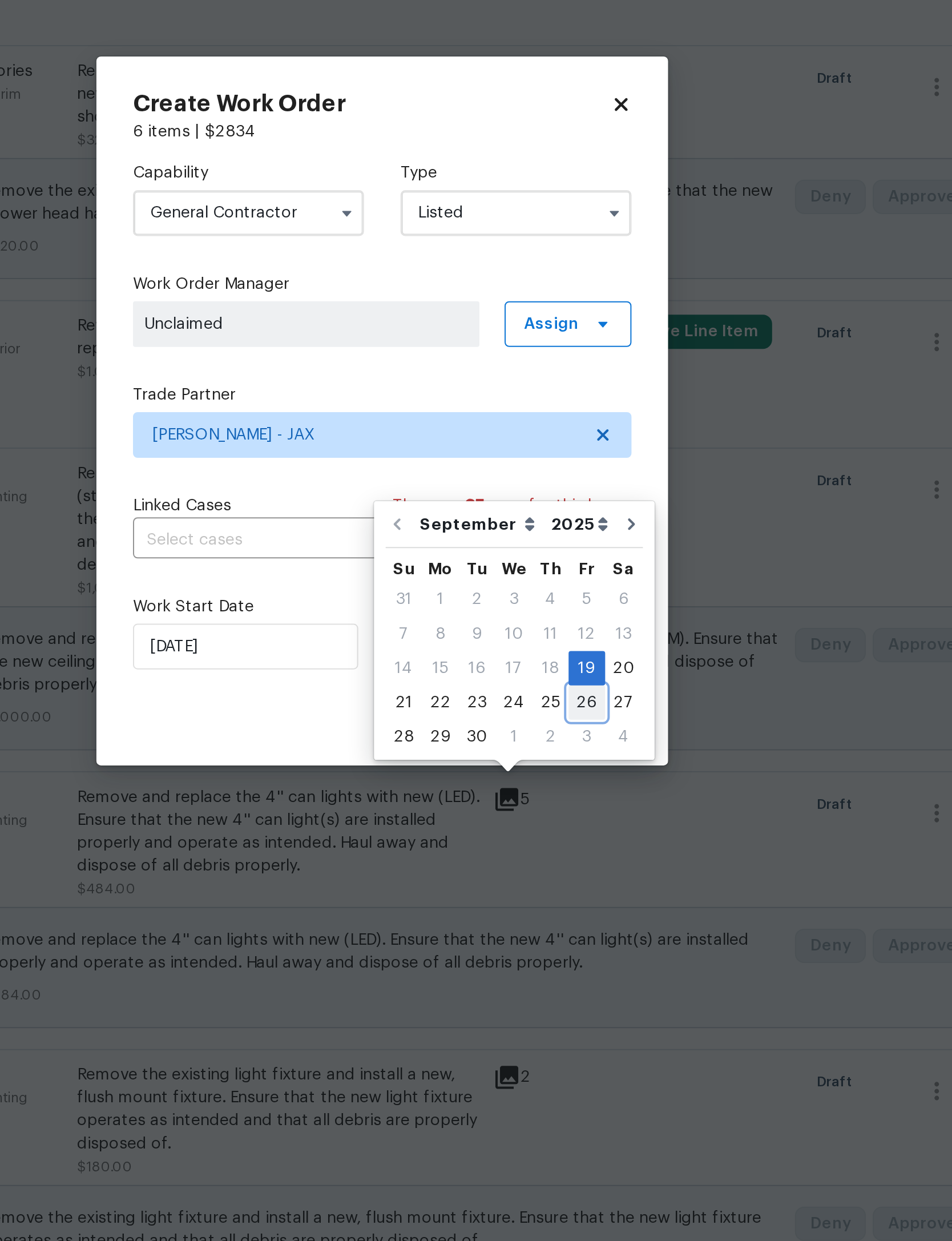
click at [569, 758] on div "26" at bounding box center [578, 765] width 19 height 16
type input "9/26/2025"
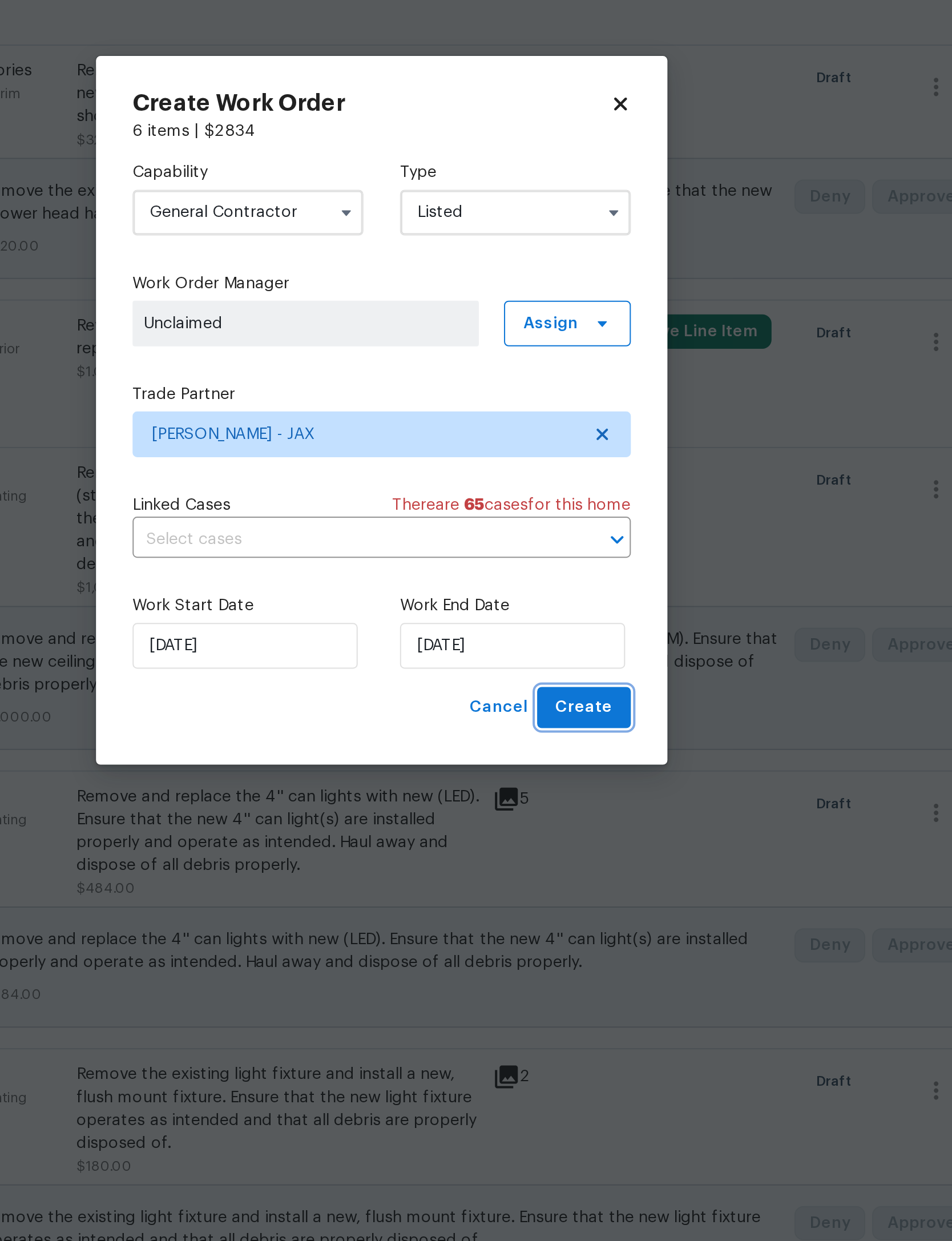
click at [563, 762] on span "Create" at bounding box center [576, 768] width 29 height 14
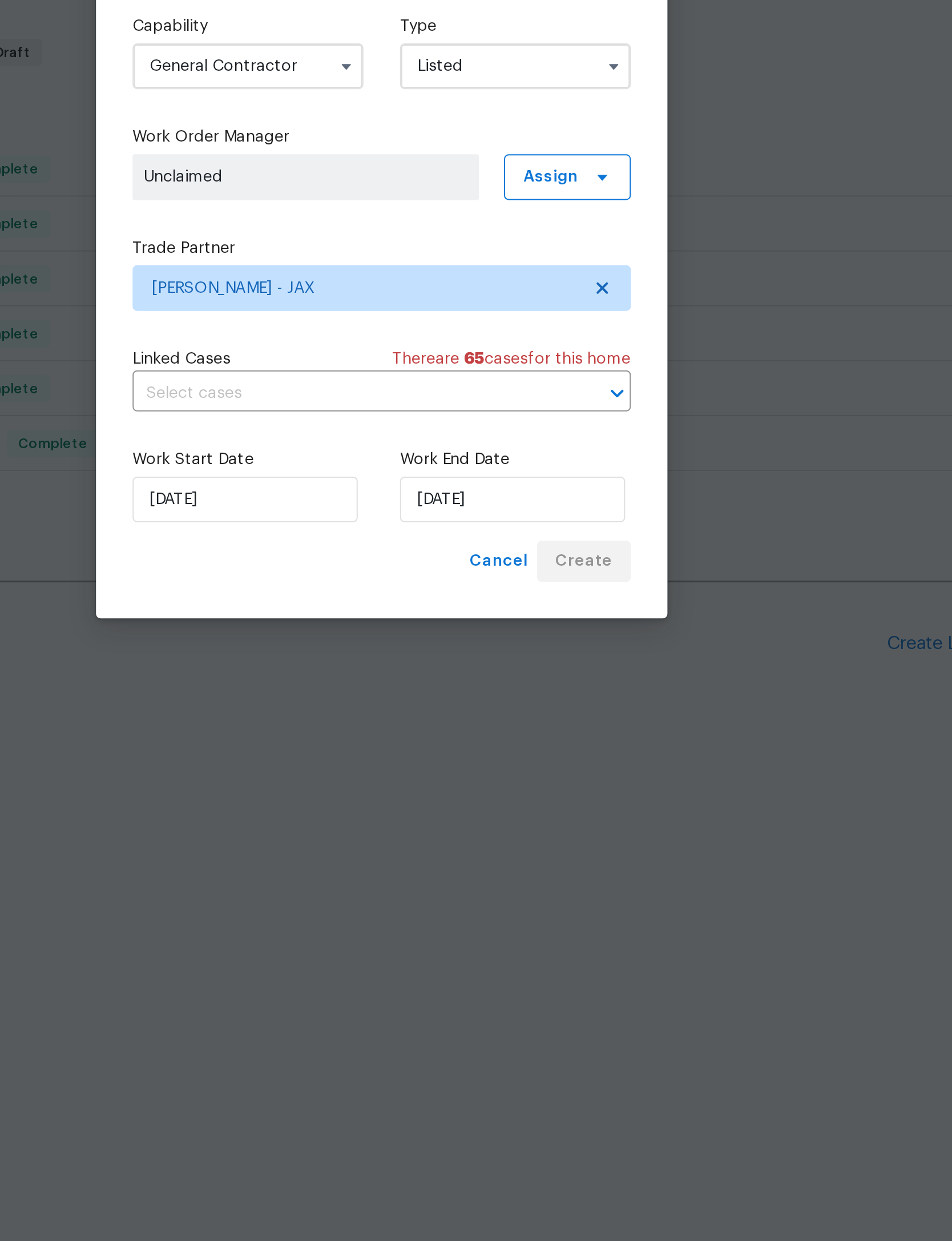
scroll to position [0, 0]
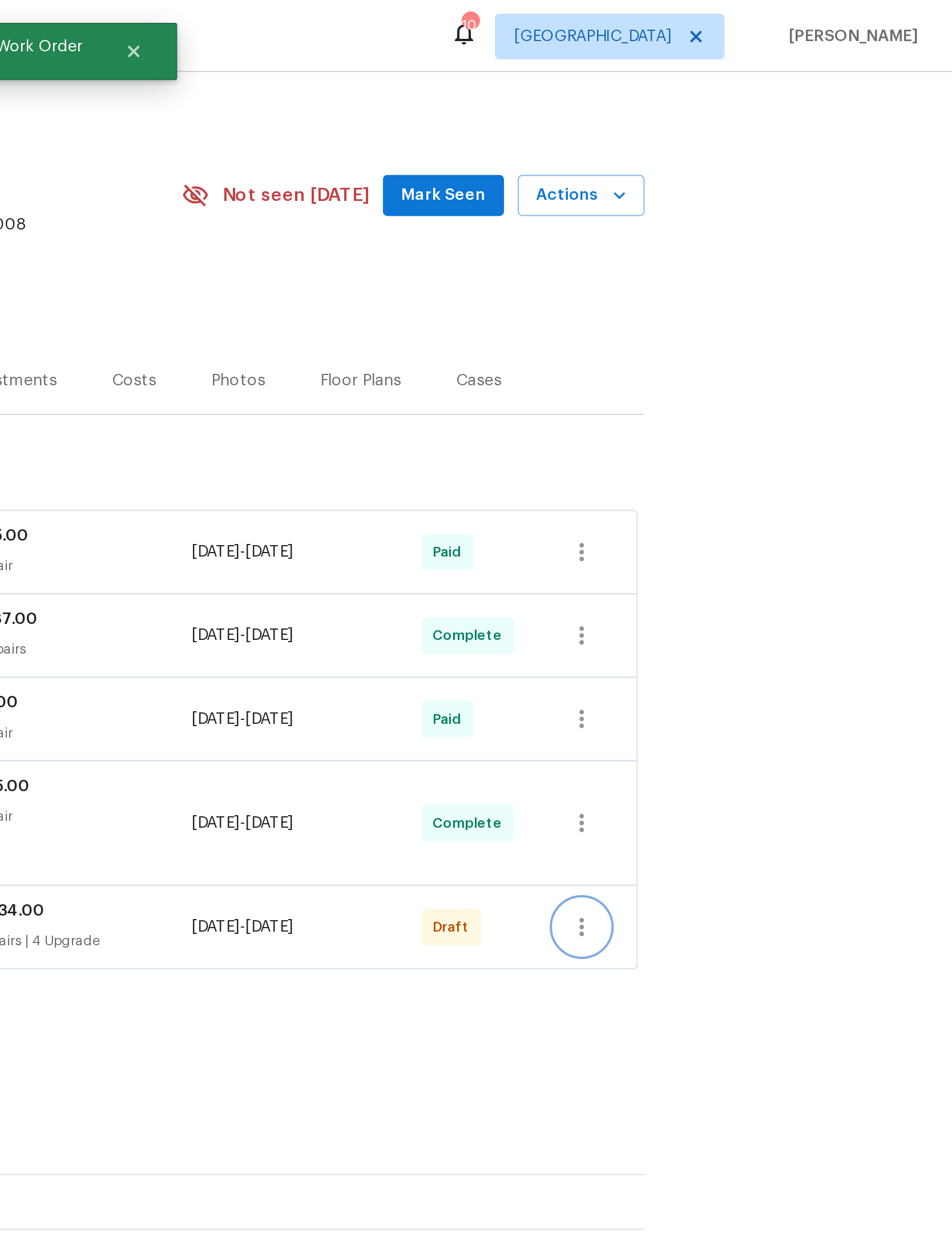
click at [760, 470] on icon "button" at bounding box center [766, 463] width 14 height 14
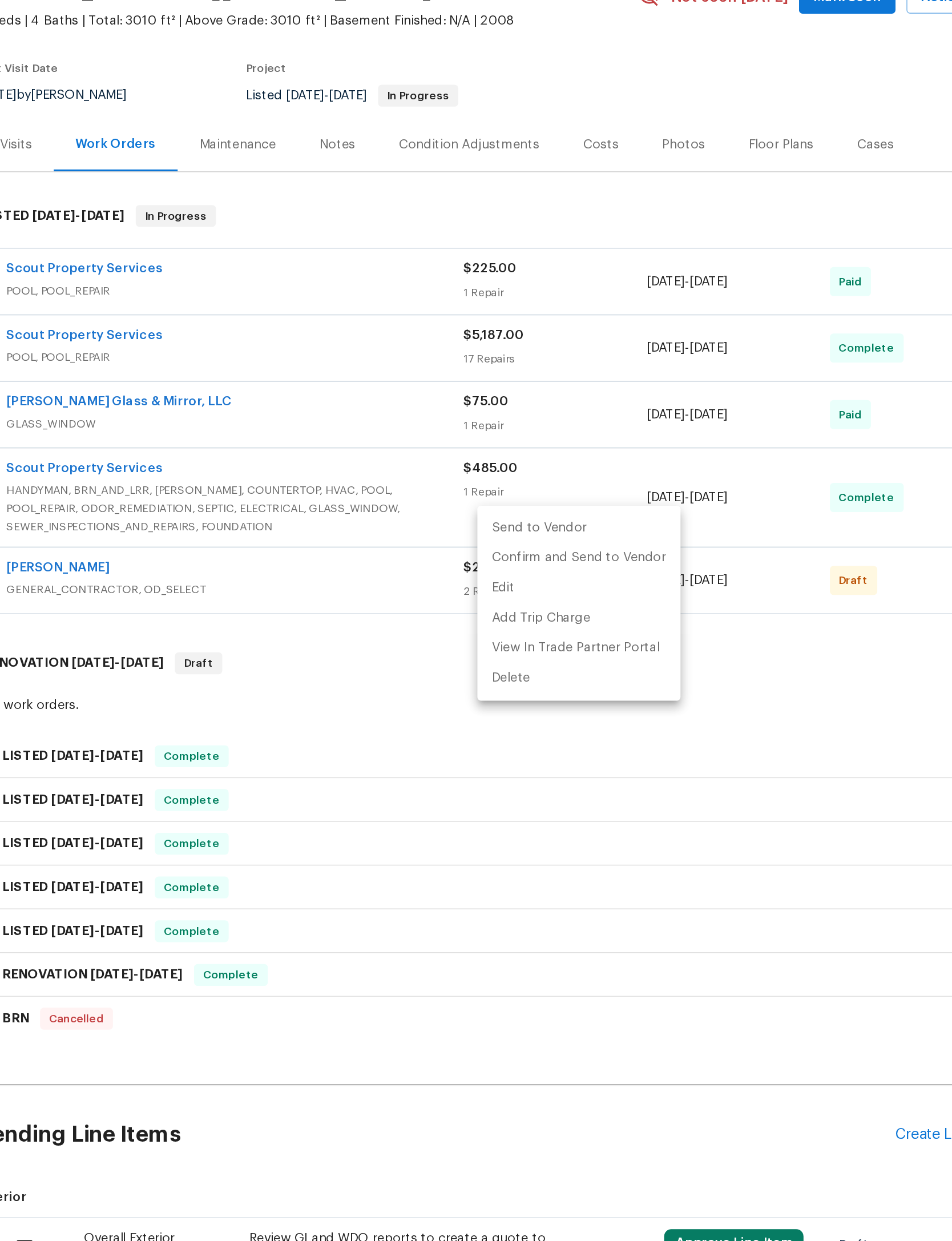
click at [466, 420] on li "Send to Vendor" at bounding box center [530, 429] width 128 height 19
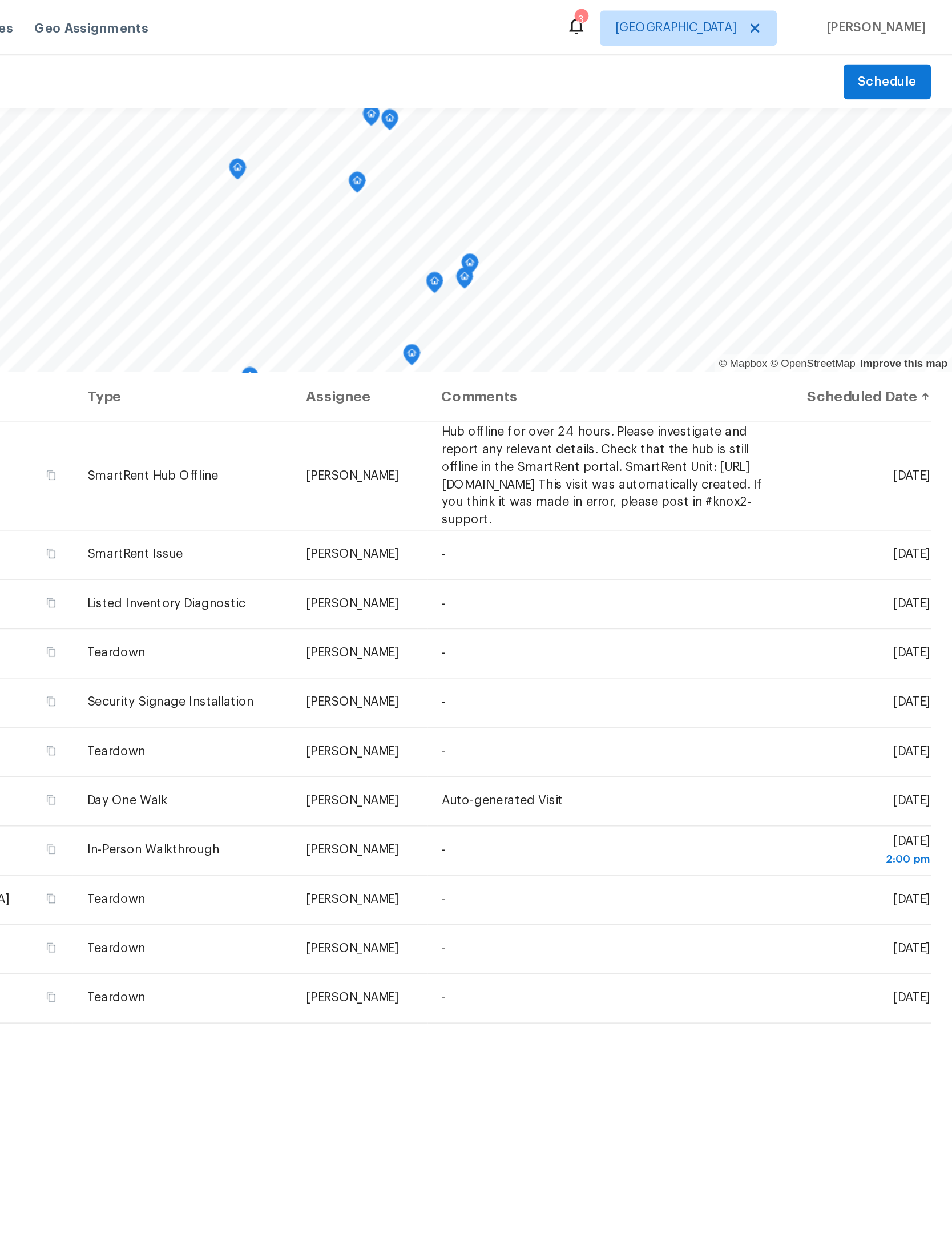
click at [0, 0] on icon at bounding box center [0, 0] width 0 height 0
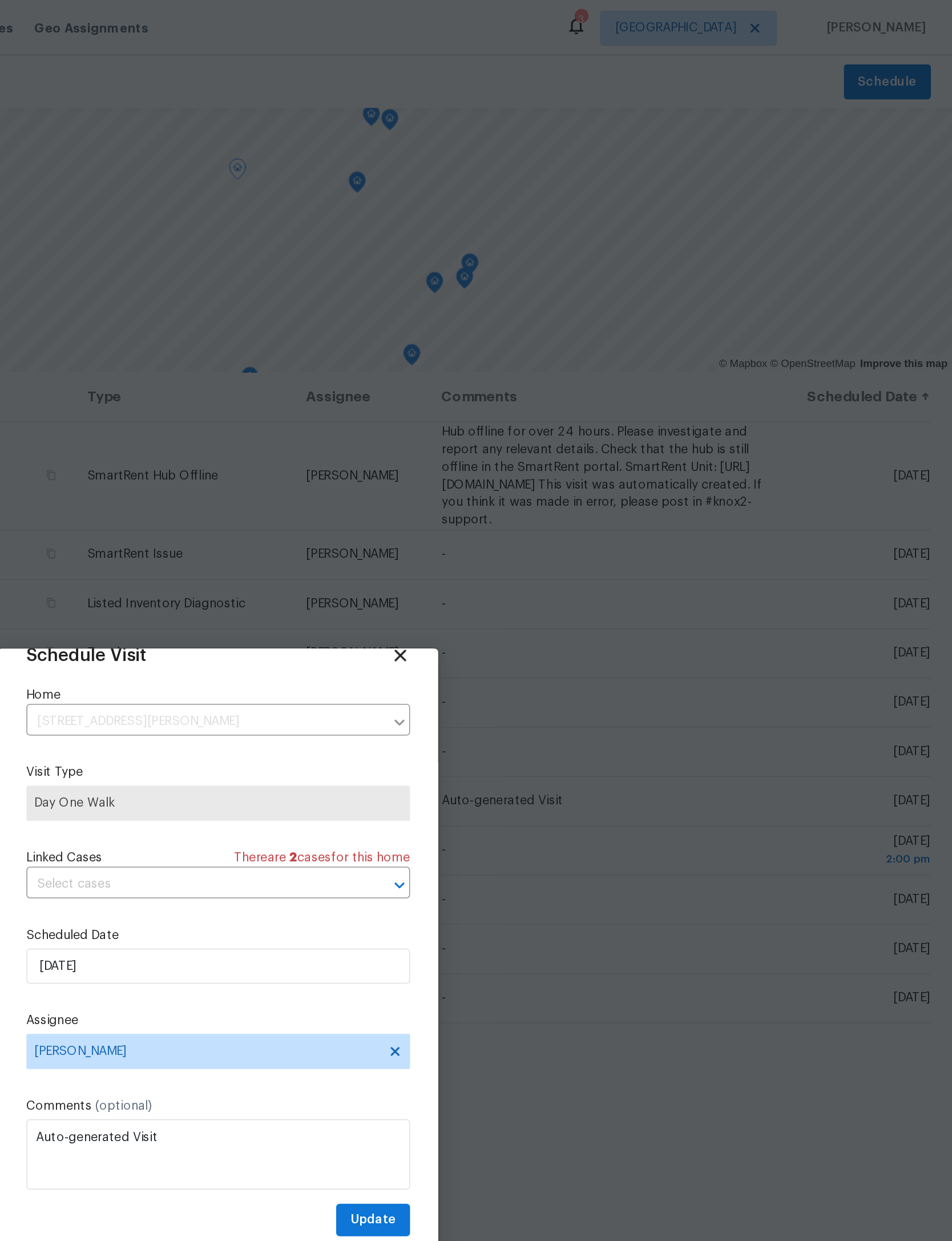
scroll to position [38, 0]
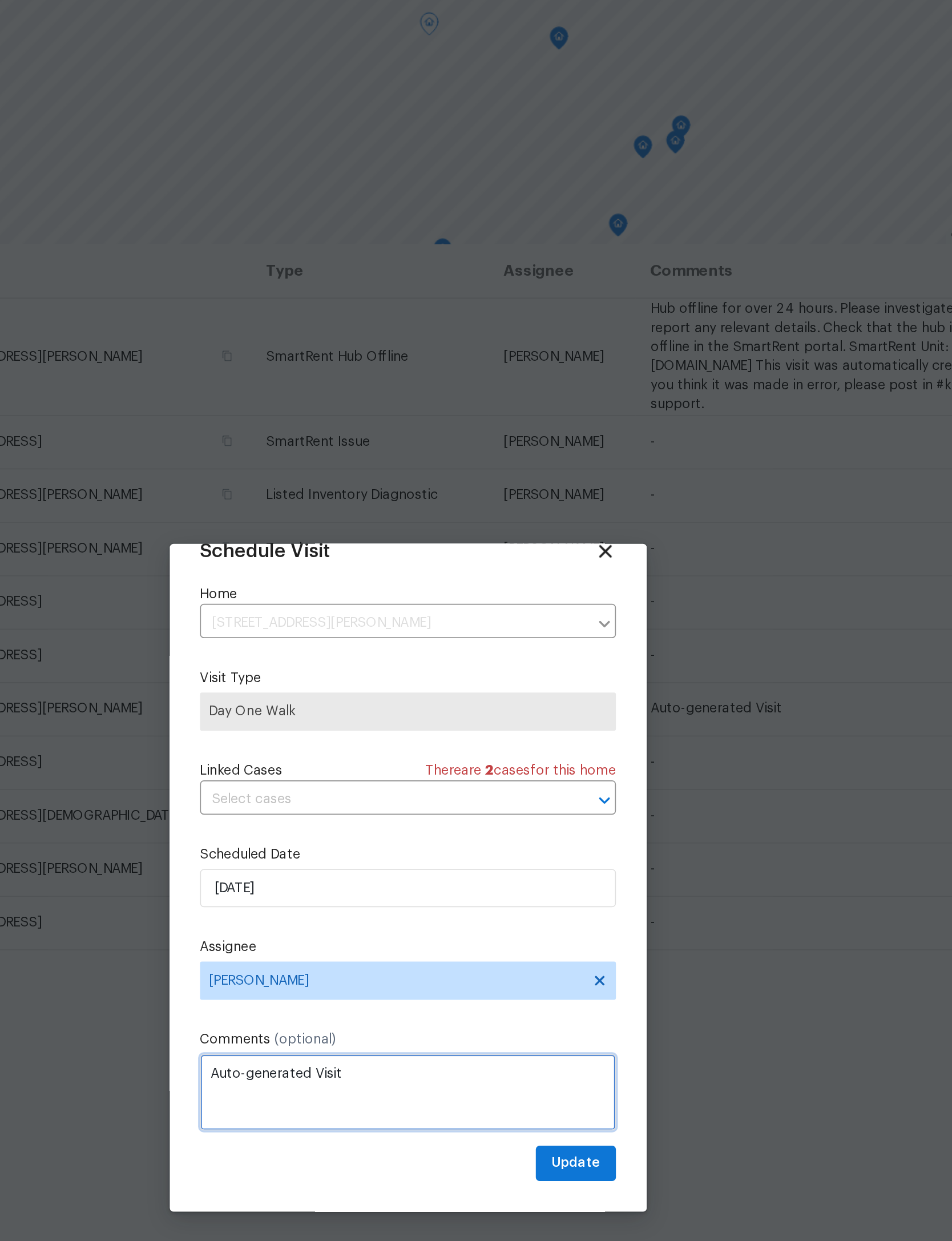
click at [352, 726] on textarea "Auto-generated Visit" at bounding box center [476, 748] width 249 height 45
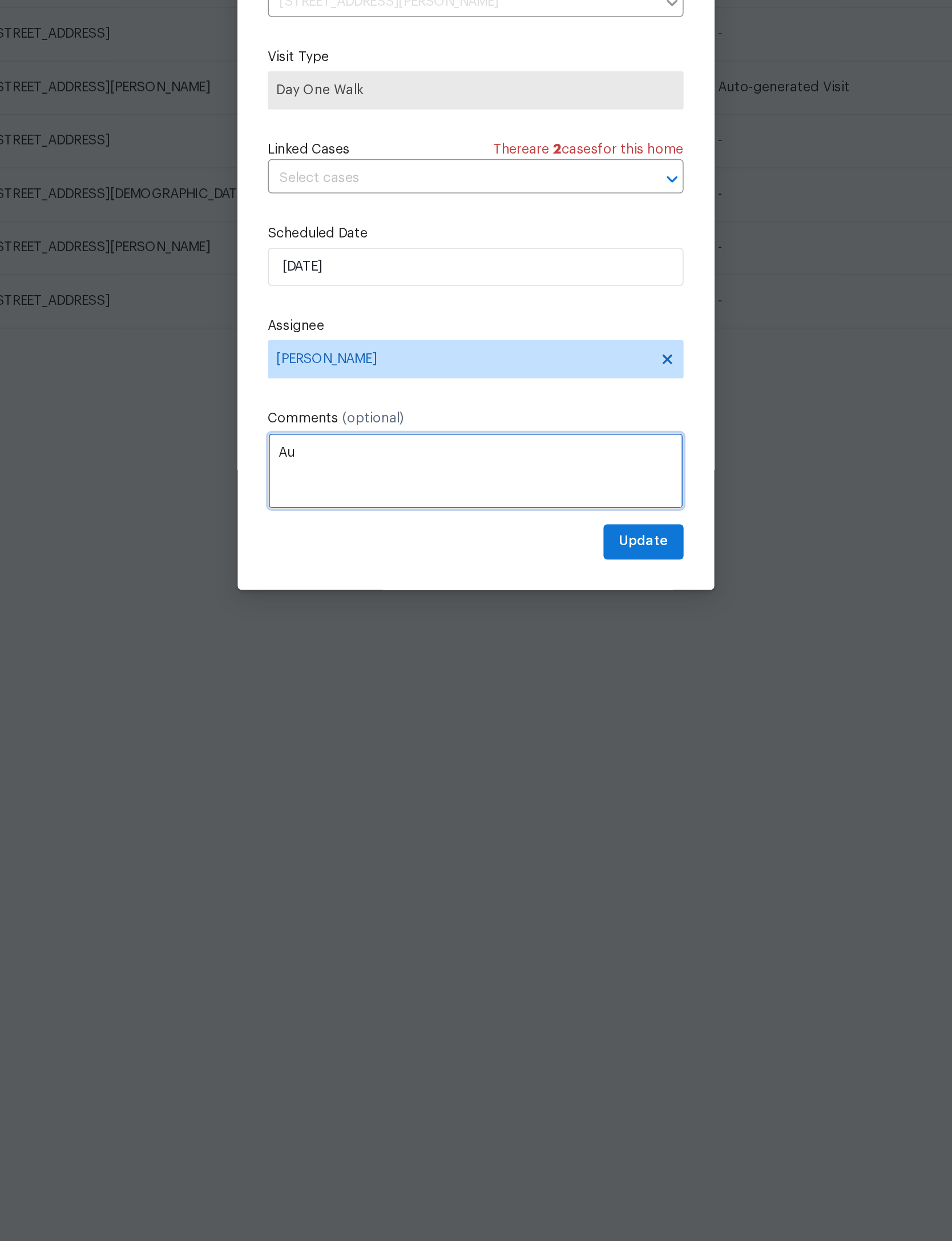
type textarea "A"
type textarea "COE scheduled for 9/24/25"
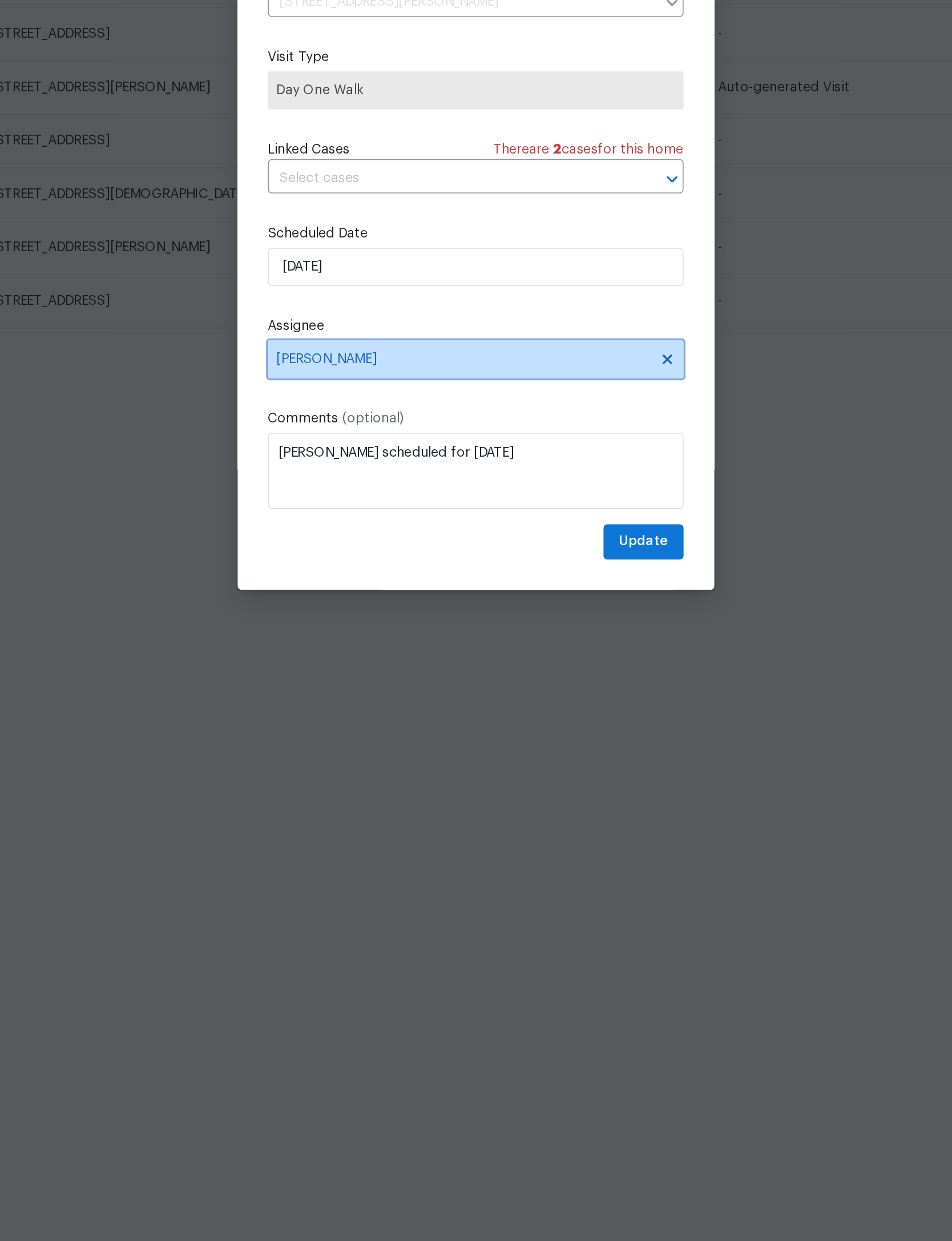
click at [370, 677] on span "[PERSON_NAME]" at bounding box center [468, 682] width 224 height 9
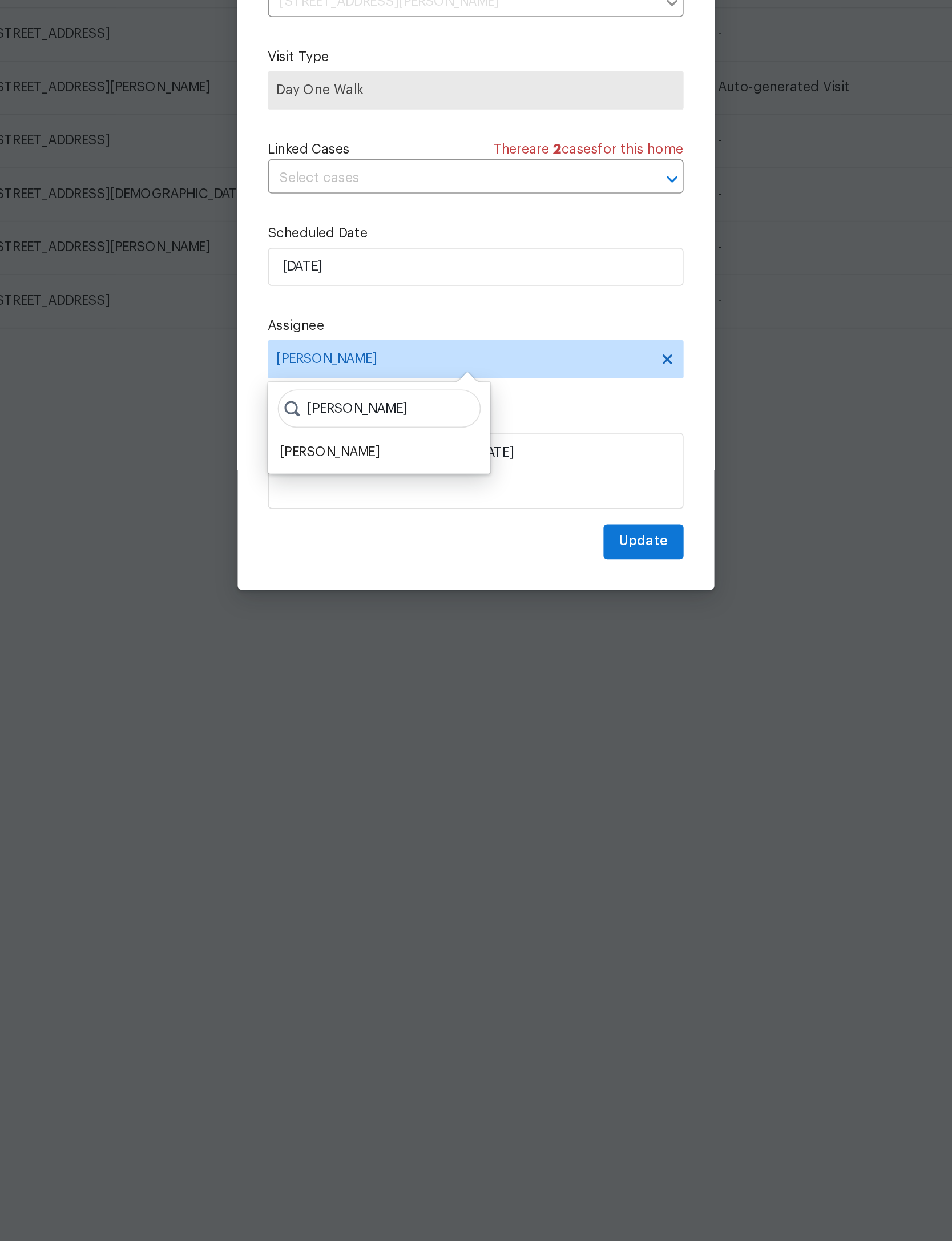
type input "[PERSON_NAME]"
click at [355, 730] on div "William Sparks" at bounding box center [418, 738] width 126 height 16
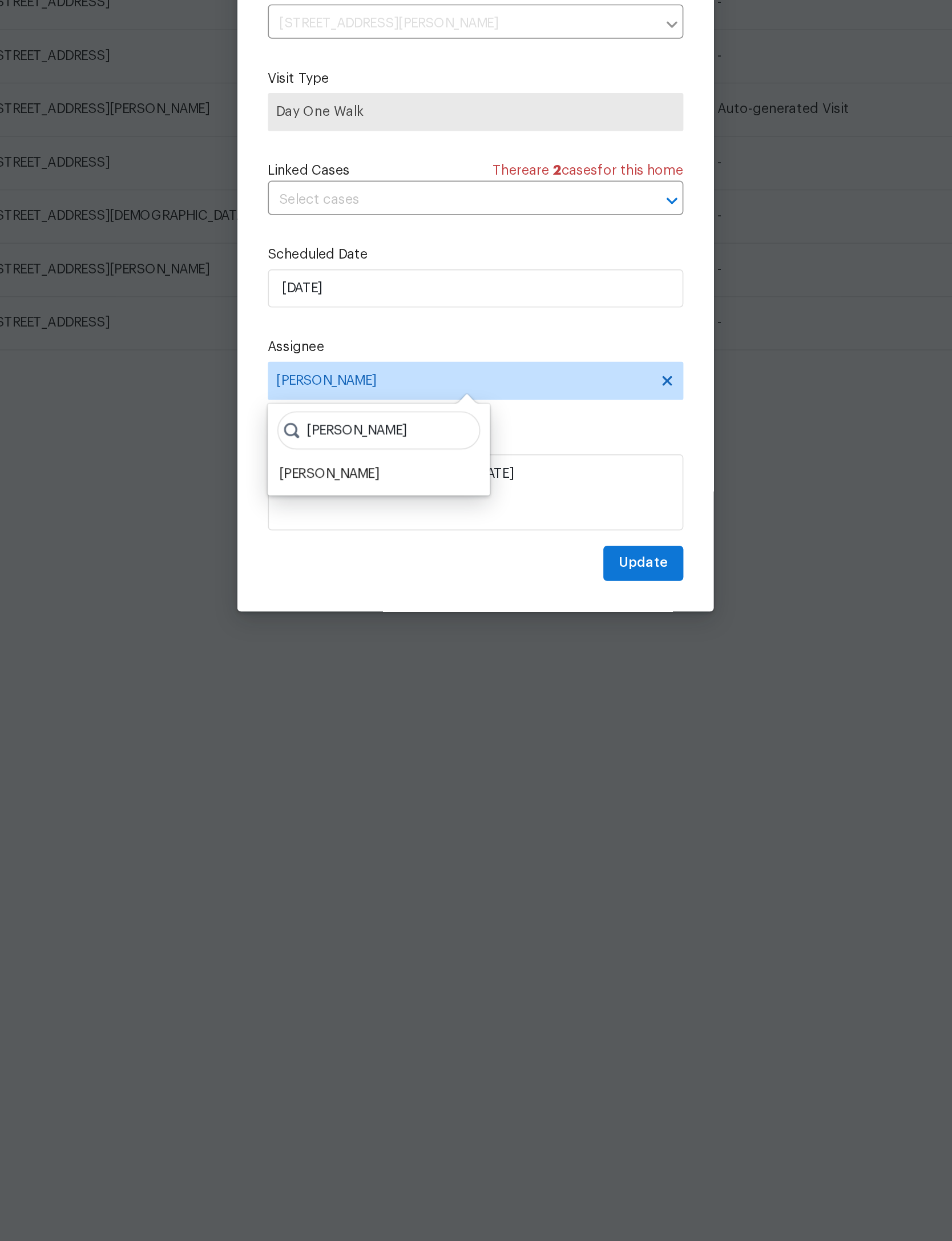
click at [358, 732] on div "William Sparks" at bounding box center [388, 738] width 60 height 11
click at [562, 784] on span "Update" at bounding box center [576, 790] width 30 height 14
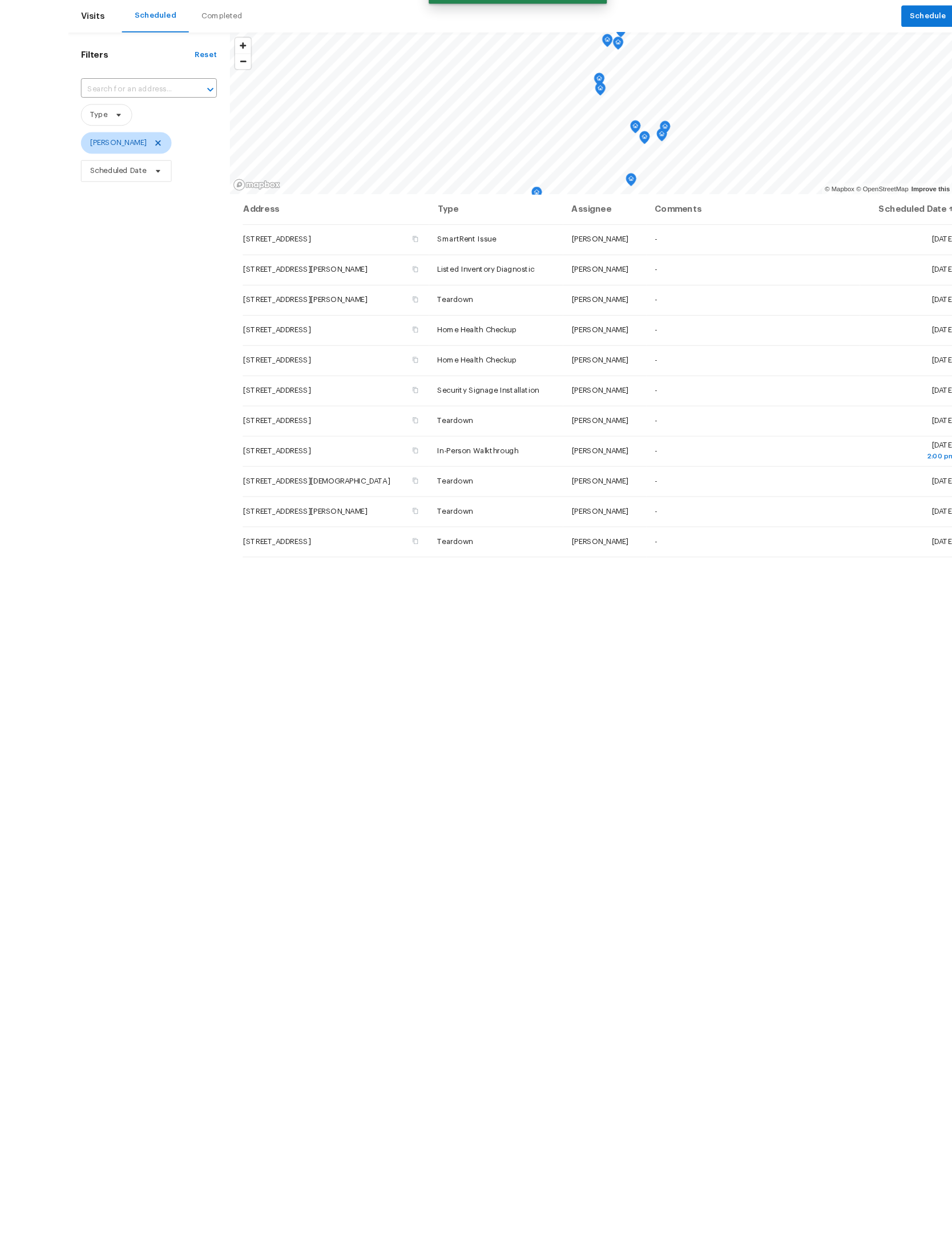
scroll to position [48, 0]
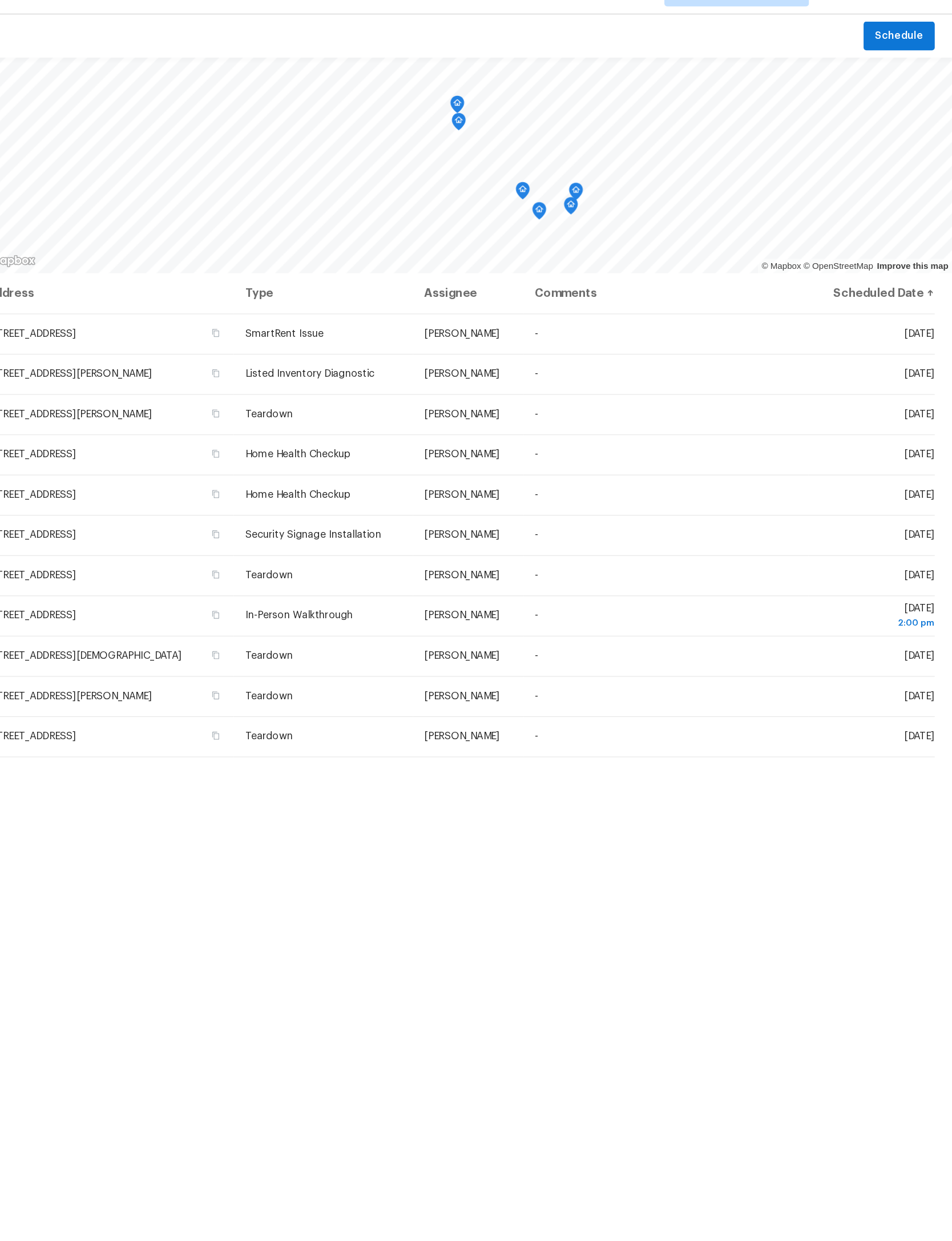
click at [0, 0] on span at bounding box center [0, 0] width 0 height 0
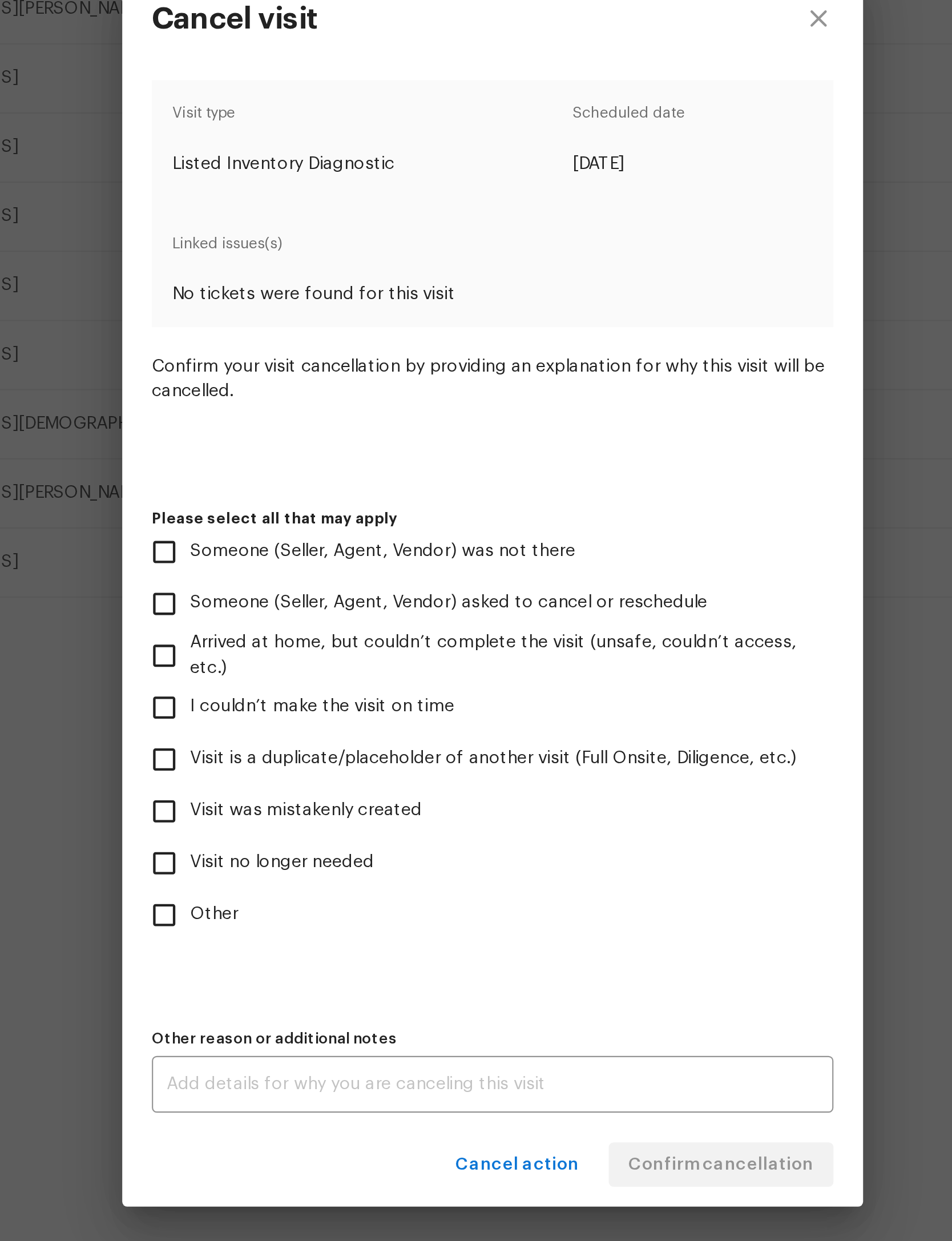
click at [312, 760] on input "Other" at bounding box center [324, 772] width 24 height 24
checkbox input "true"
click at [326, 847] on textarea at bounding box center [476, 850] width 302 height 8
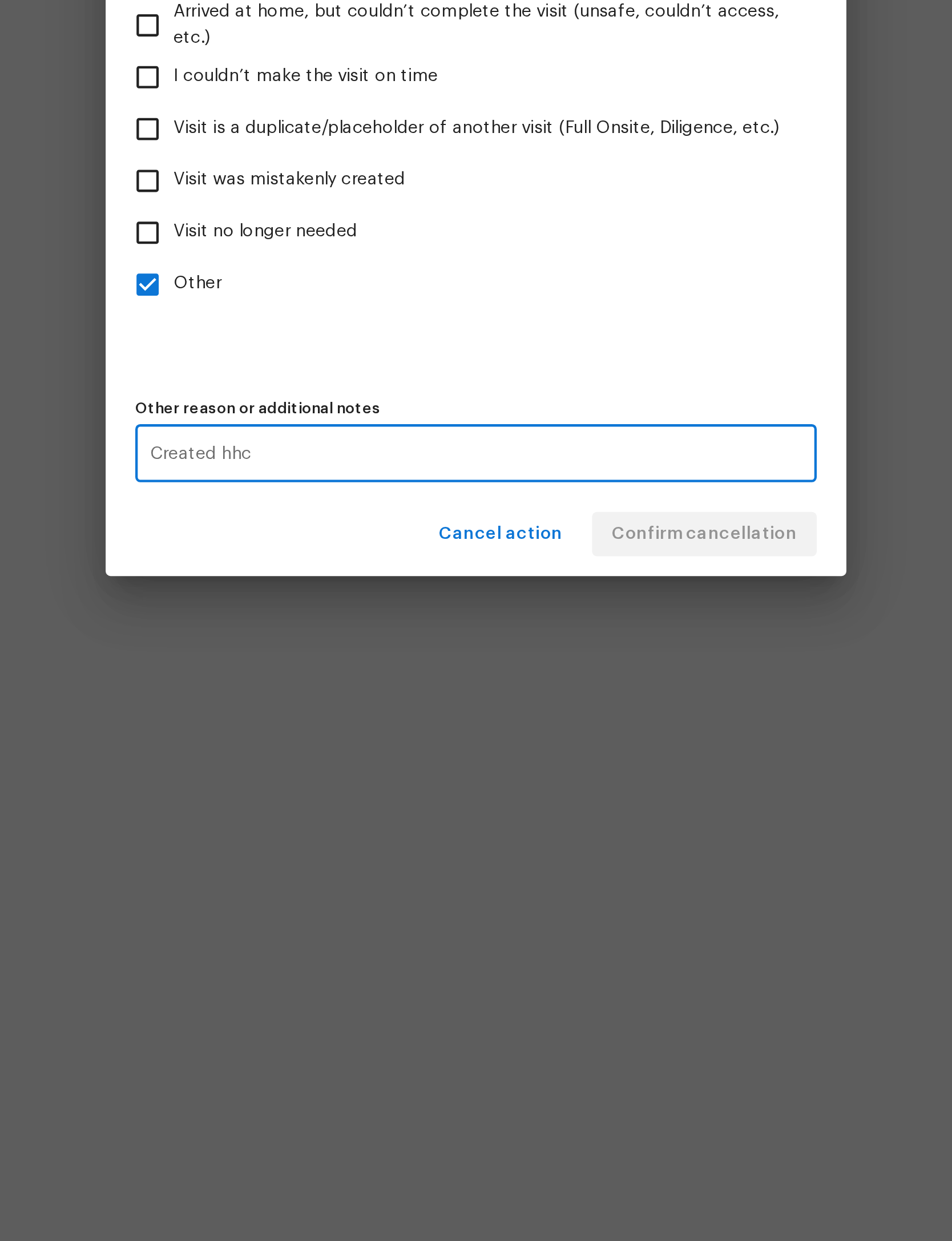
type textarea "Created hhc"
click at [312, 760] on label "Other" at bounding box center [467, 772] width 312 height 24
click at [312, 760] on input "Other" at bounding box center [324, 772] width 24 height 24
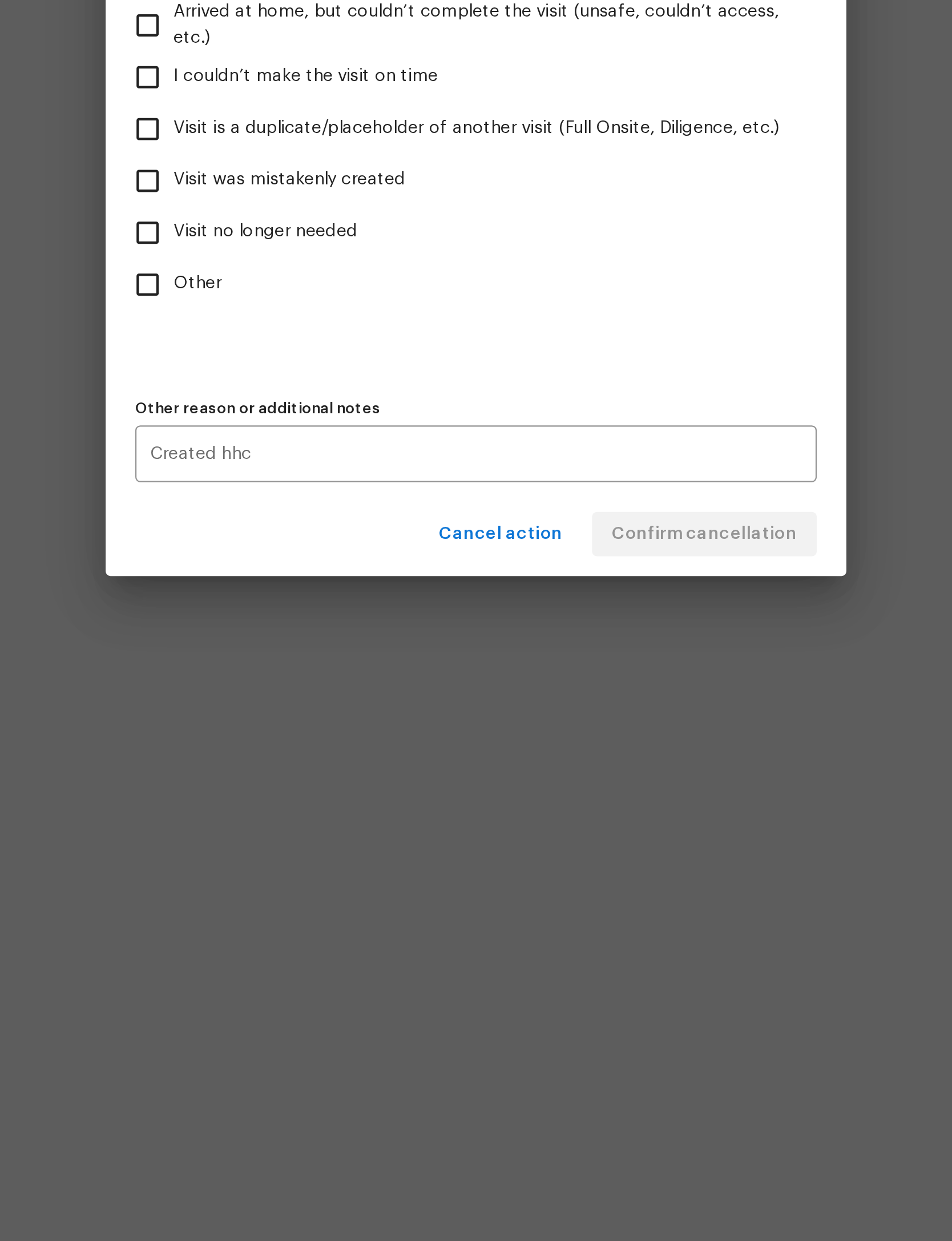
scroll to position [6, 0]
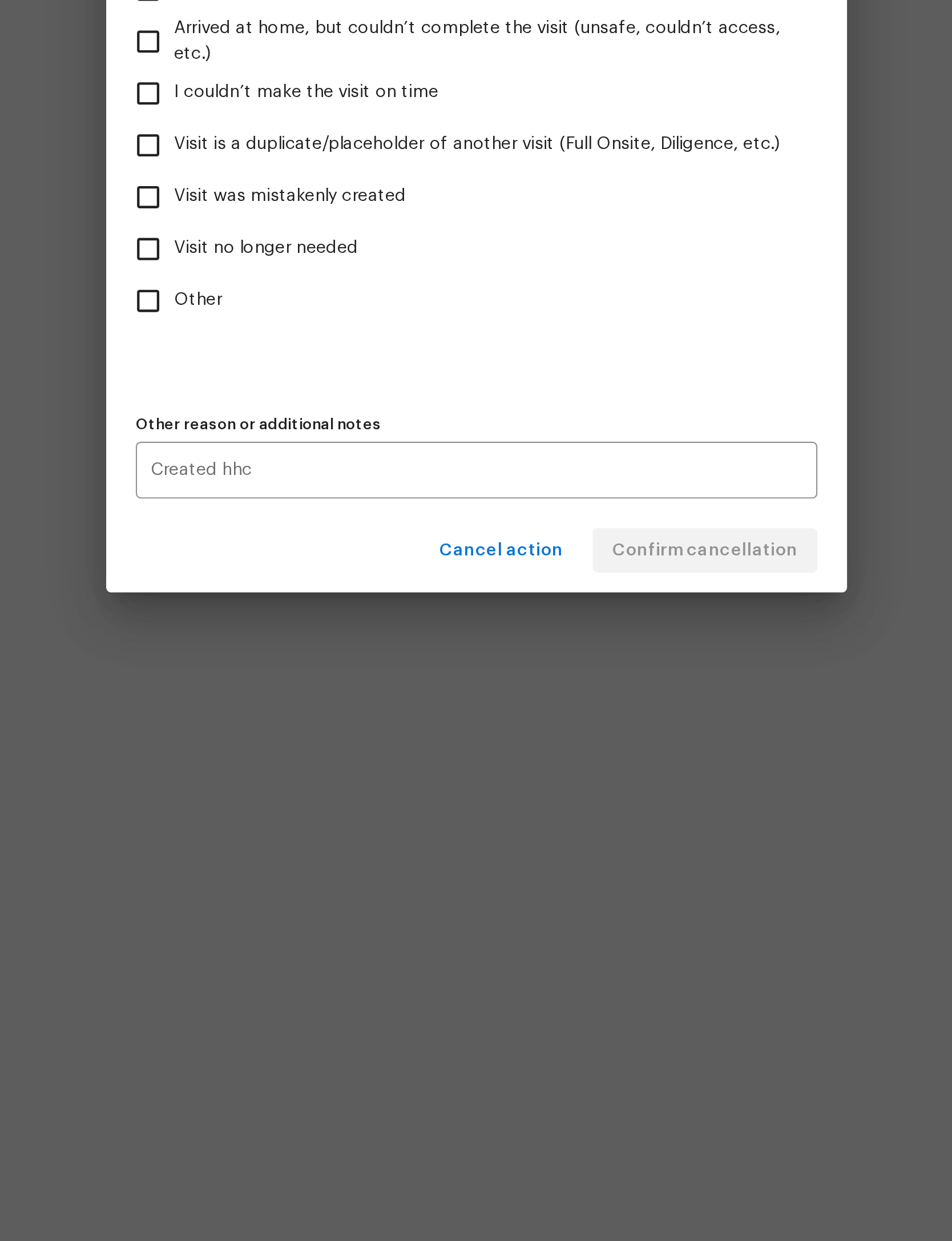
click at [336, 766] on span "Other" at bounding box center [347, 772] width 22 height 12
click at [312, 760] on input "Other" at bounding box center [324, 772] width 24 height 24
checkbox input "true"
click at [529, 877] on button "Confirm cancellation" at bounding box center [581, 887] width 104 height 21
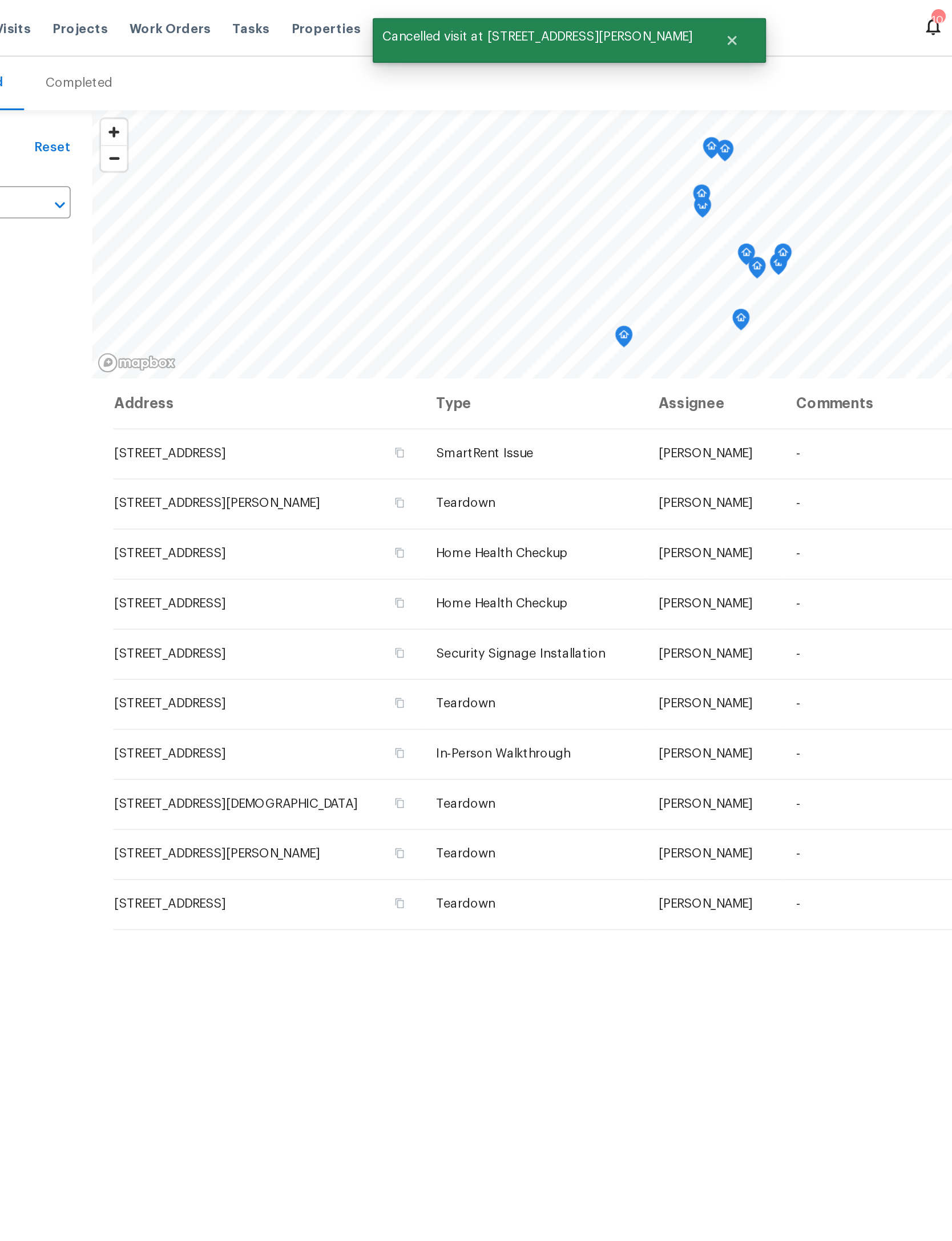
scroll to position [0, 0]
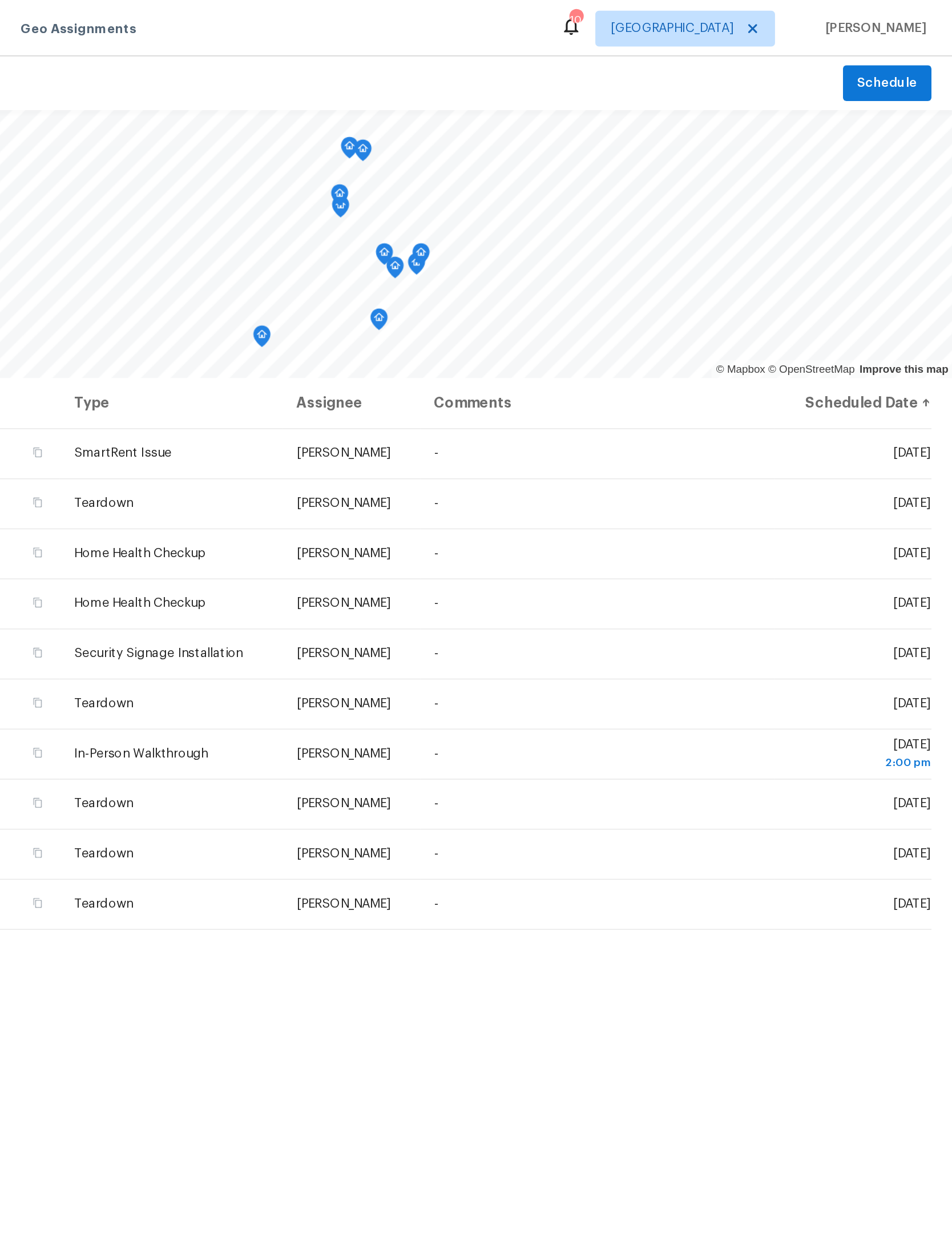
click at [0, 0] on icon at bounding box center [0, 0] width 0 height 0
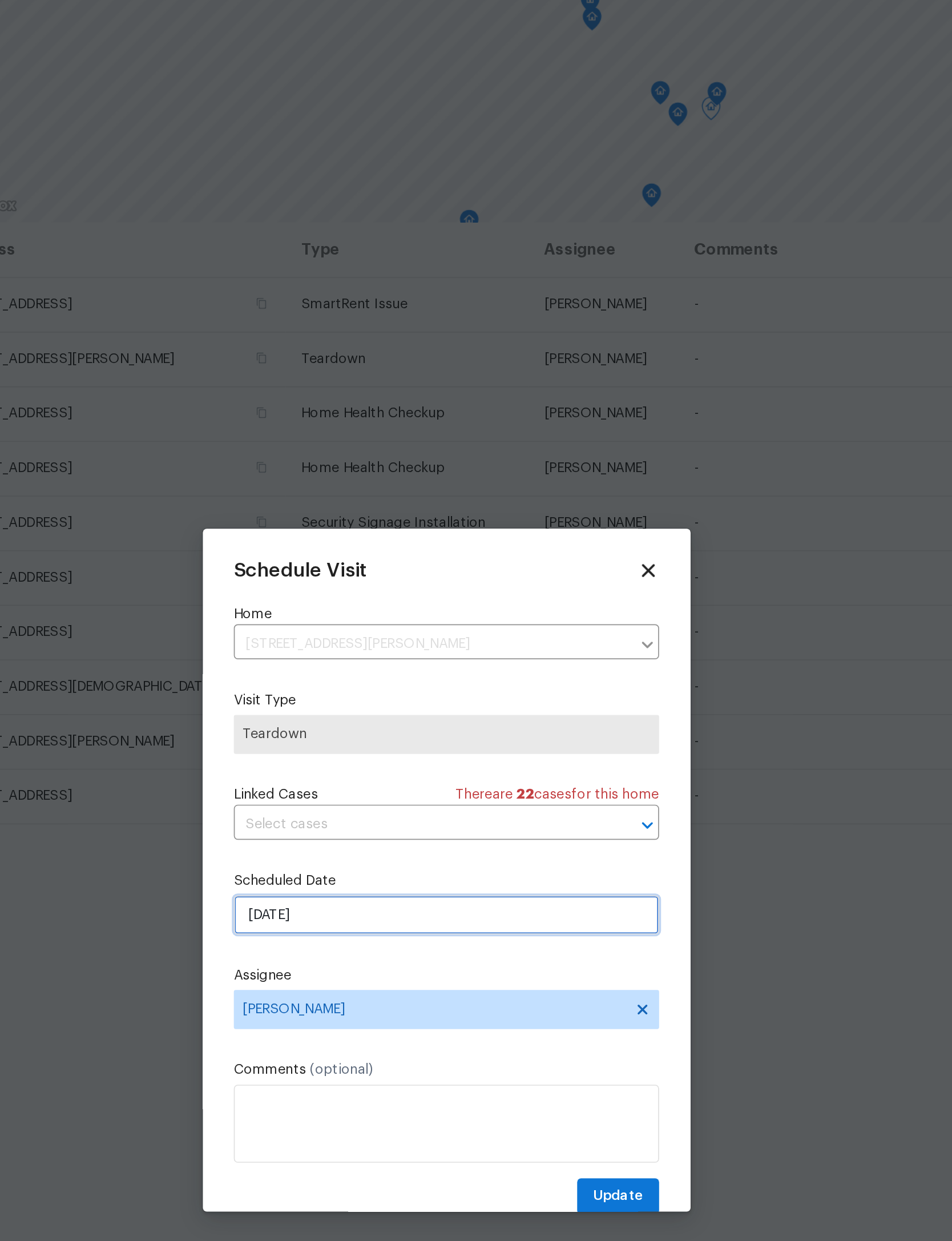
click at [352, 635] on input "[DATE]" at bounding box center [476, 646] width 249 height 23
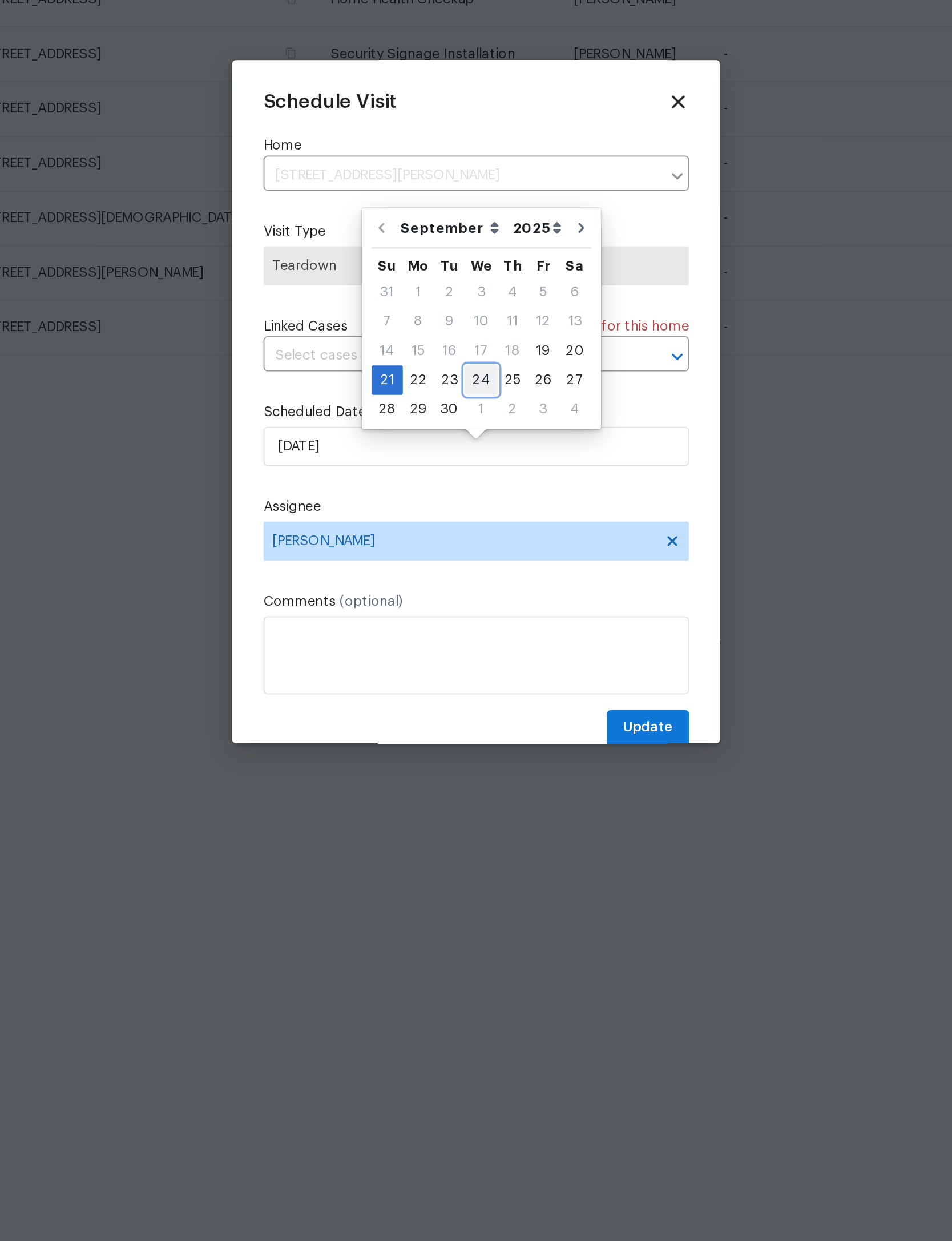
click at [414, 600] on div "21 22 23 24 25 26 27" at bounding box center [478, 608] width 129 height 18
click at [470, 600] on div "24" at bounding box center [479, 607] width 19 height 16
type input "9/24/2025"
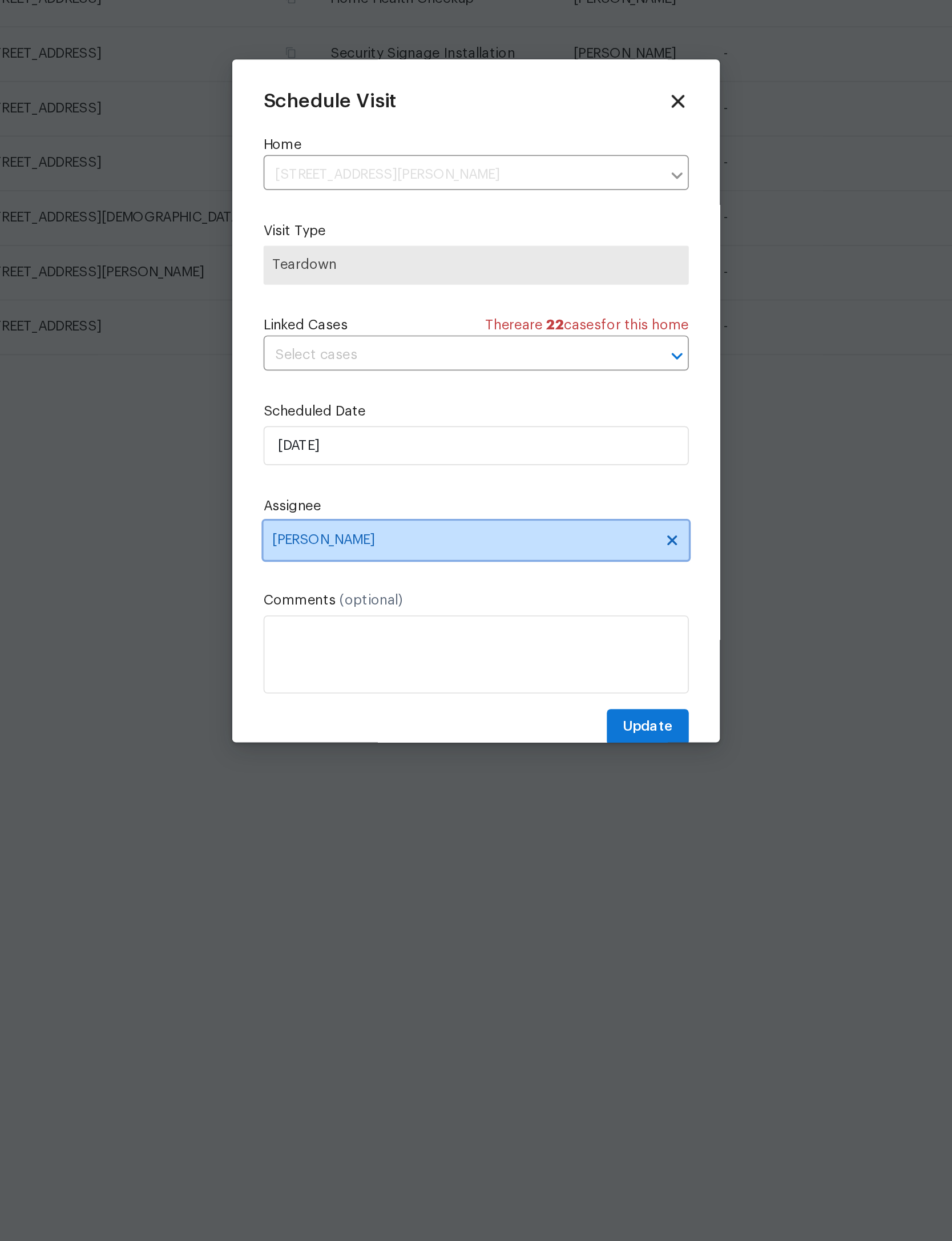
click at [352, 690] on span "[PERSON_NAME]" at bounding box center [476, 701] width 249 height 23
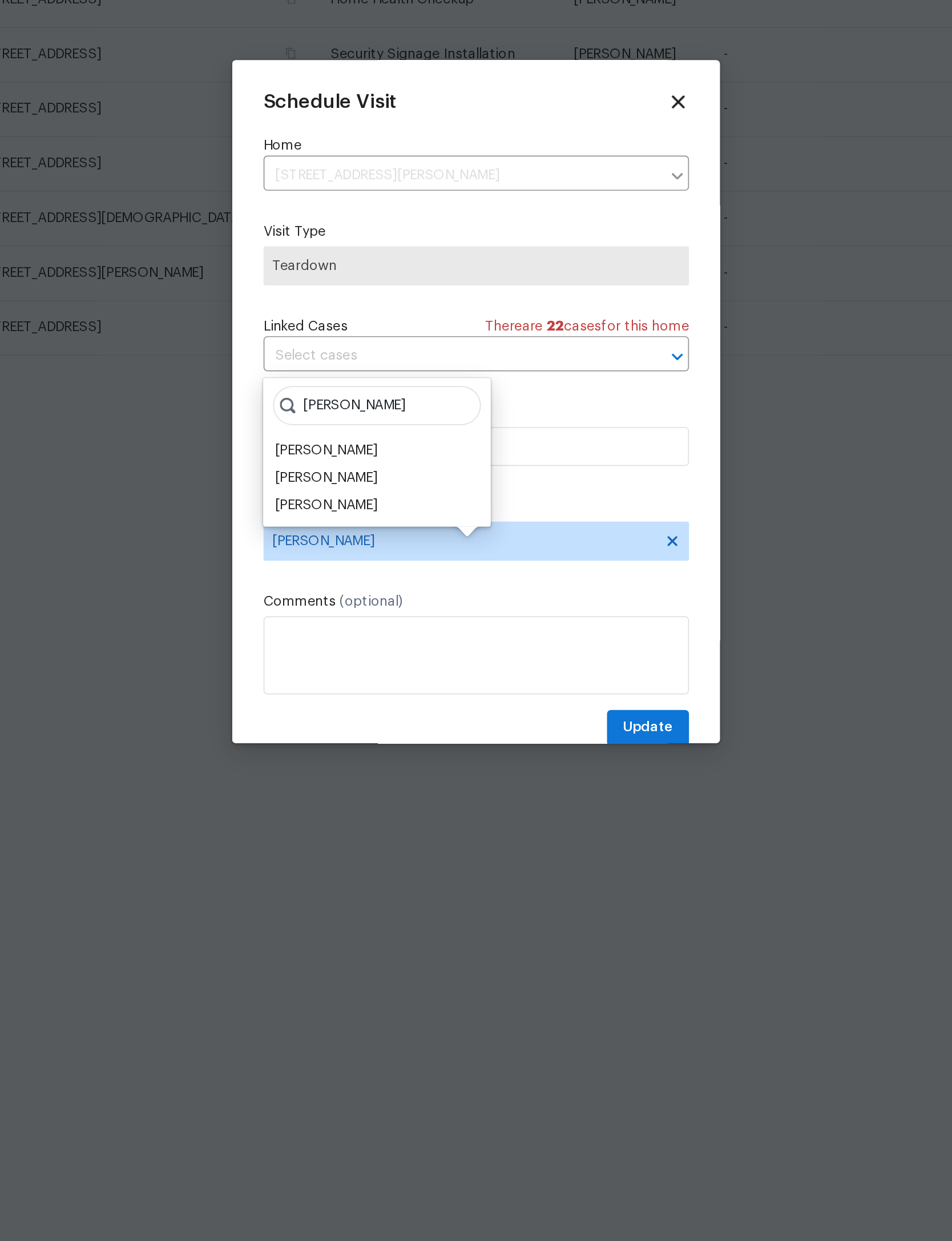
type input "William"
click at [358, 676] on div "William Sparks" at bounding box center [388, 681] width 60 height 11
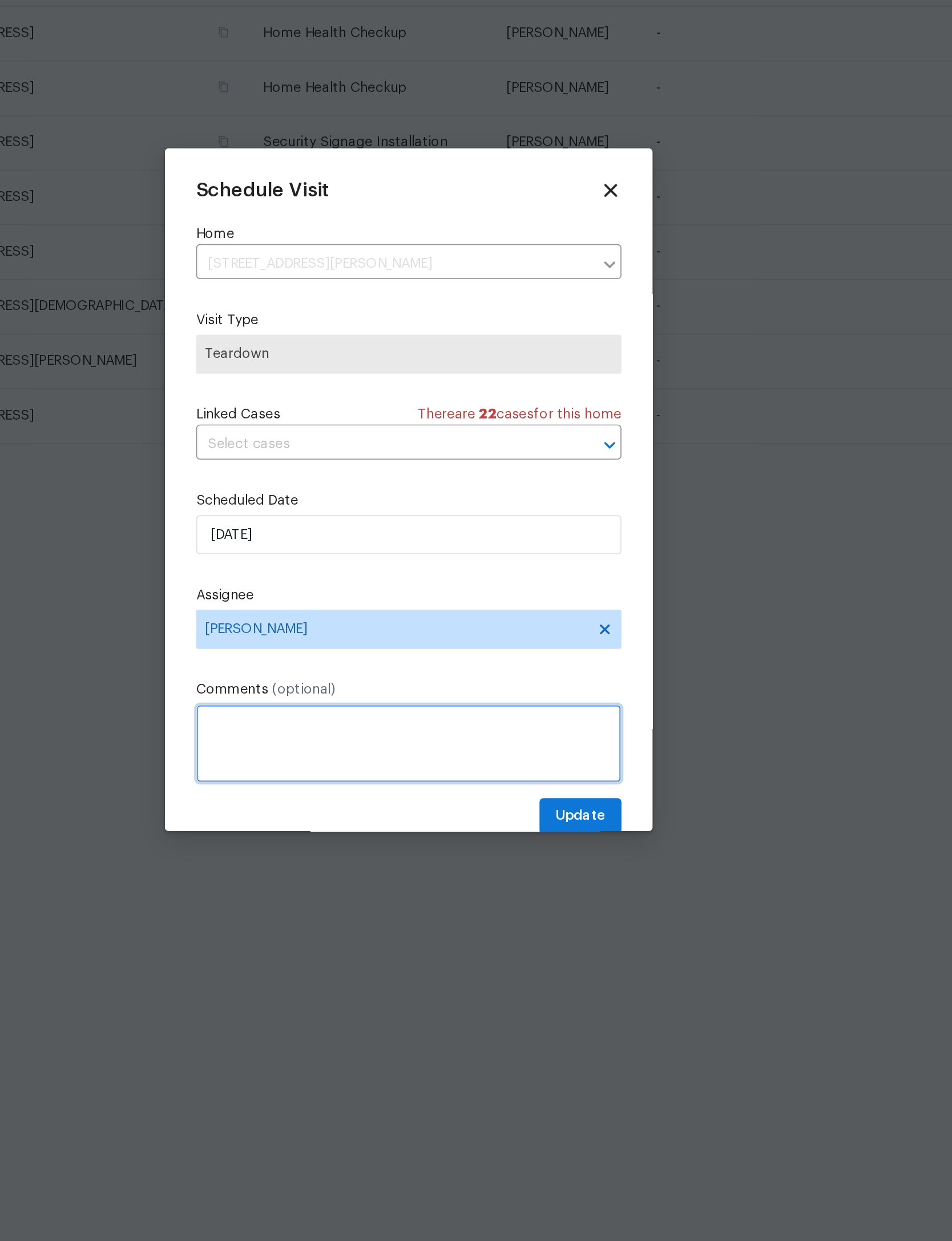
click at [352, 746] on textarea at bounding box center [476, 768] width 249 height 45
type textarea "COE 9/25/25"
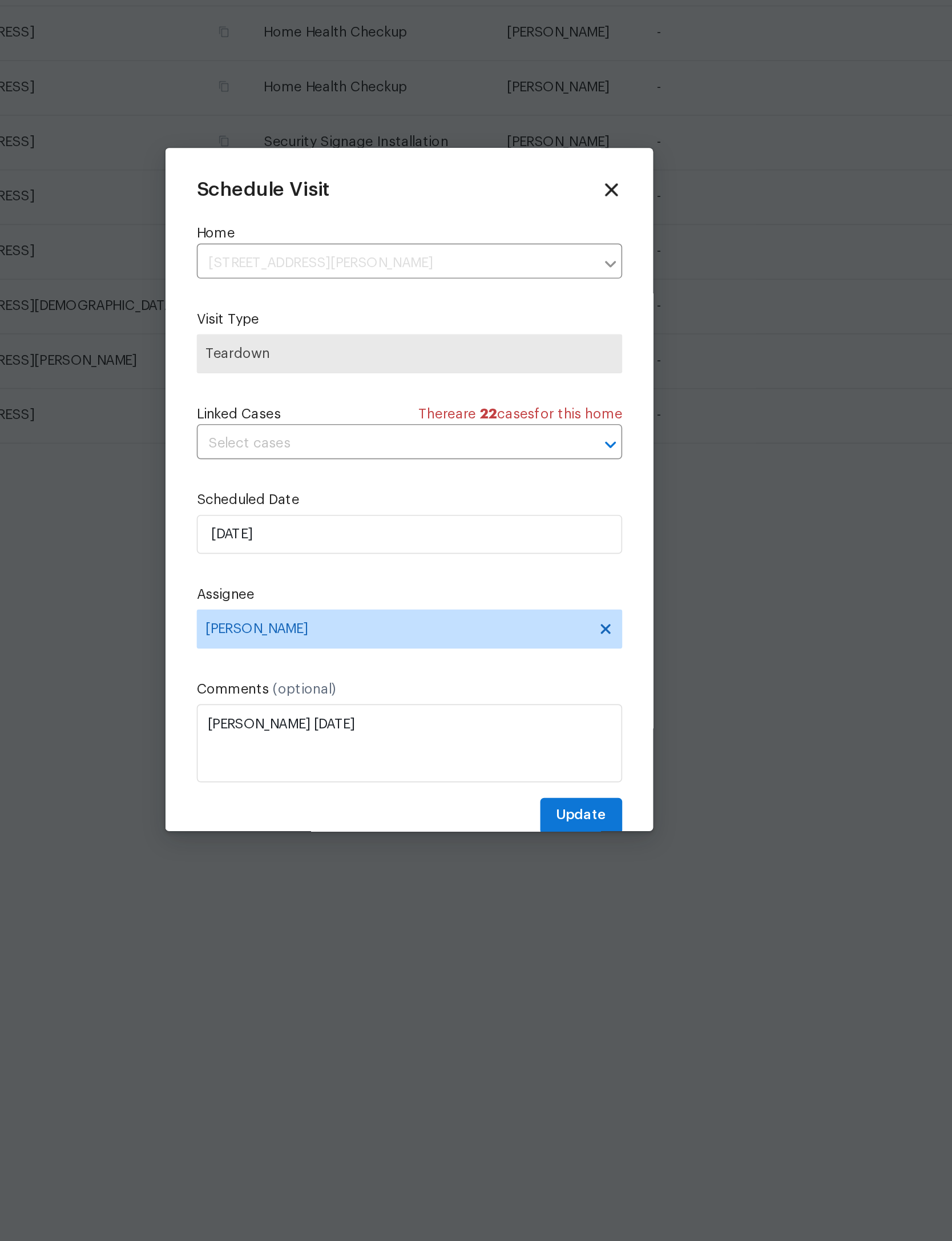
click at [352, 439] on div "Schedule Visit Home 330 Dudley St, Atlantic Beach, FL 32233 ​ Visit Type Teardo…" at bounding box center [476, 630] width 249 height 383
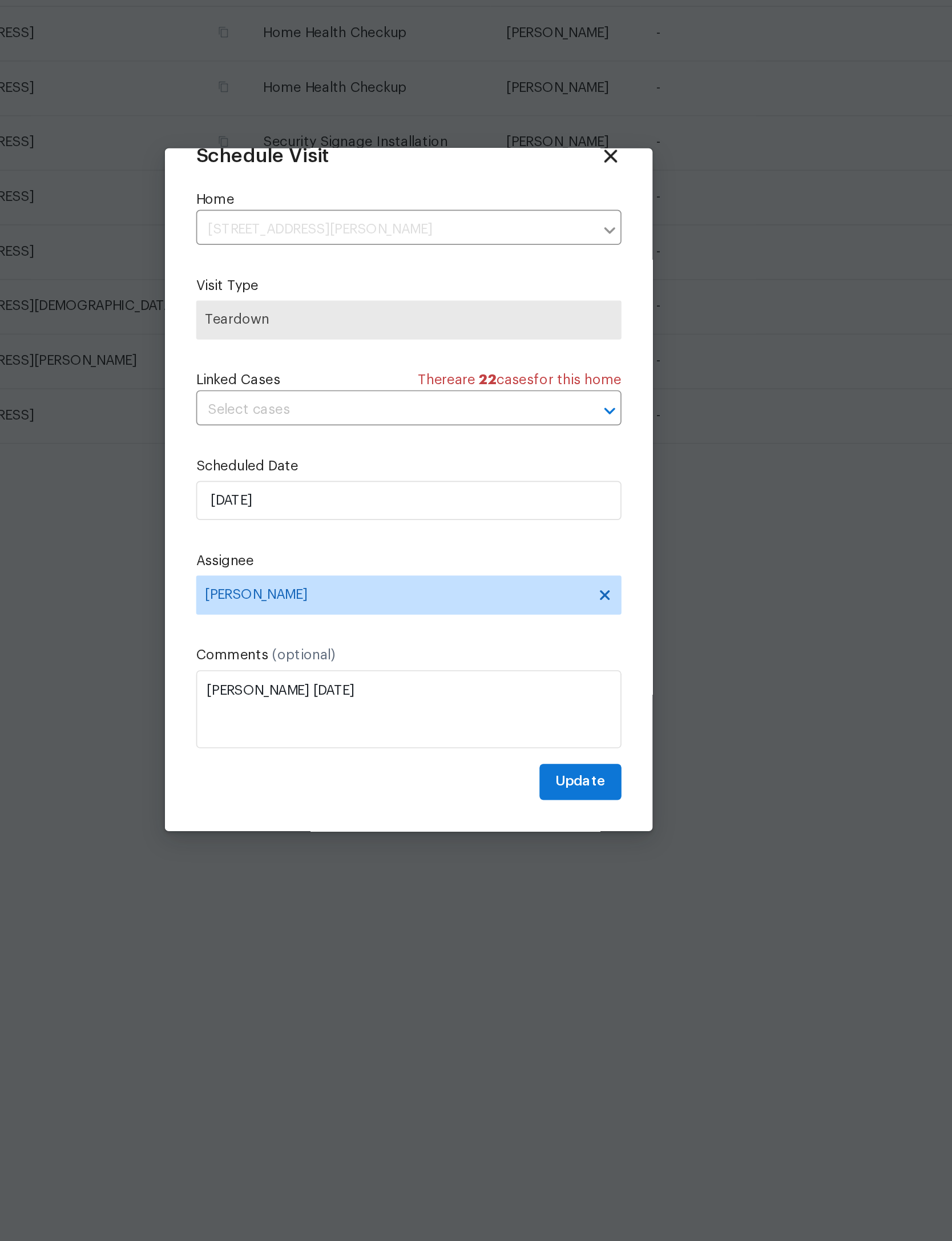
scroll to position [38, 0]
click at [562, 784] on span "Update" at bounding box center [576, 790] width 30 height 14
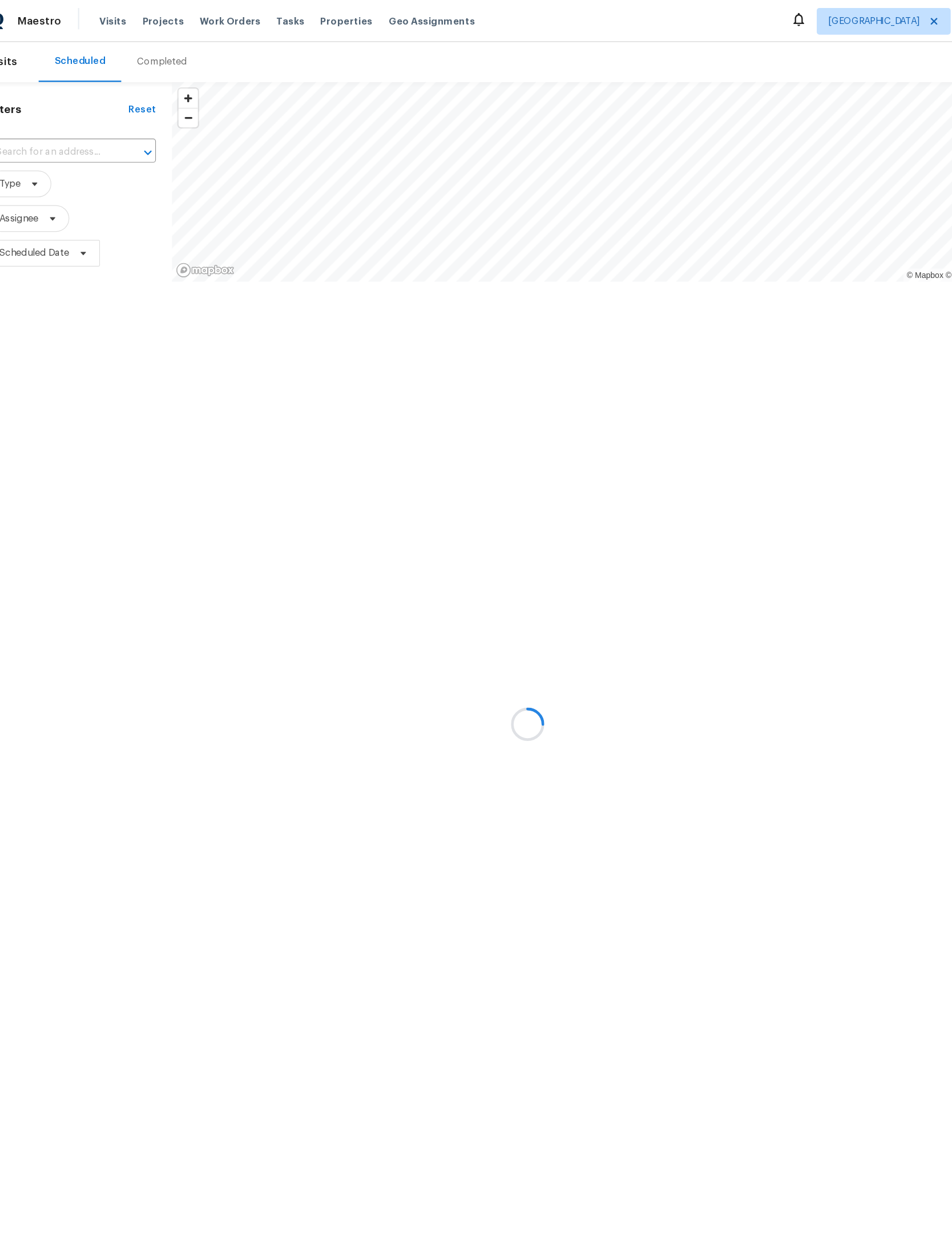
scroll to position [0, 24]
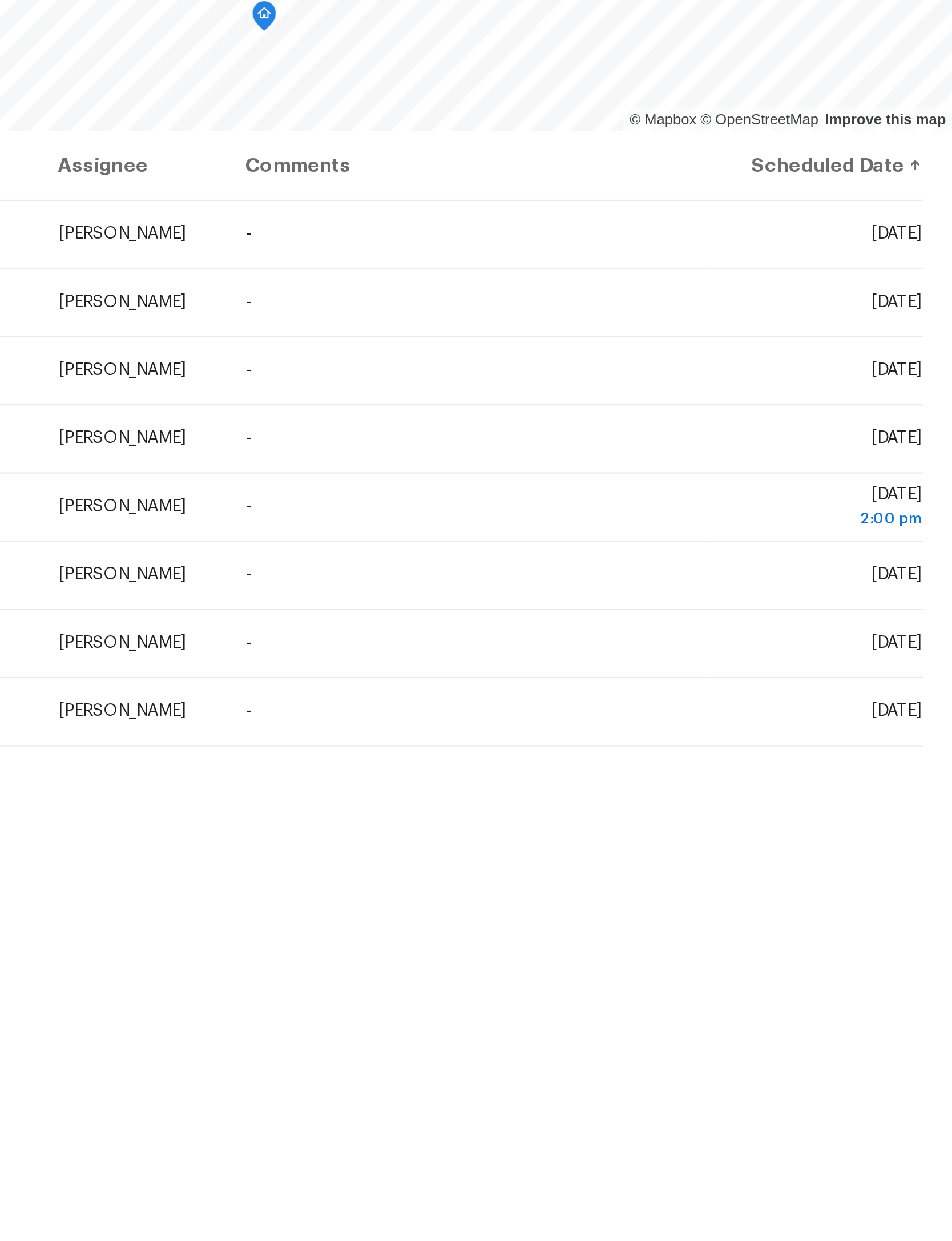
click at [0, 0] on icon at bounding box center [0, 0] width 0 height 0
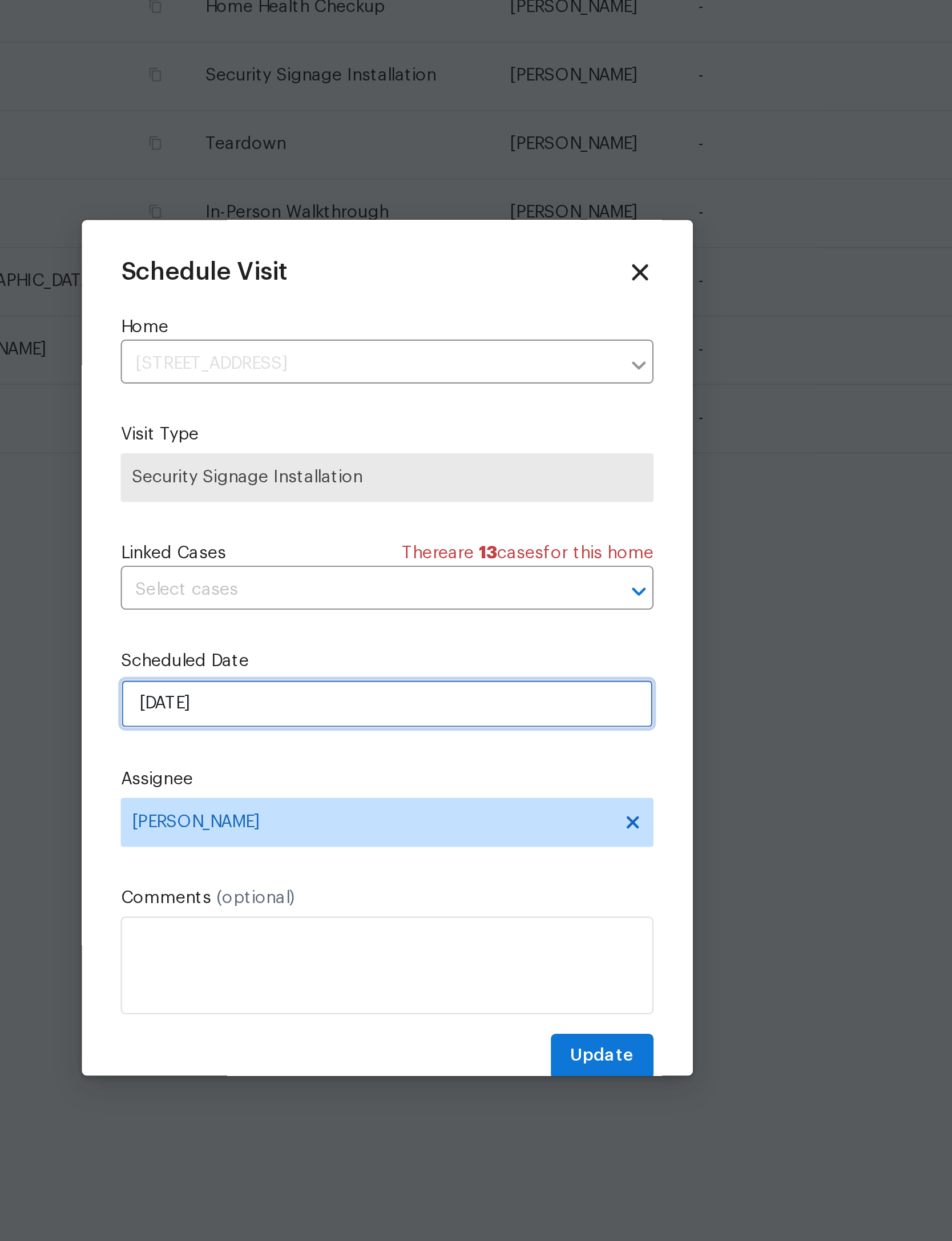
click at [352, 635] on input "[DATE]" at bounding box center [476, 646] width 249 height 23
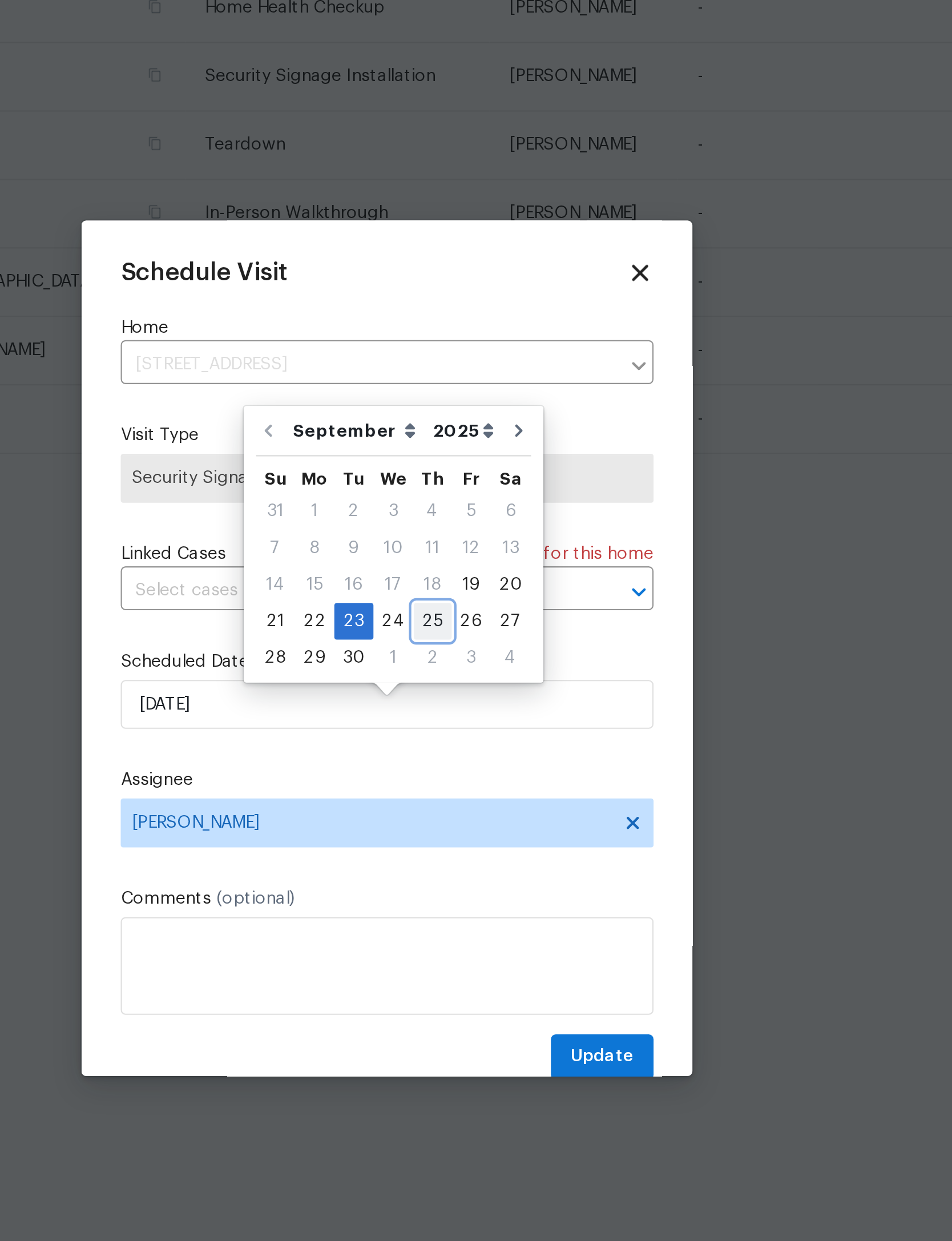
click at [488, 600] on div "25" at bounding box center [497, 607] width 18 height 16
type input "[DATE]"
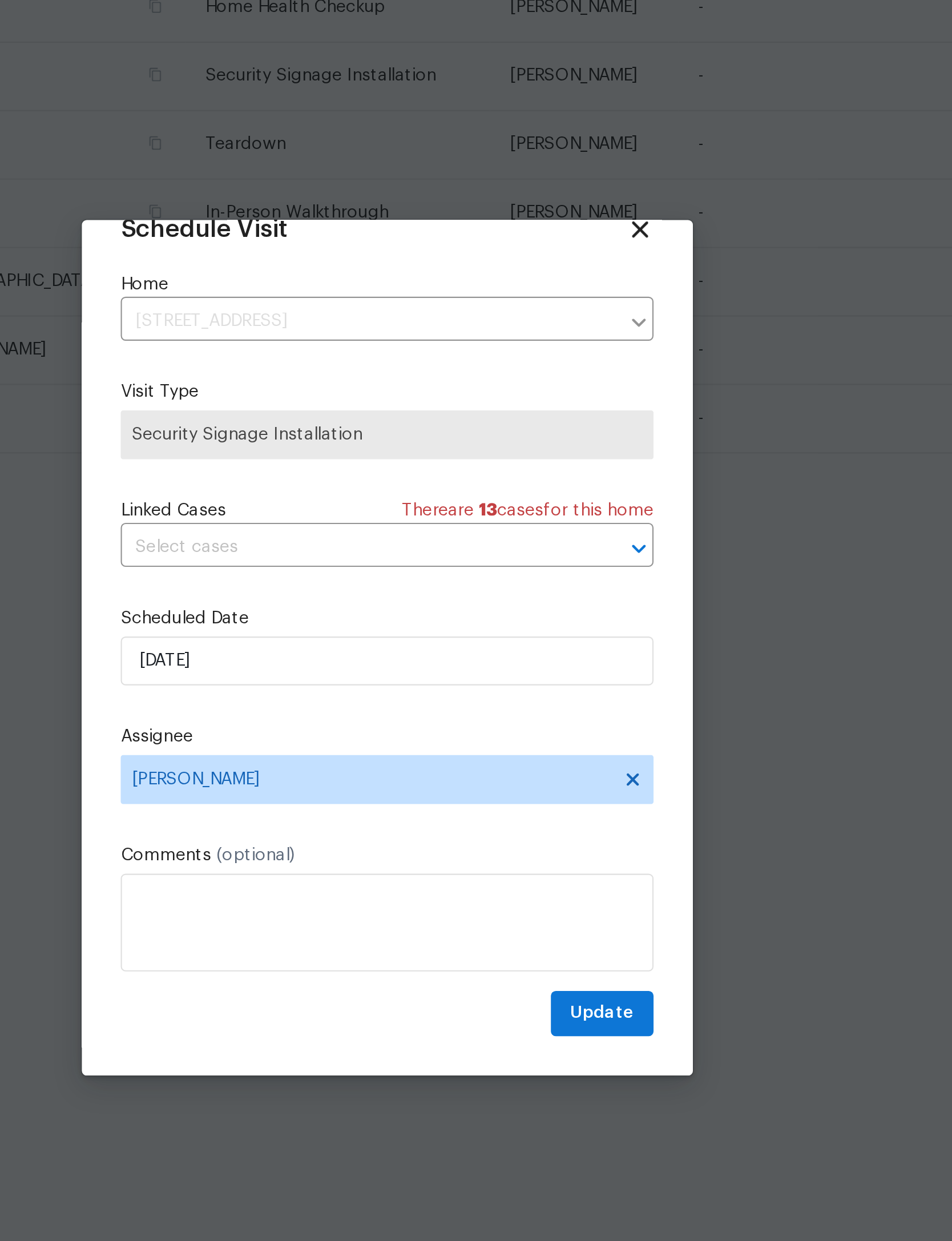
scroll to position [38, 0]
click at [562, 784] on span "Update" at bounding box center [576, 790] width 30 height 14
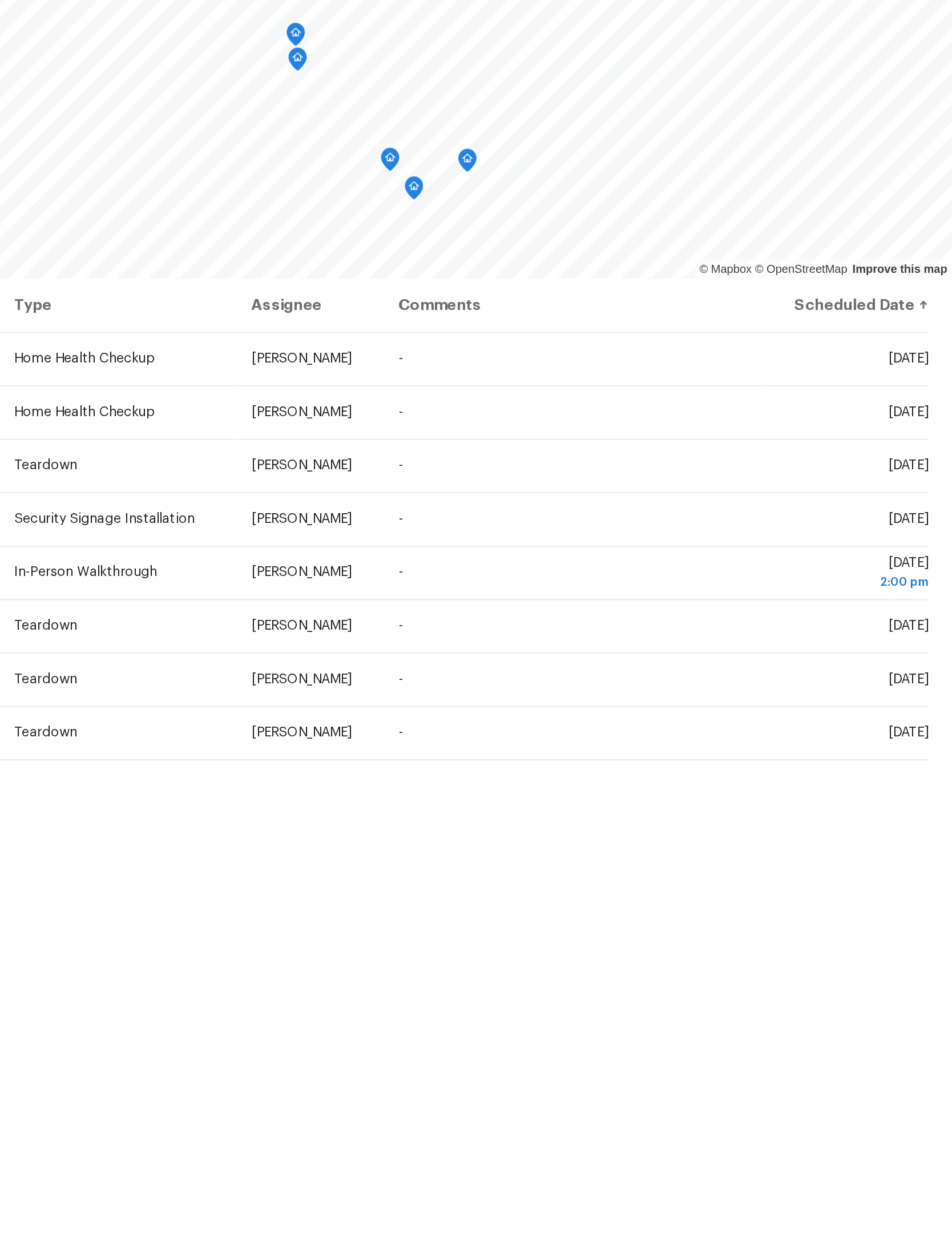
click at [0, 0] on span at bounding box center [0, 0] width 0 height 0
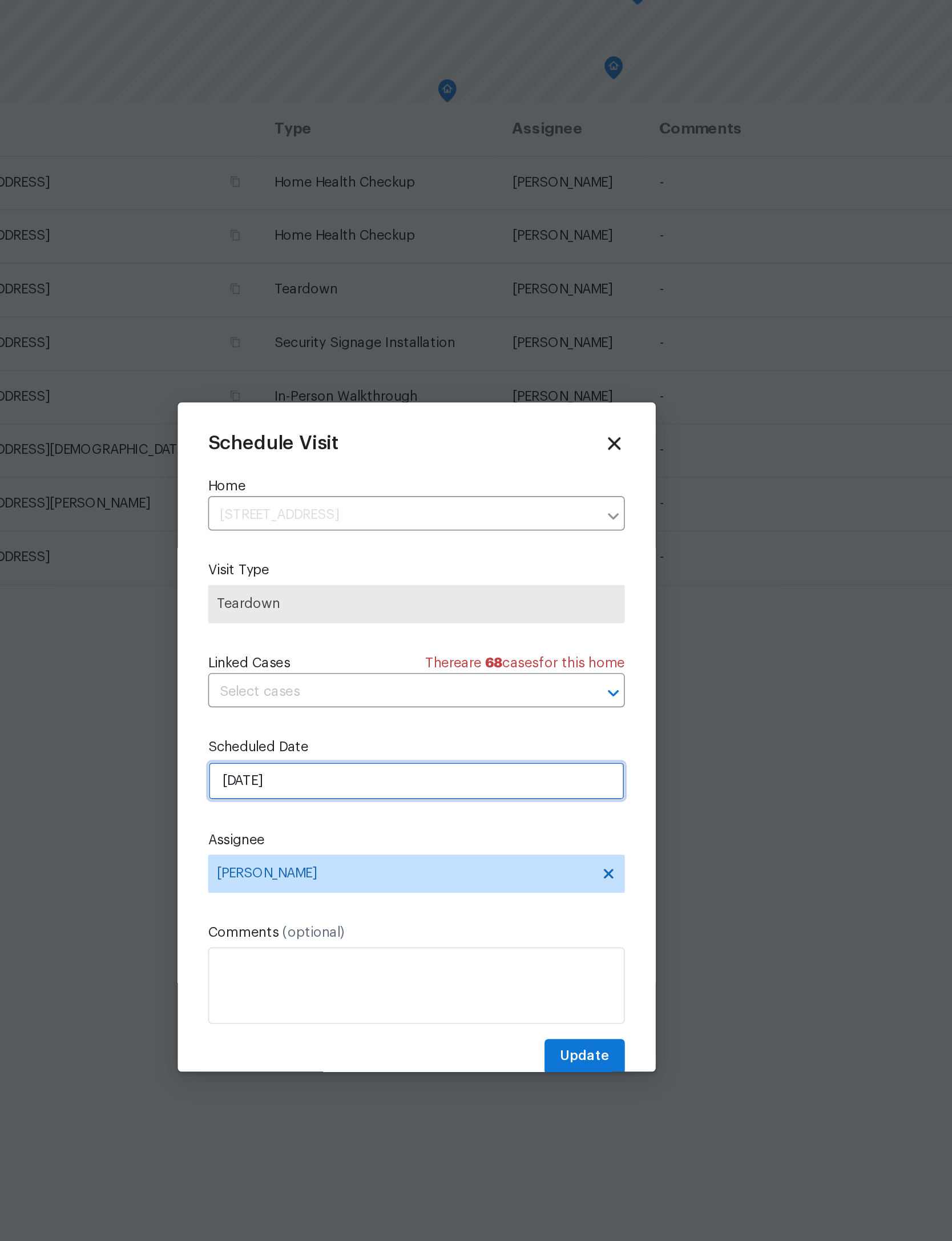
click at [352, 635] on input "9/24/2025" at bounding box center [476, 646] width 249 height 23
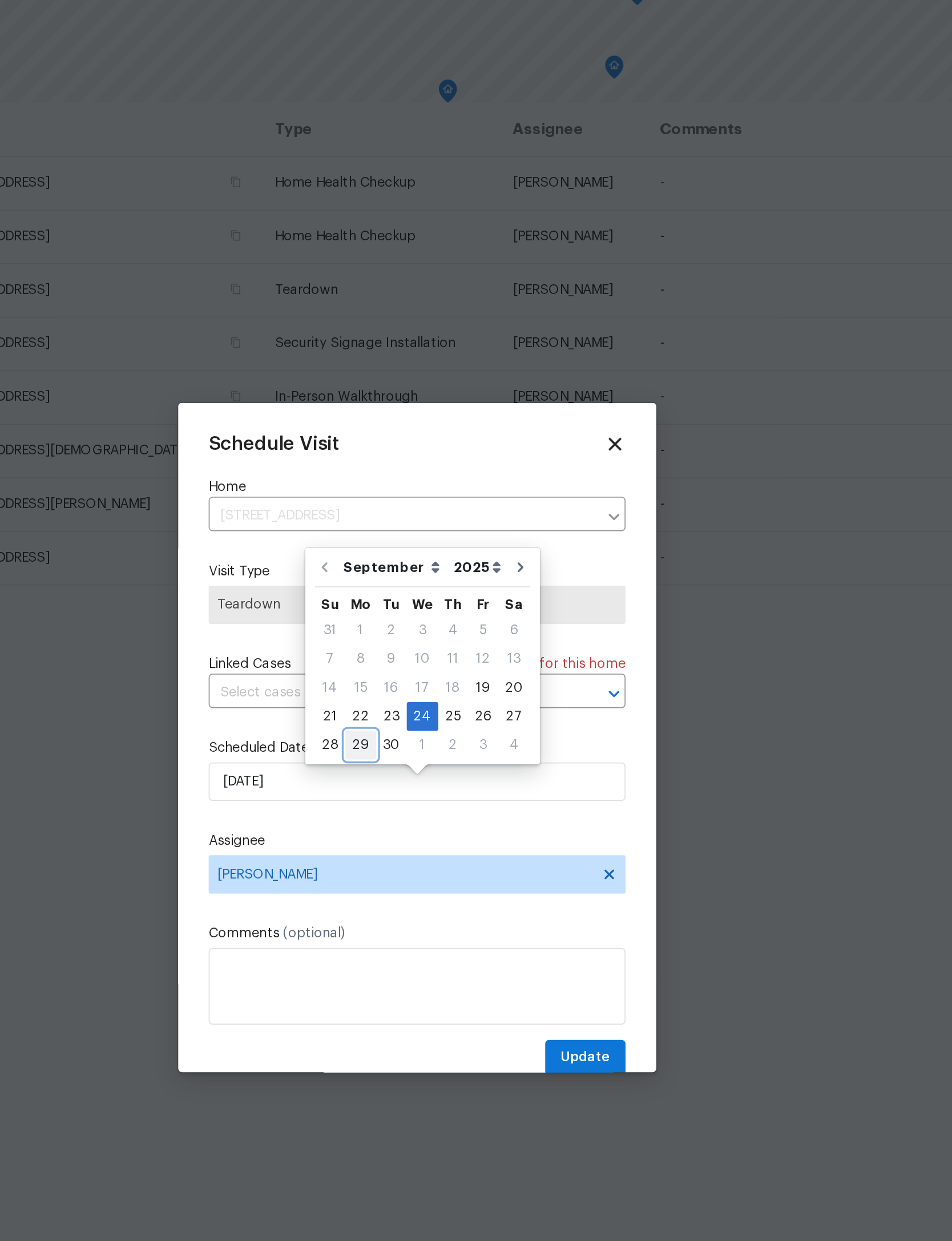
click at [433, 617] on div "29" at bounding box center [442, 625] width 19 height 16
type input "9/29/2025"
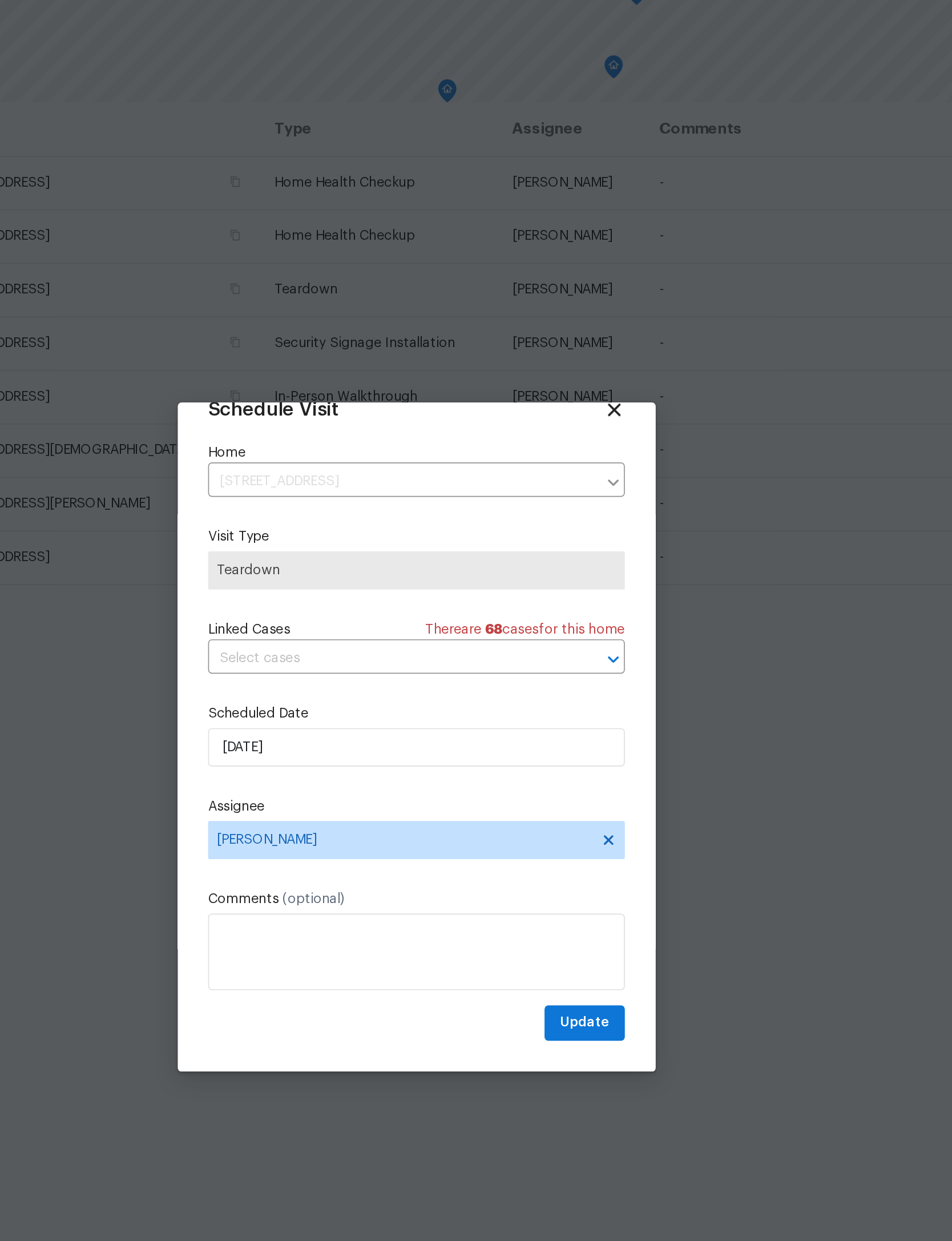
scroll to position [38, 0]
click at [562, 784] on span "Update" at bounding box center [576, 790] width 30 height 14
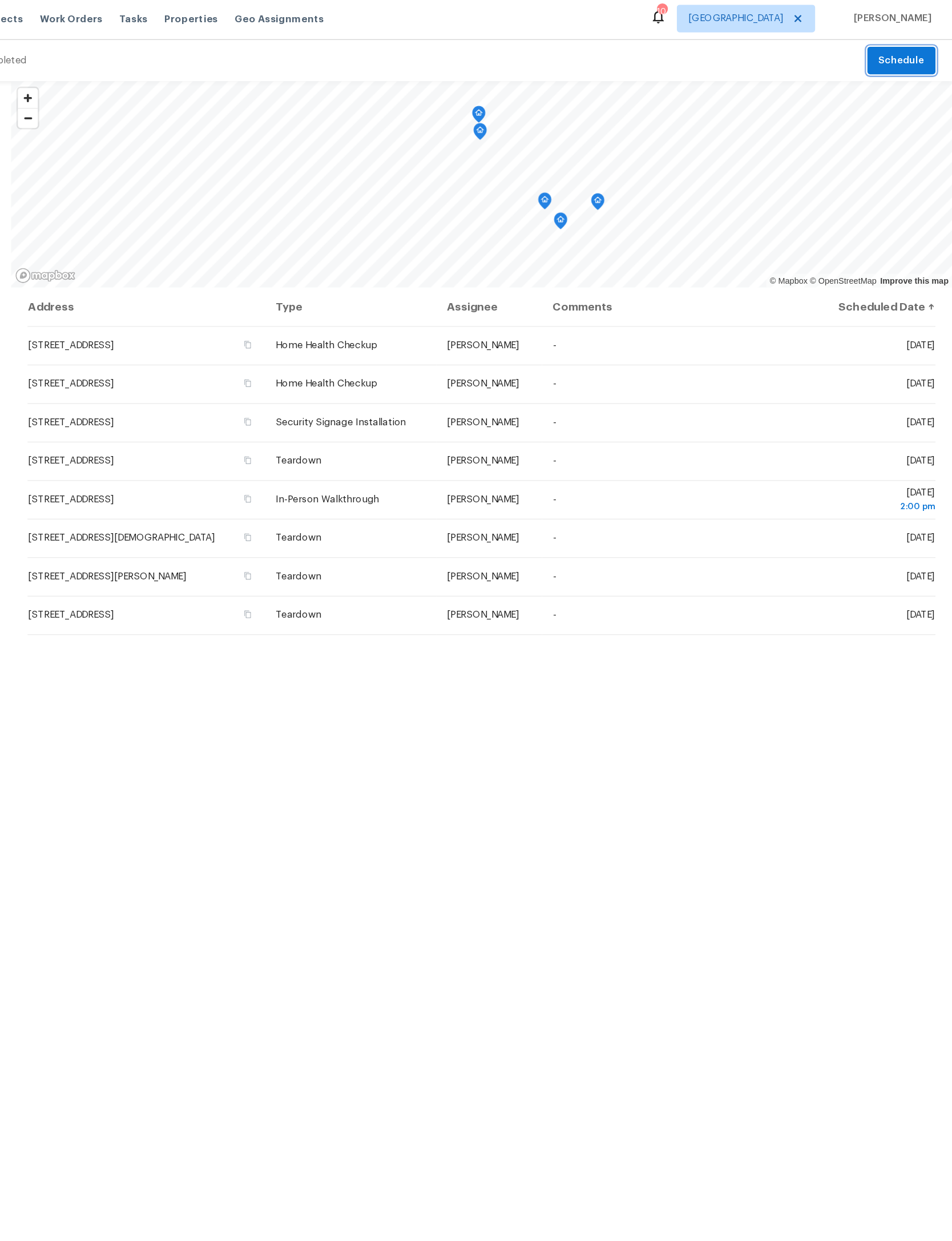
click at [891, 49] on span "Schedule" at bounding box center [909, 53] width 38 height 14
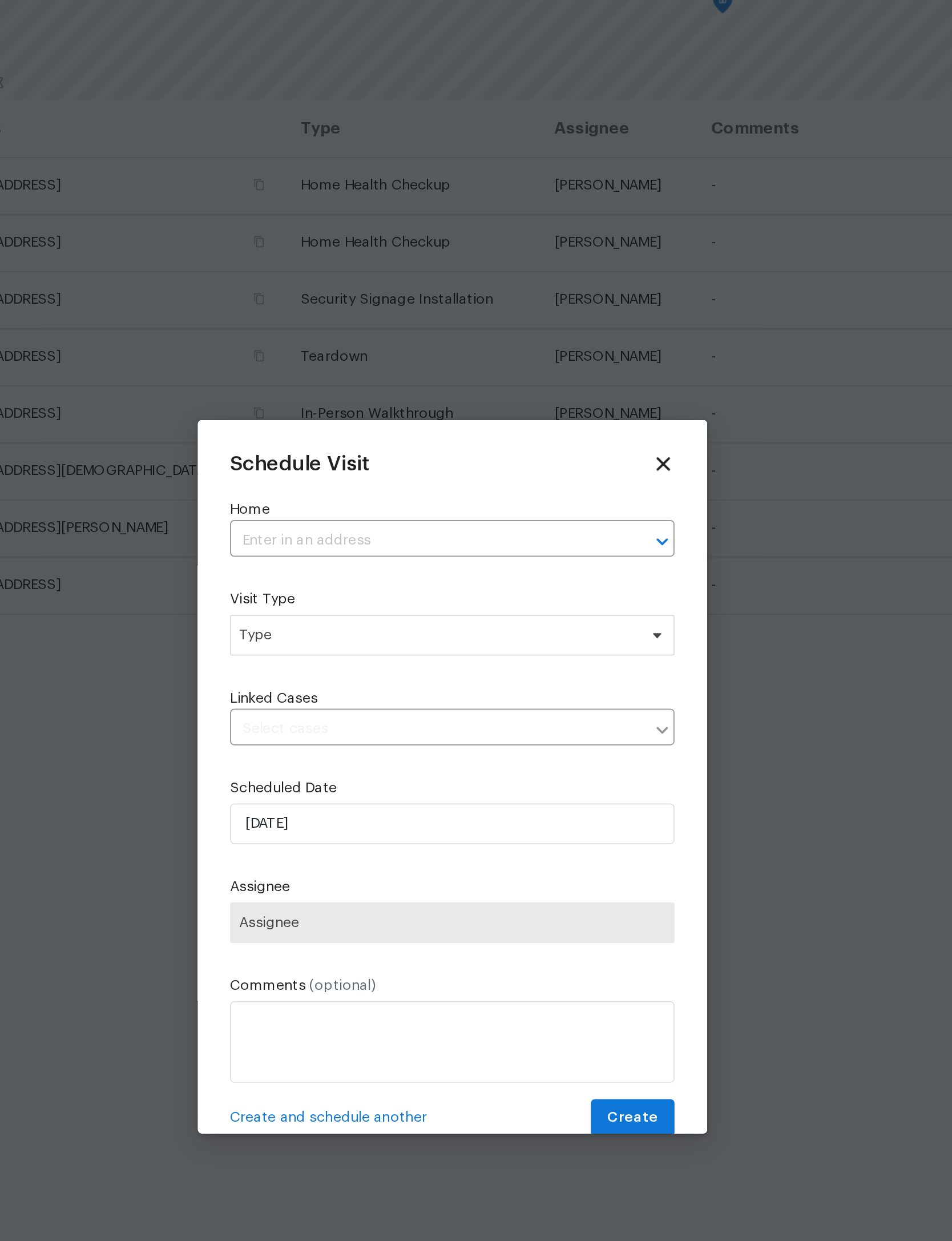
click at [352, 479] on input "text" at bounding box center [460, 488] width 216 height 18
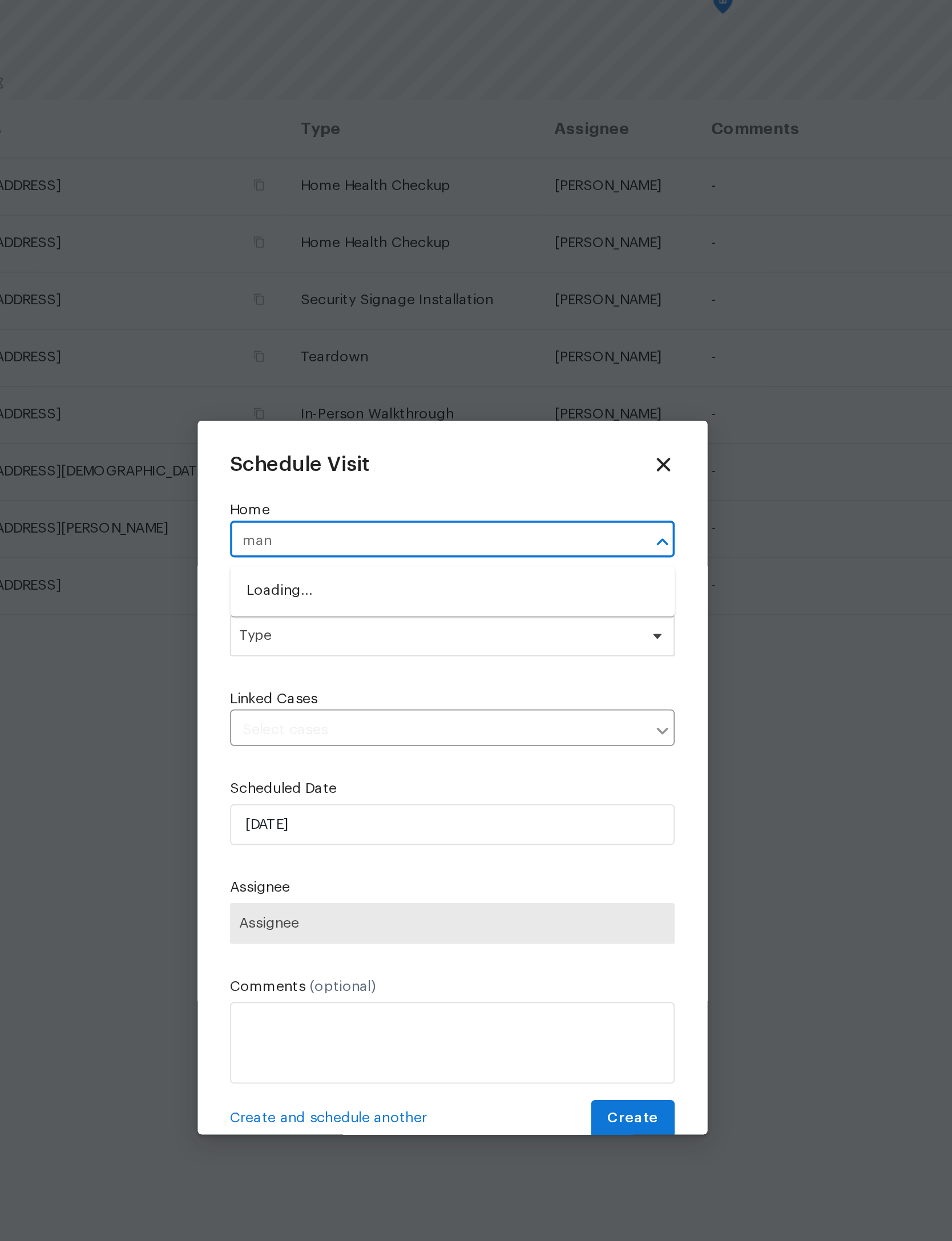
type input "mana"
click at [352, 564] on li "[STREET_ADDRESS]" at bounding box center [476, 573] width 249 height 19
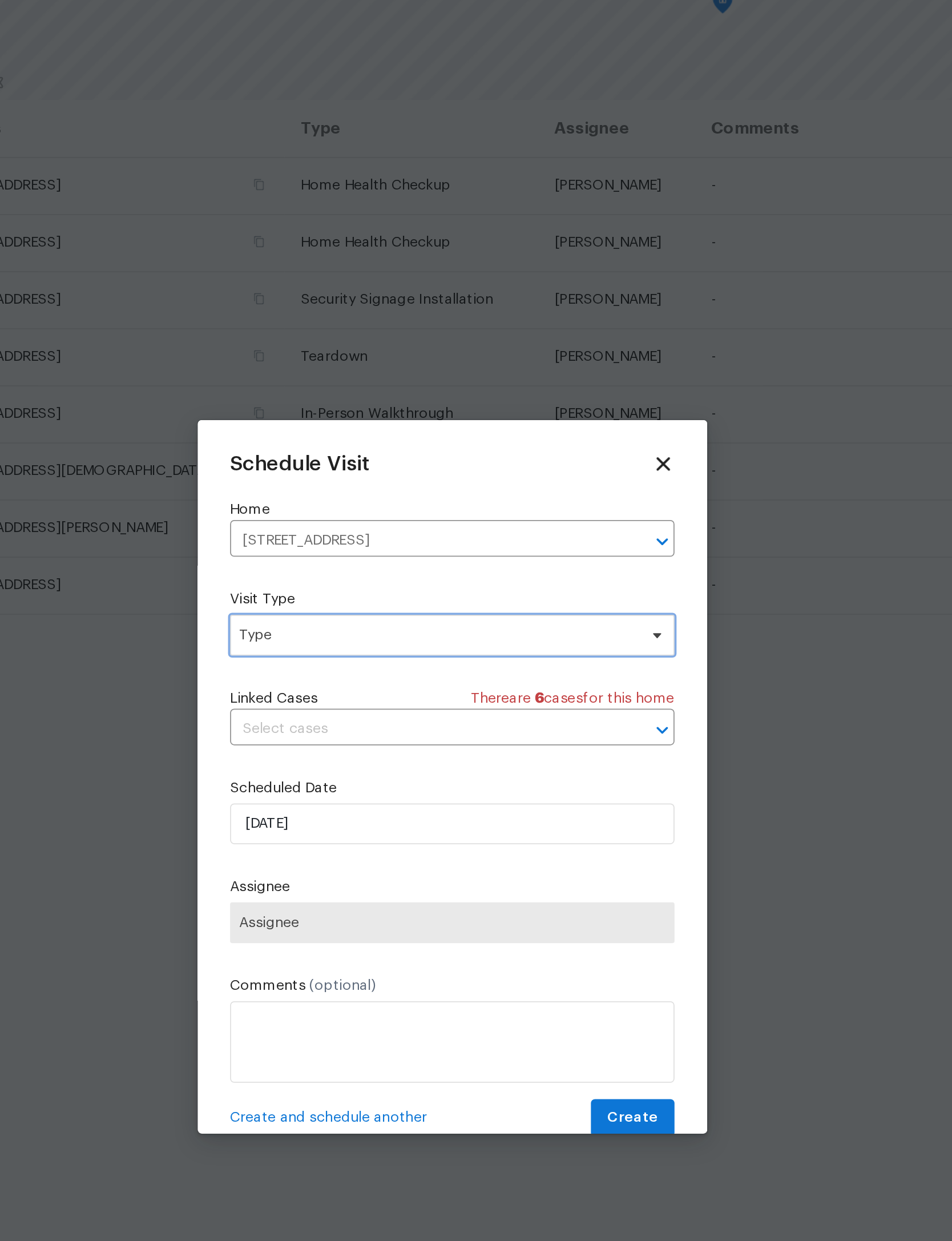
click at [356, 535] on span "Type" at bounding box center [467, 540] width 222 height 11
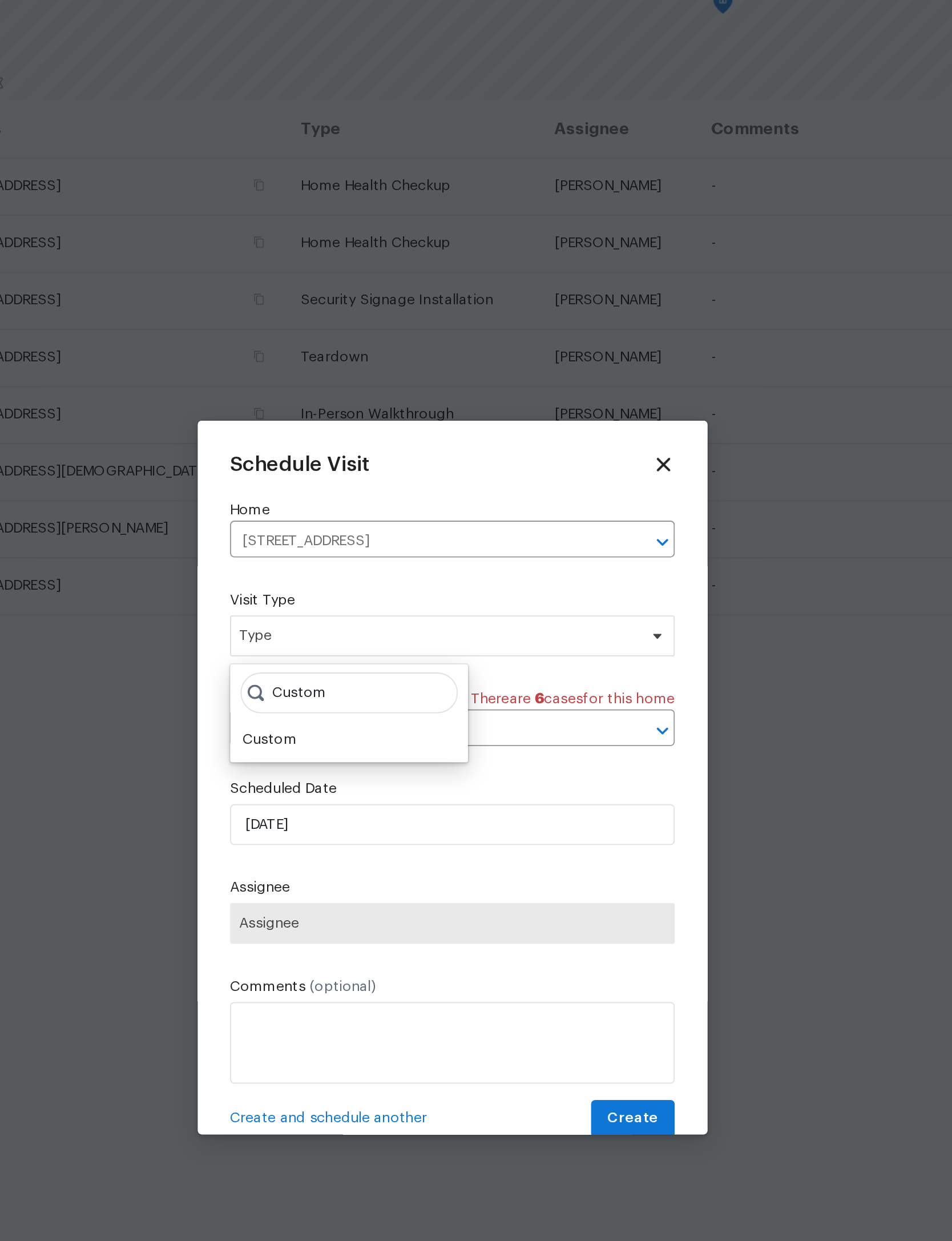
type input "Custom"
click at [358, 593] on div "Custom" at bounding box center [373, 599] width 31 height 11
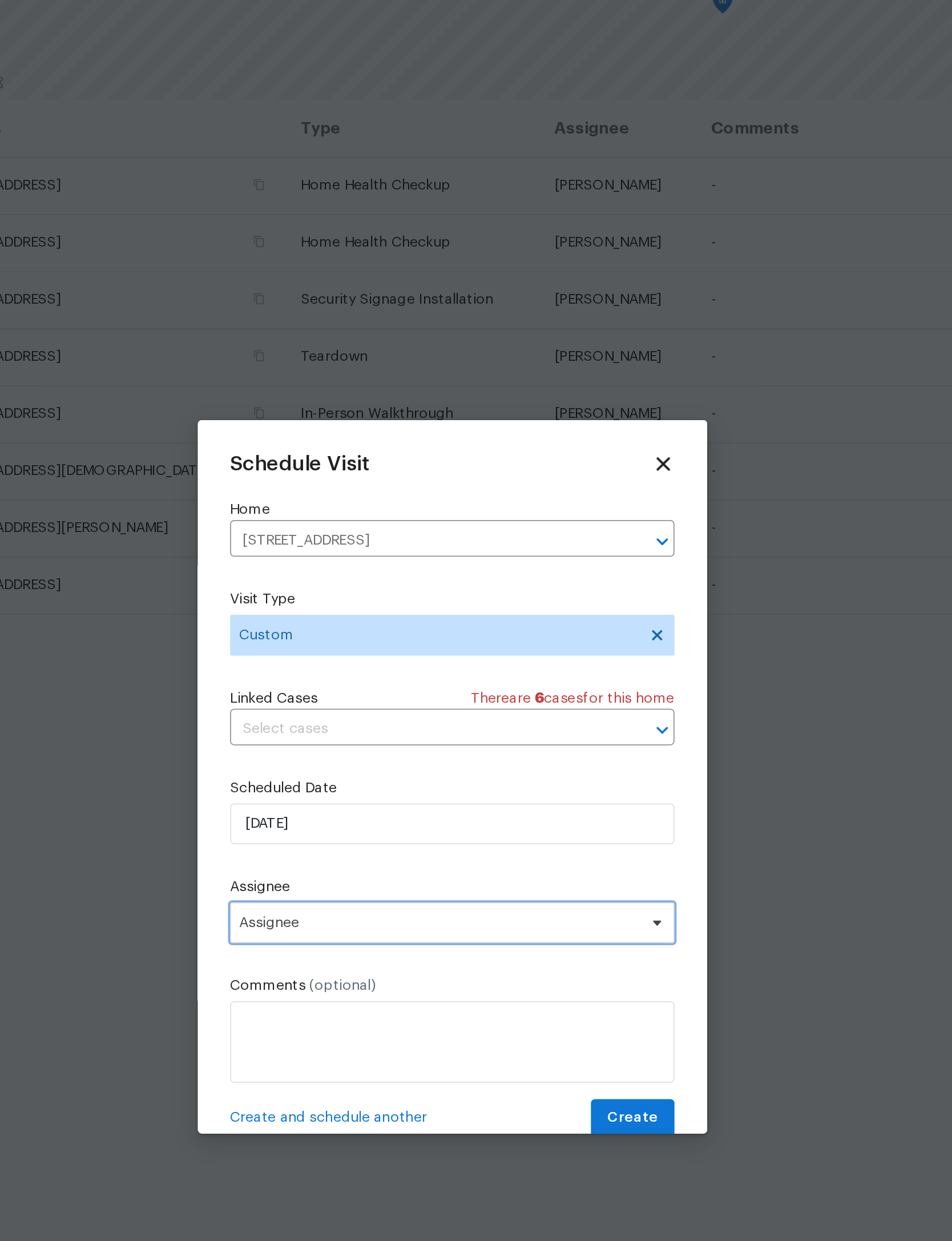
click at [356, 698] on span "Assignee" at bounding box center [468, 702] width 224 height 9
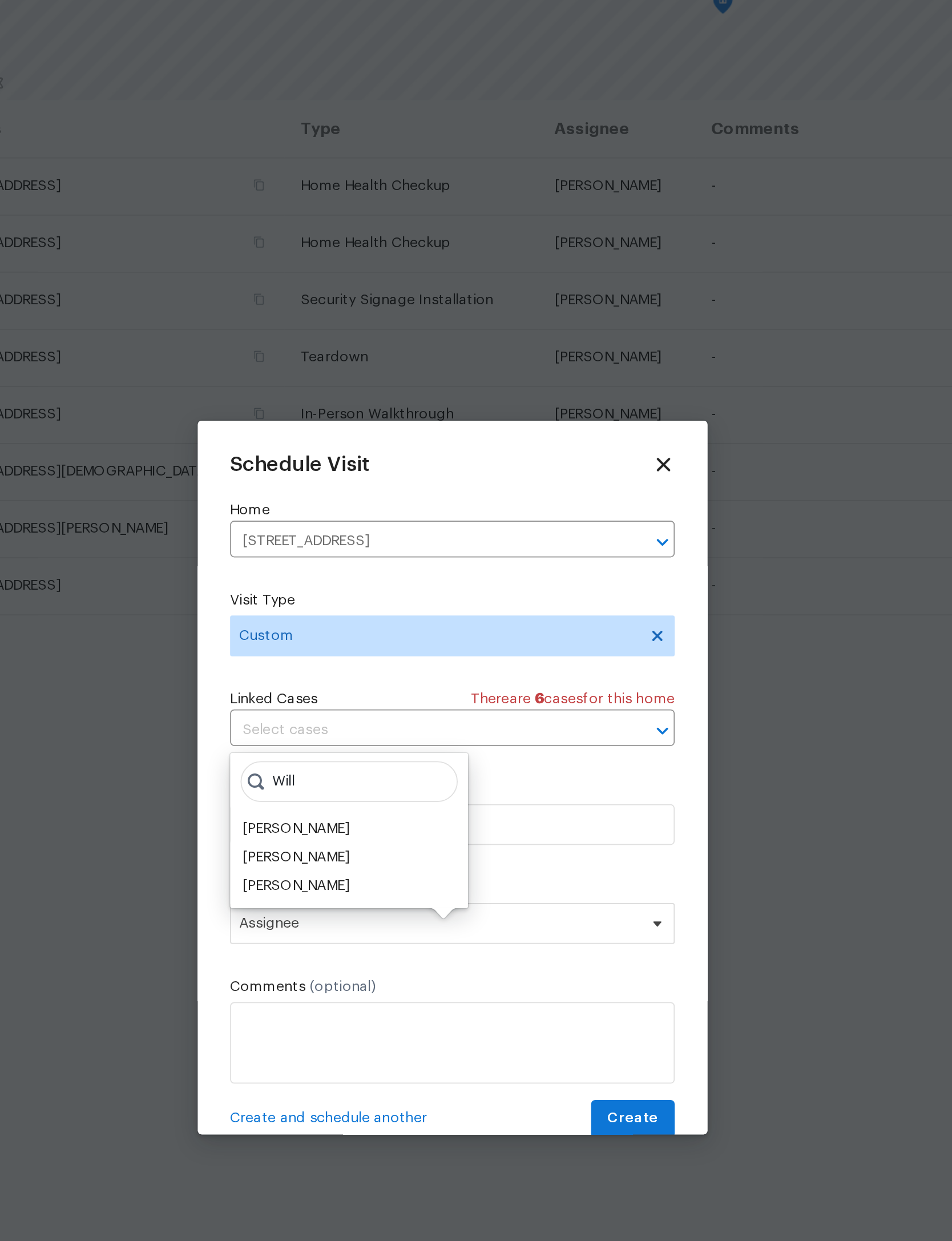
type input "Will"
click at [358, 676] on div "William Sparks" at bounding box center [388, 681] width 60 height 11
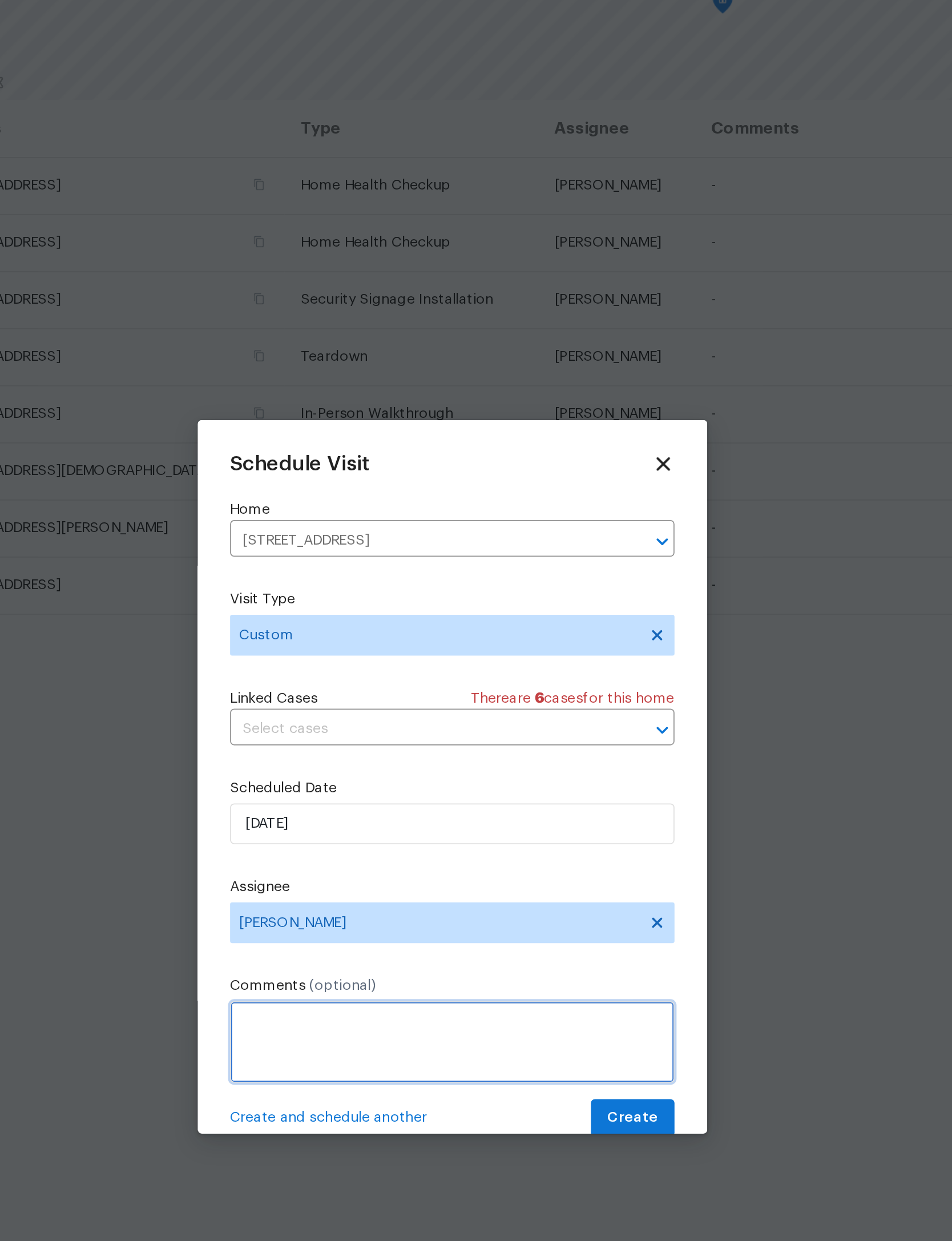
click at [352, 746] on textarea at bounding box center [476, 768] width 249 height 45
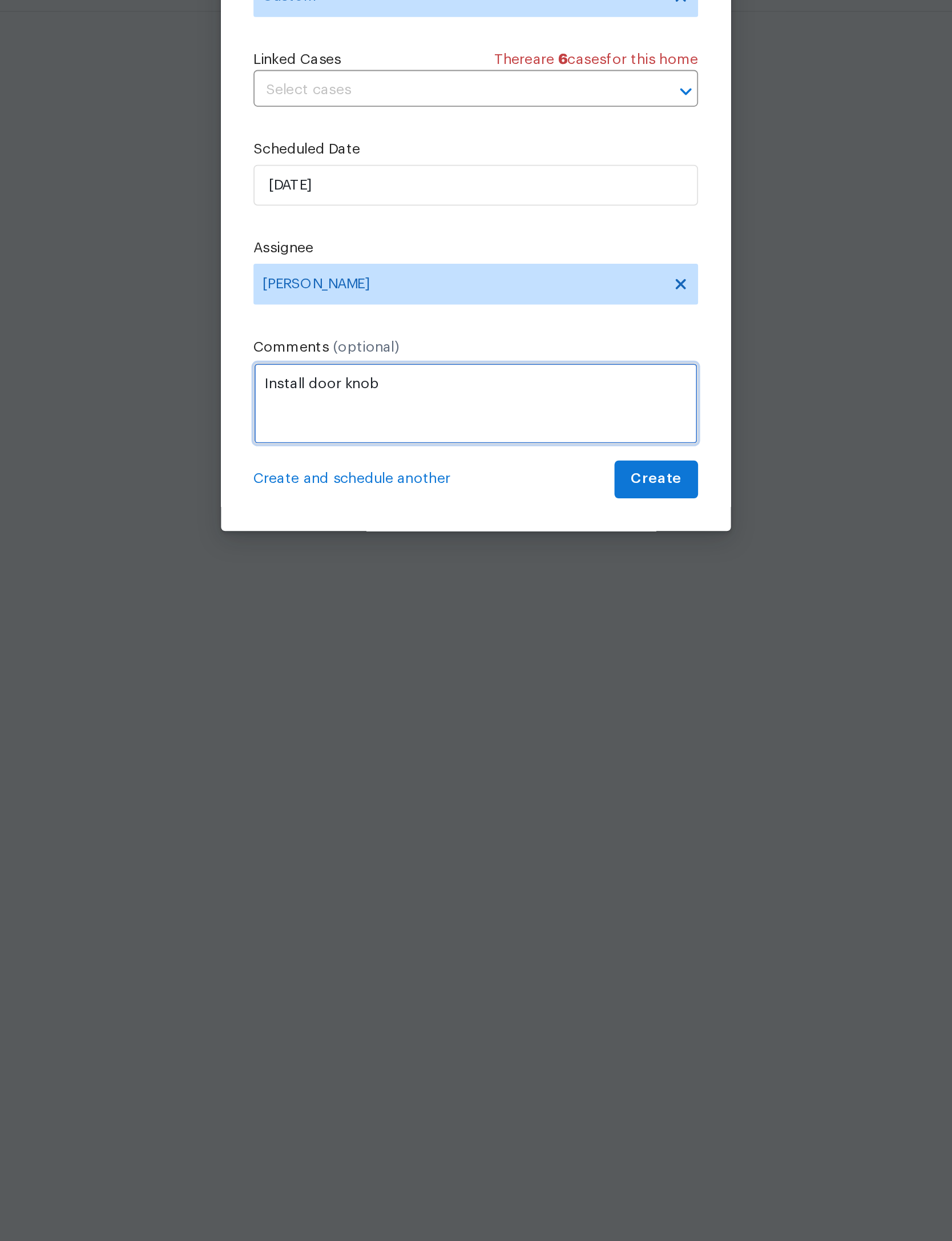
scroll to position [38, 0]
type textarea "Install door knob"
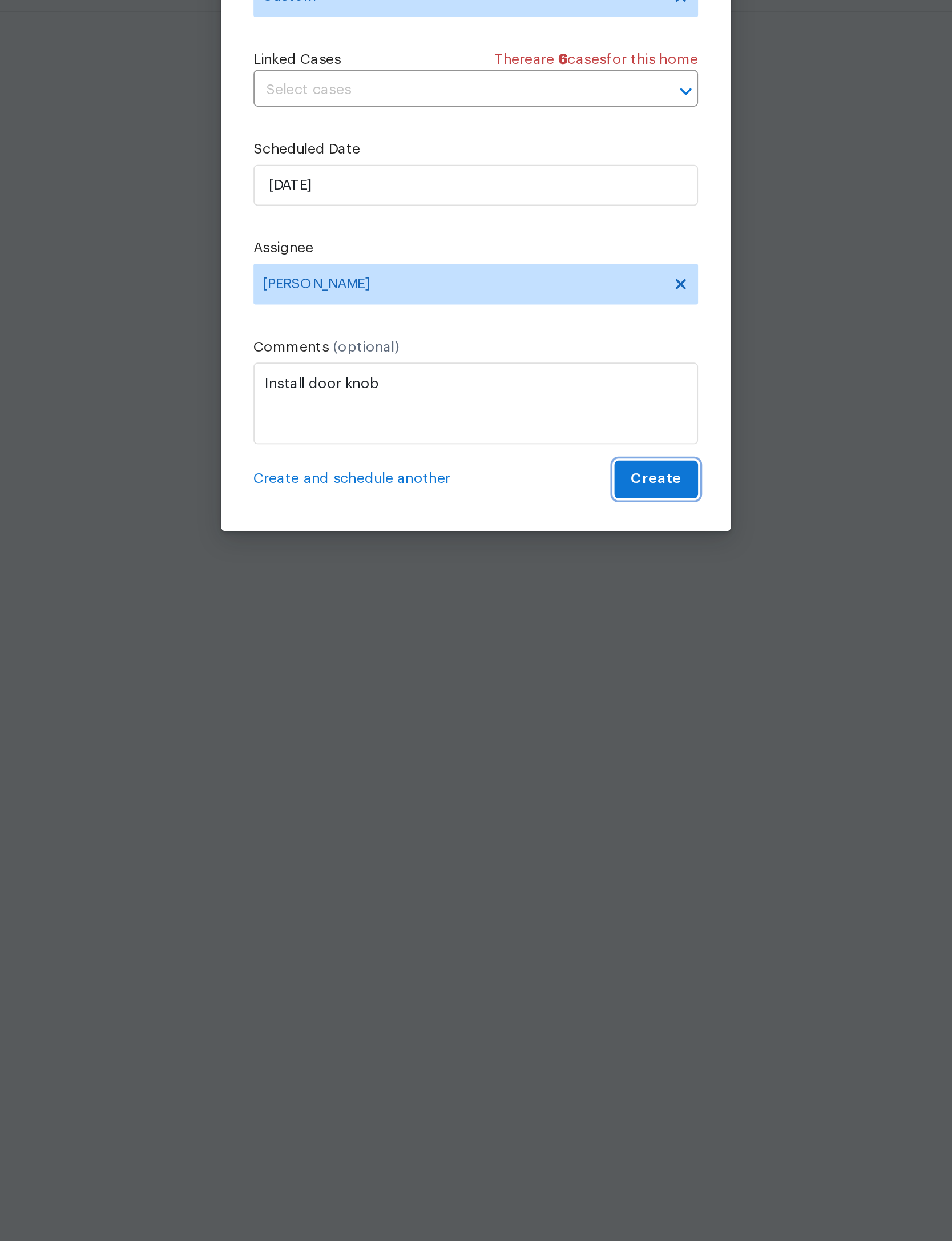
click at [563, 784] on span "Create" at bounding box center [576, 790] width 29 height 14
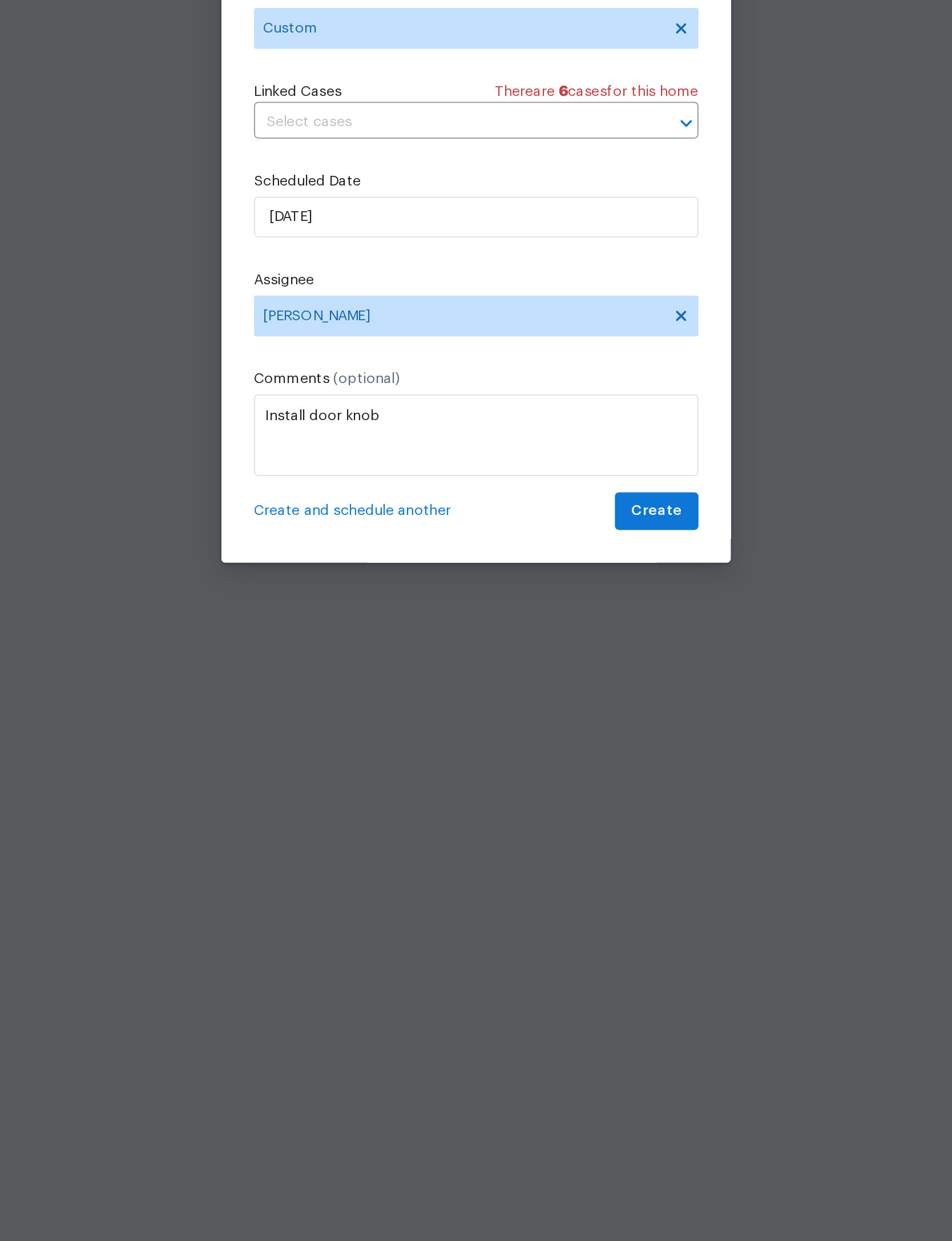
scroll to position [0, 0]
